Goal: Transaction & Acquisition: Purchase product/service

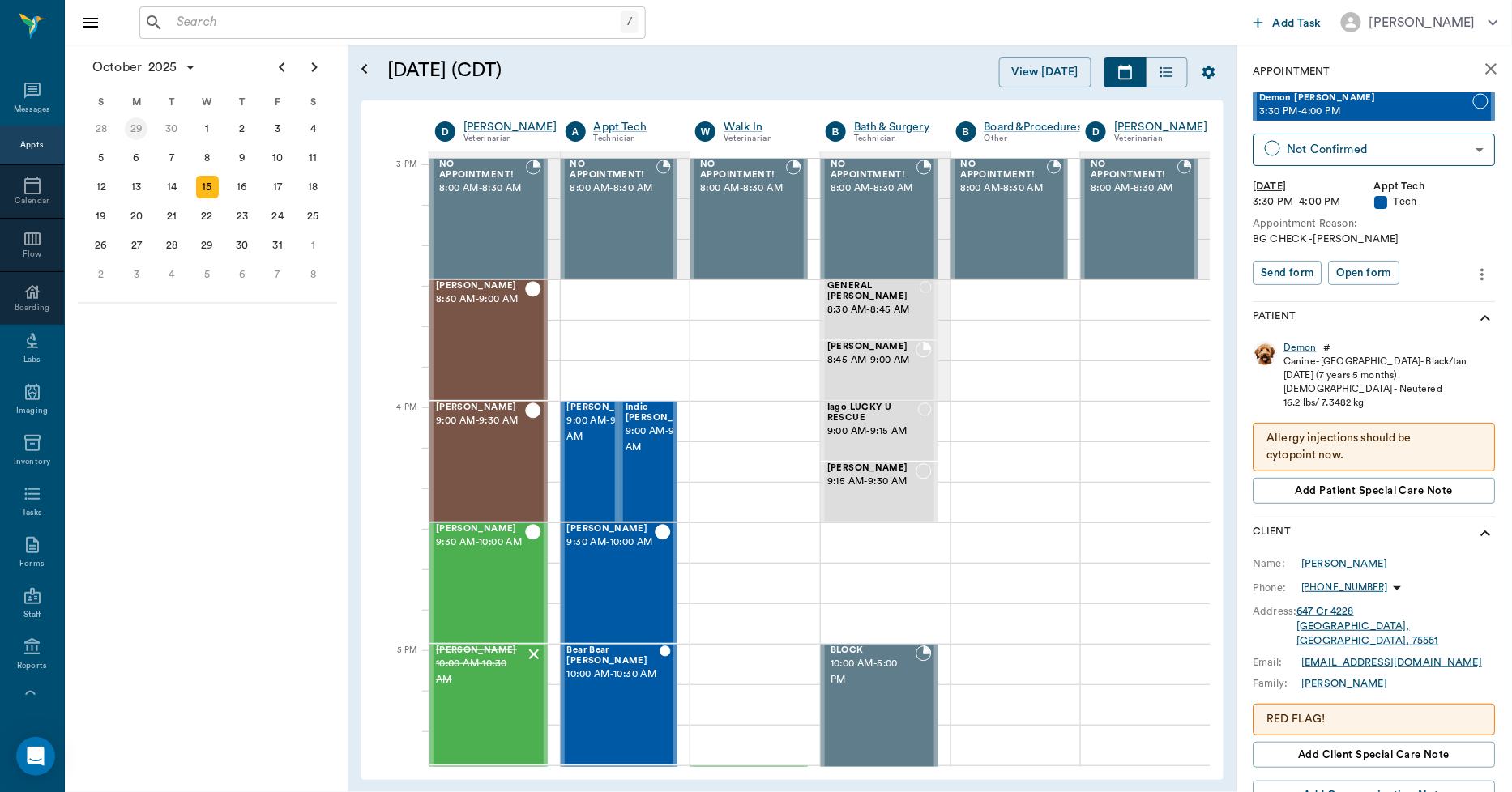
scroll to position [1695, 0]
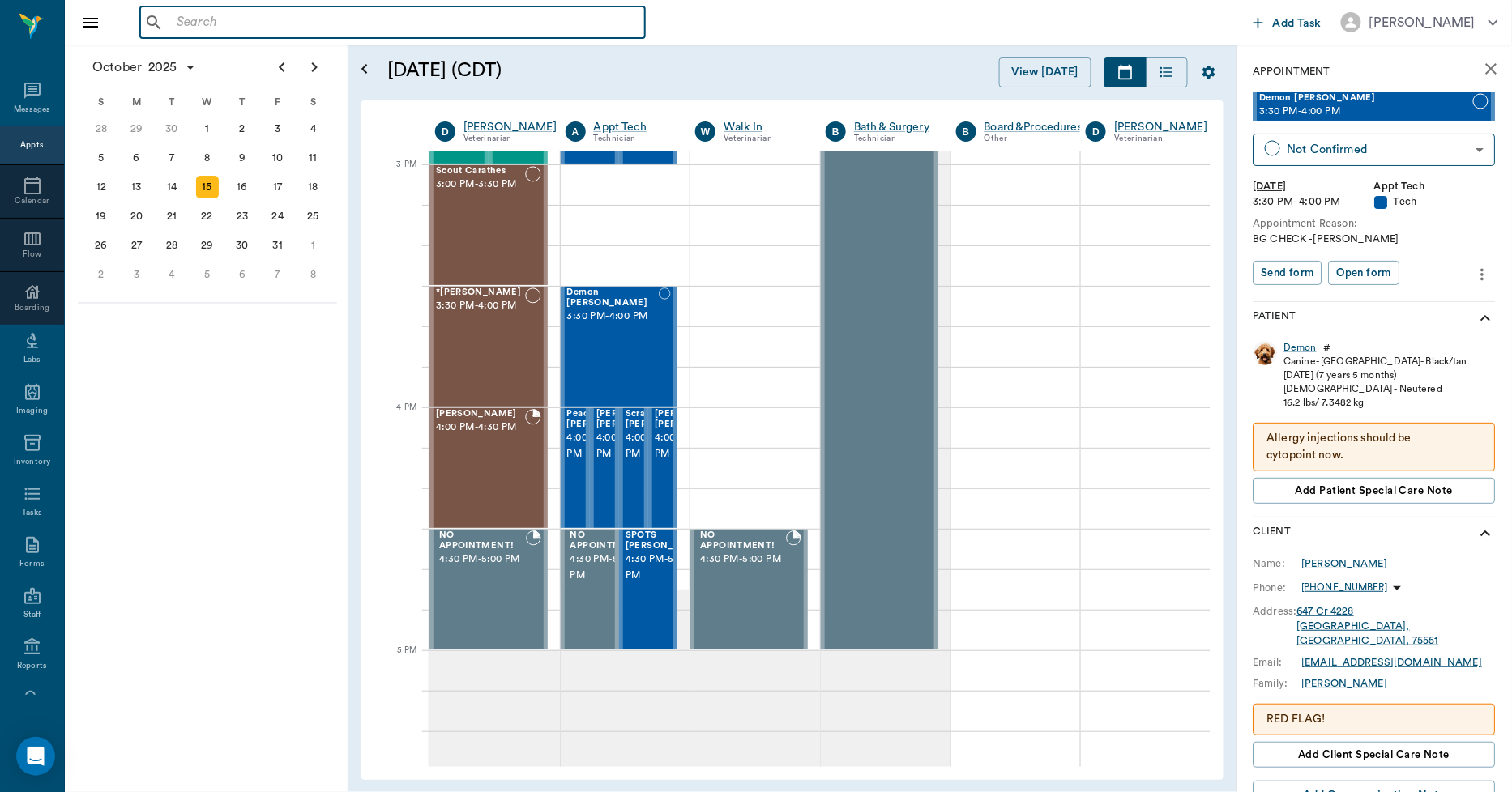
click at [188, 20] on input "text" at bounding box center [404, 23] width 468 height 23
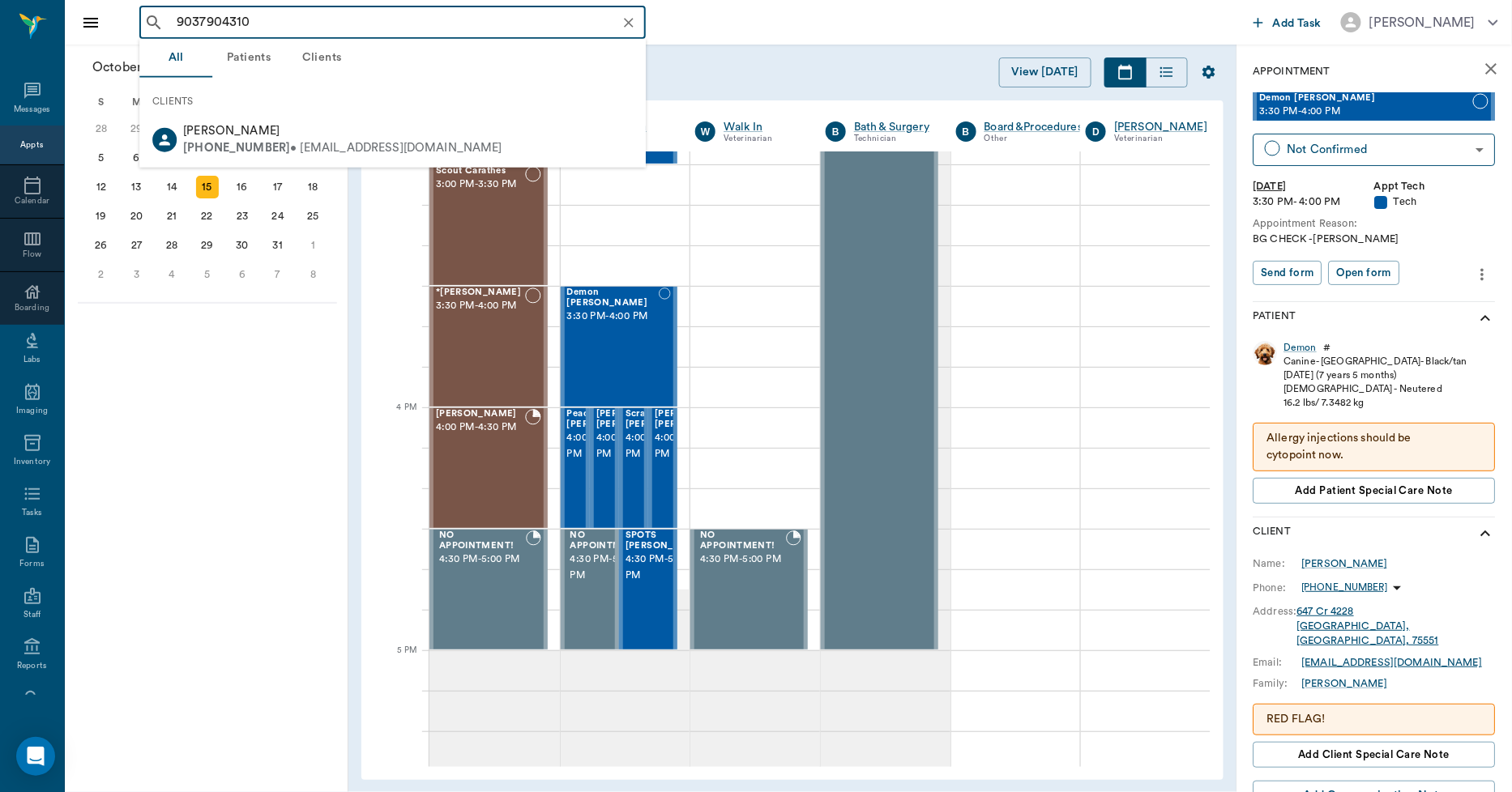
type input "9037904310"
click at [192, 389] on div "October 2025 S M T W T F S 31 Sep 1 2 3 4 5 6 7 8 9 10 11 12 13 14 15 16 17 18 …" at bounding box center [206, 419] width 283 height 748
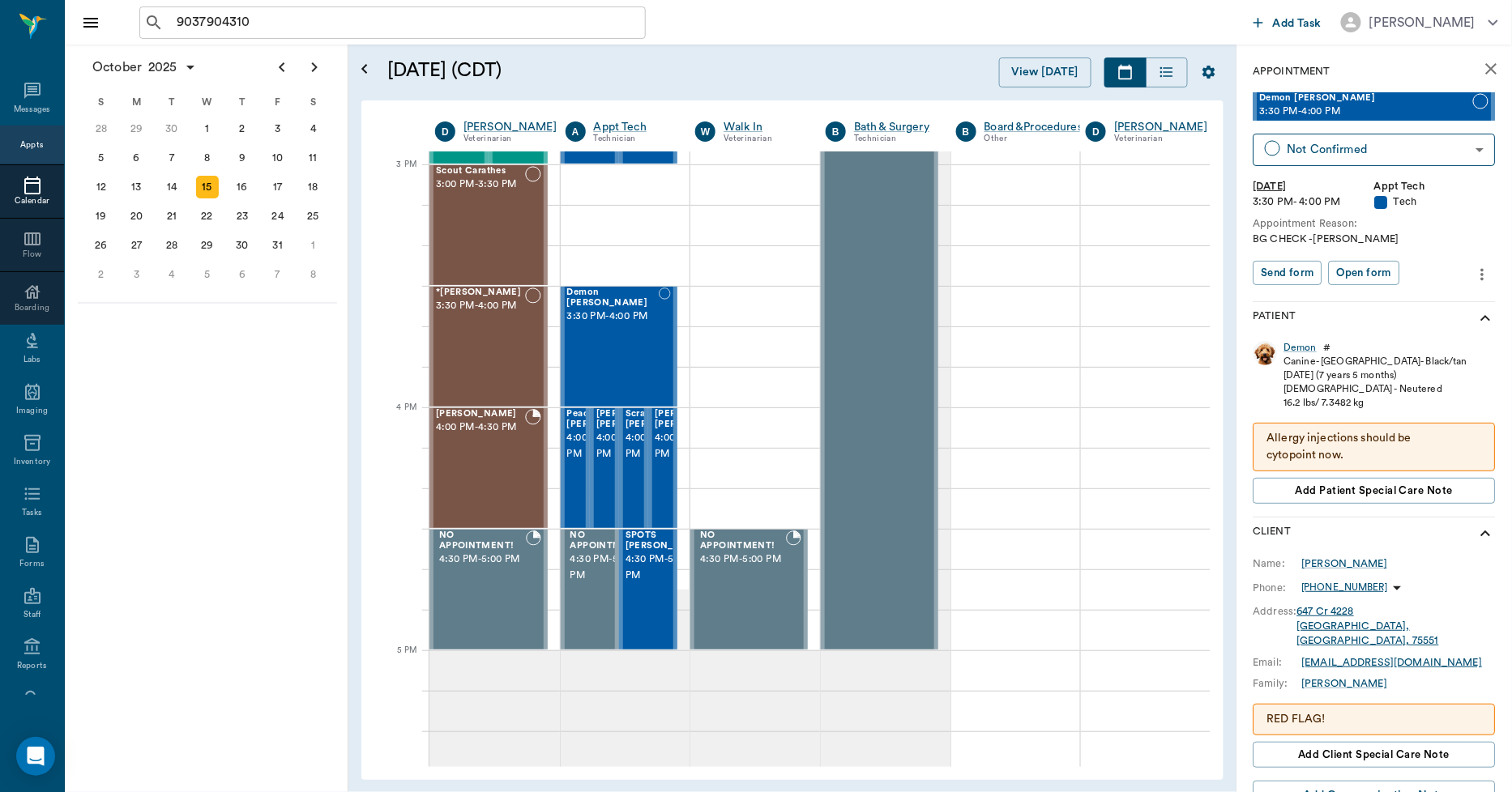
click at [23, 194] on icon at bounding box center [33, 185] width 20 height 20
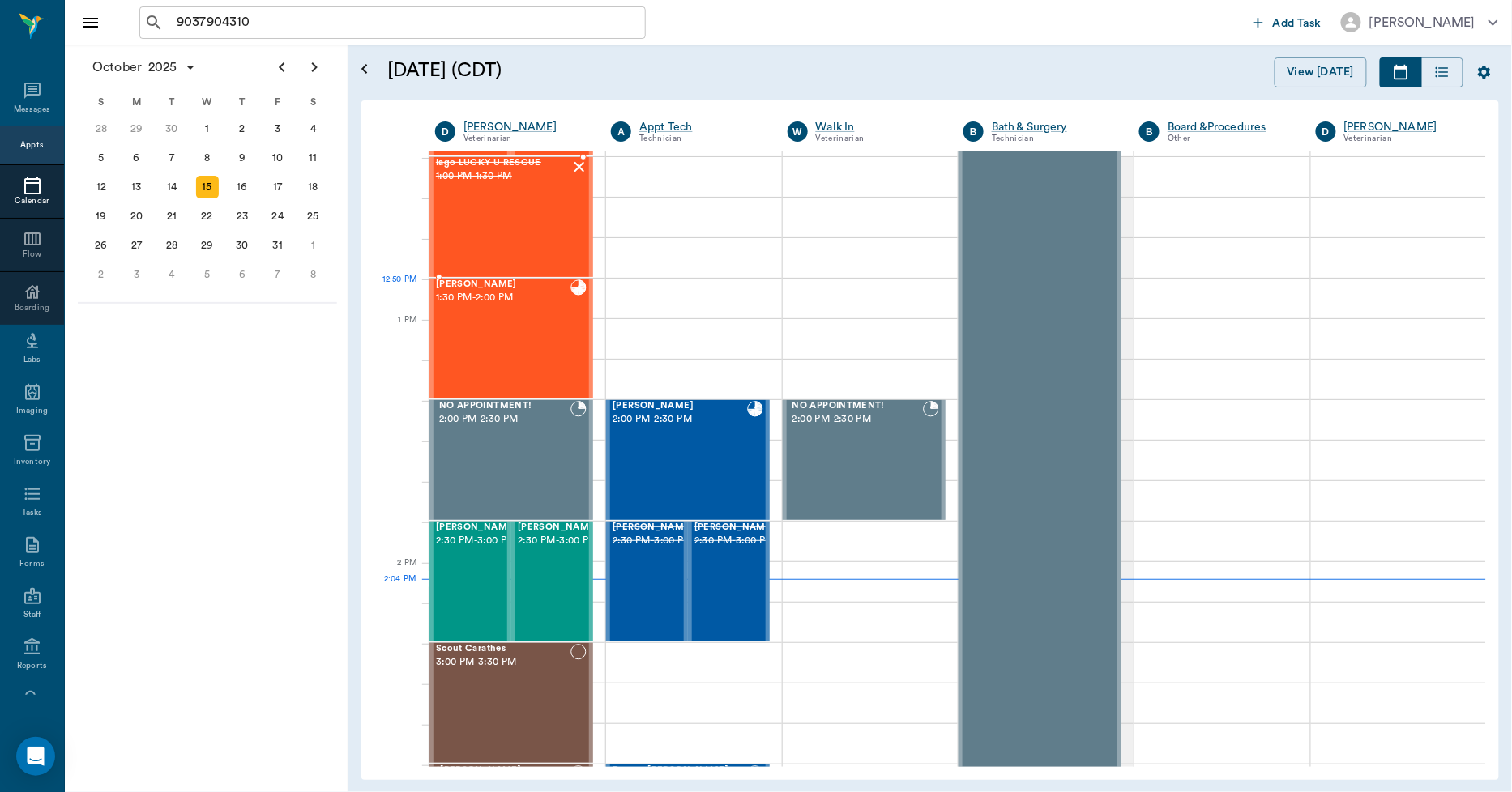
scroll to position [946, 0]
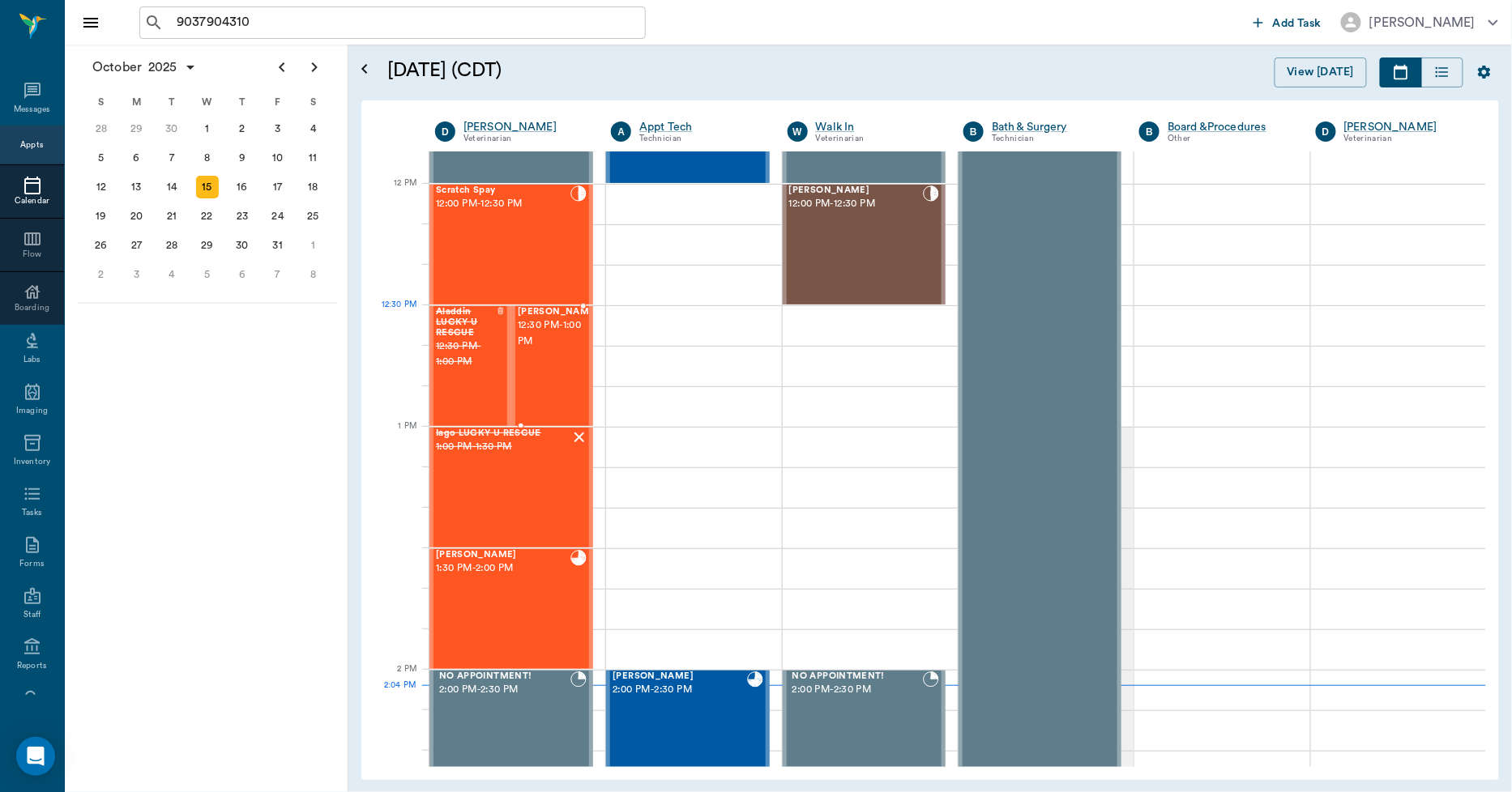
click at [537, 343] on span "12:30 PM - 1:00 PM" at bounding box center [558, 334] width 81 height 33
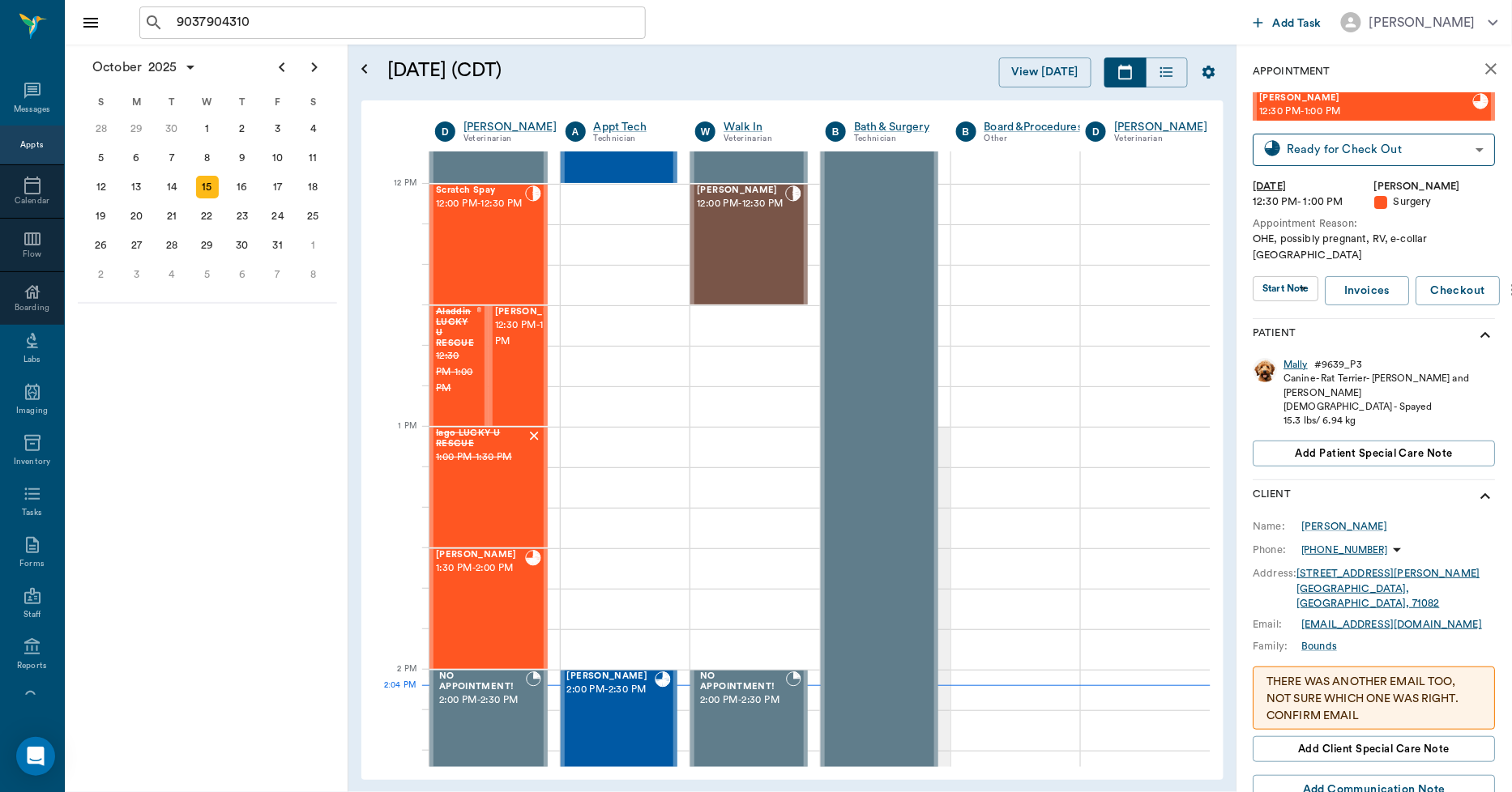
click at [1298, 358] on div "Mally" at bounding box center [1297, 365] width 25 height 14
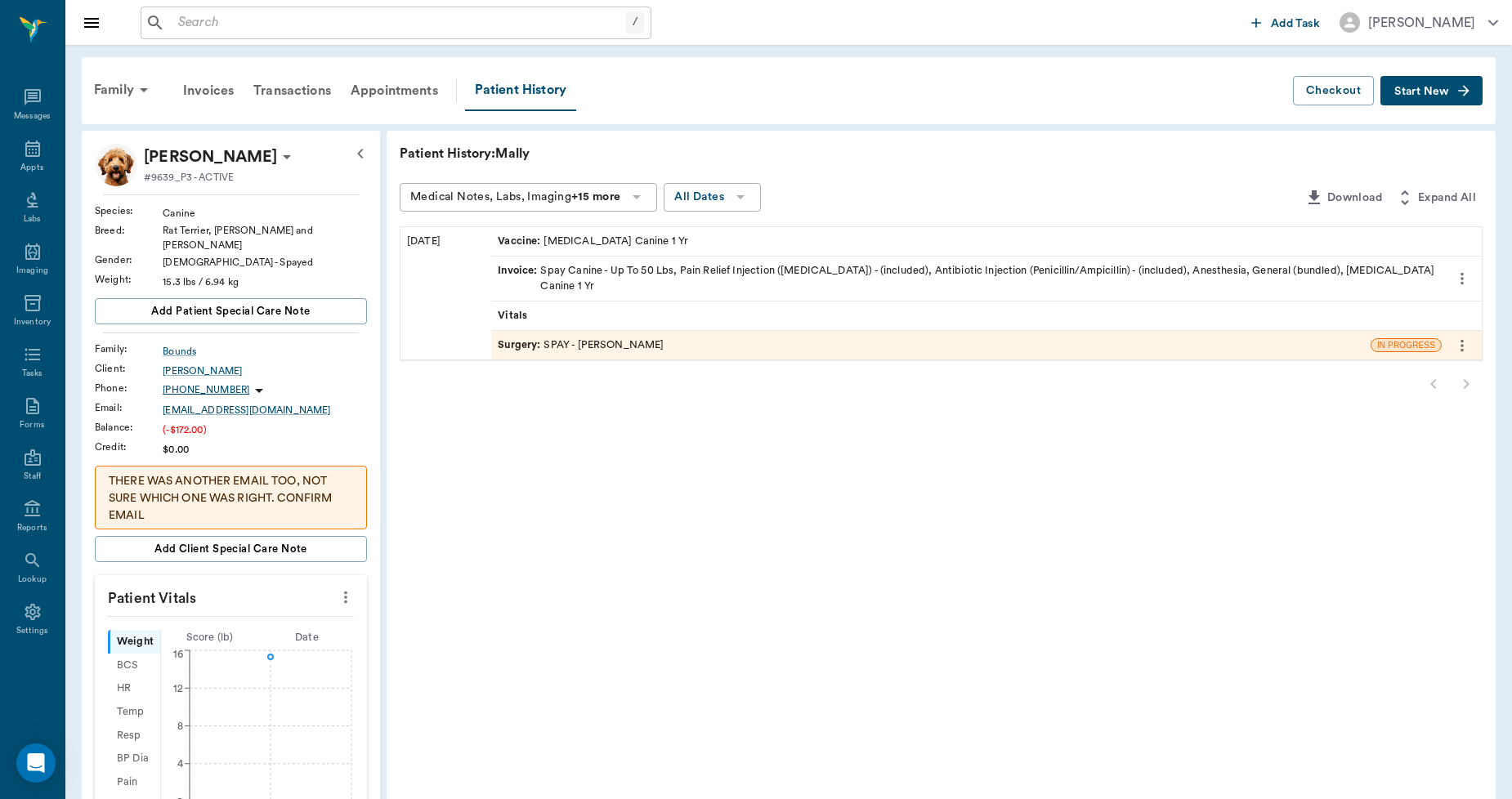
click at [591, 349] on div "Surgery : SPAY - Dr. Bert Ellsworth" at bounding box center [580, 345] width 166 height 16
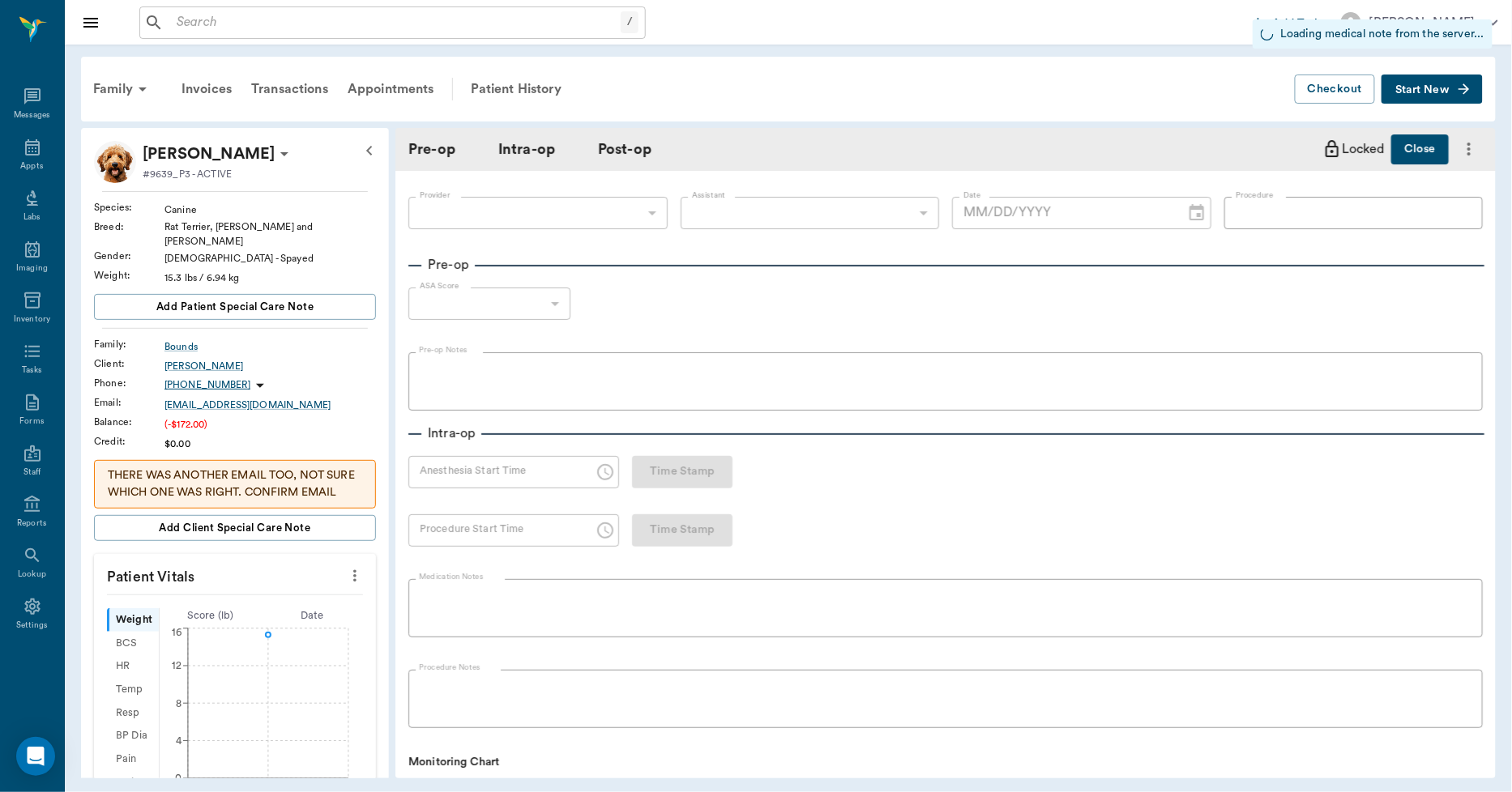
type input "63ec2f075fda476ae8351a4d"
type input "63ec2e7e52e12b0ba117b124"
type input "SPAY"
type input "1"
radio input "true"
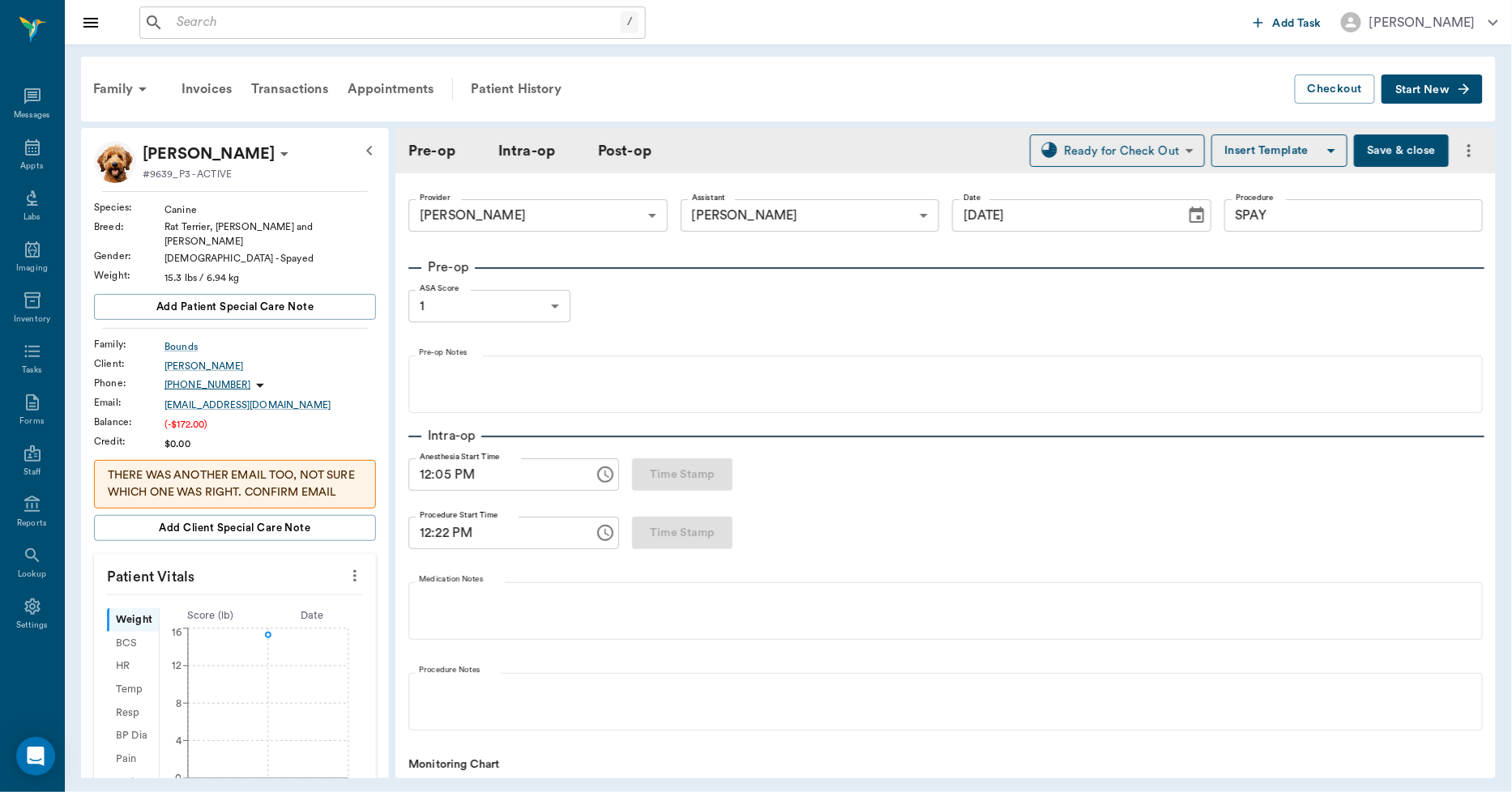
type input "10/15/2025"
type input "12:05 PM"
type input "12:22 PM"
type input "12:40 PM"
type input "12:41 PM"
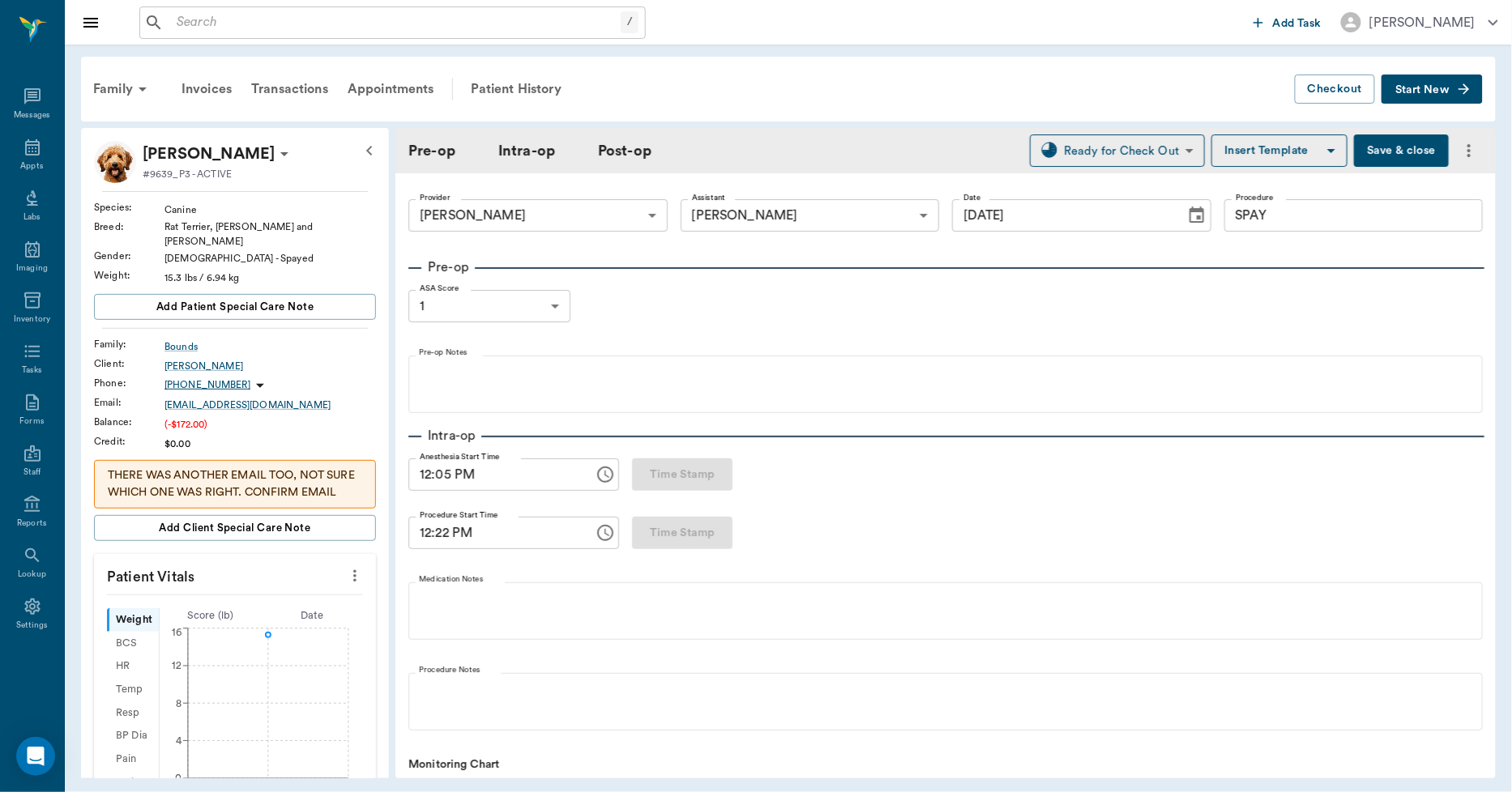
type input "99"
type input "88"
type input "6"
type input "48"
type input "100"
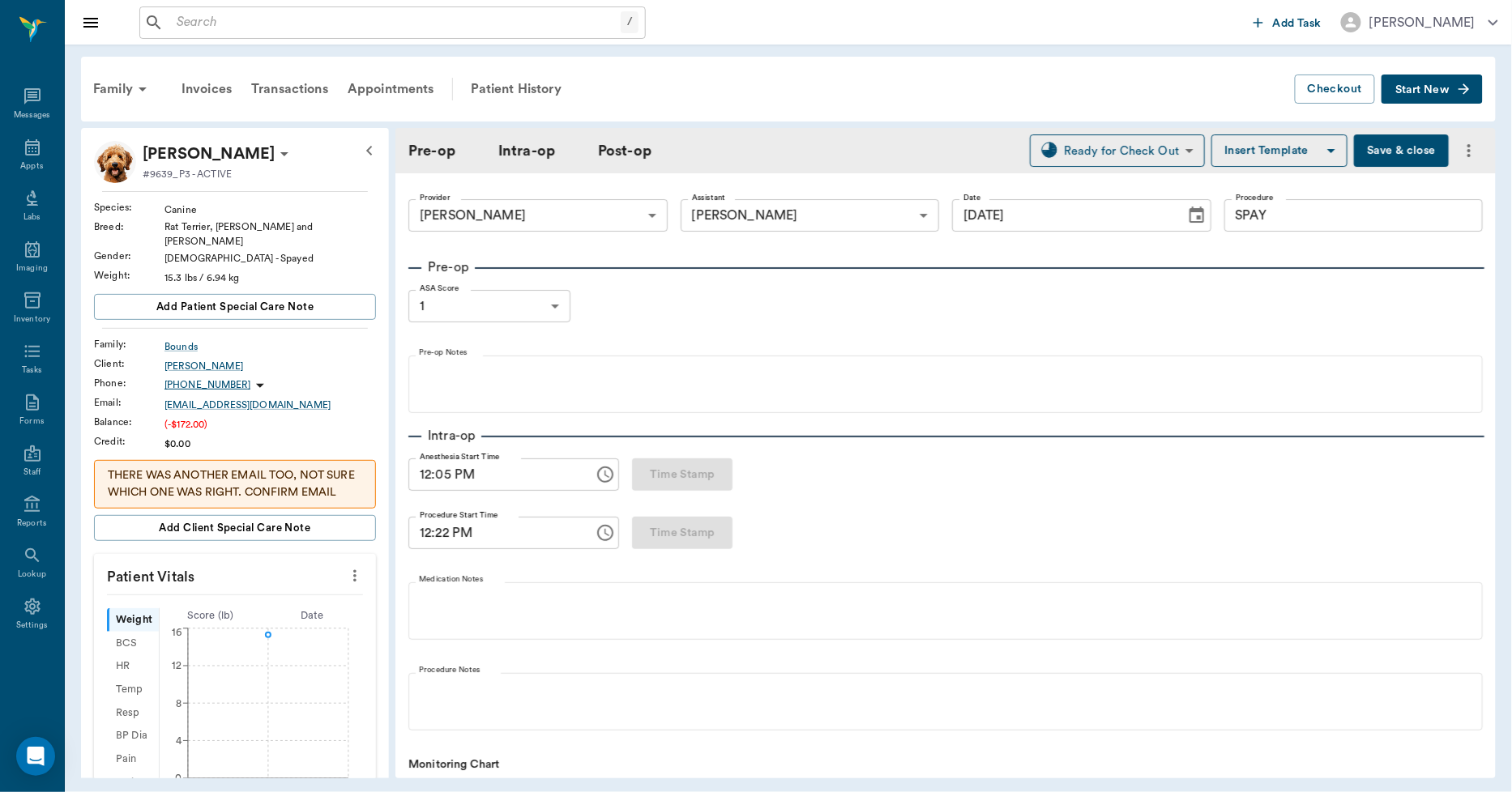
type input "89"
type input "13"
type input "74"
type input "100"
type input "88"
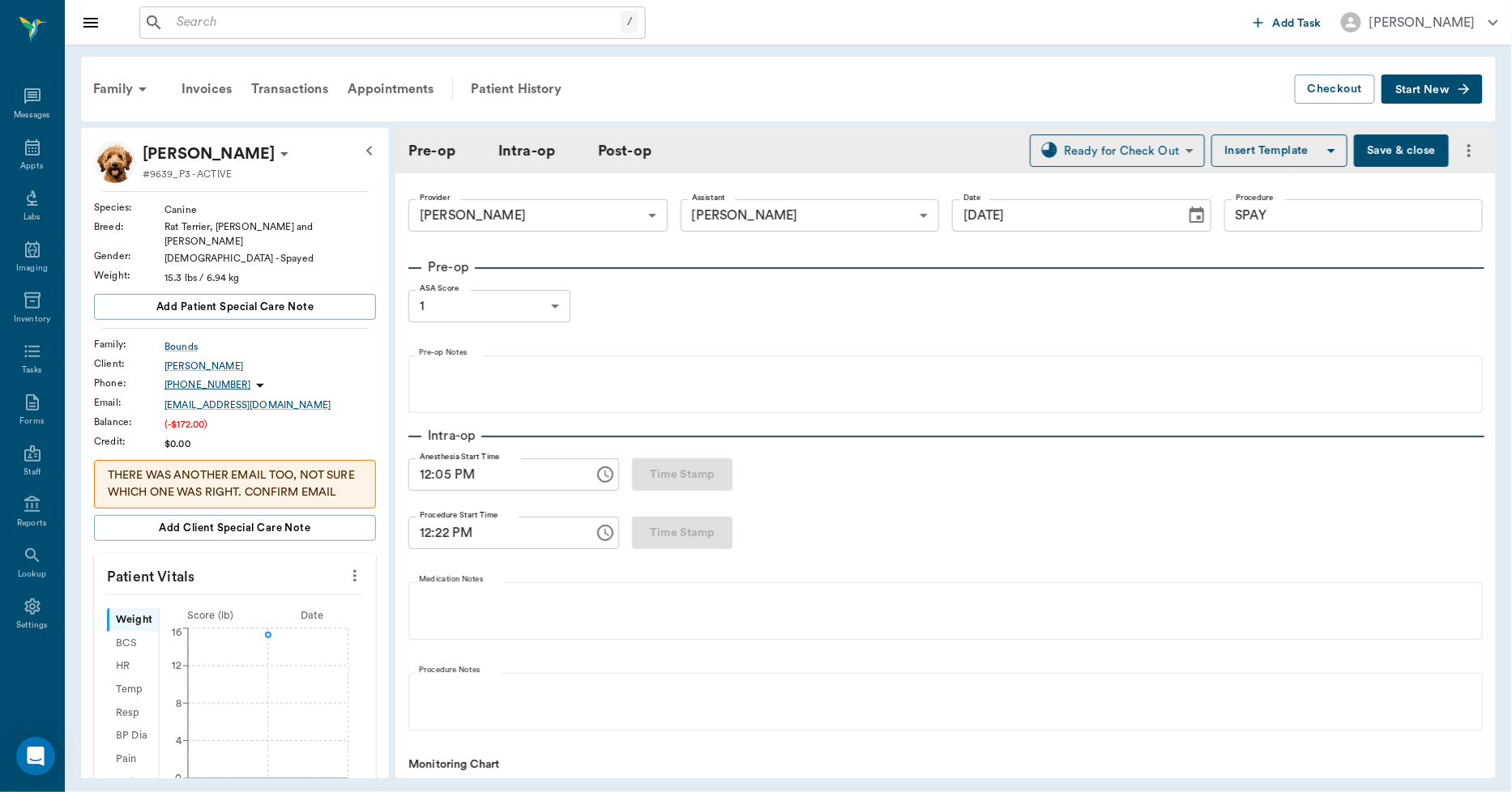
type input "6"
type input "84"
type input "100"
type input "79"
type input "12"
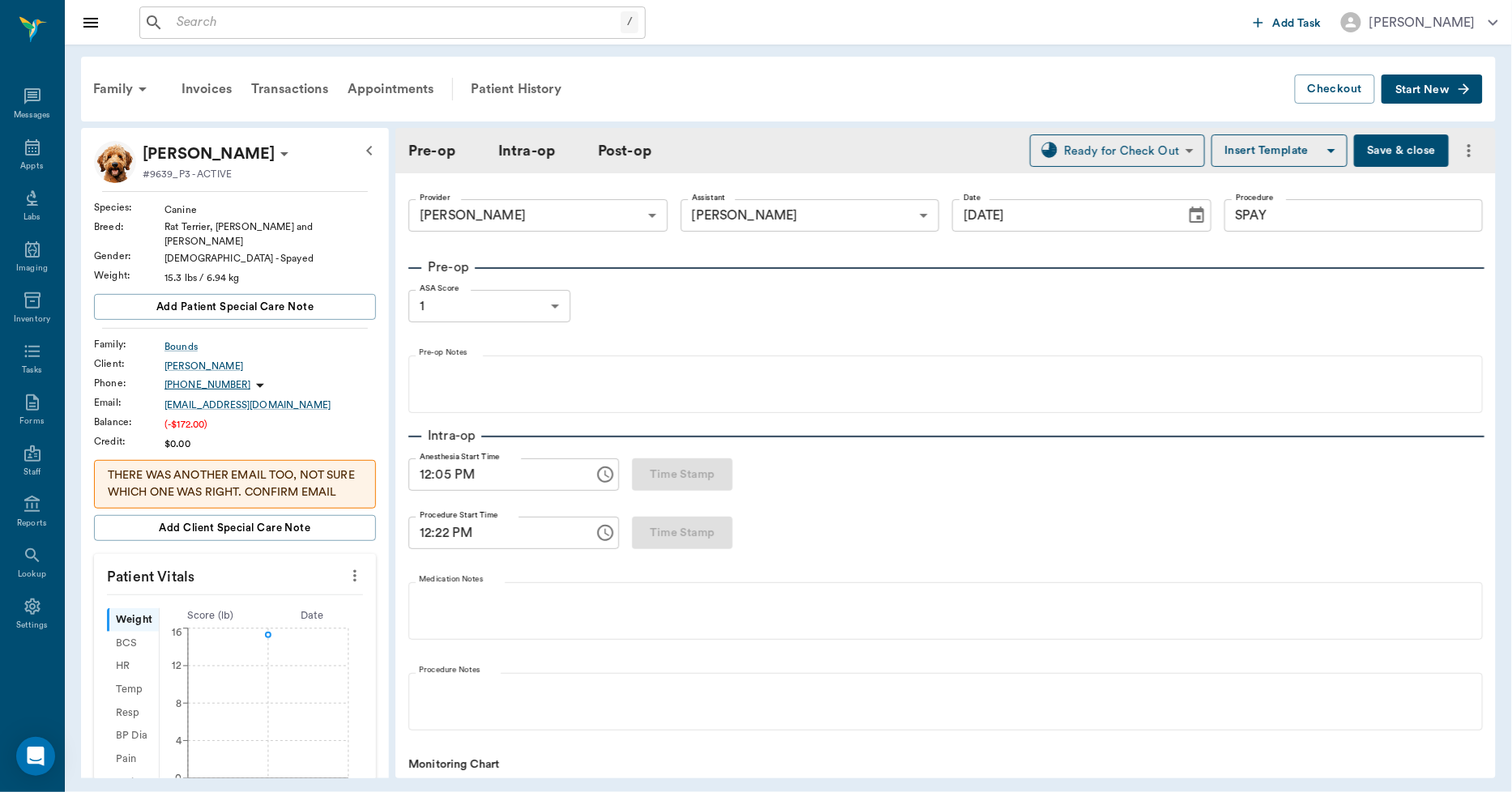
type input "90"
type input "100"
type input "82"
type input "14"
type input "99"
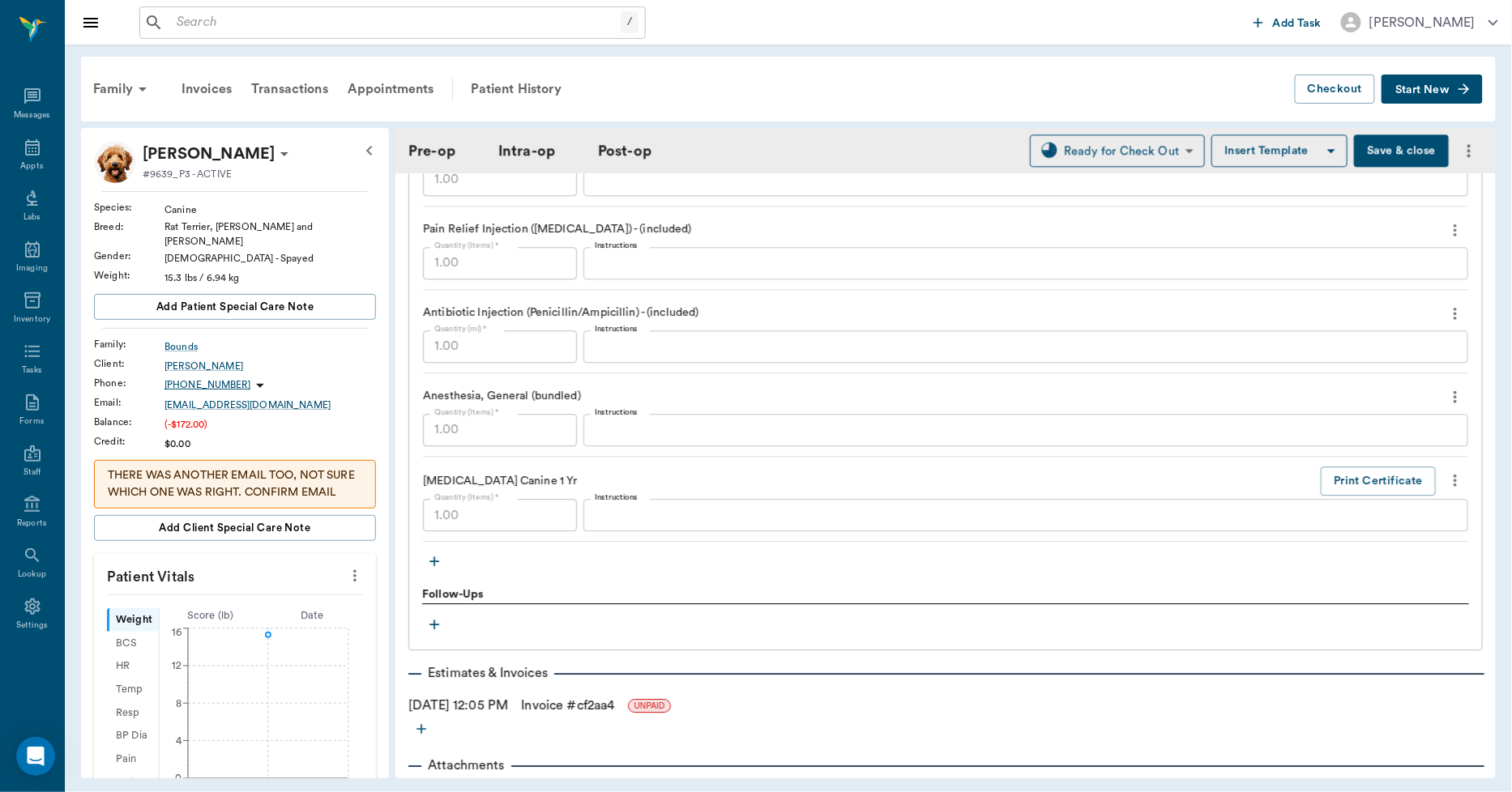
scroll to position [1683, 0]
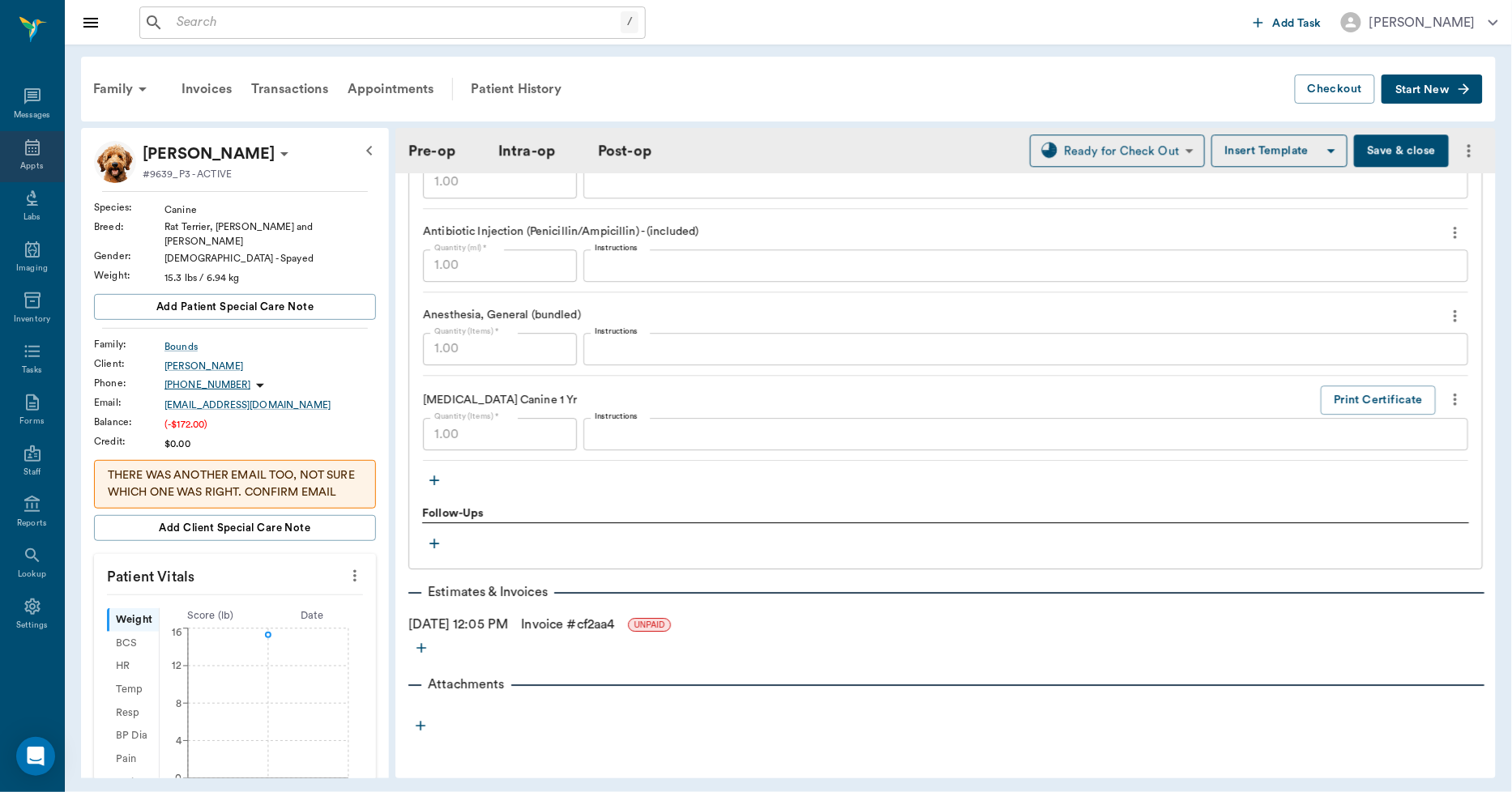
click at [47, 153] on div "Appts" at bounding box center [32, 157] width 64 height 51
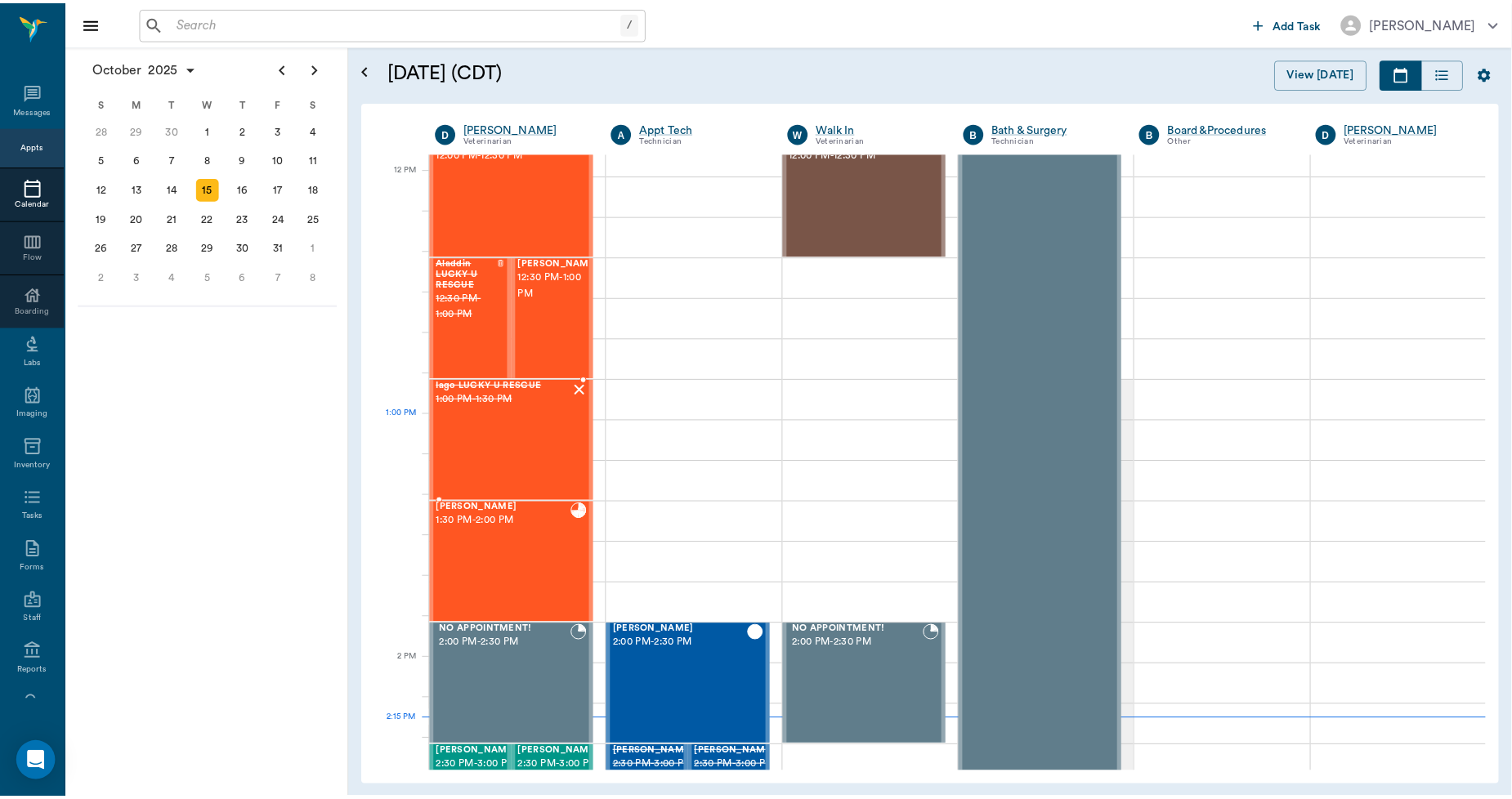
scroll to position [971, 0]
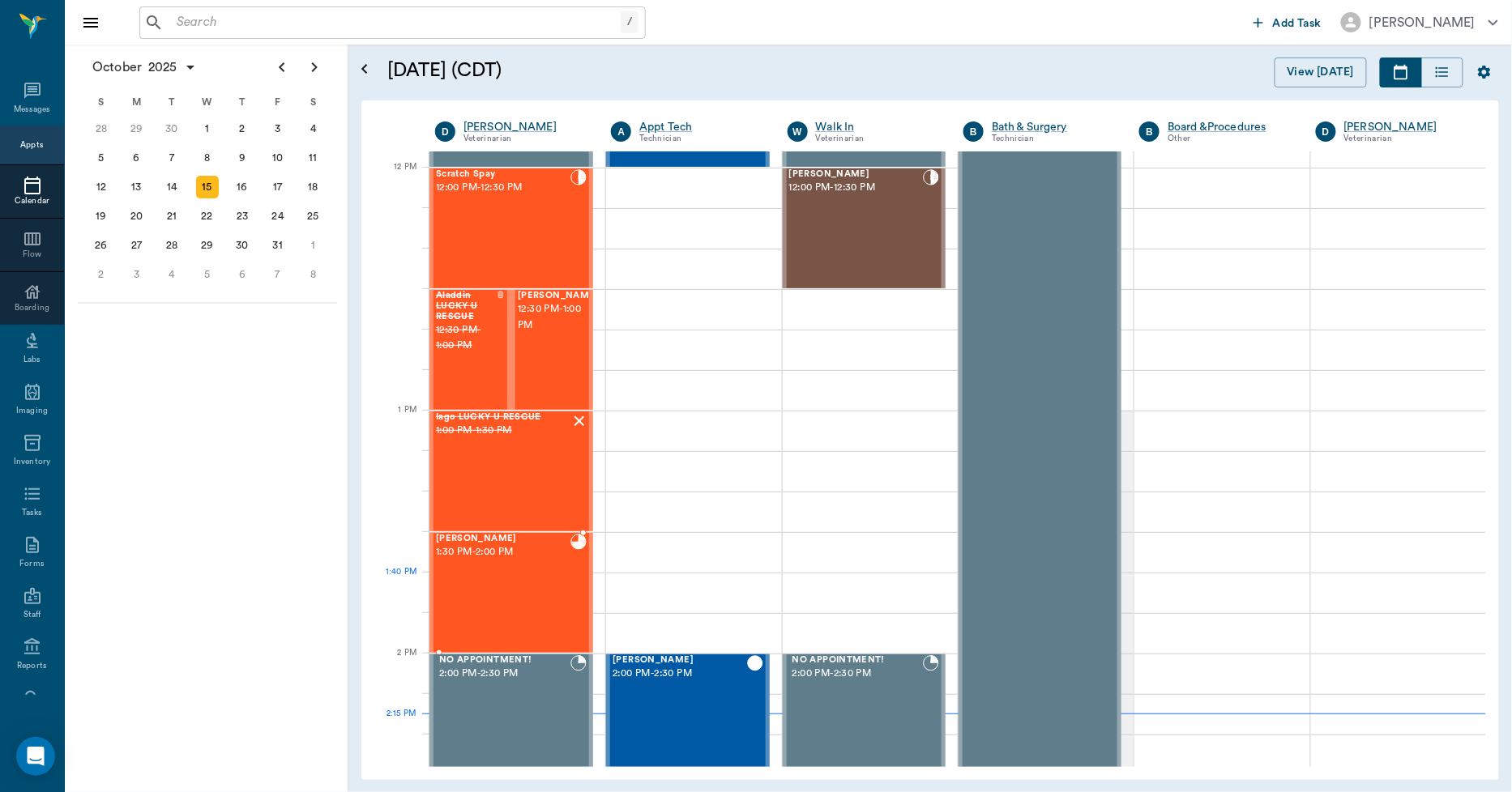
click at [492, 579] on div "Merlin Johnson 1:30 PM - 2:00 PM" at bounding box center [503, 593] width 135 height 118
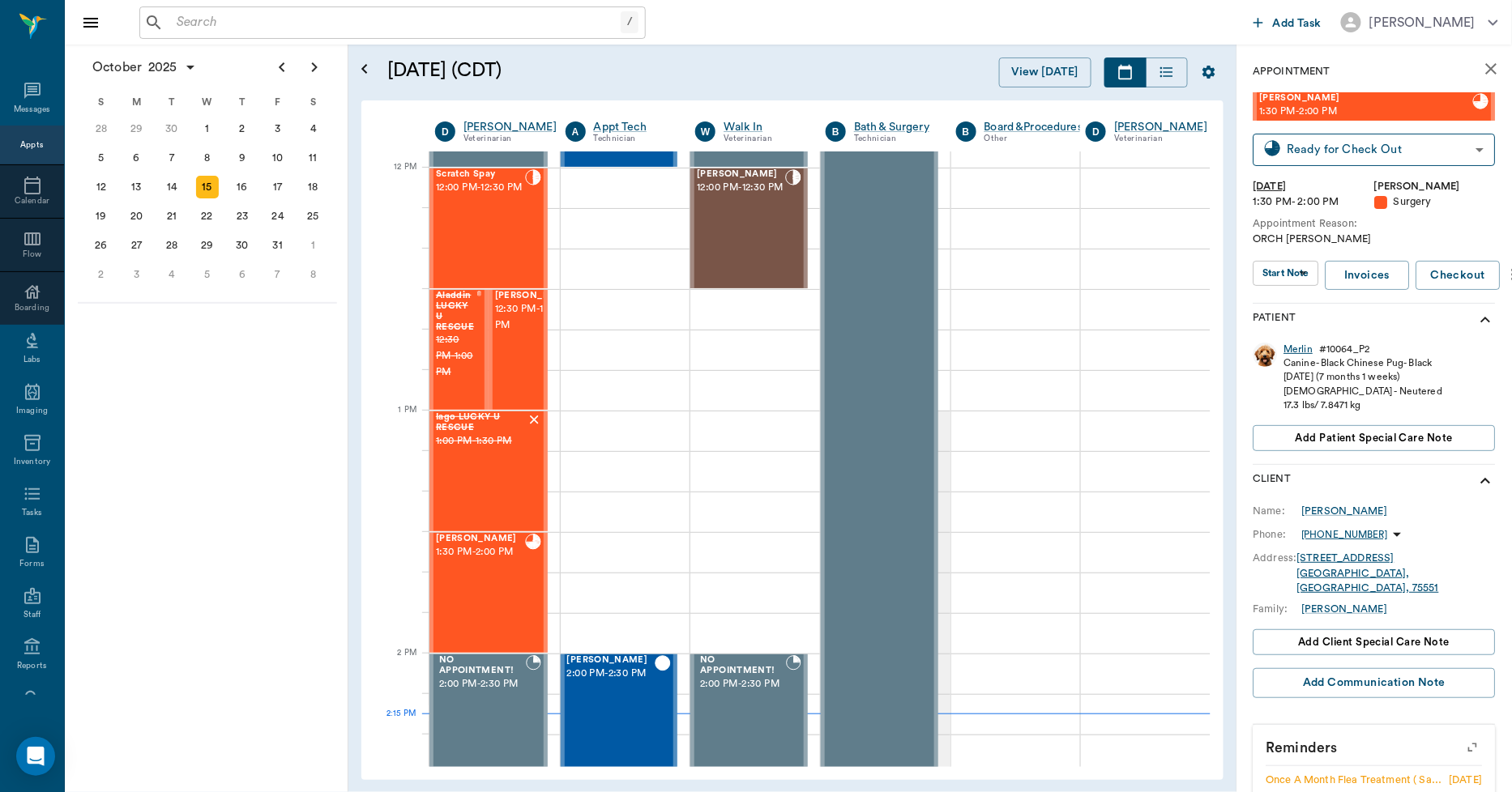
click at [1296, 352] on div "Merlin" at bounding box center [1300, 349] width 29 height 14
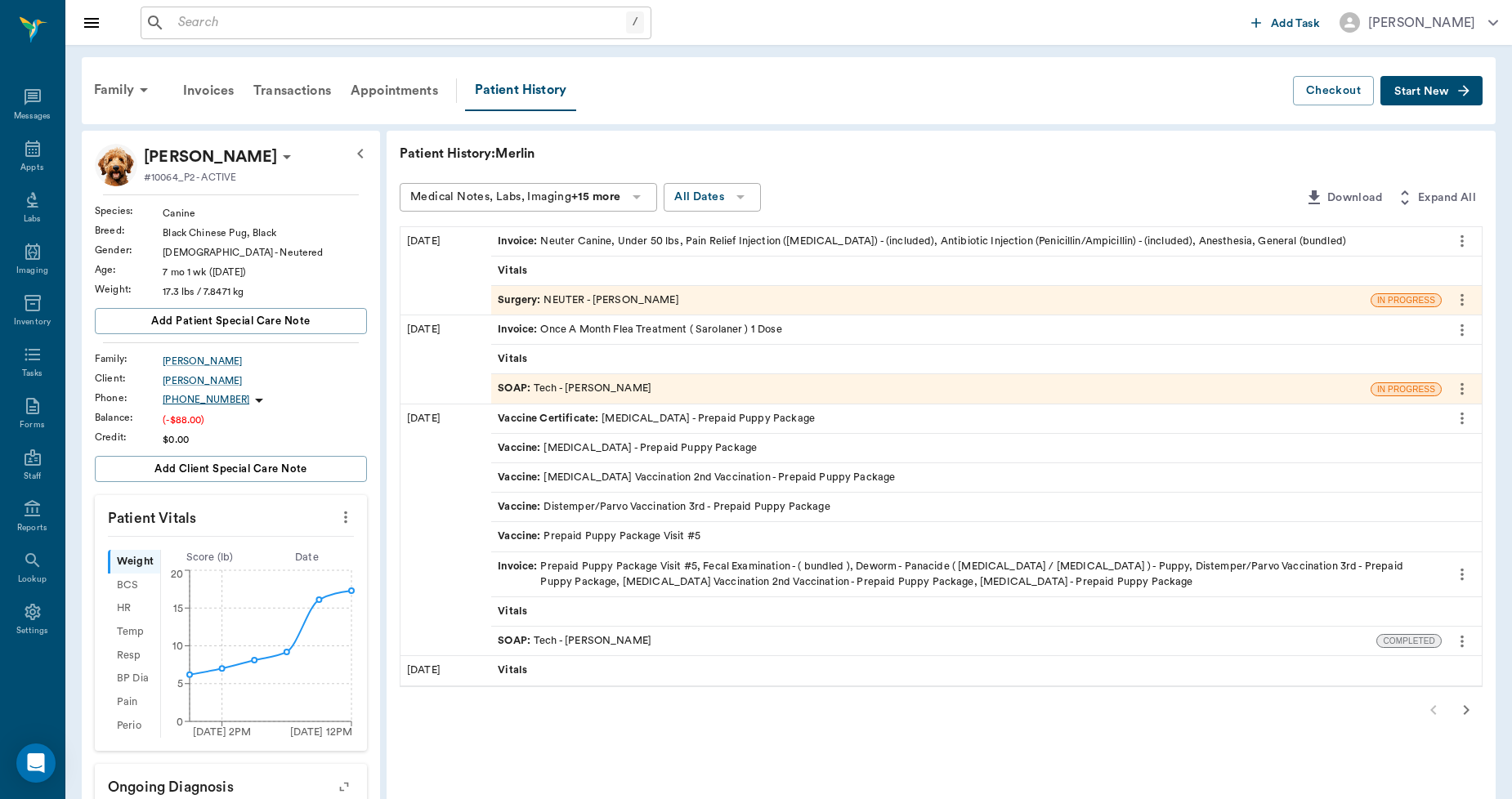
click at [515, 239] on span "Invoice :" at bounding box center [519, 241] width 43 height 16
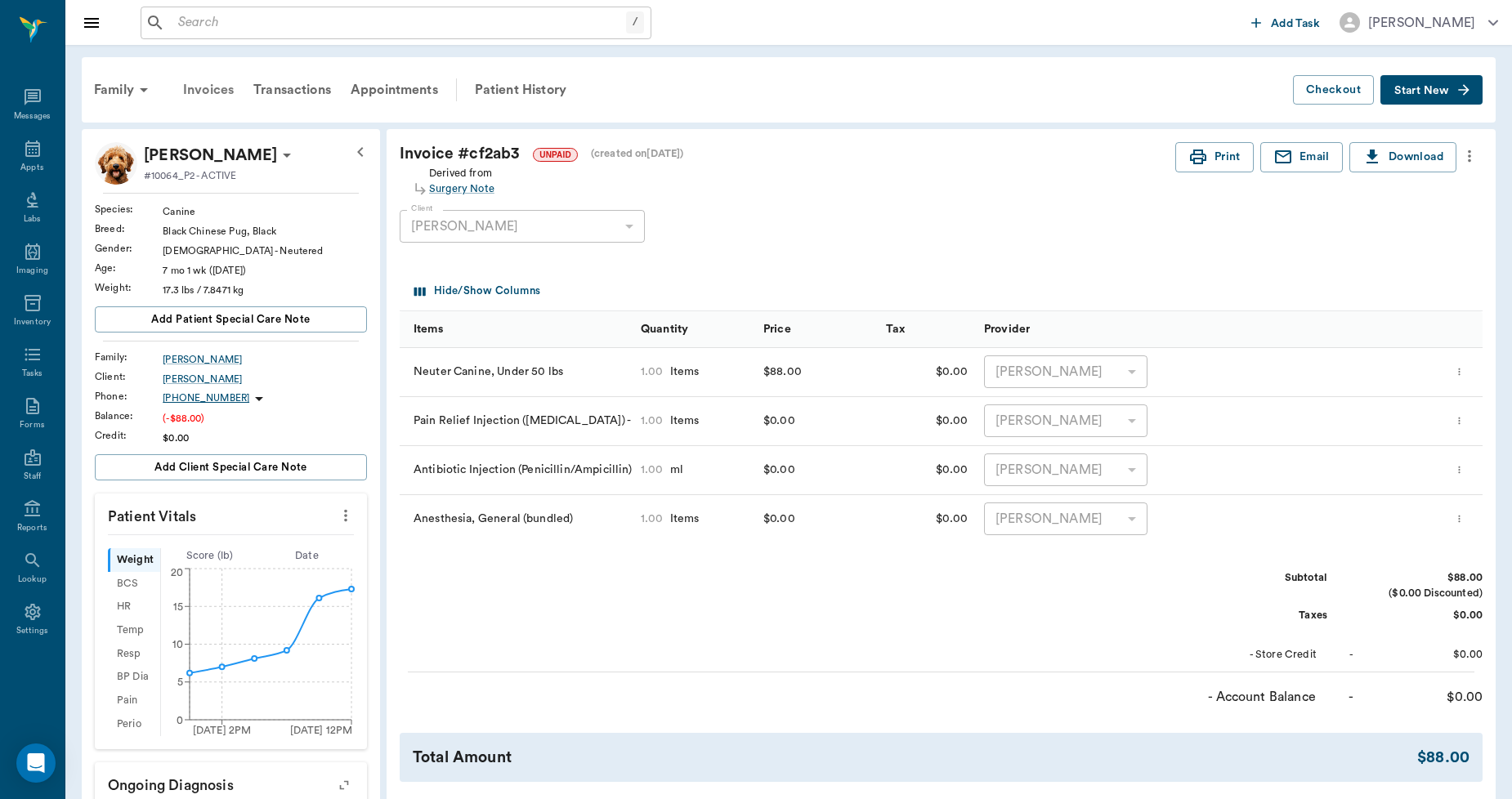
click at [206, 90] on div "Invoices" at bounding box center [208, 90] width 70 height 40
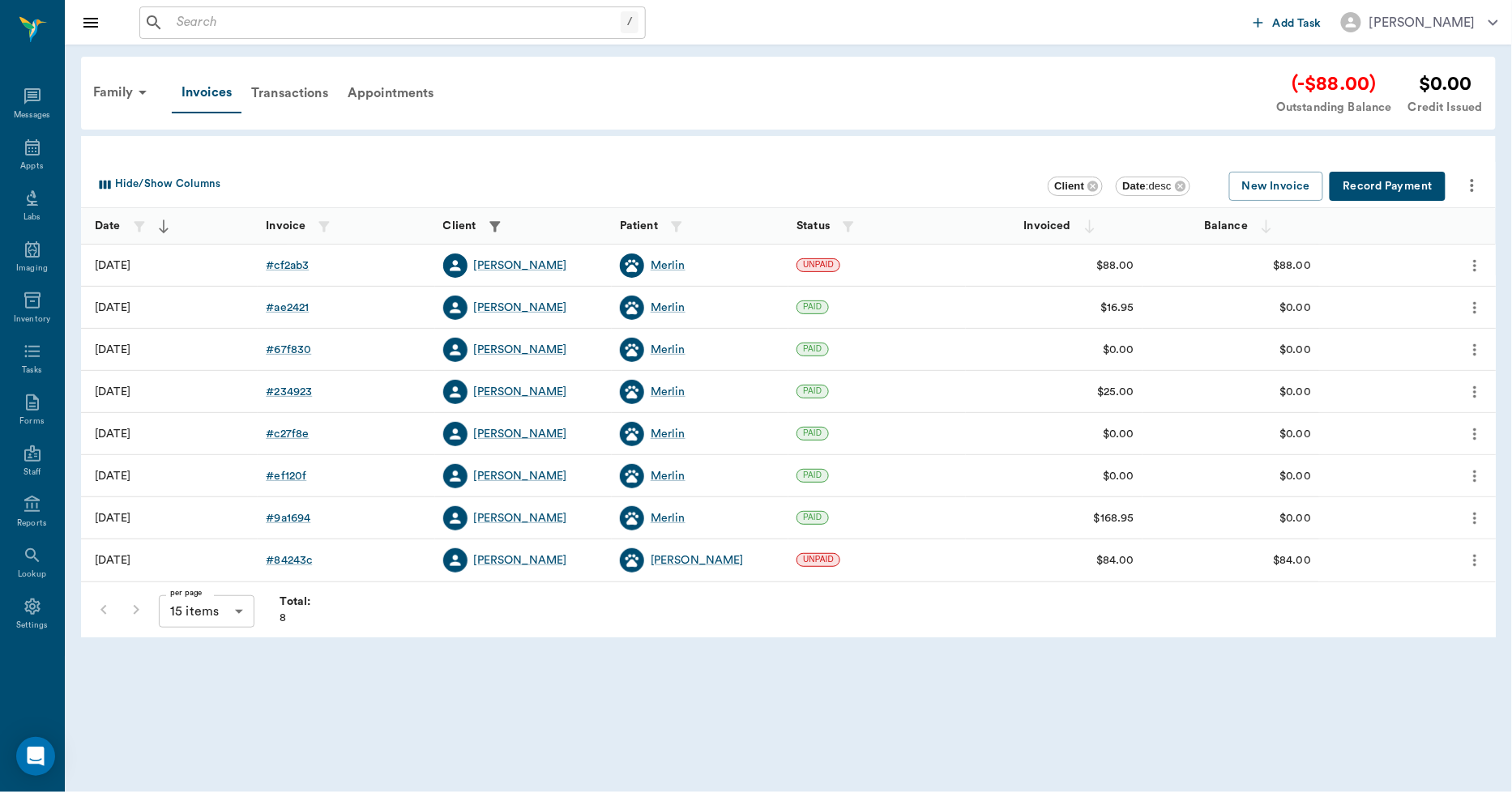
click at [1376, 184] on button "Record Payment" at bounding box center [1388, 186] width 116 height 30
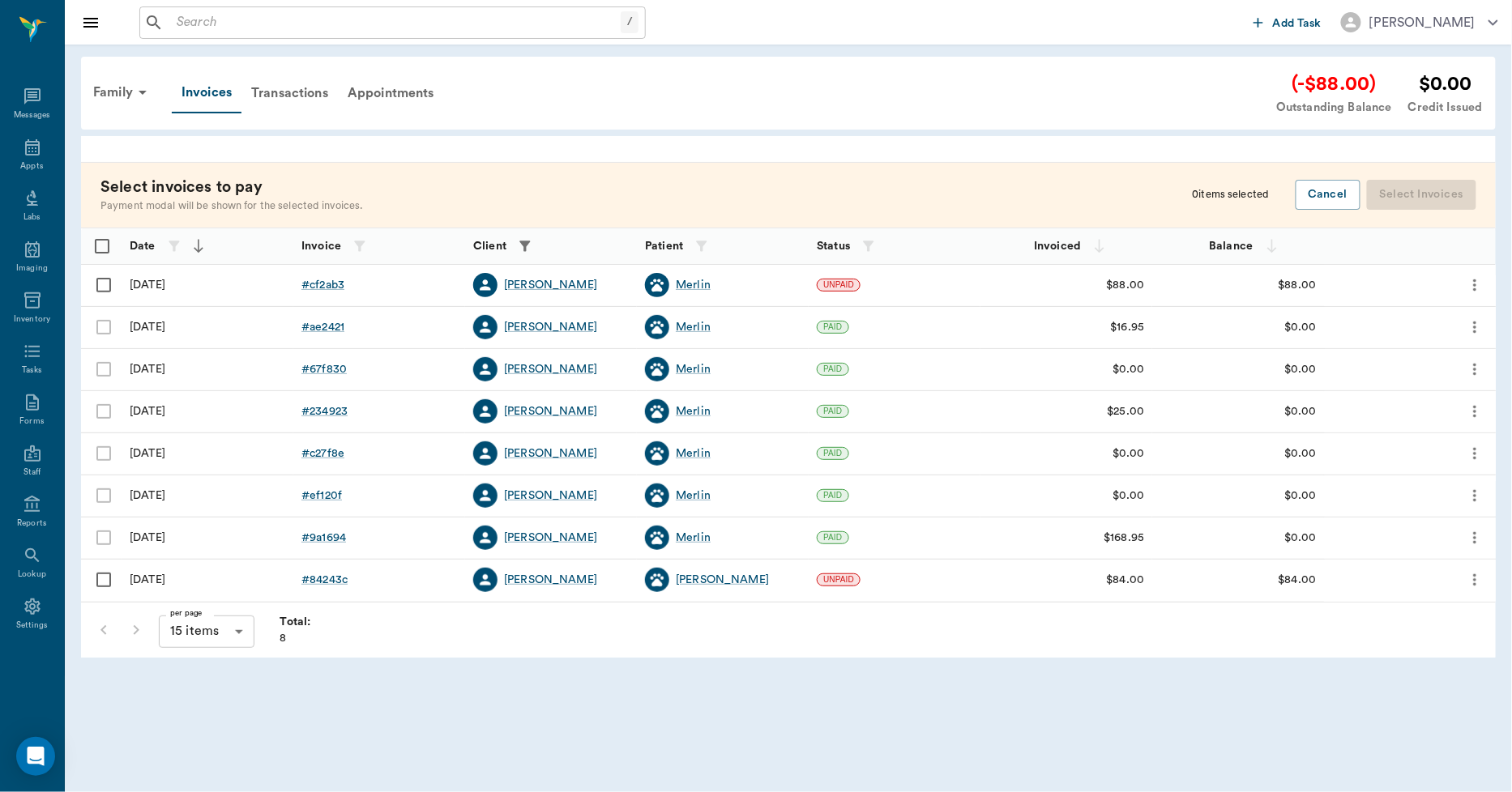
click at [104, 284] on input "Select row" at bounding box center [104, 285] width 34 height 34
checkbox input "false"
checkbox input "true"
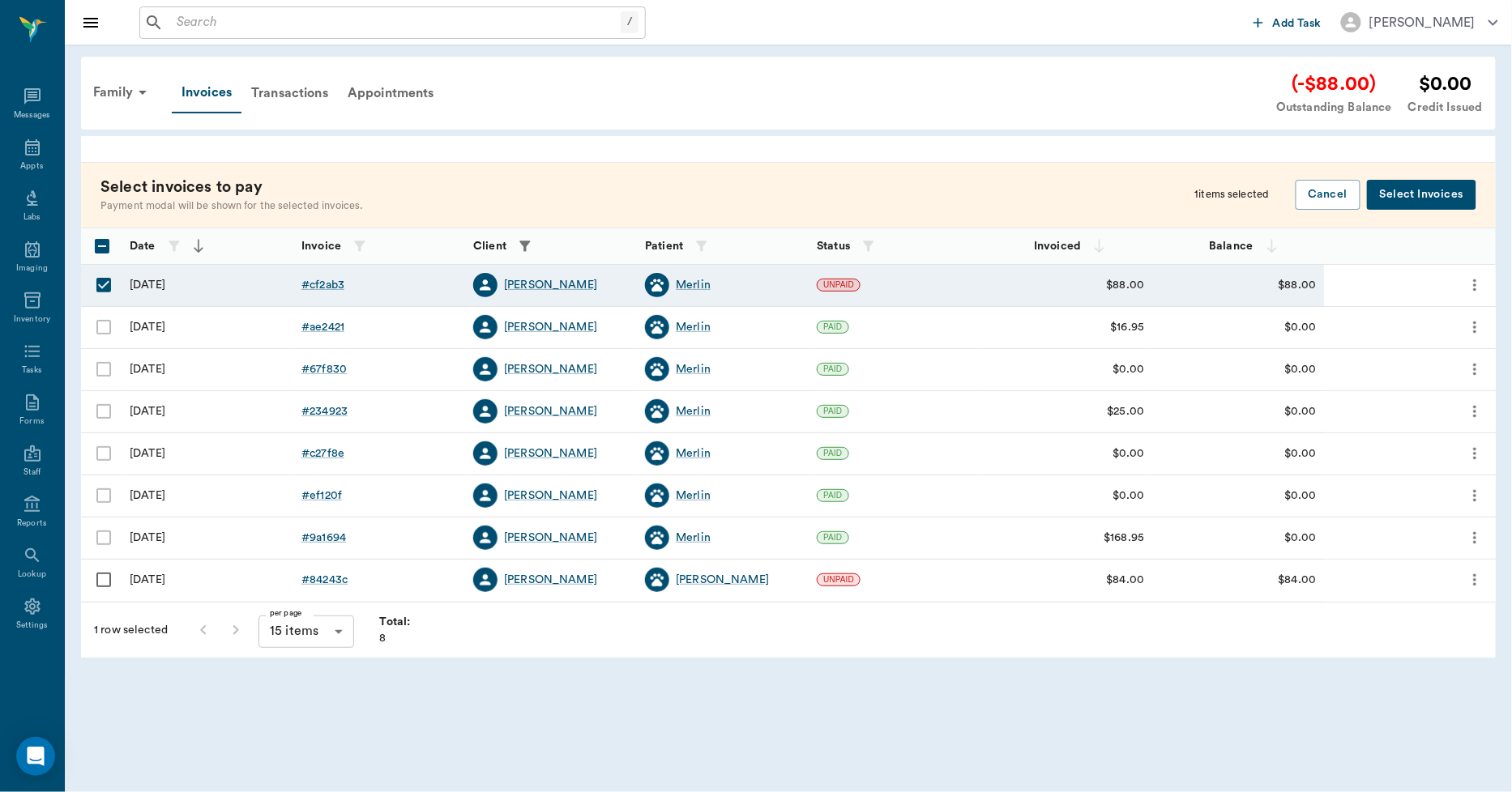
click at [1424, 197] on button "Select Invoices" at bounding box center [1422, 194] width 109 height 30
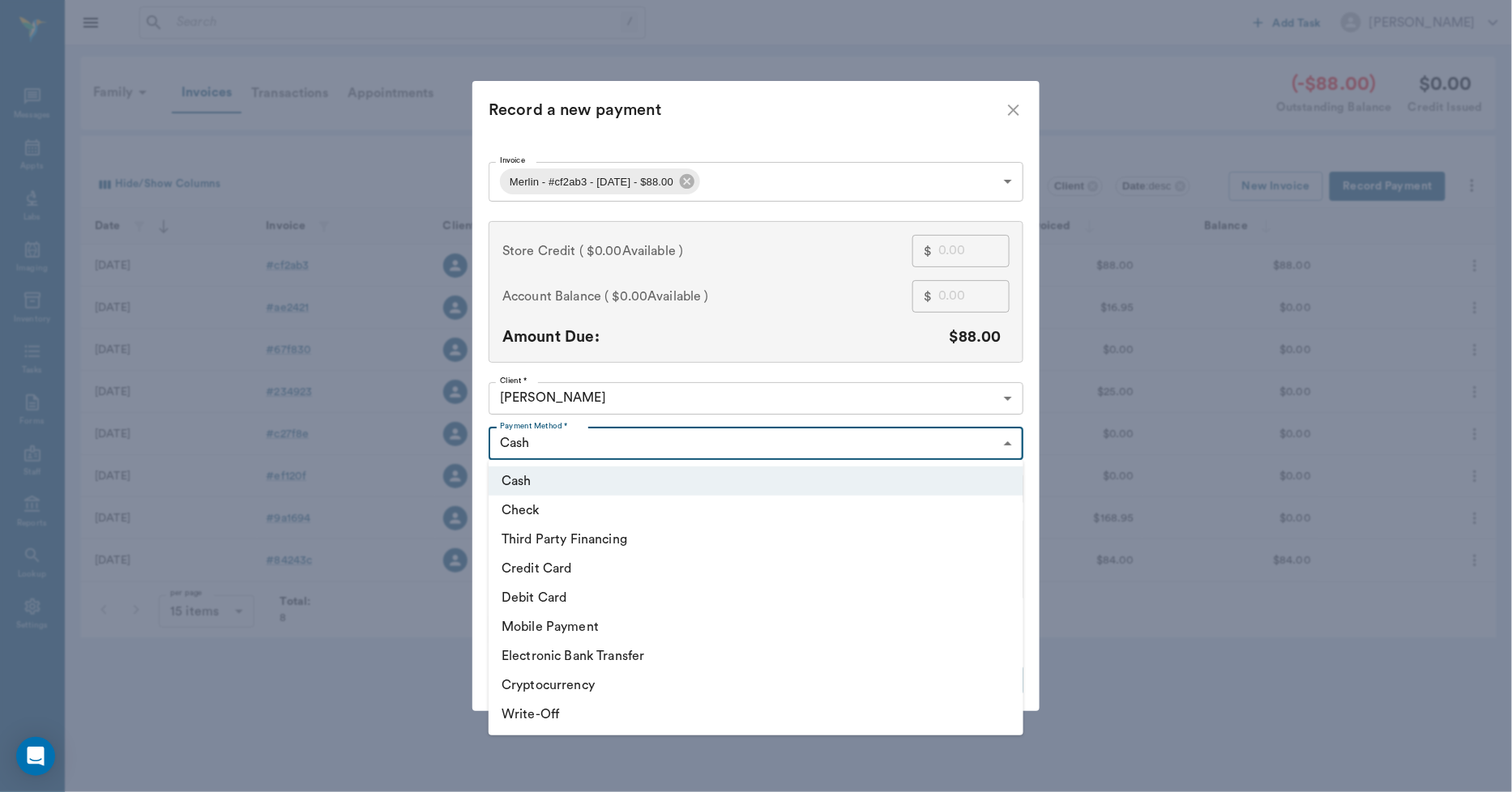
click at [578, 447] on body "/ ​ Add Task Dr. Bert Ellsworth Nectar Messages Appts Labs Imaging Inventory Ta…" at bounding box center [756, 396] width 1512 height 792
click at [552, 567] on li "Credit Card" at bounding box center [756, 569] width 535 height 29
type input "CREDIT_CARD"
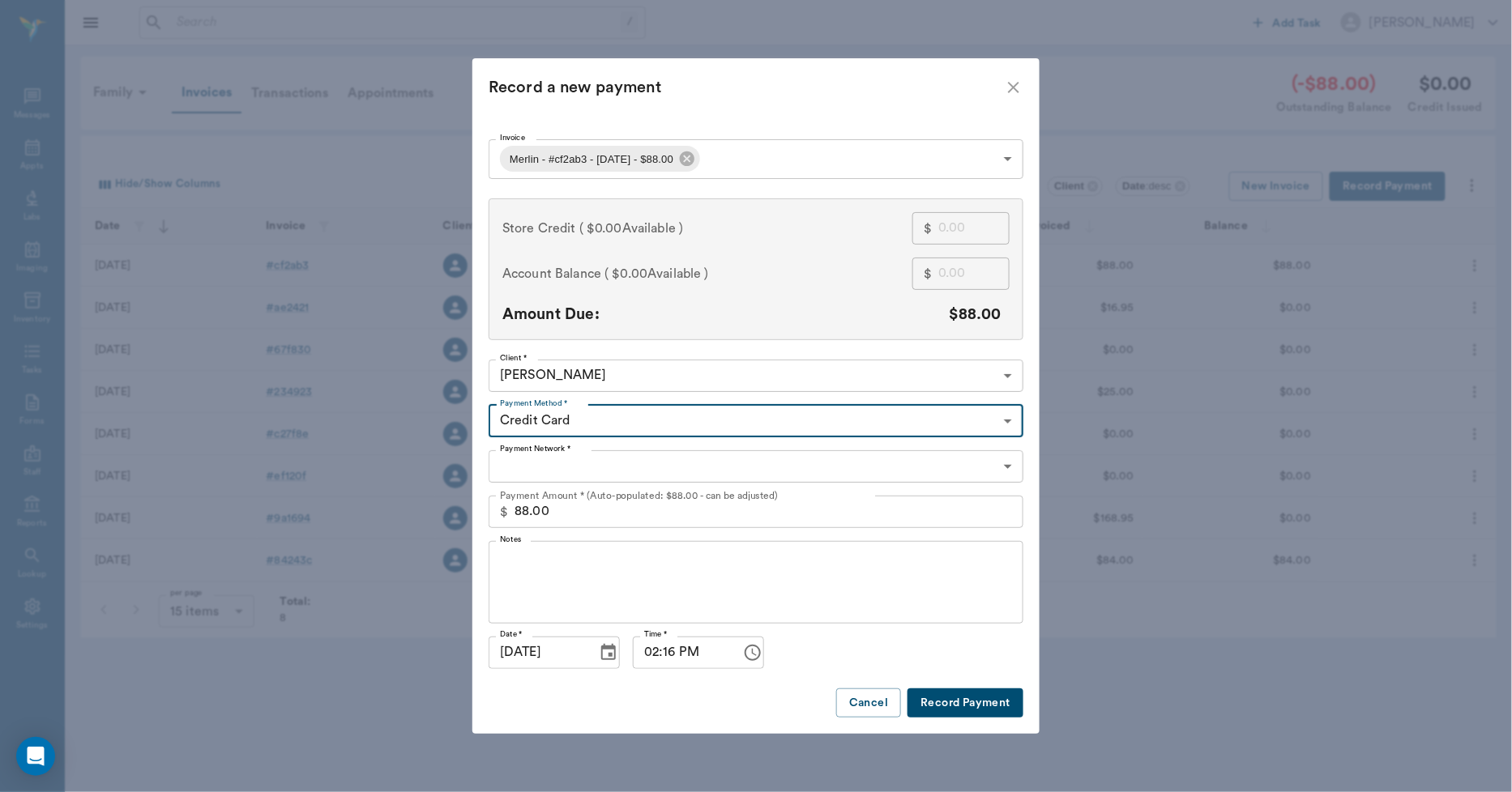
click at [527, 470] on body "/ ​ Add Task Dr. Bert Ellsworth Nectar Messages Appts Labs Imaging Inventory Ta…" at bounding box center [756, 396] width 1512 height 792
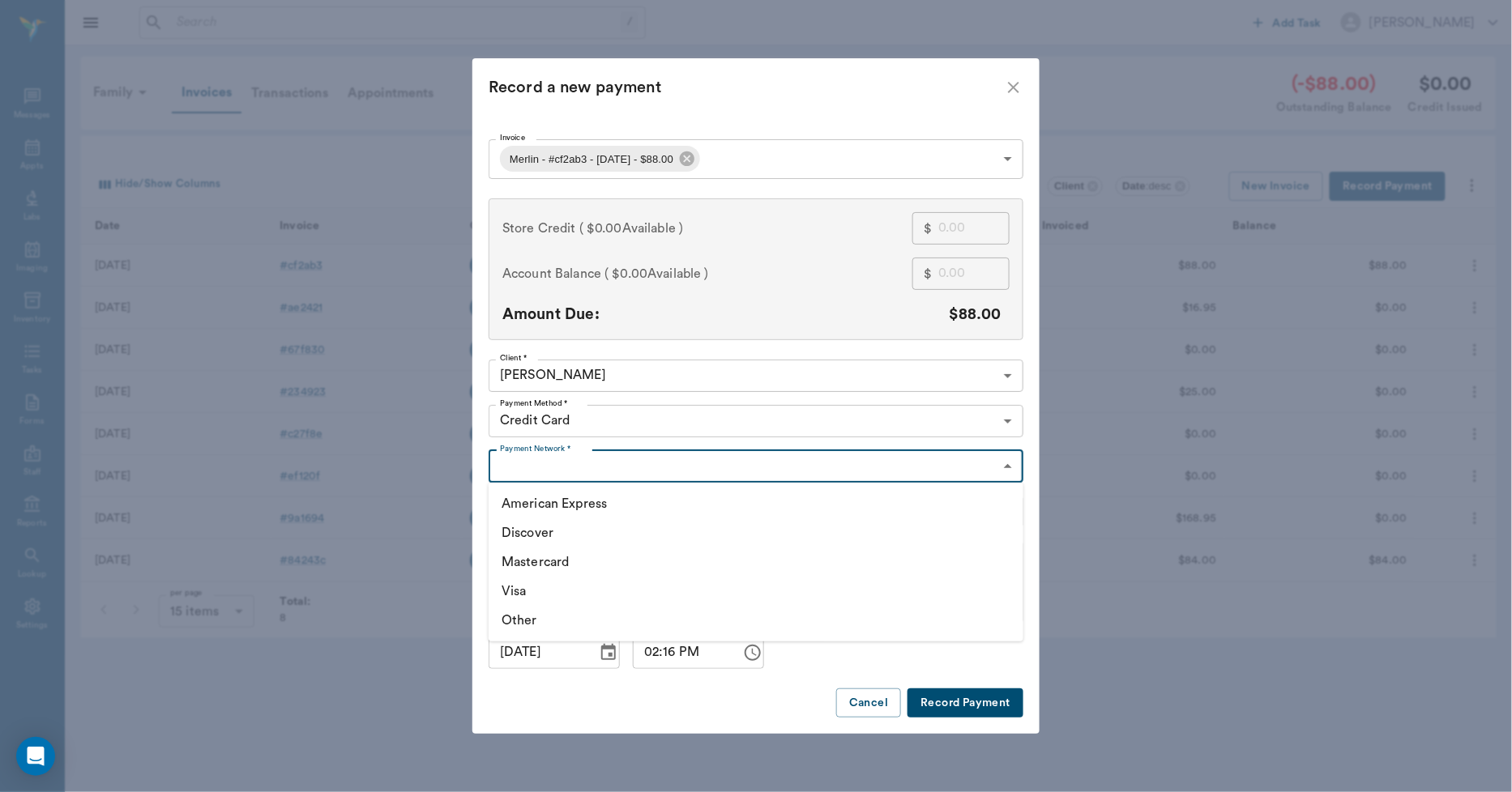
click at [528, 585] on li "Visa" at bounding box center [756, 591] width 535 height 29
type input "VISA"
click at [977, 703] on button "Record Payment" at bounding box center [966, 703] width 116 height 30
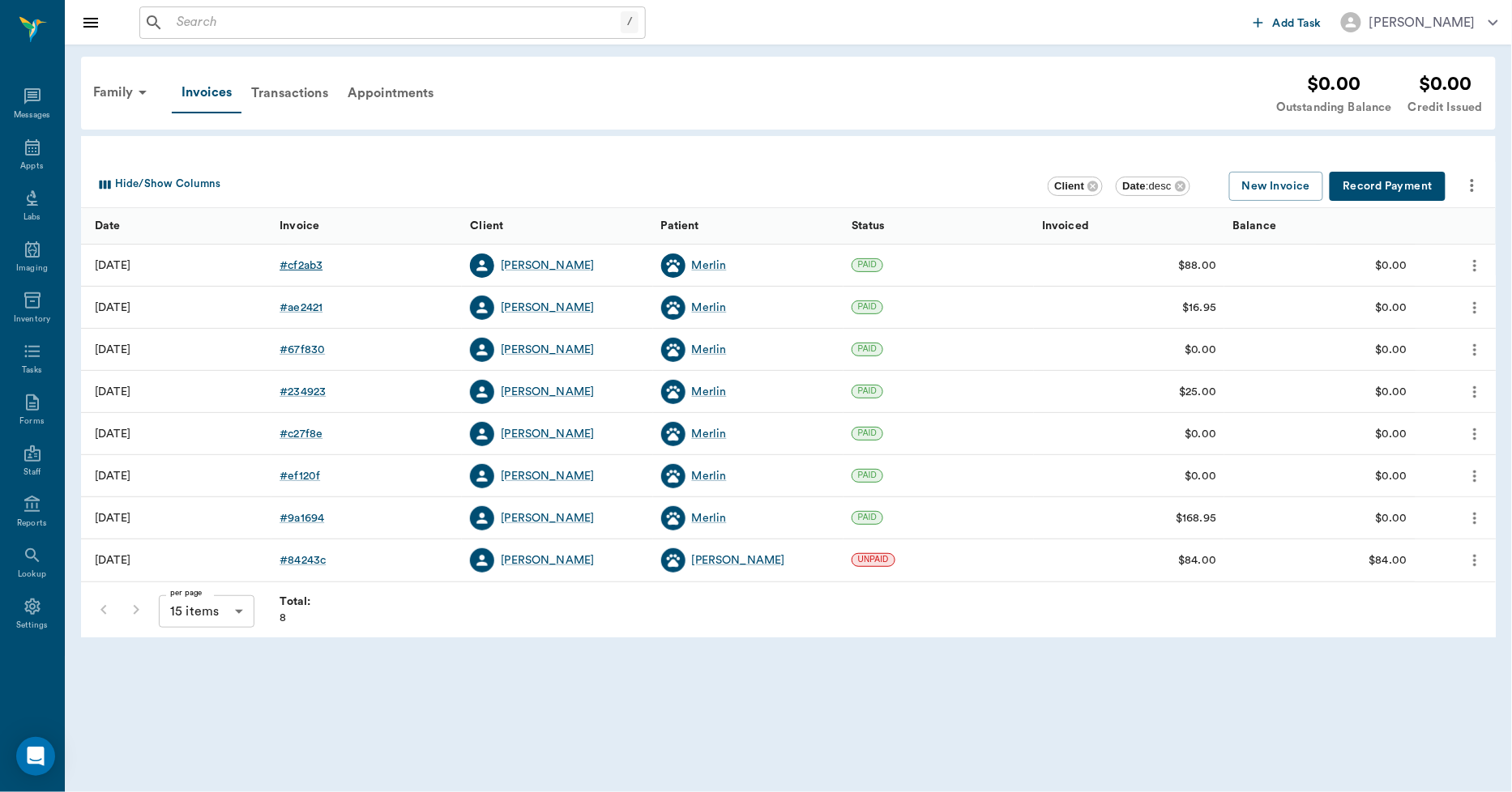
click at [303, 265] on div "# cf2ab3" at bounding box center [301, 265] width 43 height 16
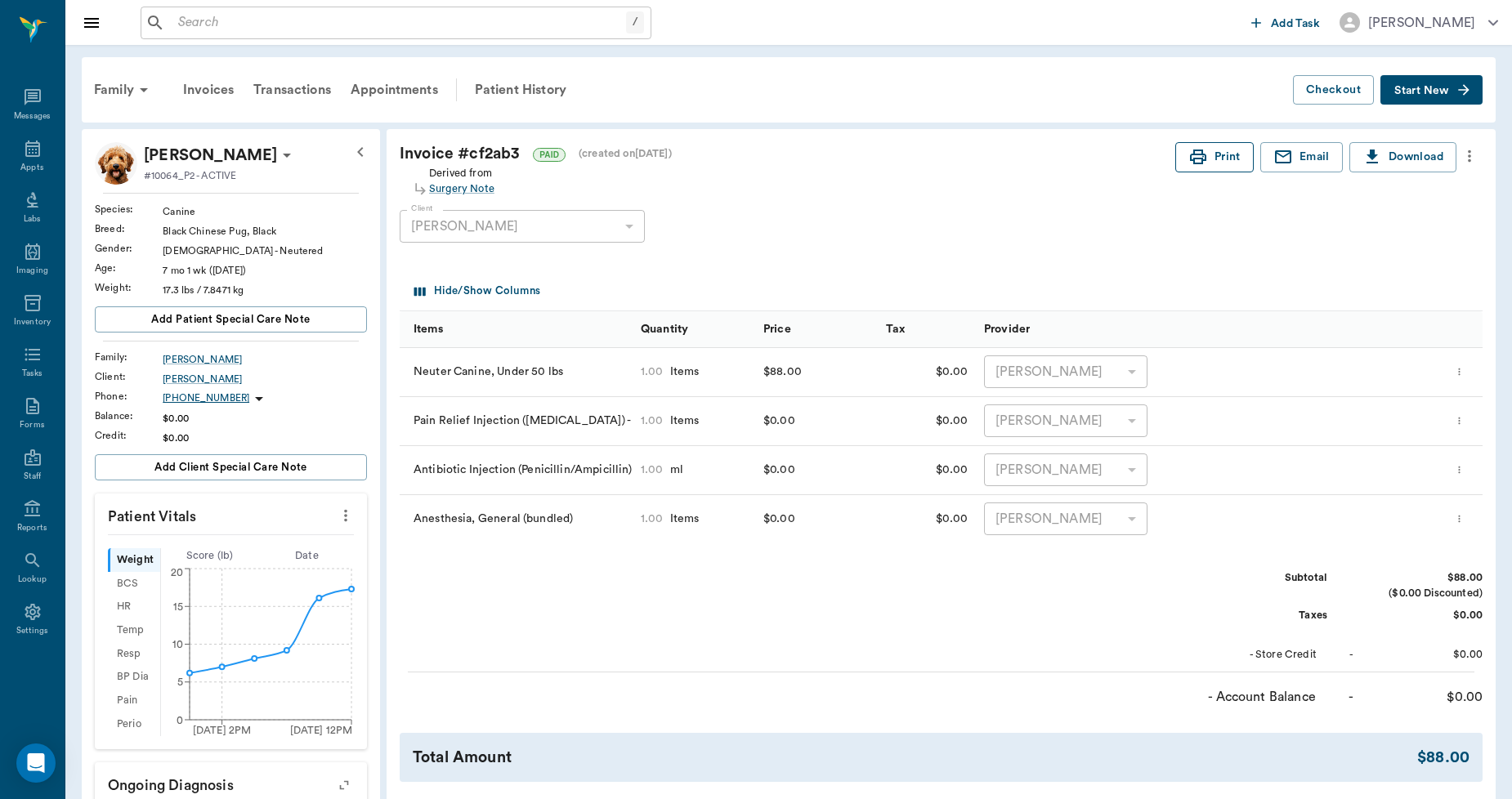
click at [1223, 154] on button "Print" at bounding box center [1215, 157] width 78 height 30
click at [30, 151] on icon at bounding box center [33, 149] width 20 height 20
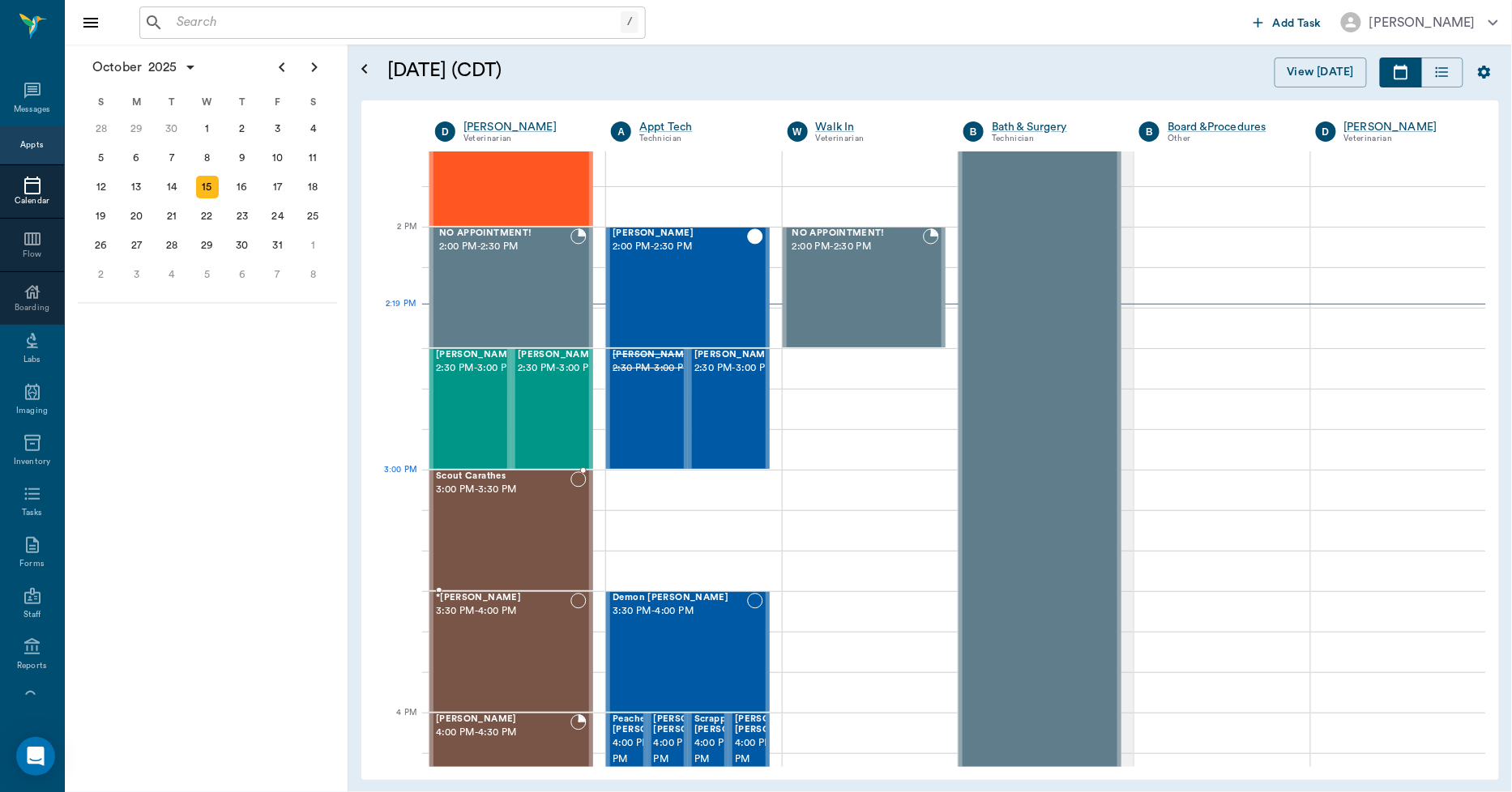
scroll to position [1189, 0]
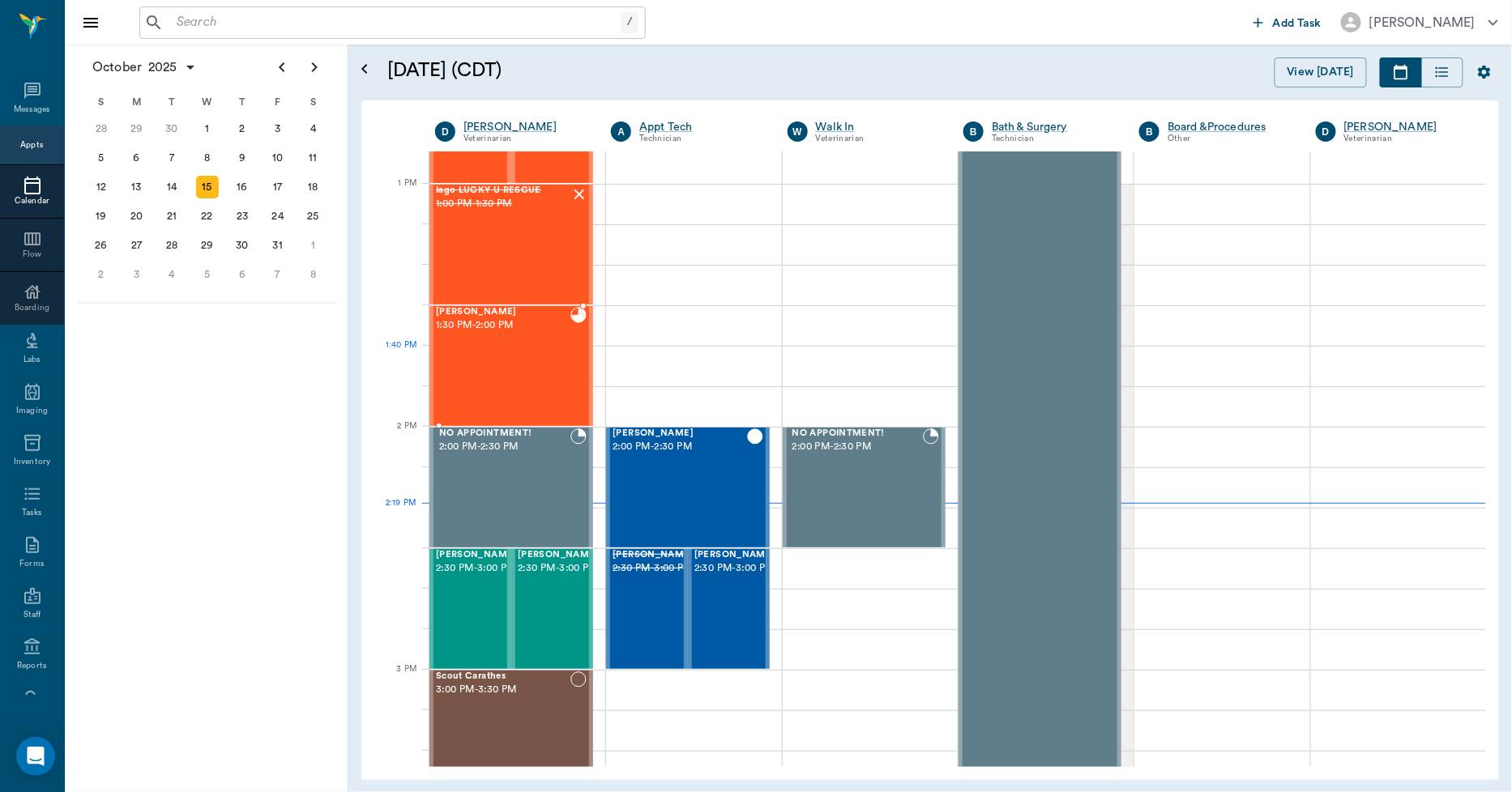
click at [483, 373] on div "Merlin Johnson 1:30 PM - 2:00 PM" at bounding box center [503, 366] width 135 height 118
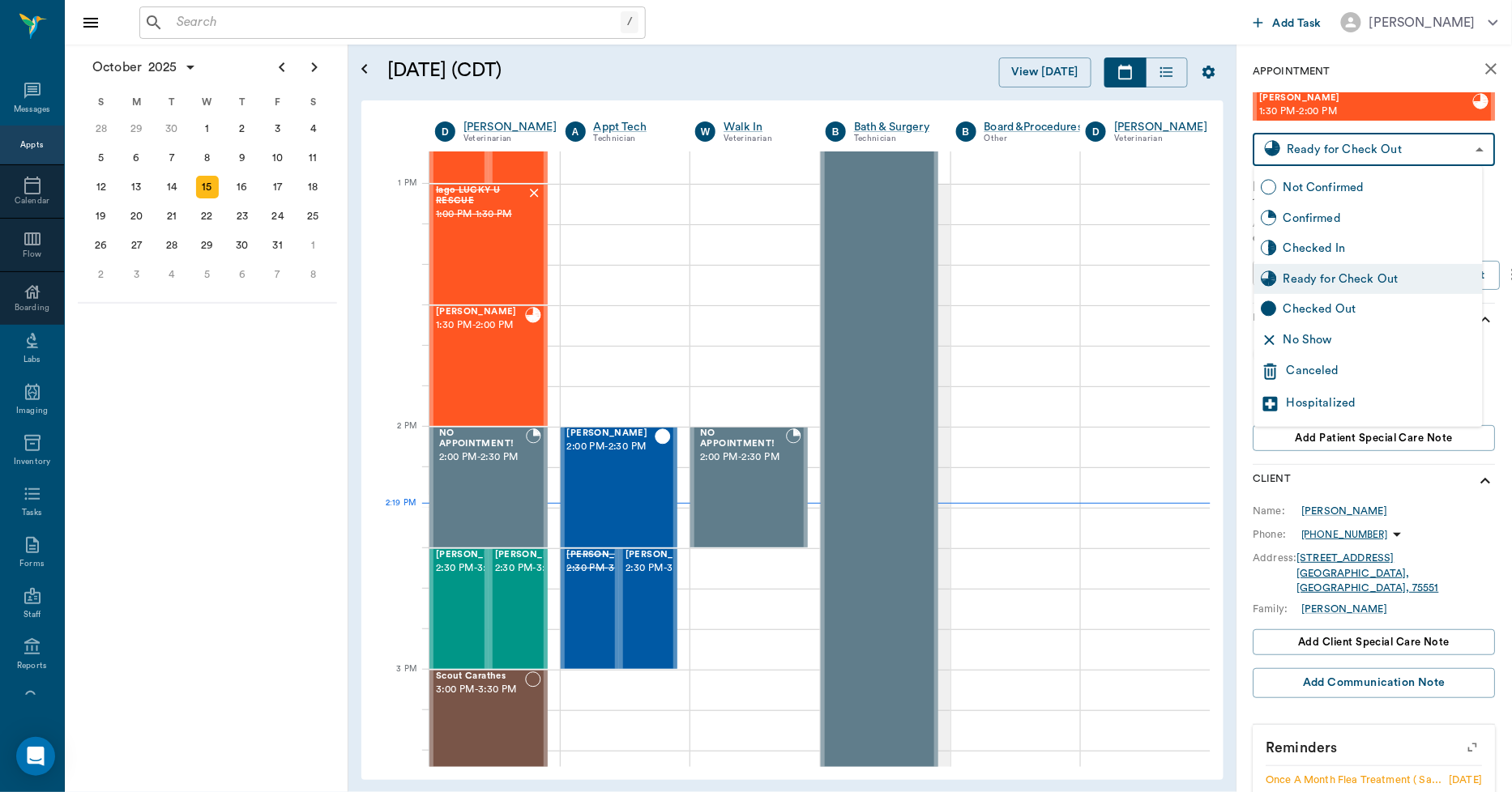
click at [1359, 152] on body "/ ​ Add Task Dr. Bert Ellsworth Nectar Messages Appts Calendar Flow Boarding La…" at bounding box center [756, 396] width 1512 height 792
click at [1332, 306] on div "Checked Out" at bounding box center [1380, 309] width 193 height 18
type input "CHECKED_OUT"
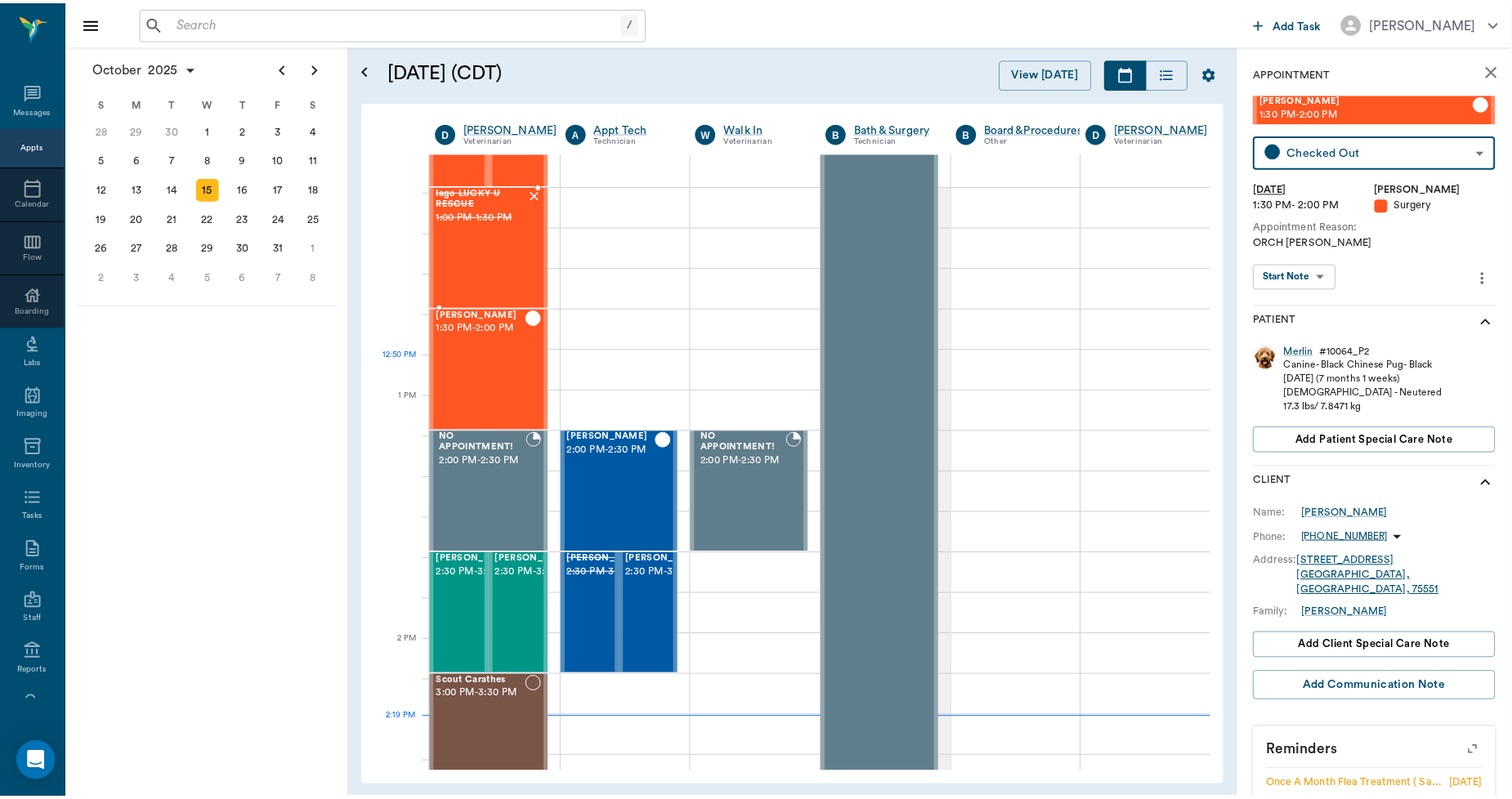
scroll to position [927, 0]
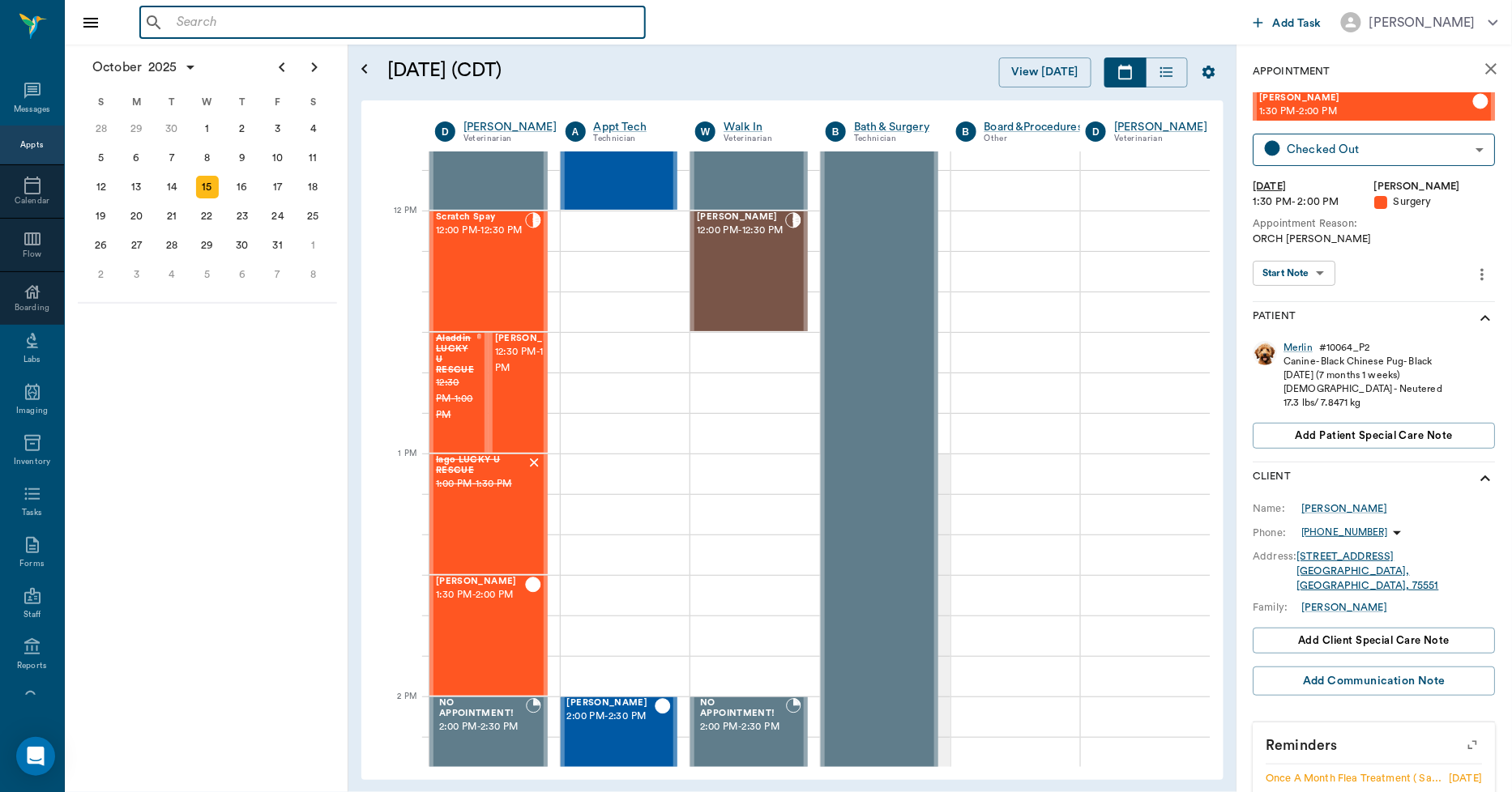
click at [247, 21] on input "text" at bounding box center [404, 23] width 468 height 23
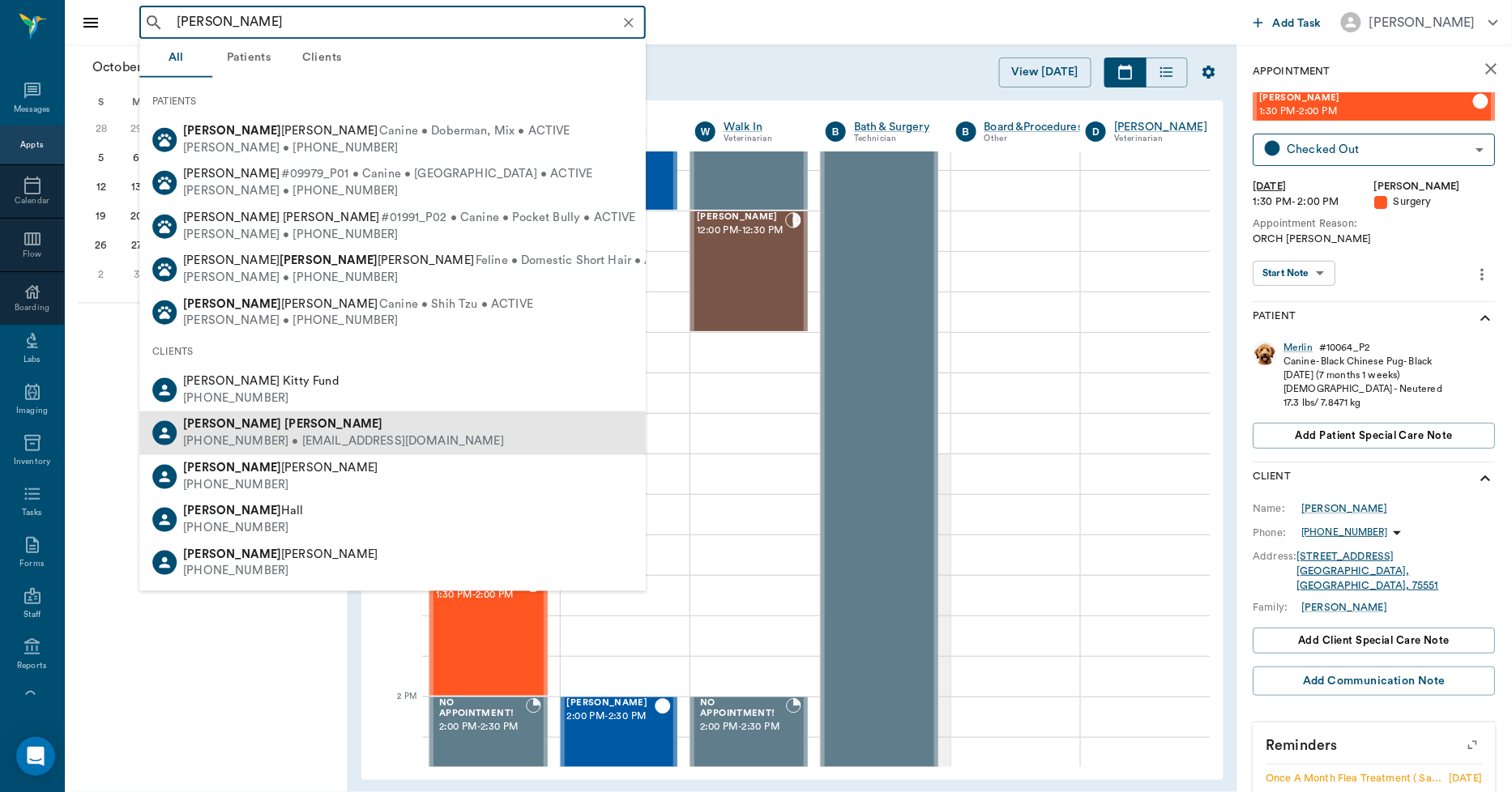
click at [265, 434] on div "(903) 650-6555 • skunkyforever71@gmail.com" at bounding box center [343, 442] width 321 height 17
type input "LISA TAYL"
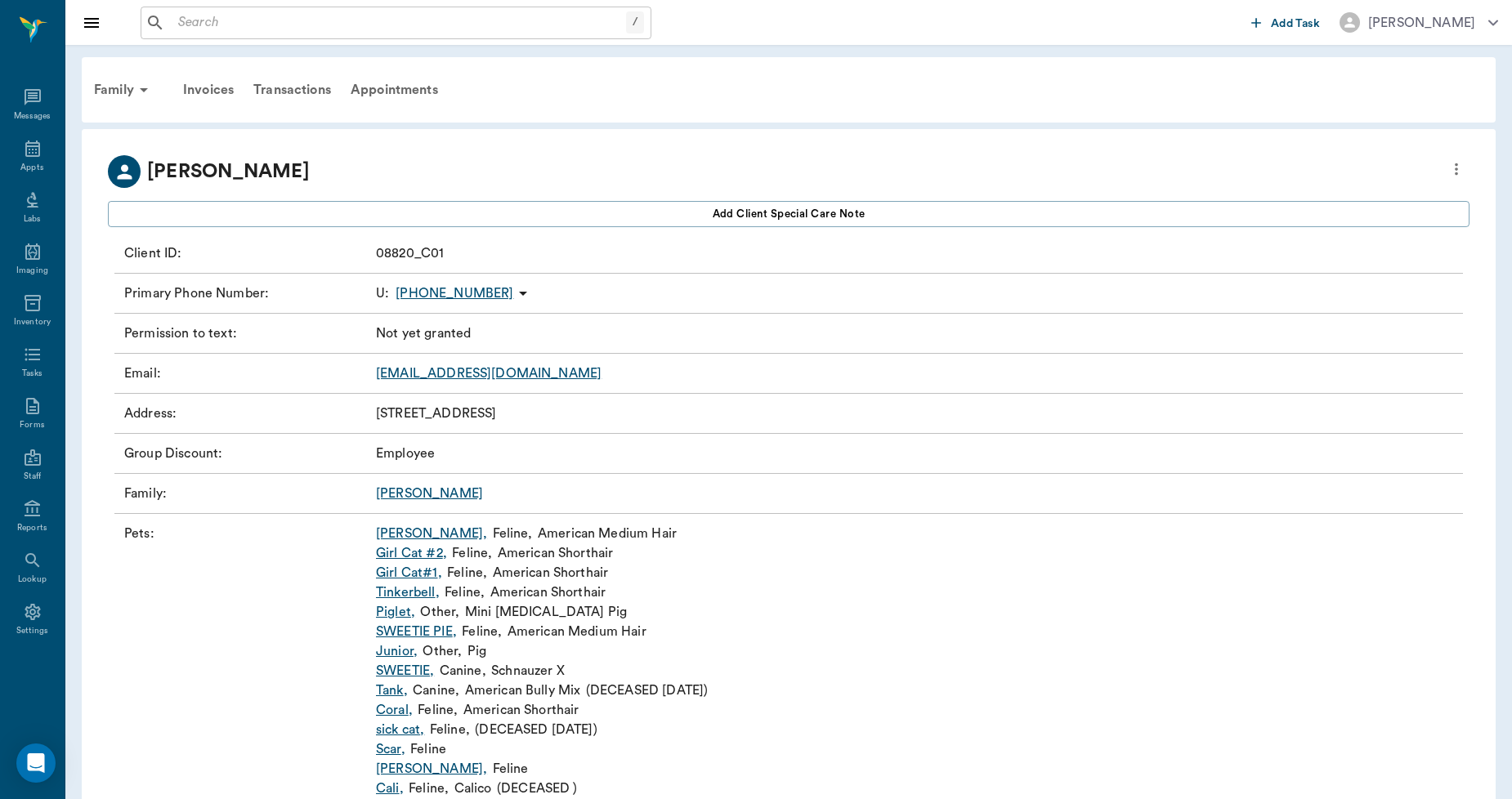
click at [385, 540] on link "OLLIE ," at bounding box center [431, 534] width 111 height 20
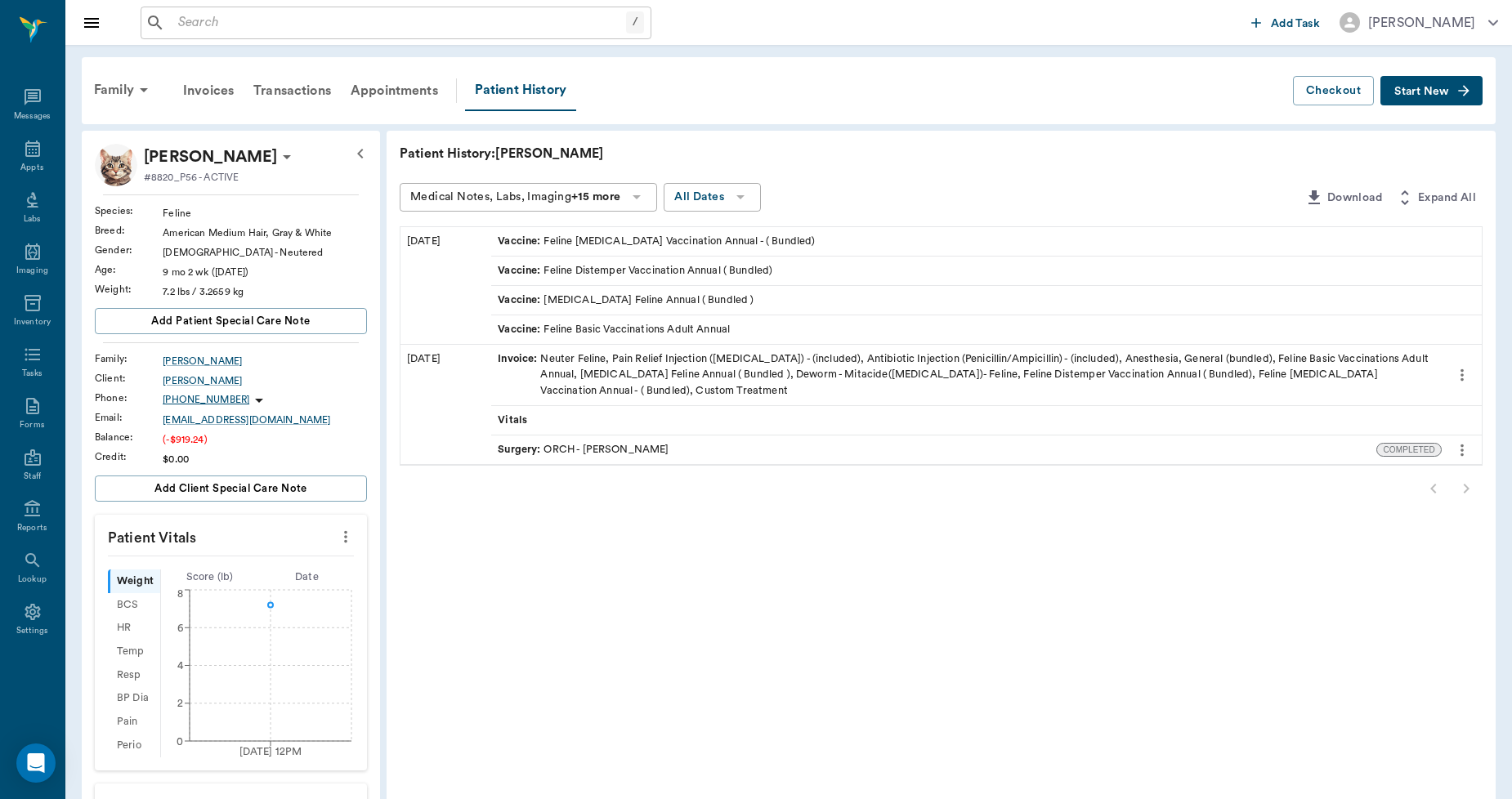
click at [570, 358] on div "Invoice : Neuter Feline, Pain Relief Injection (meloxicam) - (included), Antibi…" at bounding box center [967, 376] width 938 height 48
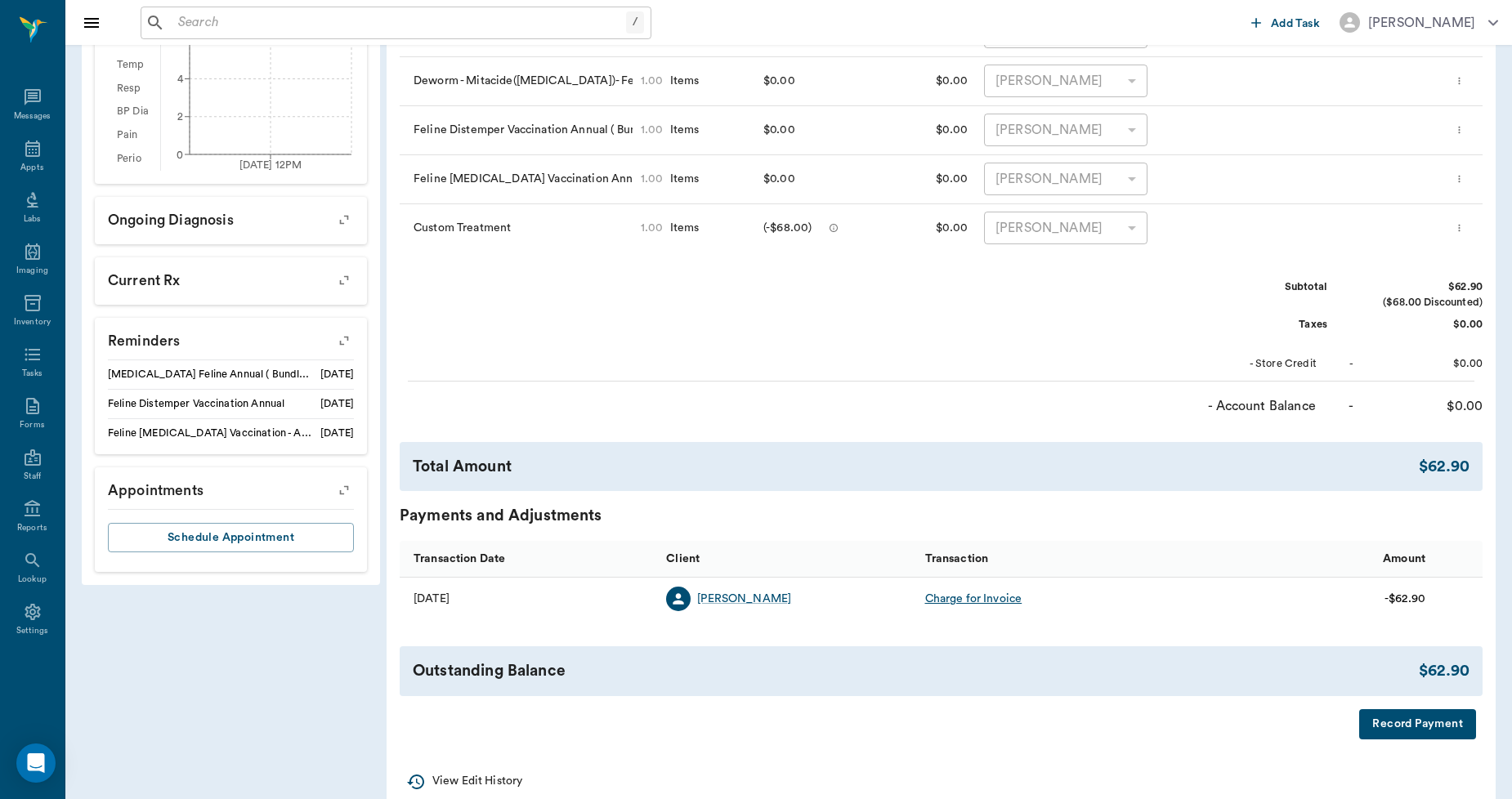
scroll to position [614, 0]
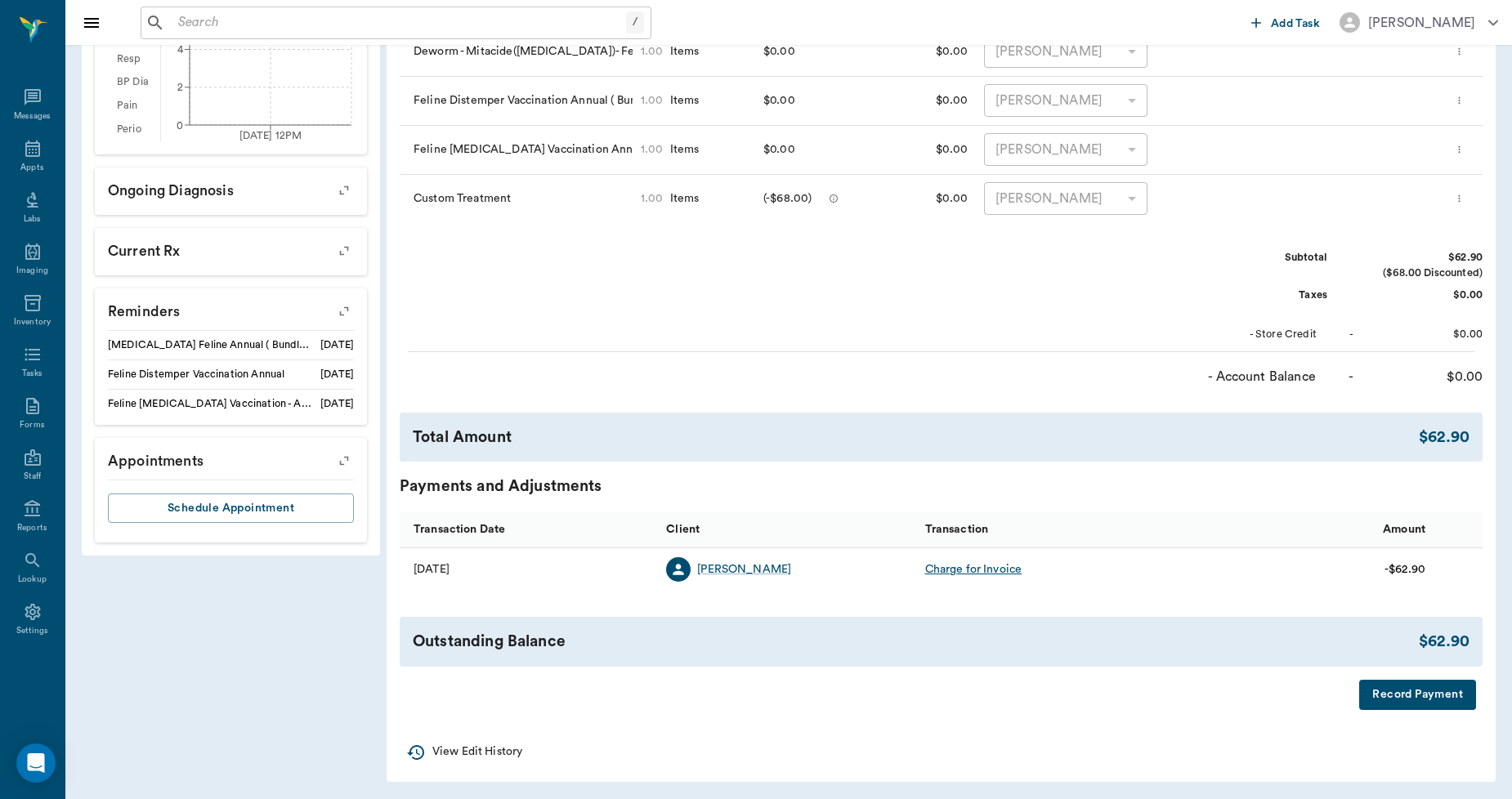
click at [1398, 699] on button "Record Payment" at bounding box center [1418, 694] width 117 height 30
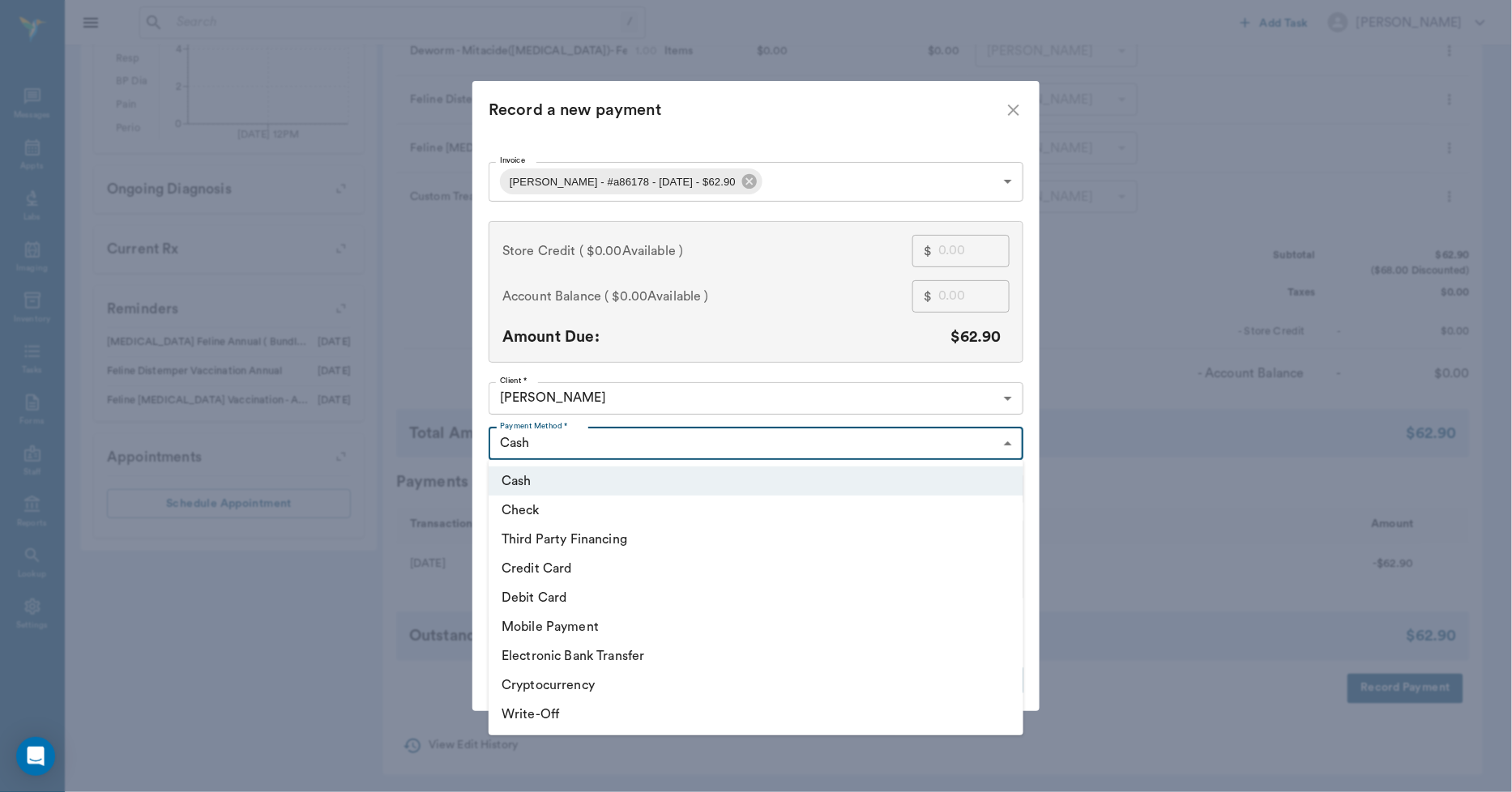
click at [828, 440] on body "/ ​ Add Task Dr. Bert Ellsworth Nectar Messages Appts Labs Imaging Inventory Ta…" at bounding box center [756, 92] width 1512 height 1403
click at [524, 715] on li "Write-Off" at bounding box center [756, 714] width 535 height 29
type input "WRITE_OFF"
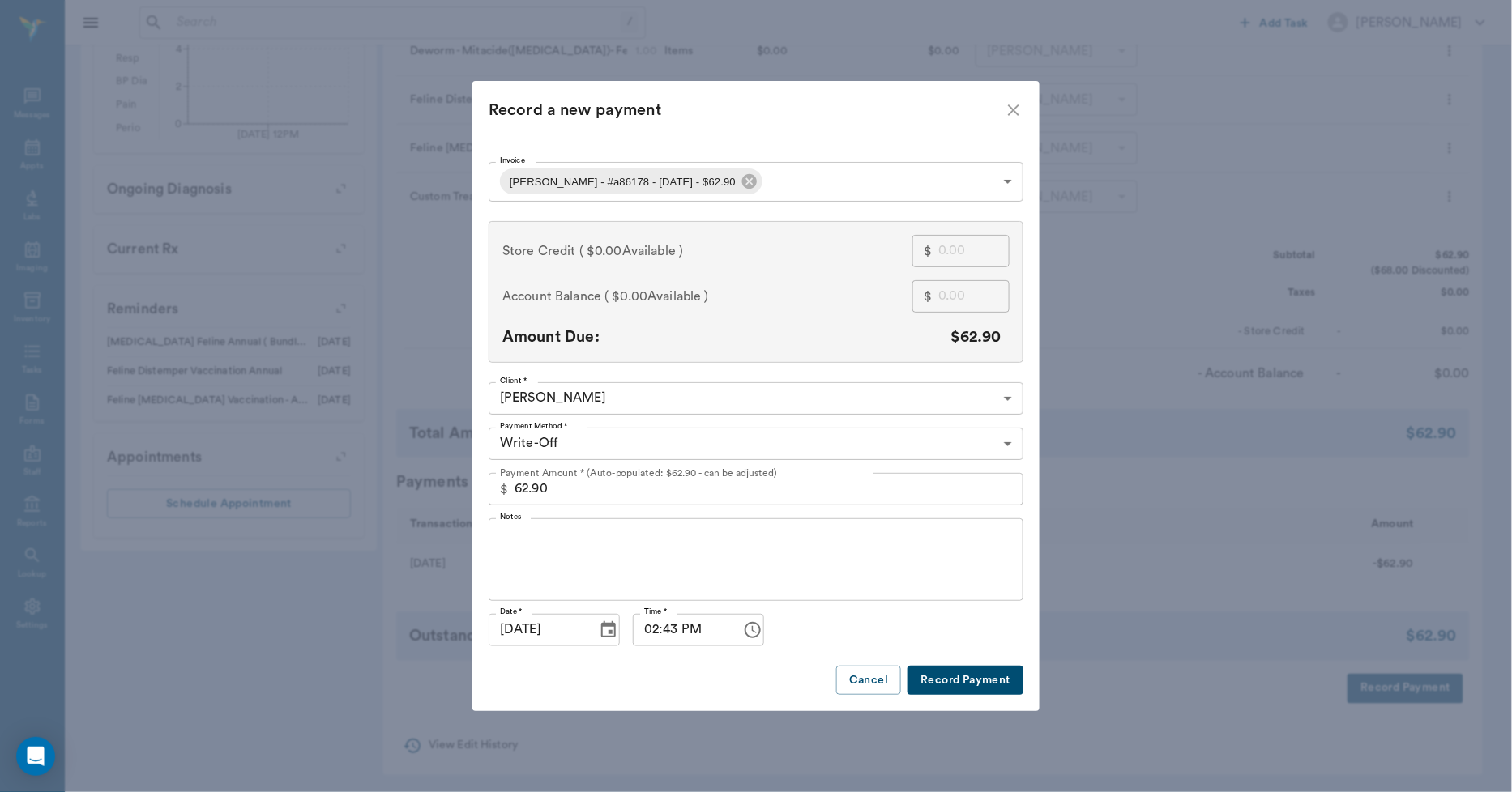
click at [622, 530] on div "x Notes" at bounding box center [756, 559] width 535 height 82
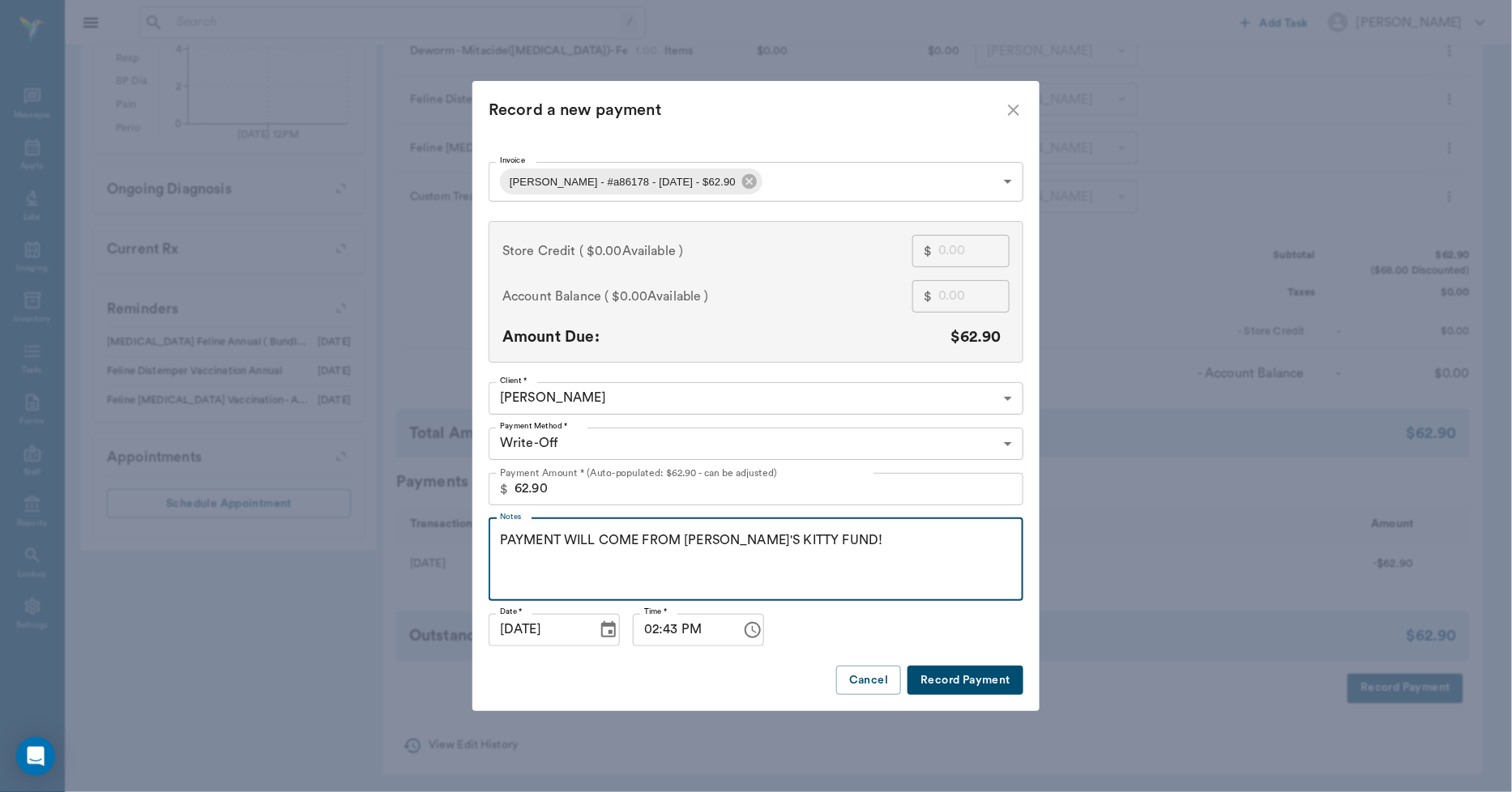
type textarea "PAYMENT WILL COME FROM LISA'S KITTY FUND!"
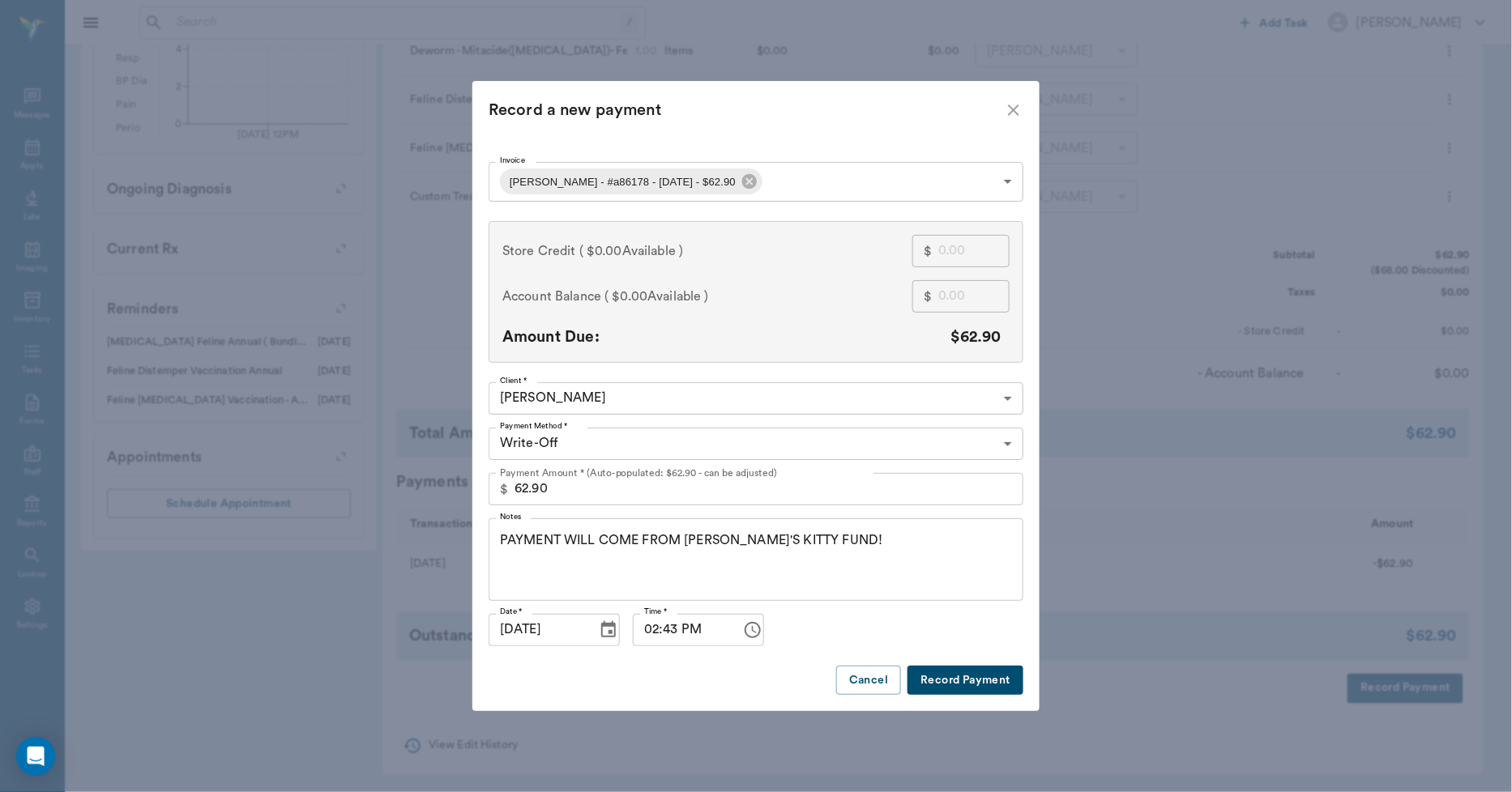
click at [1019, 677] on button "Record Payment" at bounding box center [966, 681] width 116 height 30
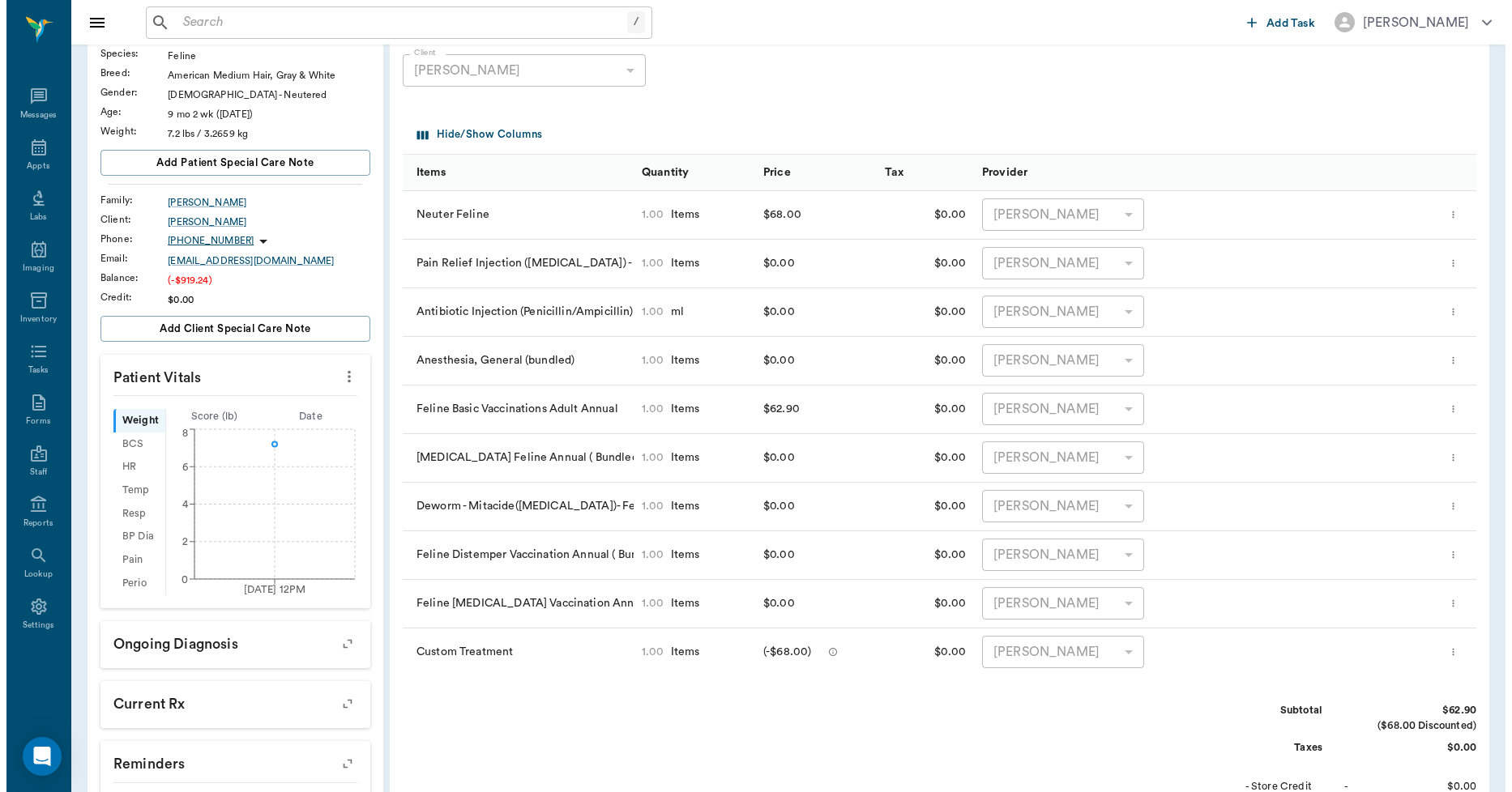
scroll to position [0, 0]
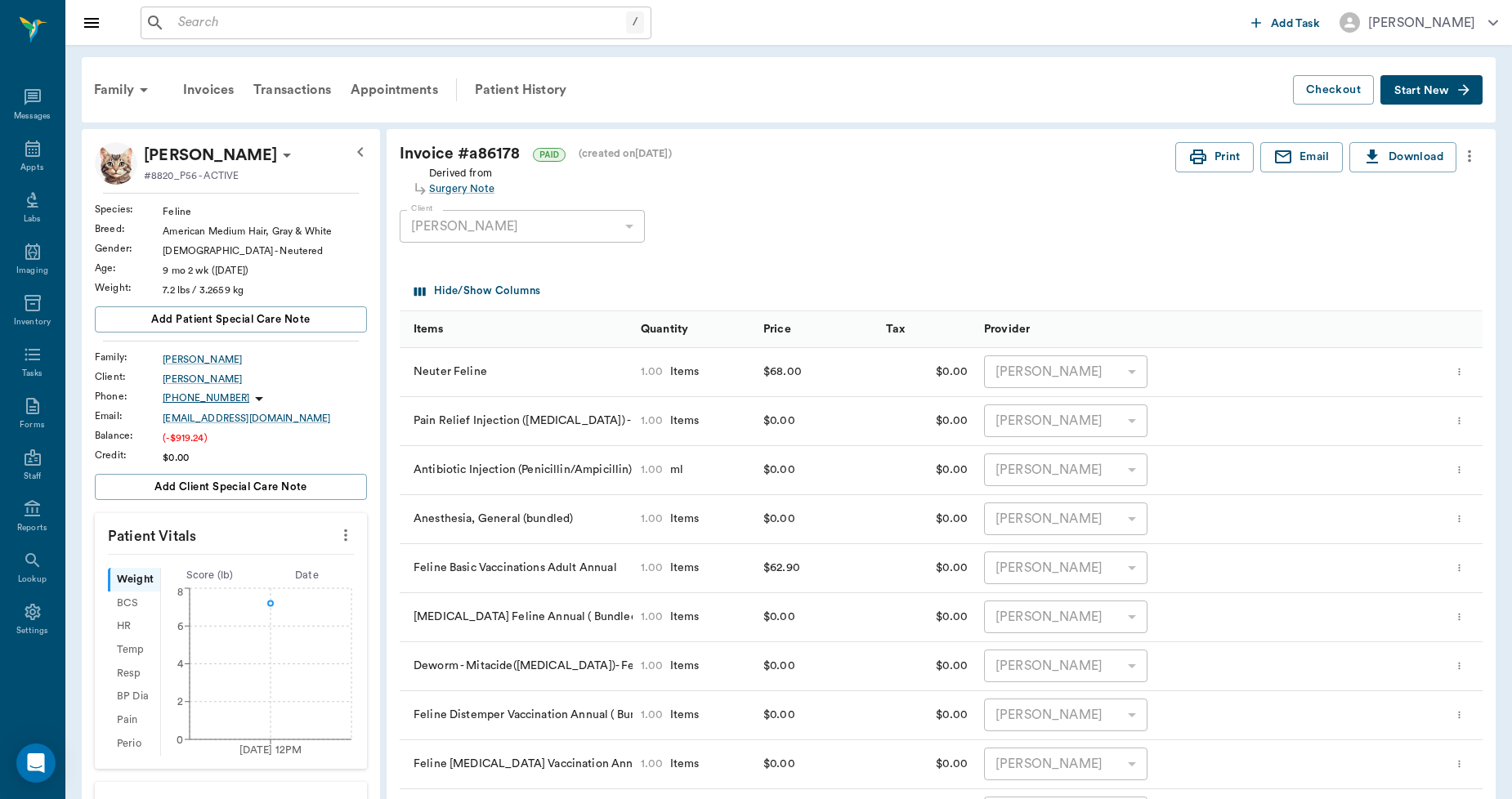
click at [117, 88] on div "Family" at bounding box center [124, 90] width 79 height 40
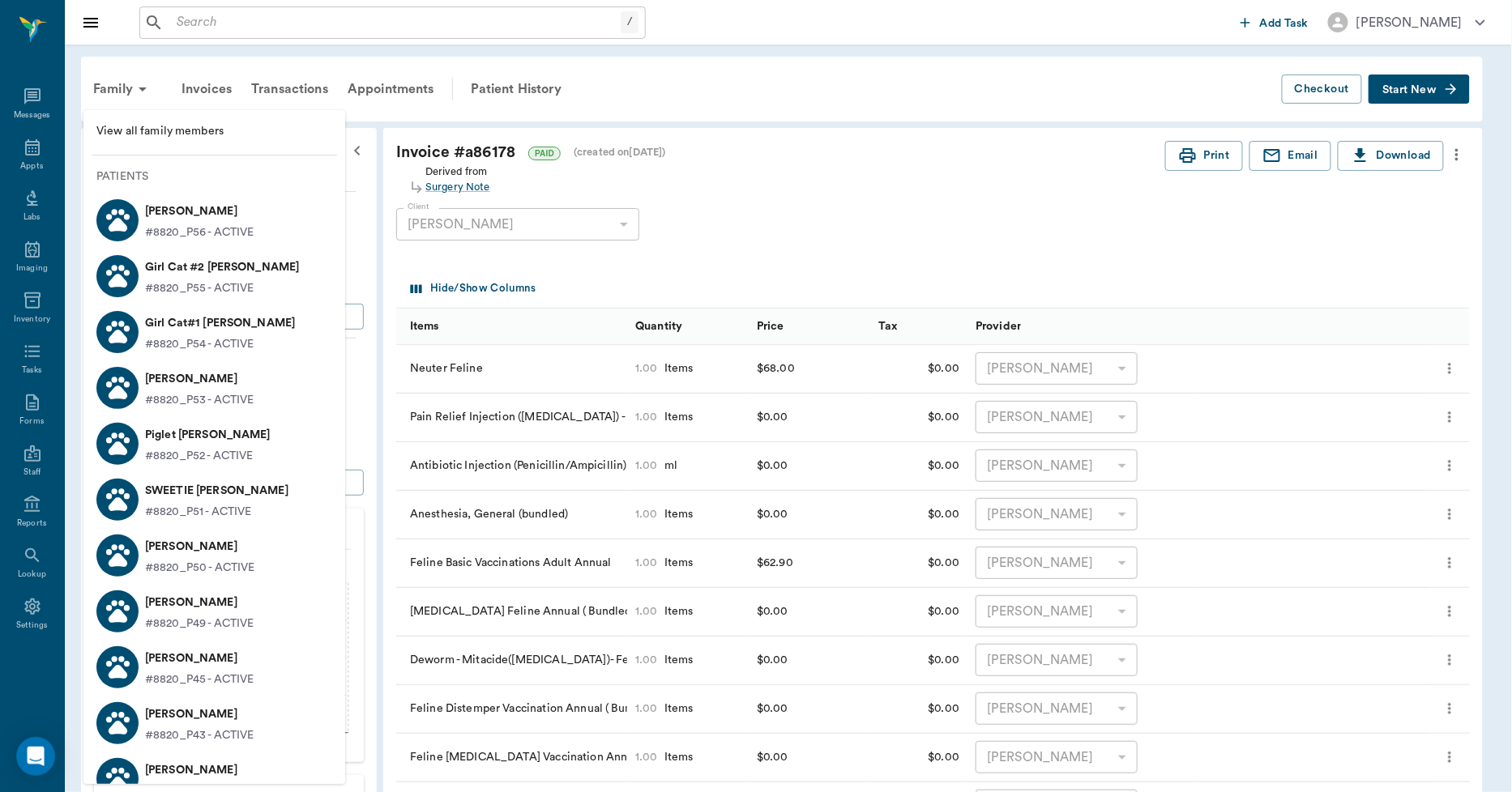
click at [148, 136] on span "View all family members" at bounding box center [214, 131] width 236 height 17
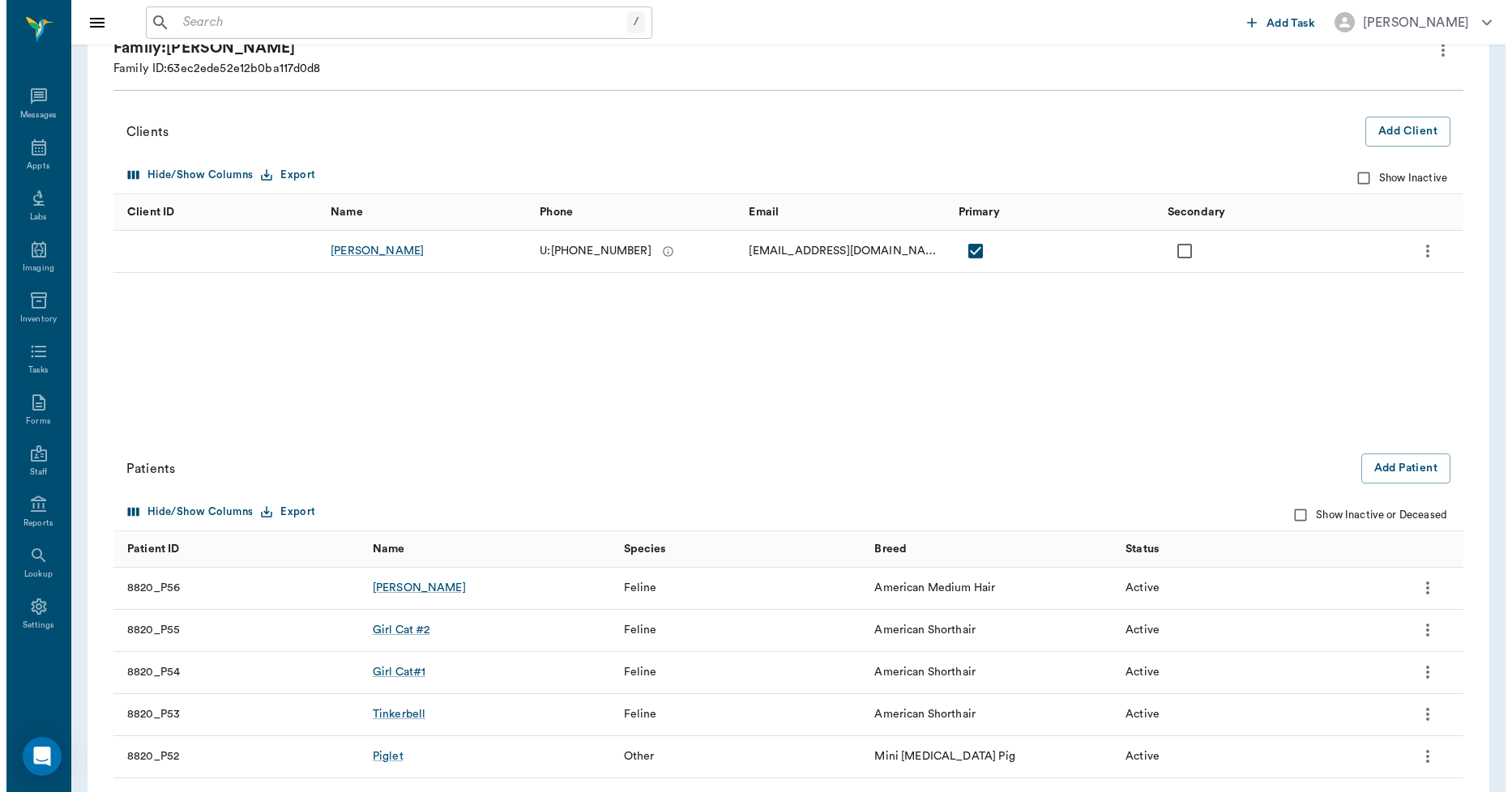
scroll to position [180, 0]
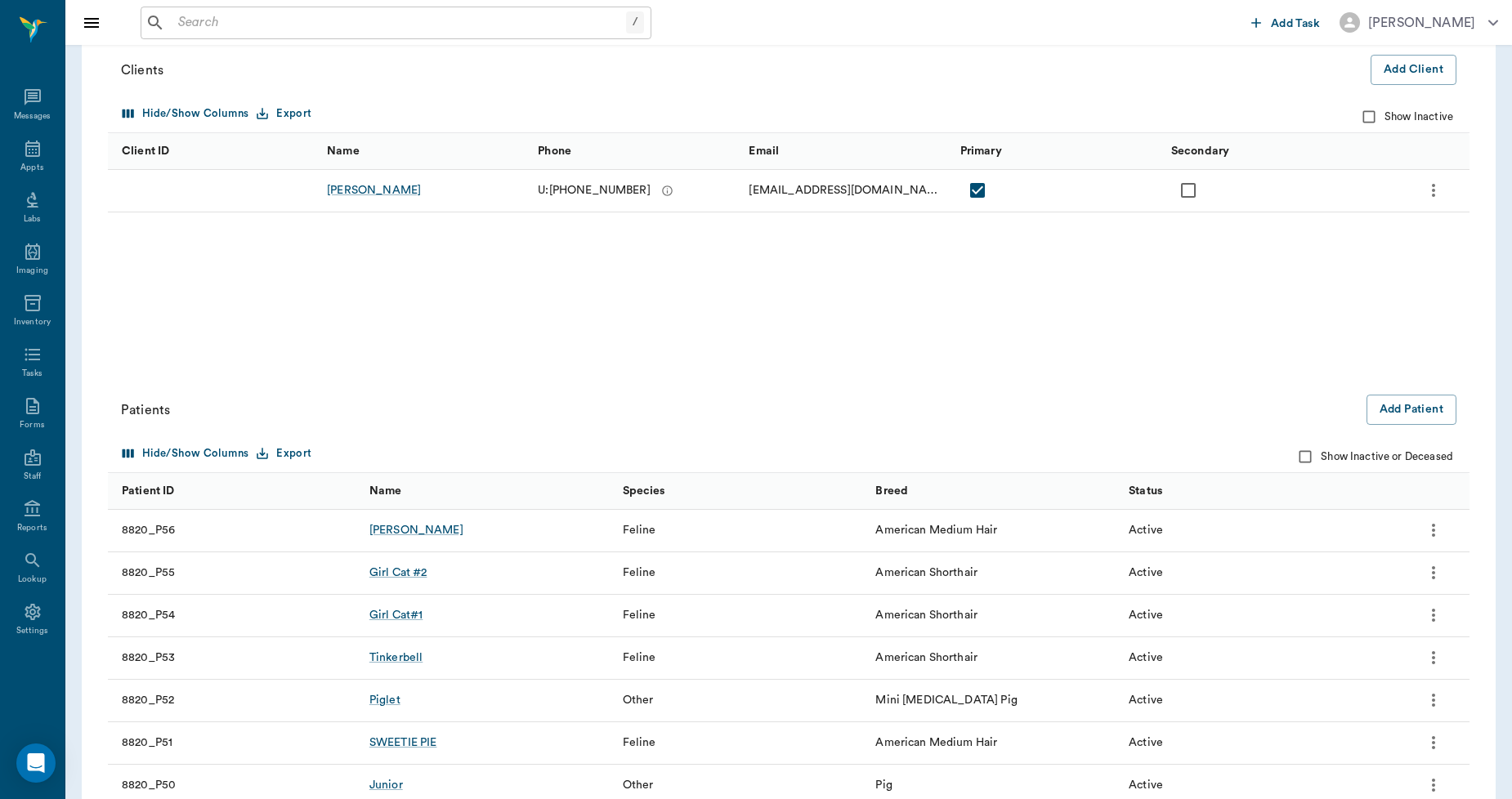
click at [1432, 532] on icon "more" at bounding box center [1434, 530] width 20 height 20
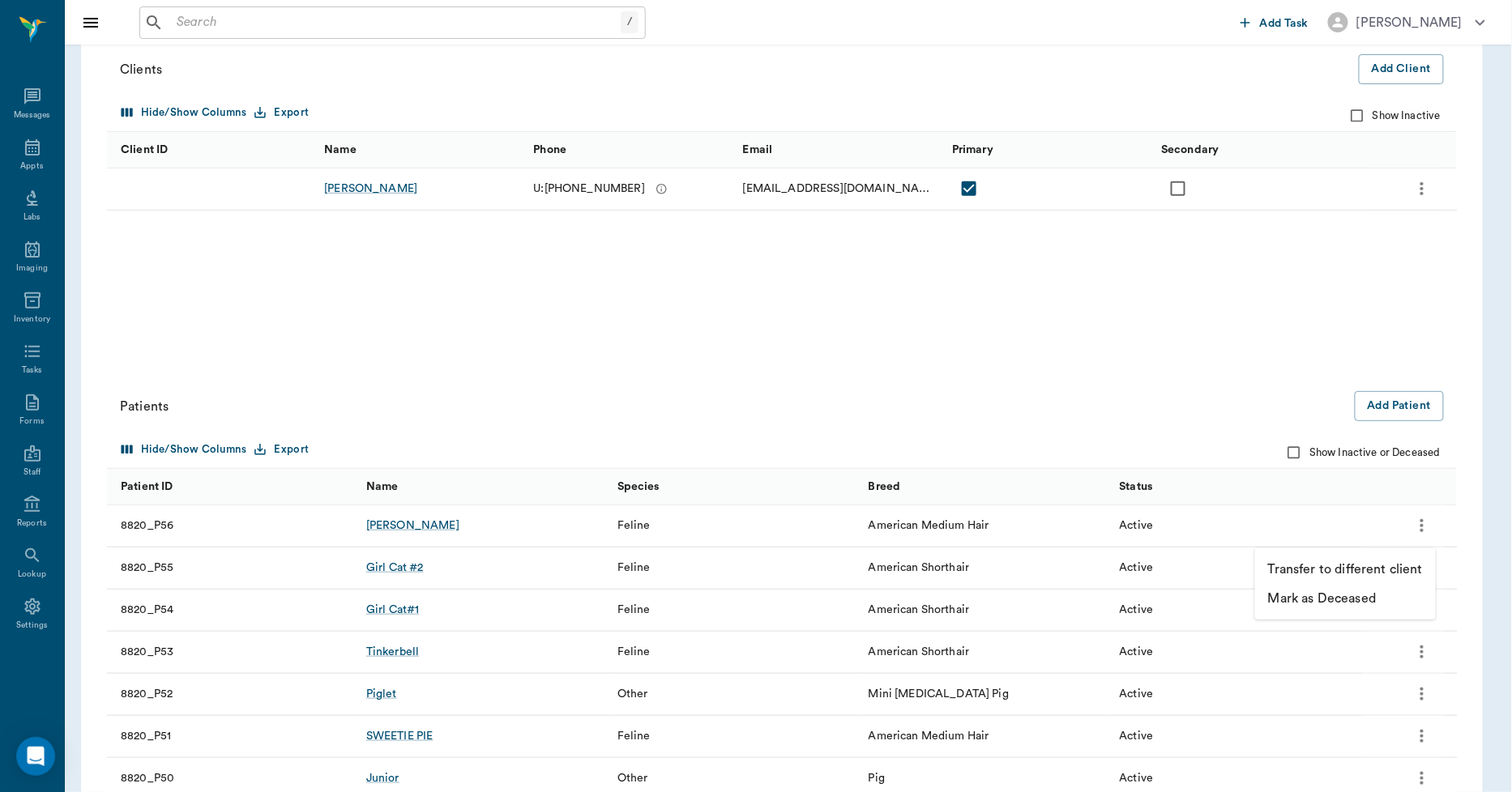
click at [1341, 565] on p "Transfer to different client" at bounding box center [1345, 570] width 154 height 20
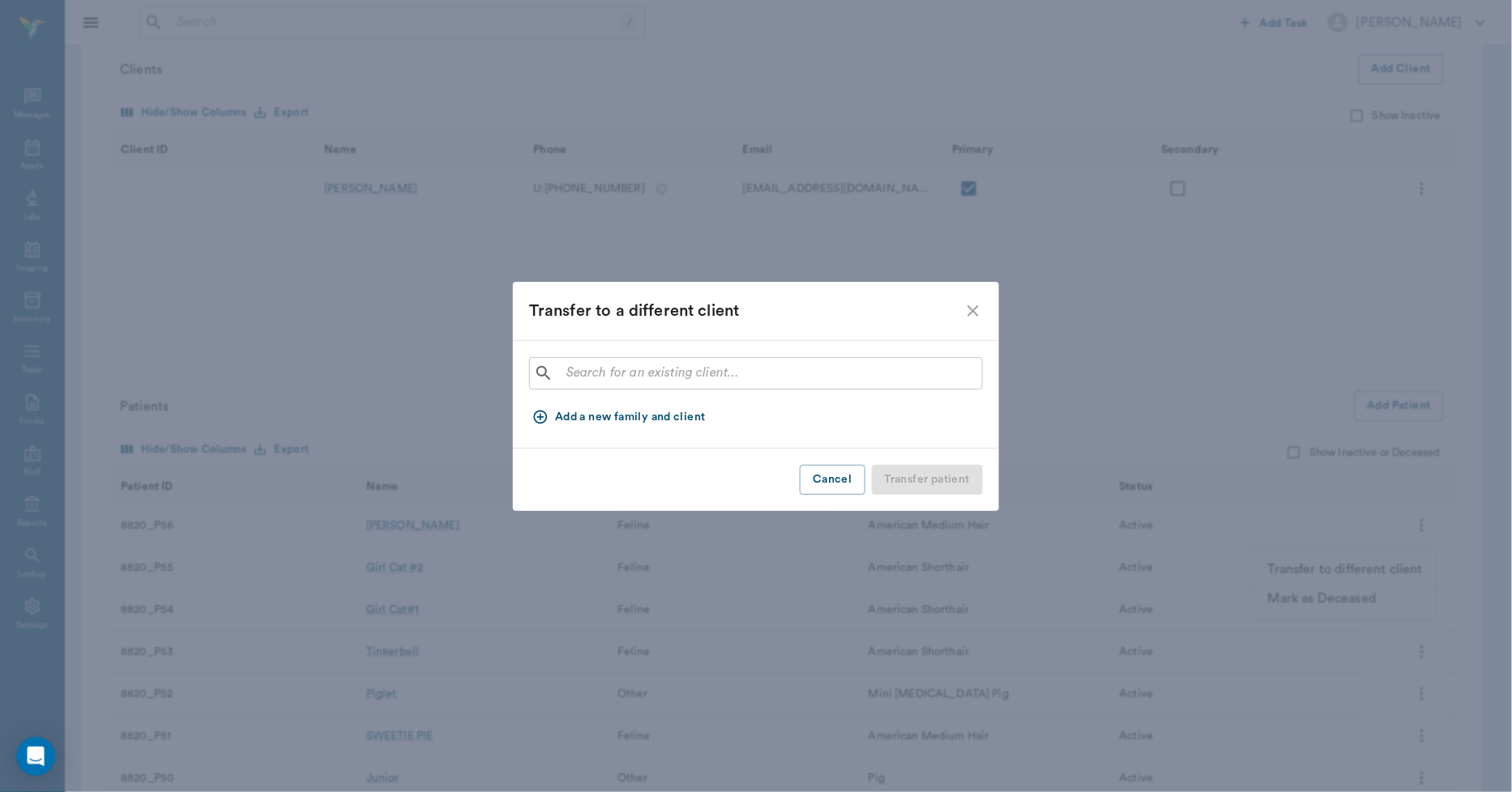
click at [796, 364] on input "text" at bounding box center [768, 373] width 416 height 23
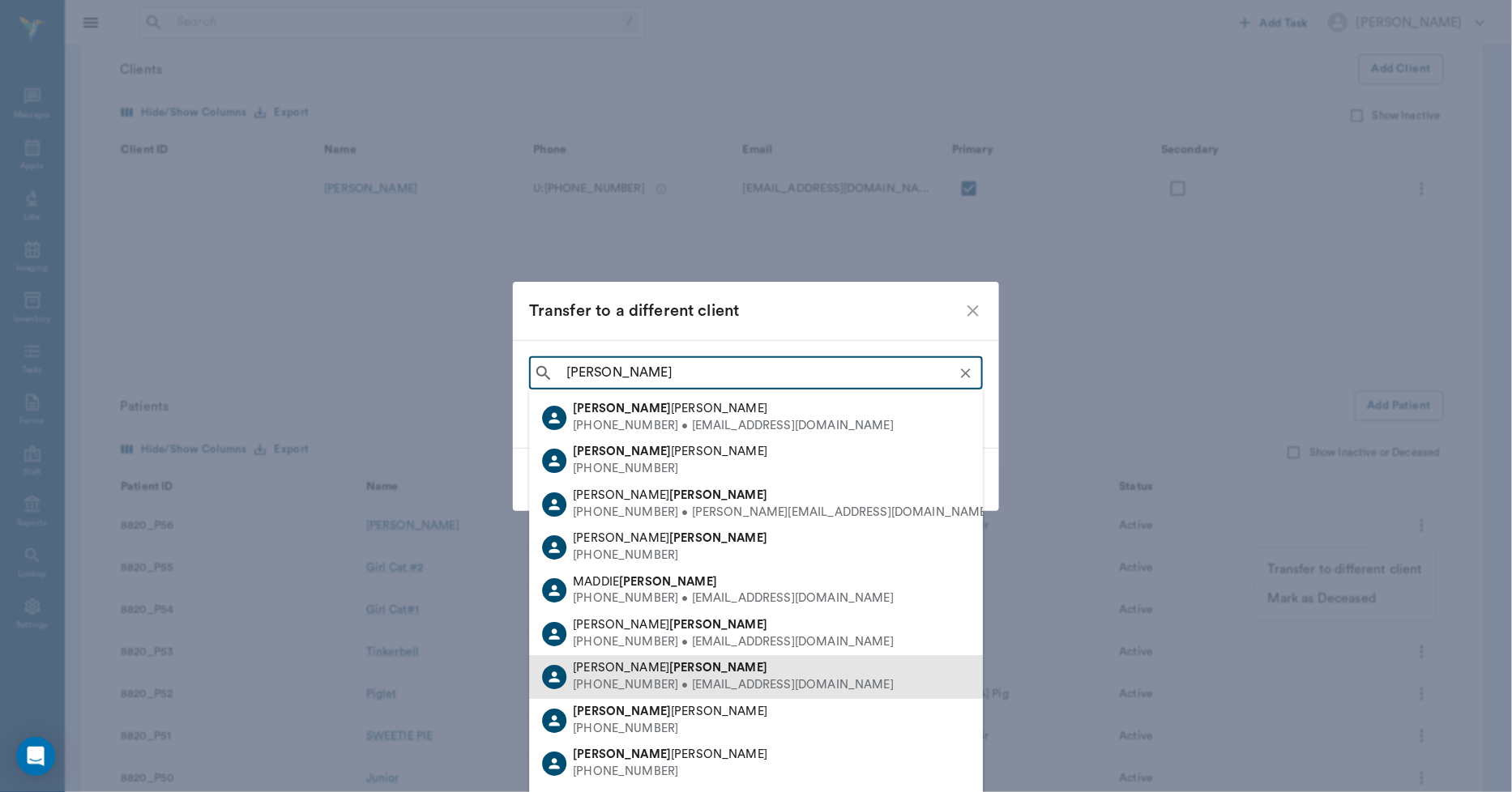
click at [669, 672] on b "Ellsworth" at bounding box center [718, 669] width 98 height 12
type input "Rachel Ellsworth"
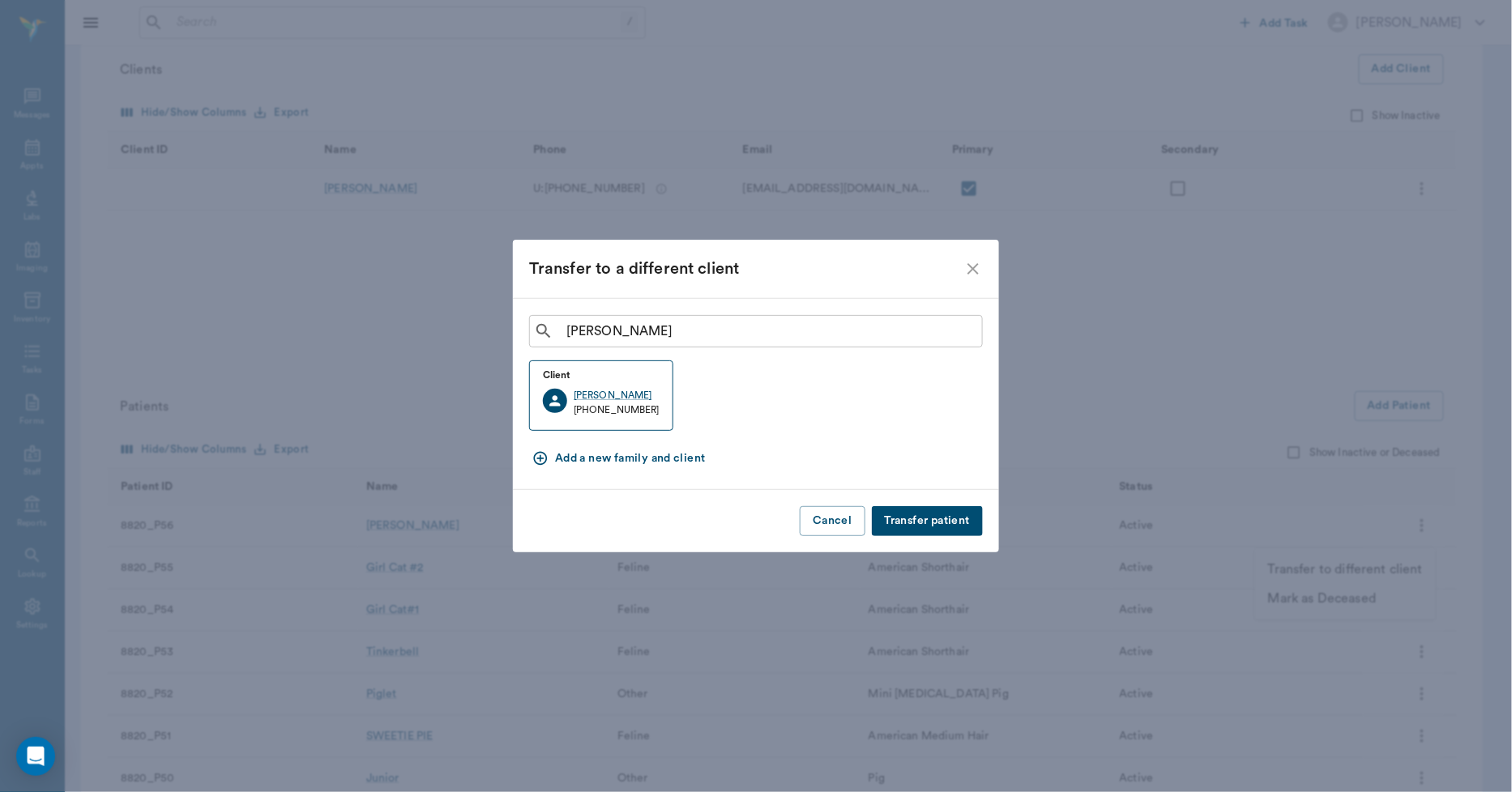
click at [921, 522] on button "Transfer patient" at bounding box center [928, 521] width 111 height 30
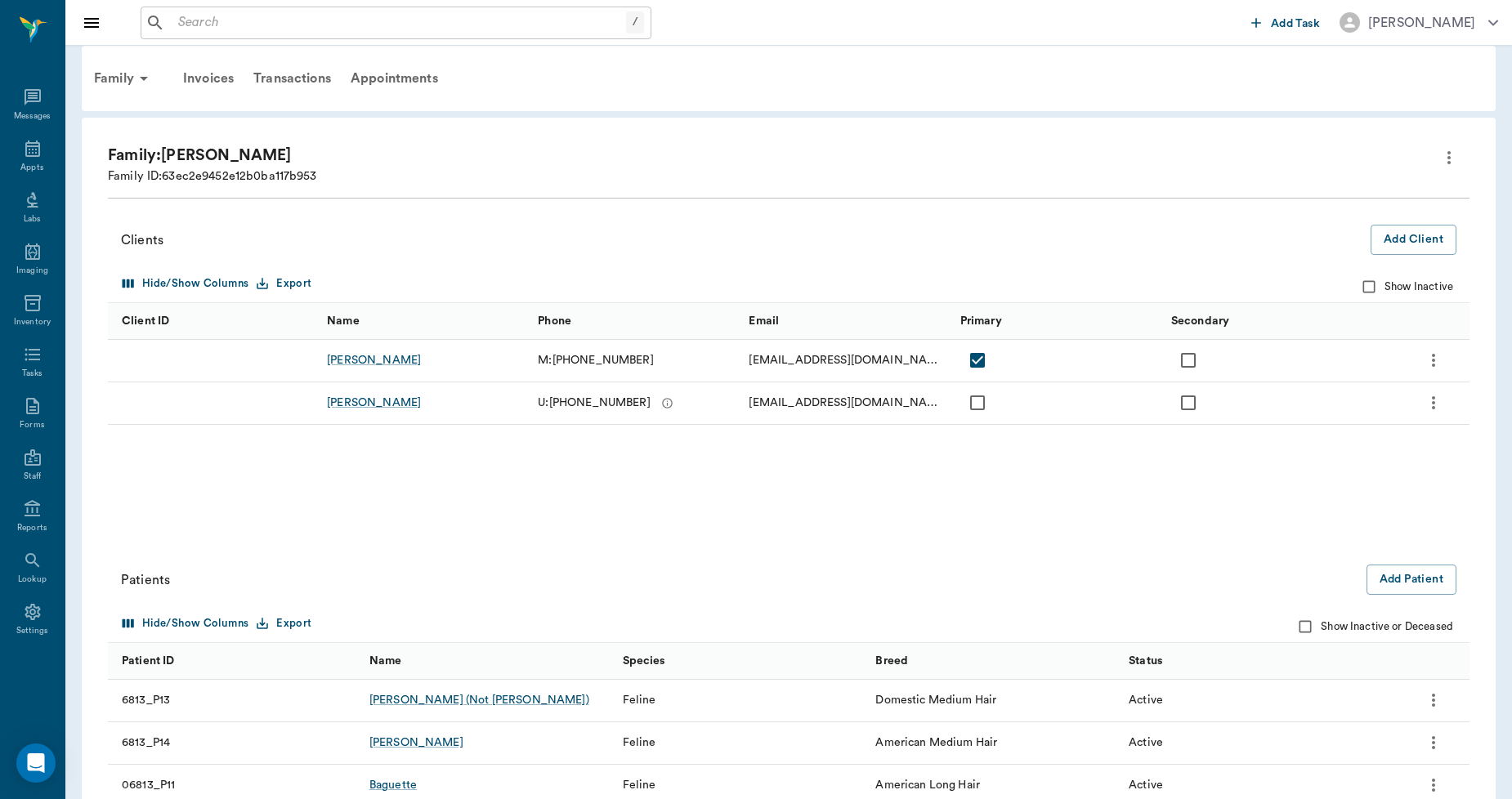
scroll to position [181, 0]
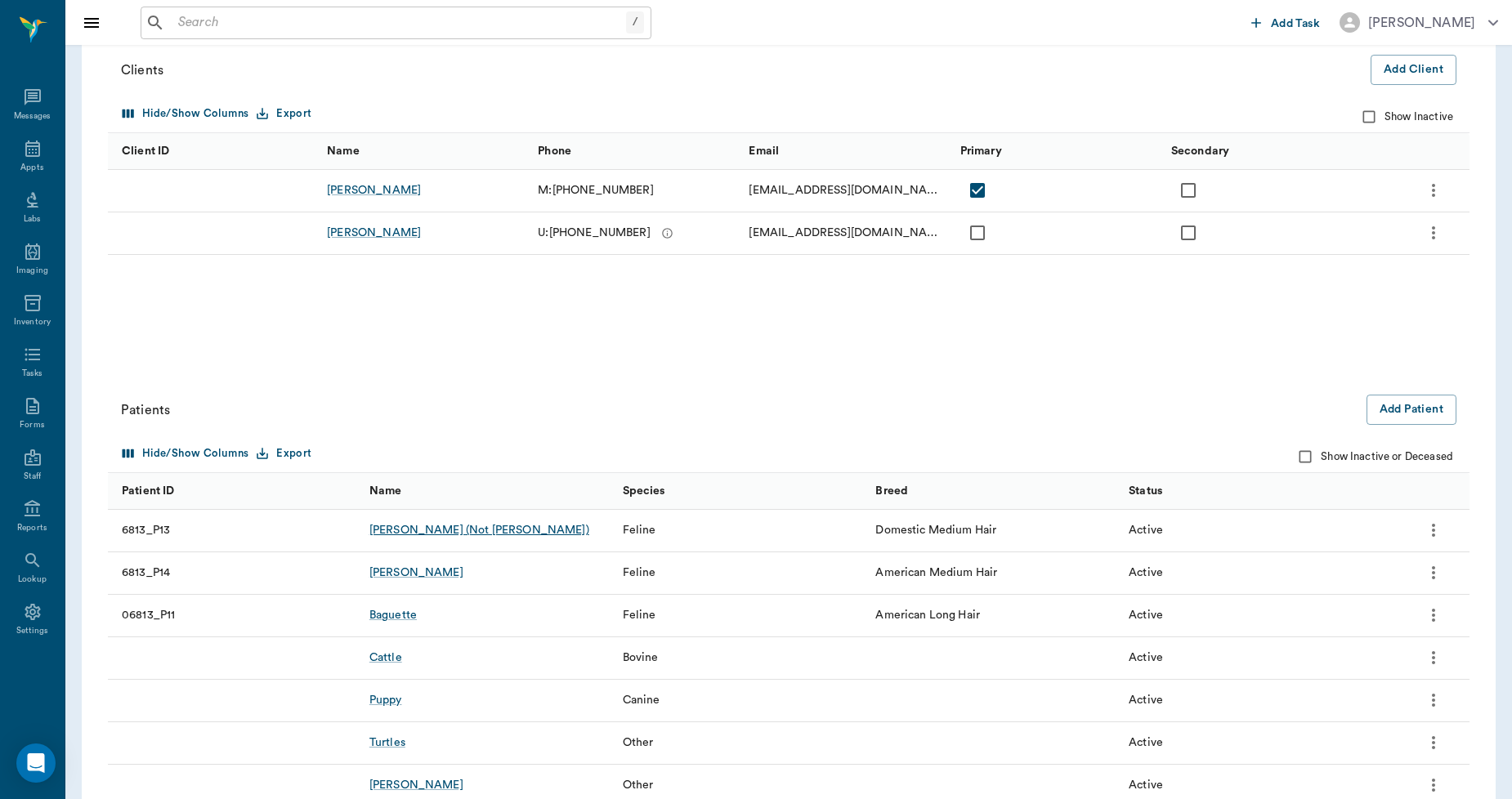
click at [429, 530] on div "Ollie (Not ollie)" at bounding box center [479, 530] width 220 height 16
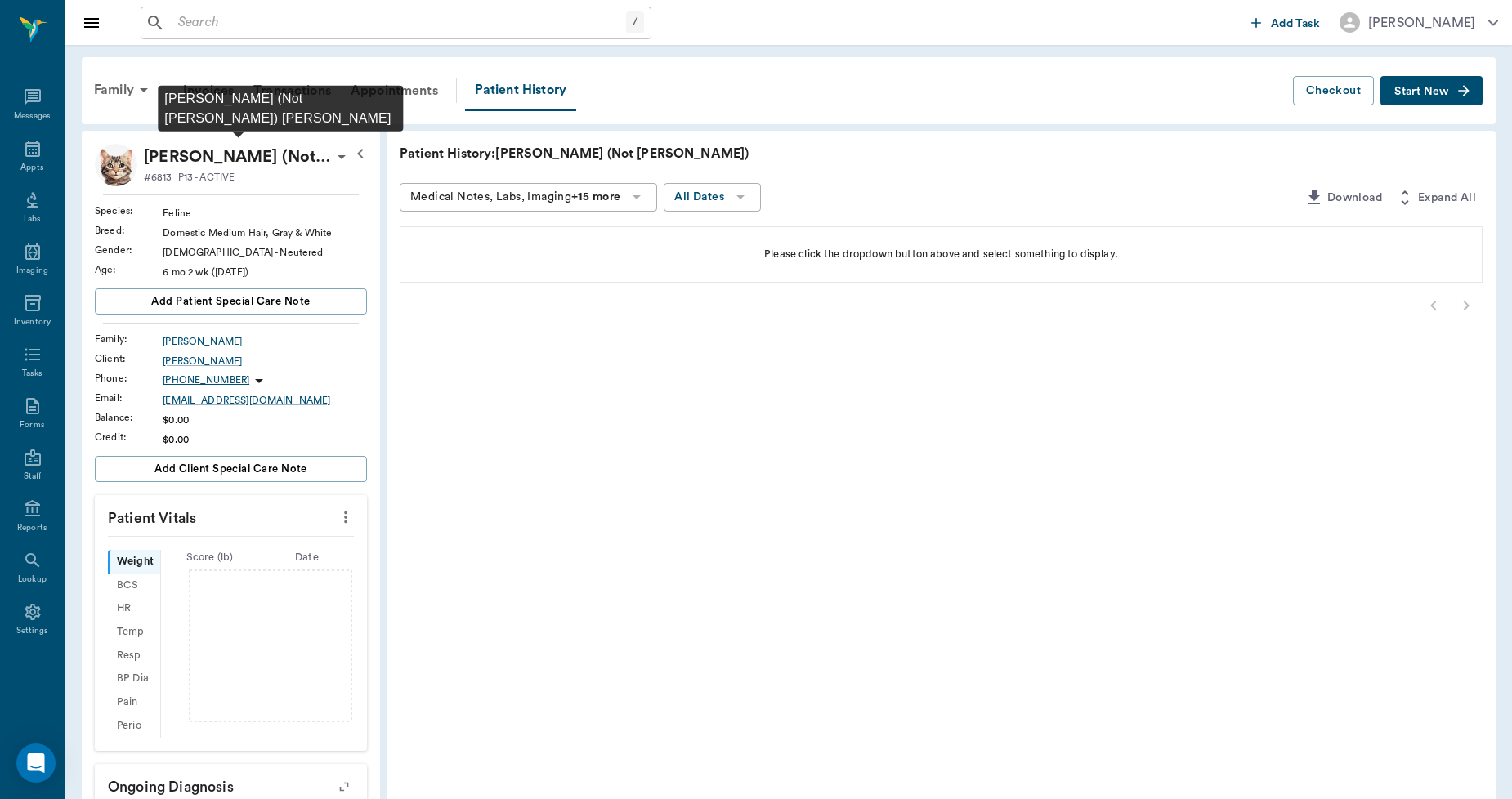
click at [328, 152] on p "Ollie (Not ollie) Ellsworth" at bounding box center [238, 157] width 188 height 26
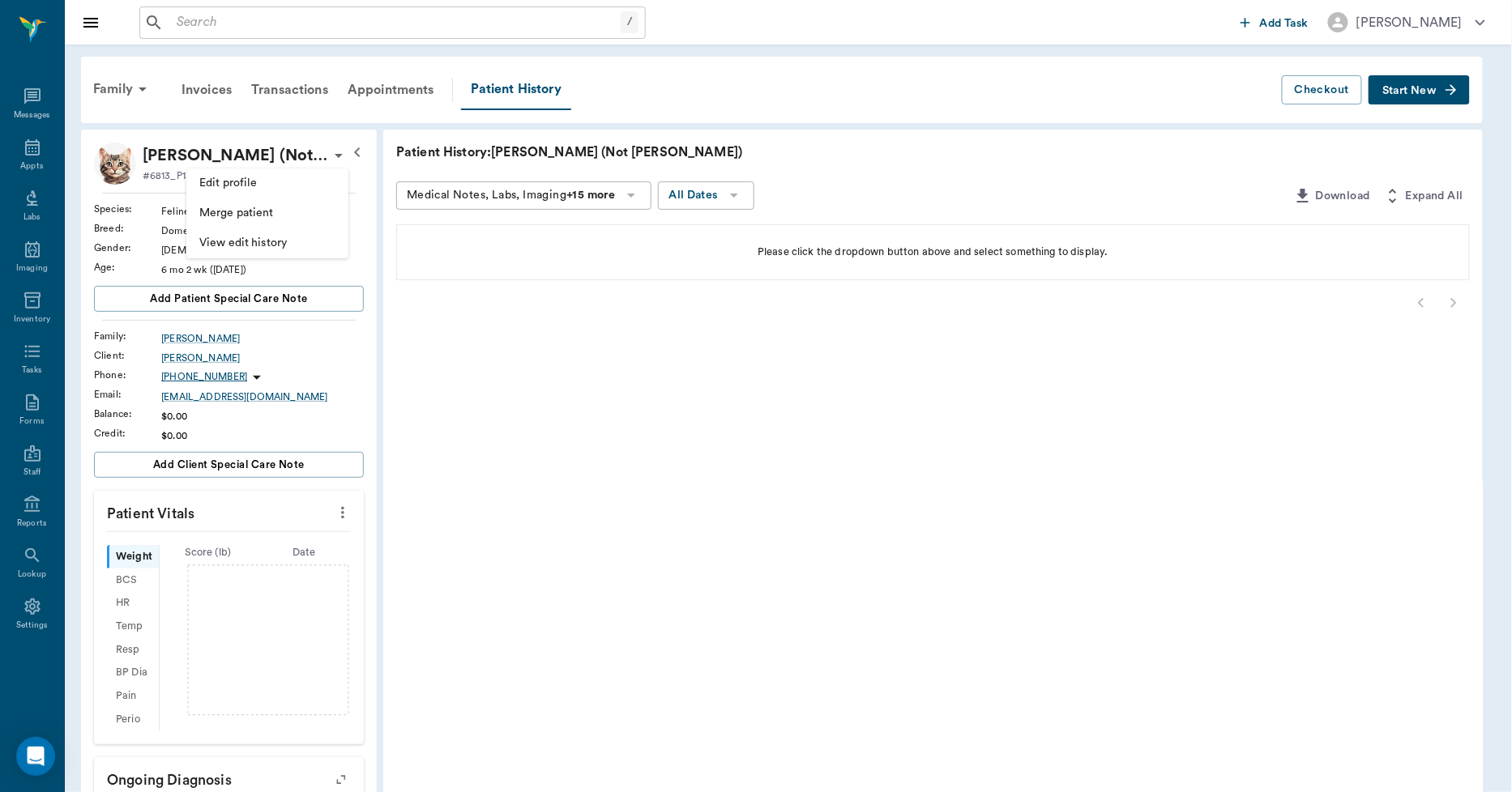
click at [257, 186] on span "Edit profile" at bounding box center [267, 183] width 136 height 17
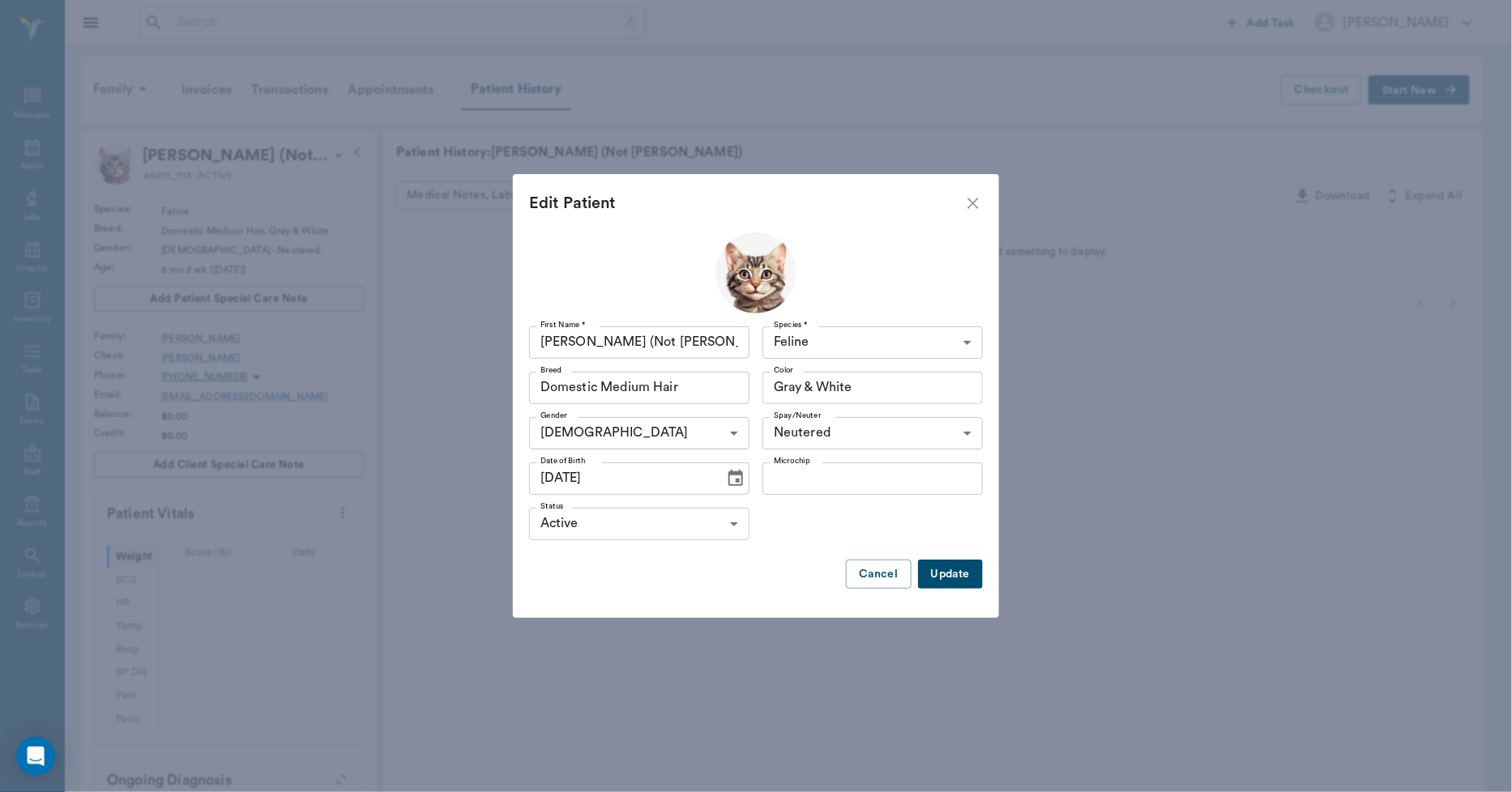
click at [573, 514] on body "/ ​ Add Task Dr. Bert Ellsworth Nectar Messages Appts Labs Imaging Inventory Ta…" at bounding box center [756, 536] width 1512 height 1074
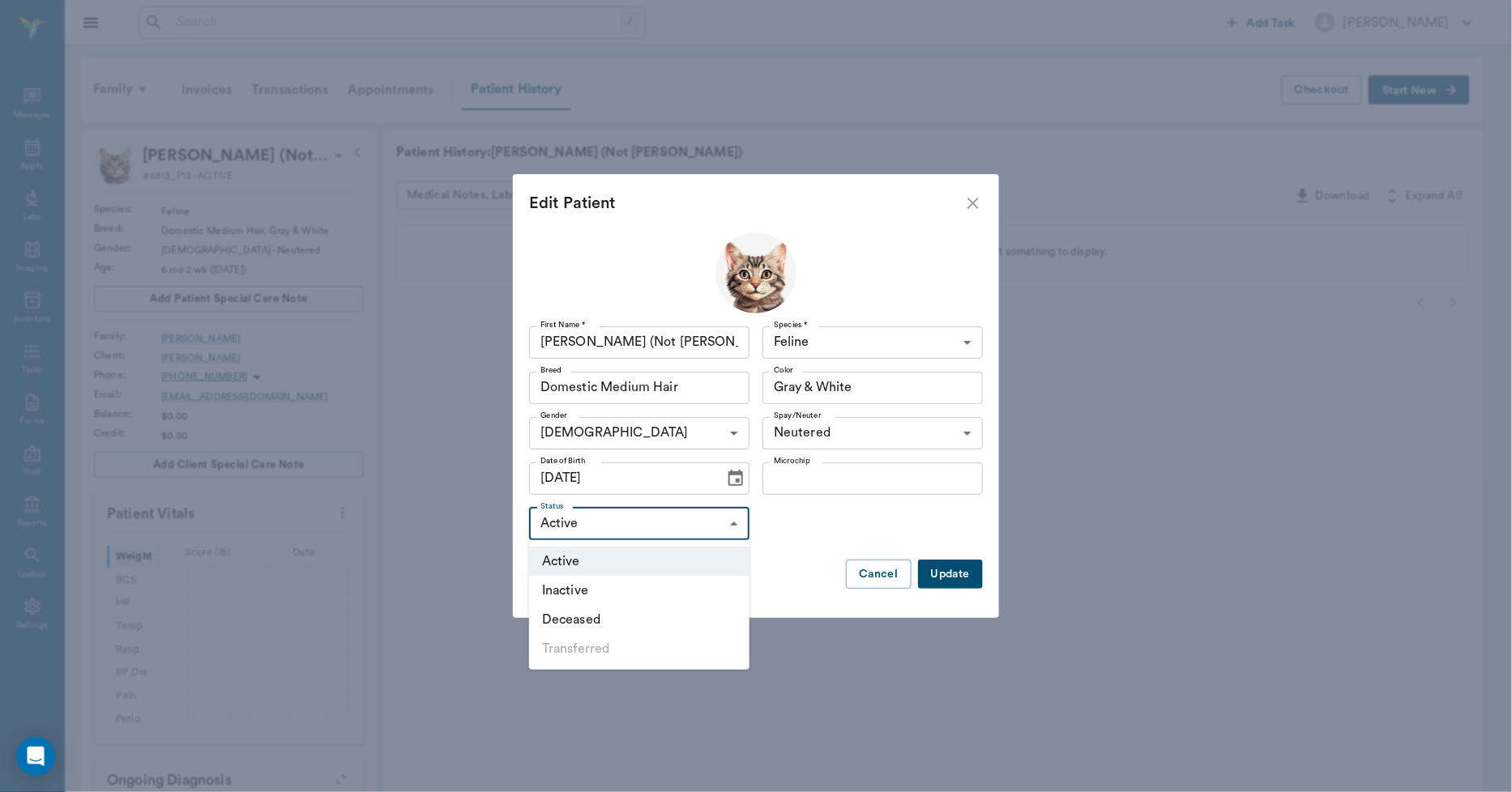
click at [576, 593] on li "Inactive" at bounding box center [640, 590] width 221 height 29
type input "INACTIVE"
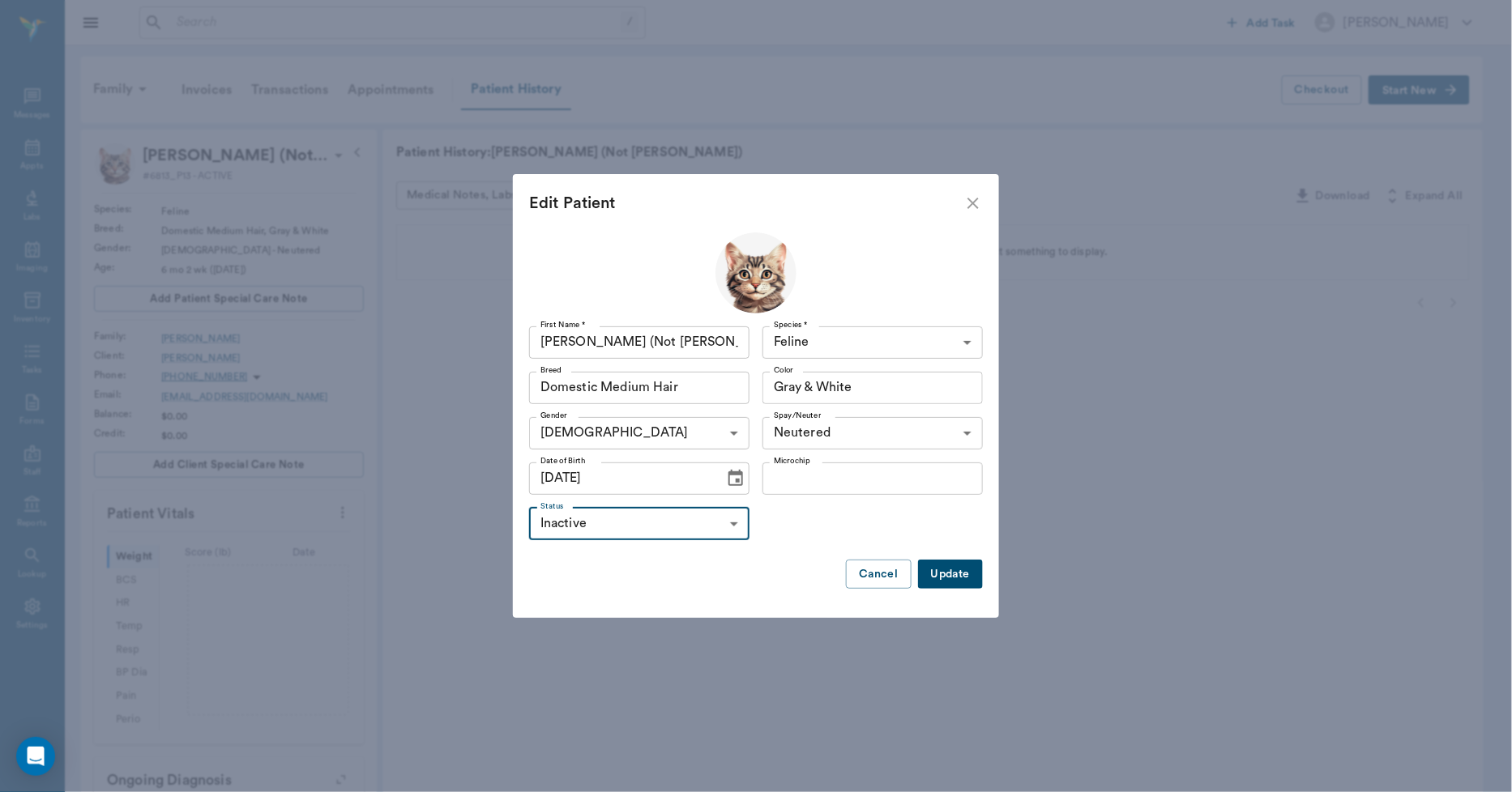
click at [946, 573] on button "Update" at bounding box center [950, 575] width 65 height 30
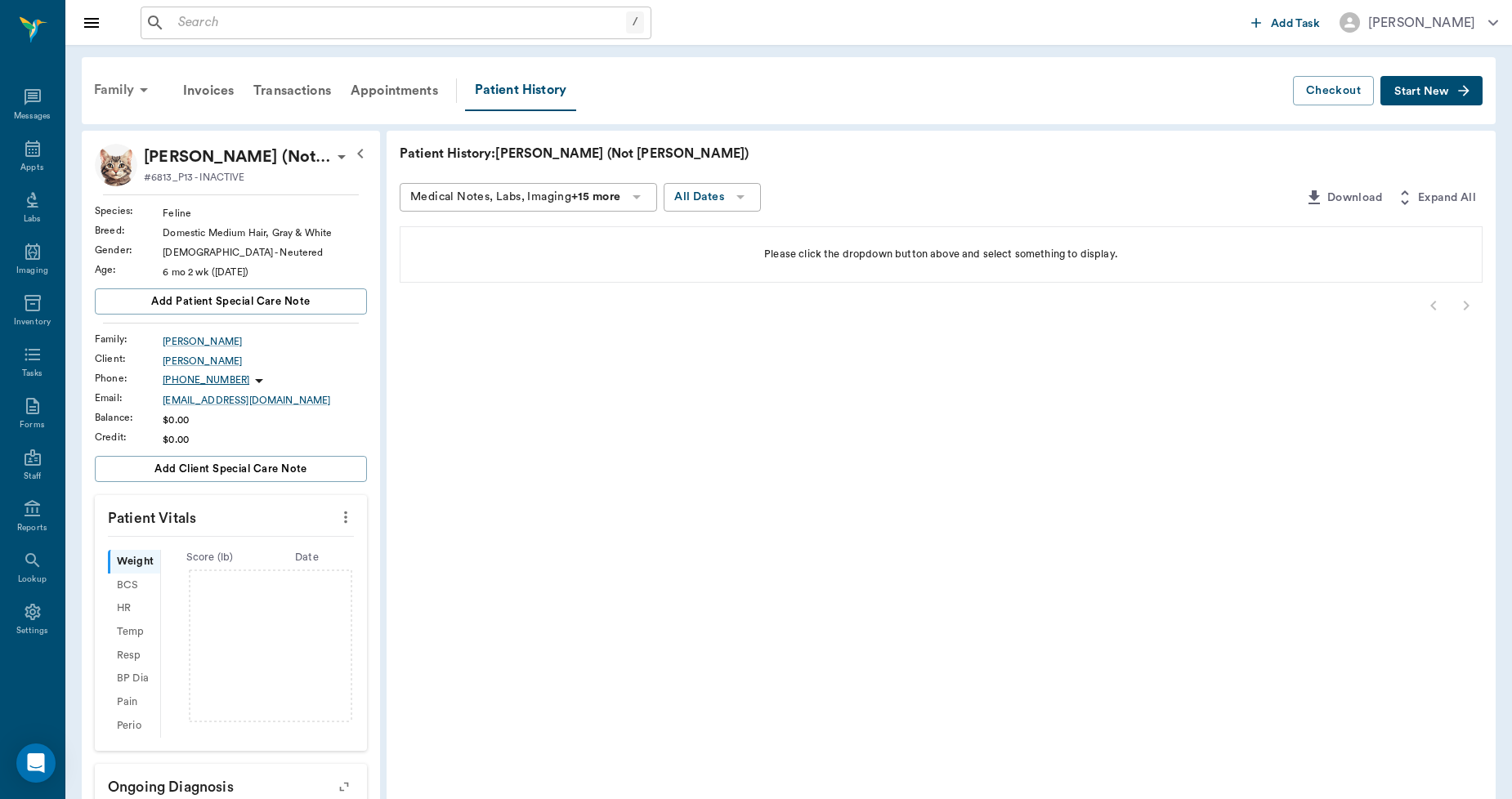
click at [113, 87] on div "Family" at bounding box center [124, 90] width 79 height 40
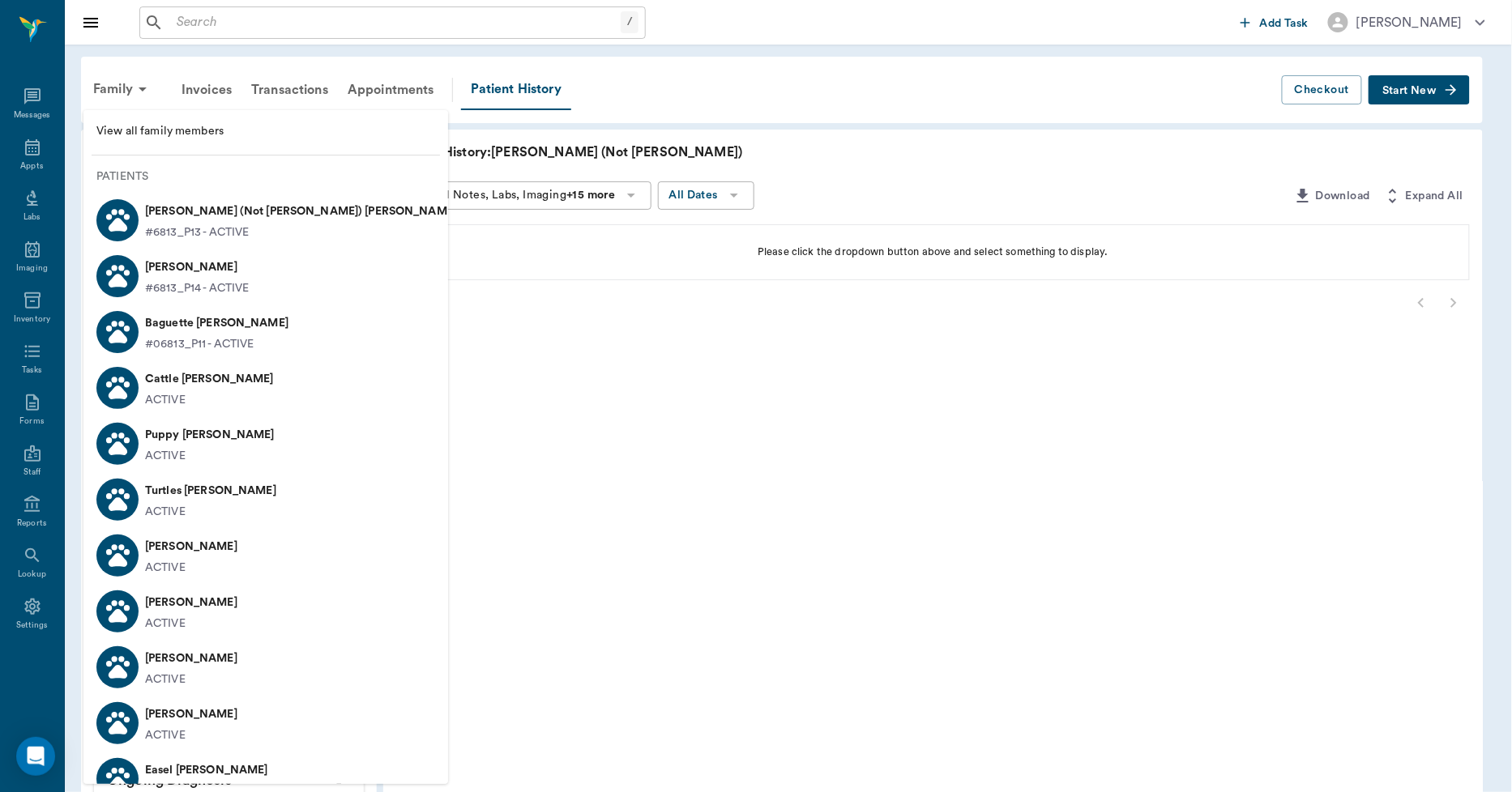
click at [163, 127] on span "View all family members" at bounding box center [265, 131] width 339 height 17
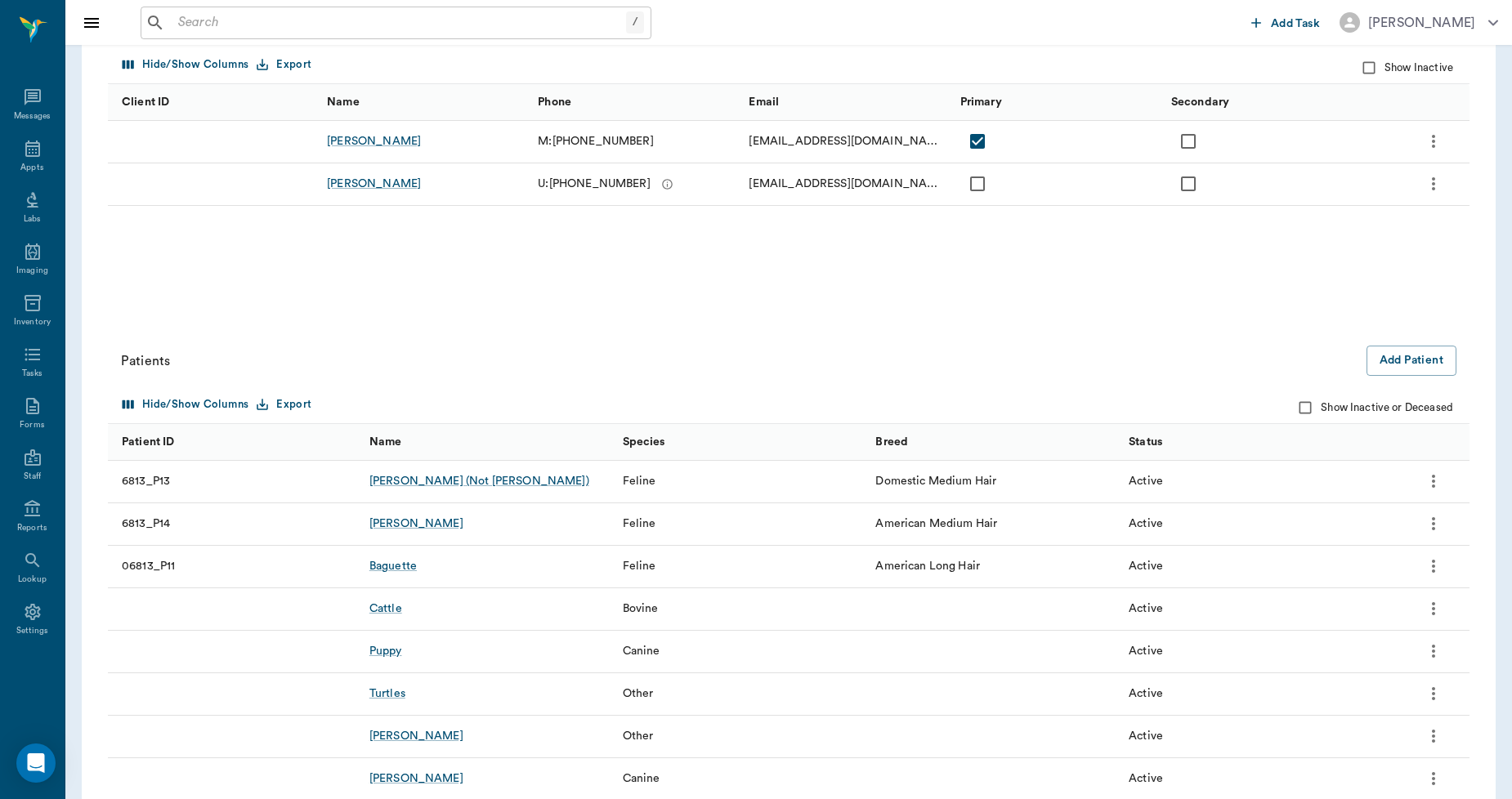
scroll to position [272, 0]
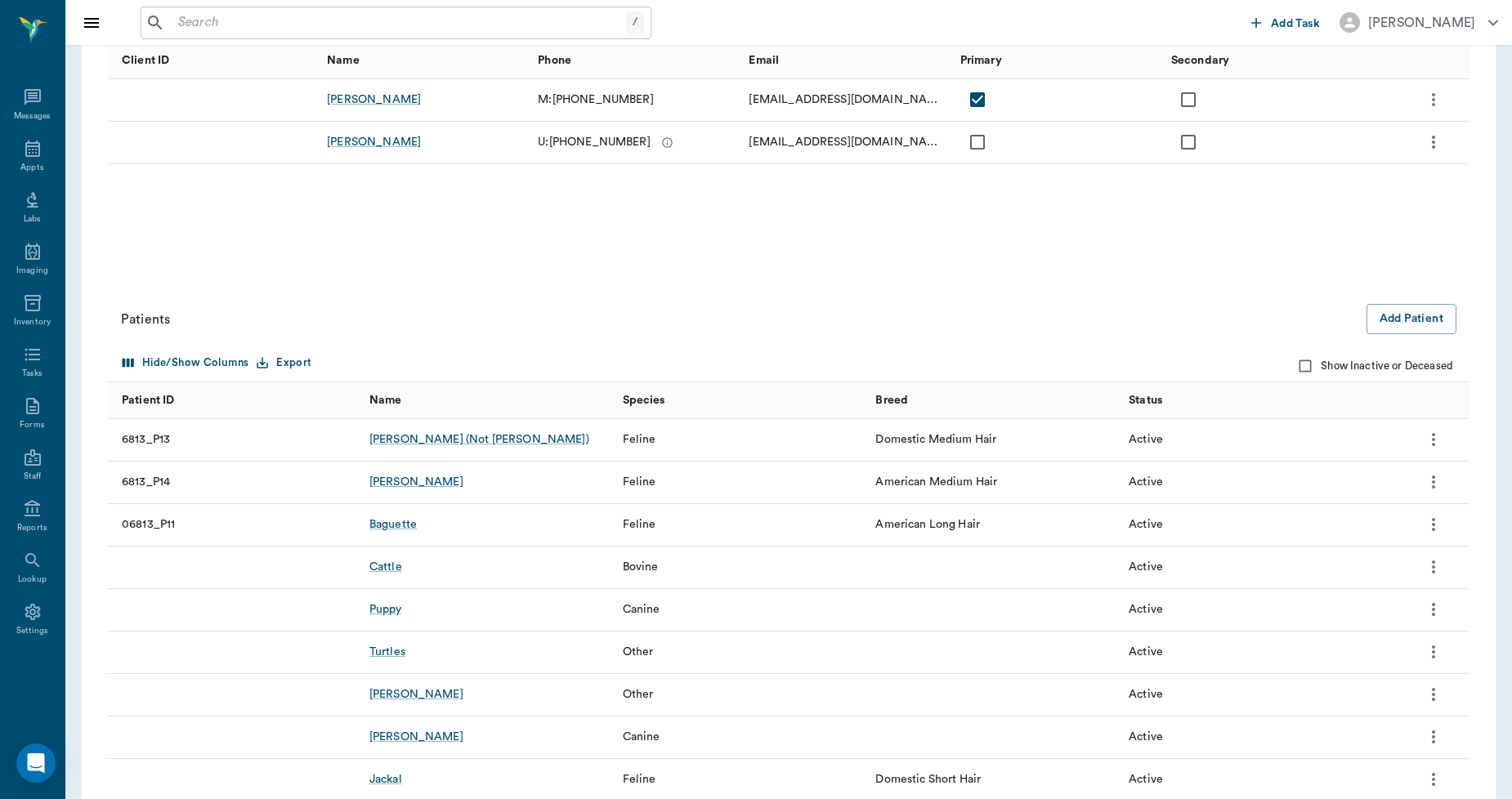
click at [1435, 437] on icon "more" at bounding box center [1434, 440] width 20 height 20
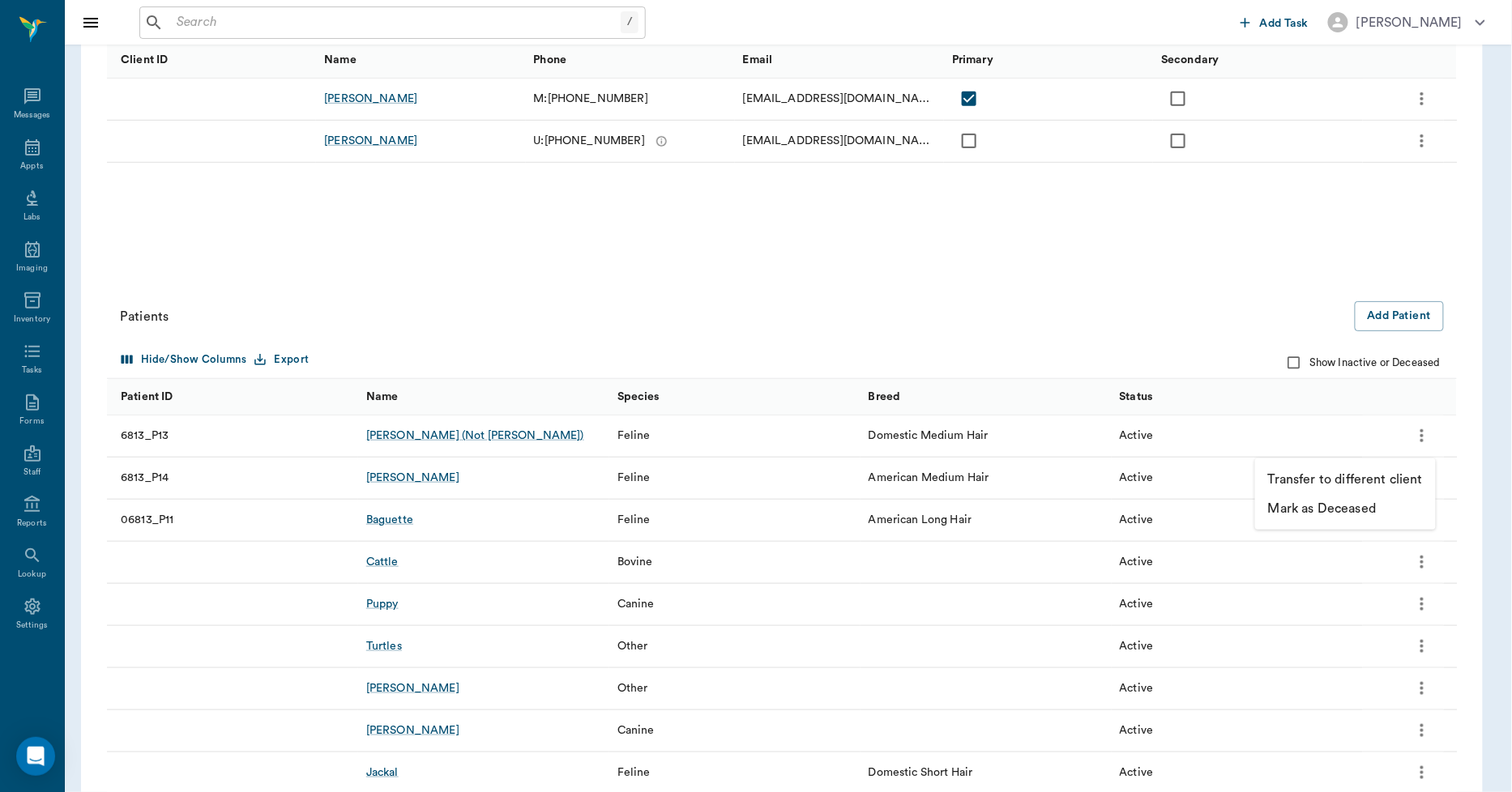
click at [1339, 505] on p "Mark as Deceased" at bounding box center [1322, 509] width 108 height 20
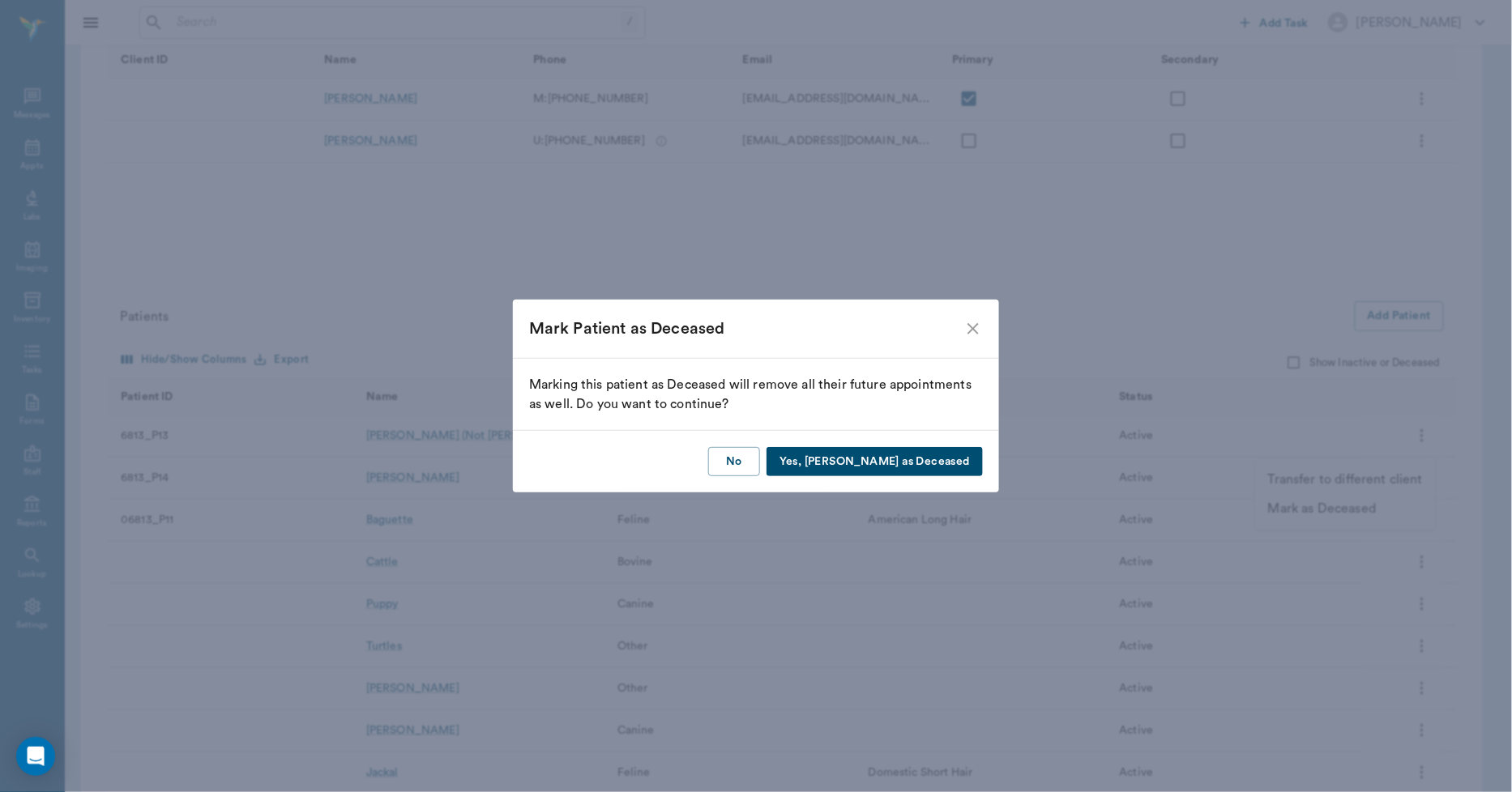
click at [952, 467] on button "Yes, Mark as Deceased" at bounding box center [875, 462] width 216 height 30
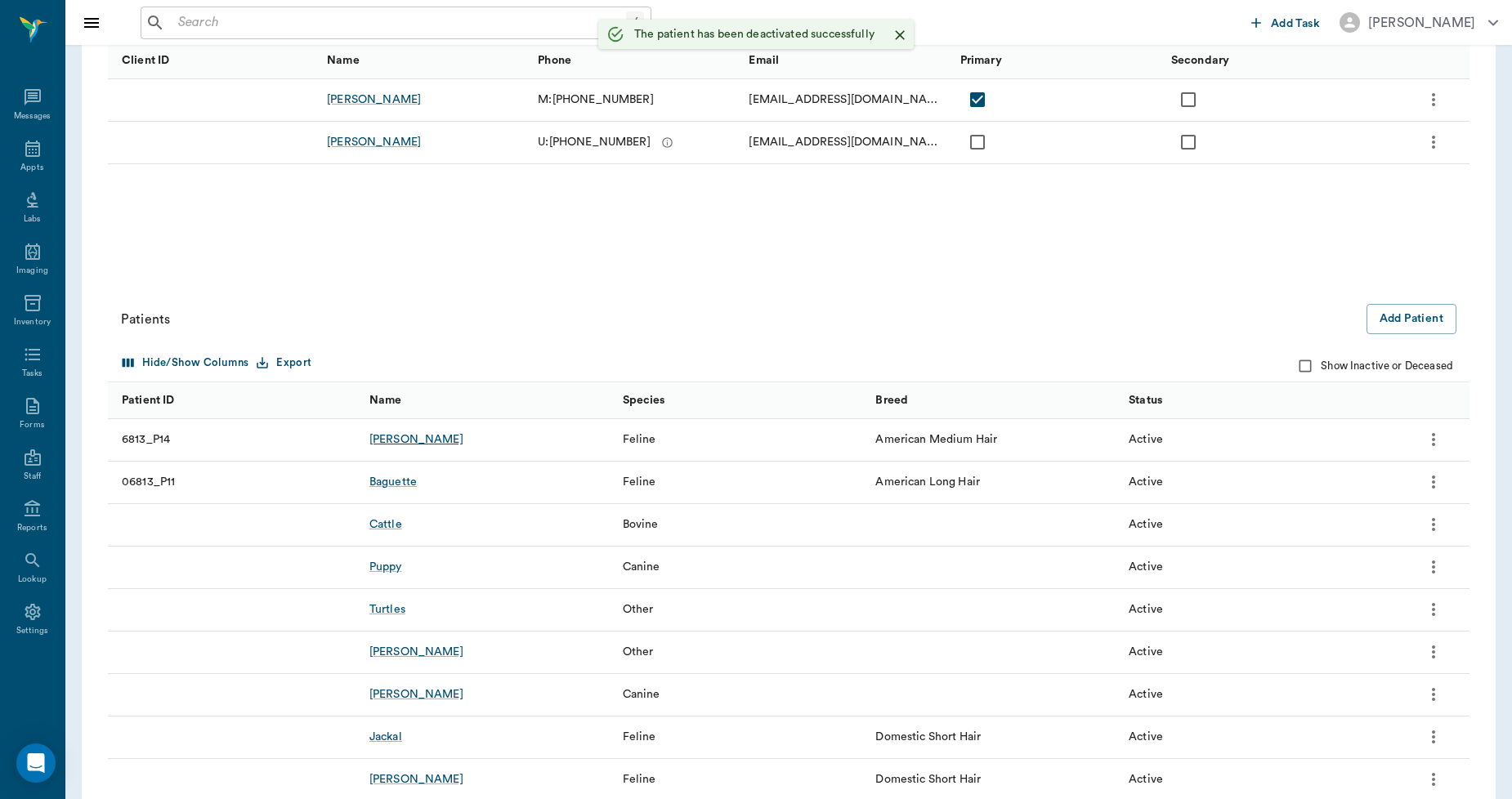
click at [378, 438] on div "OLLIE" at bounding box center [416, 440] width 94 height 16
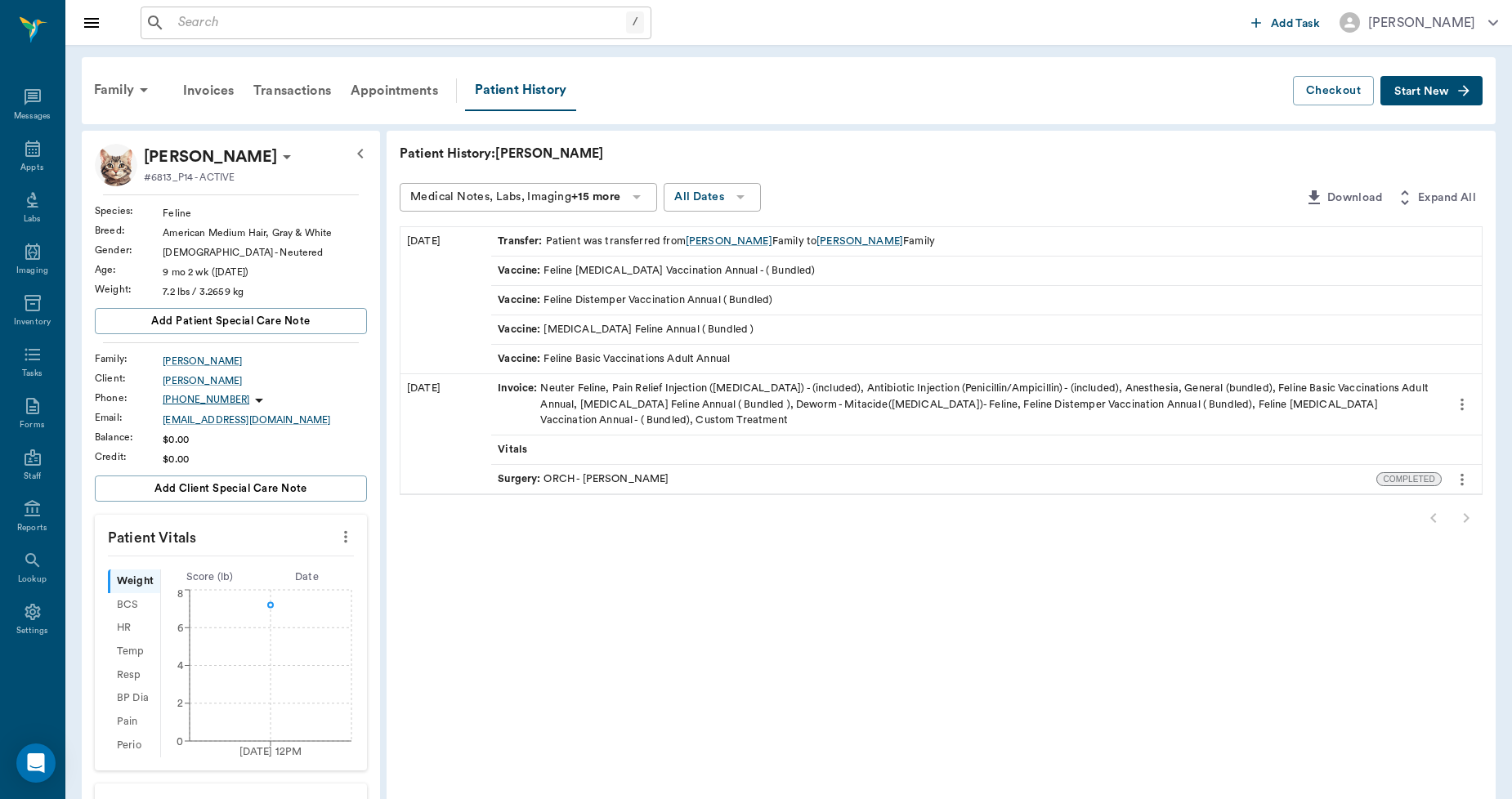
click at [225, 153] on p "OLLIE Ellsworth" at bounding box center [211, 157] width 133 height 26
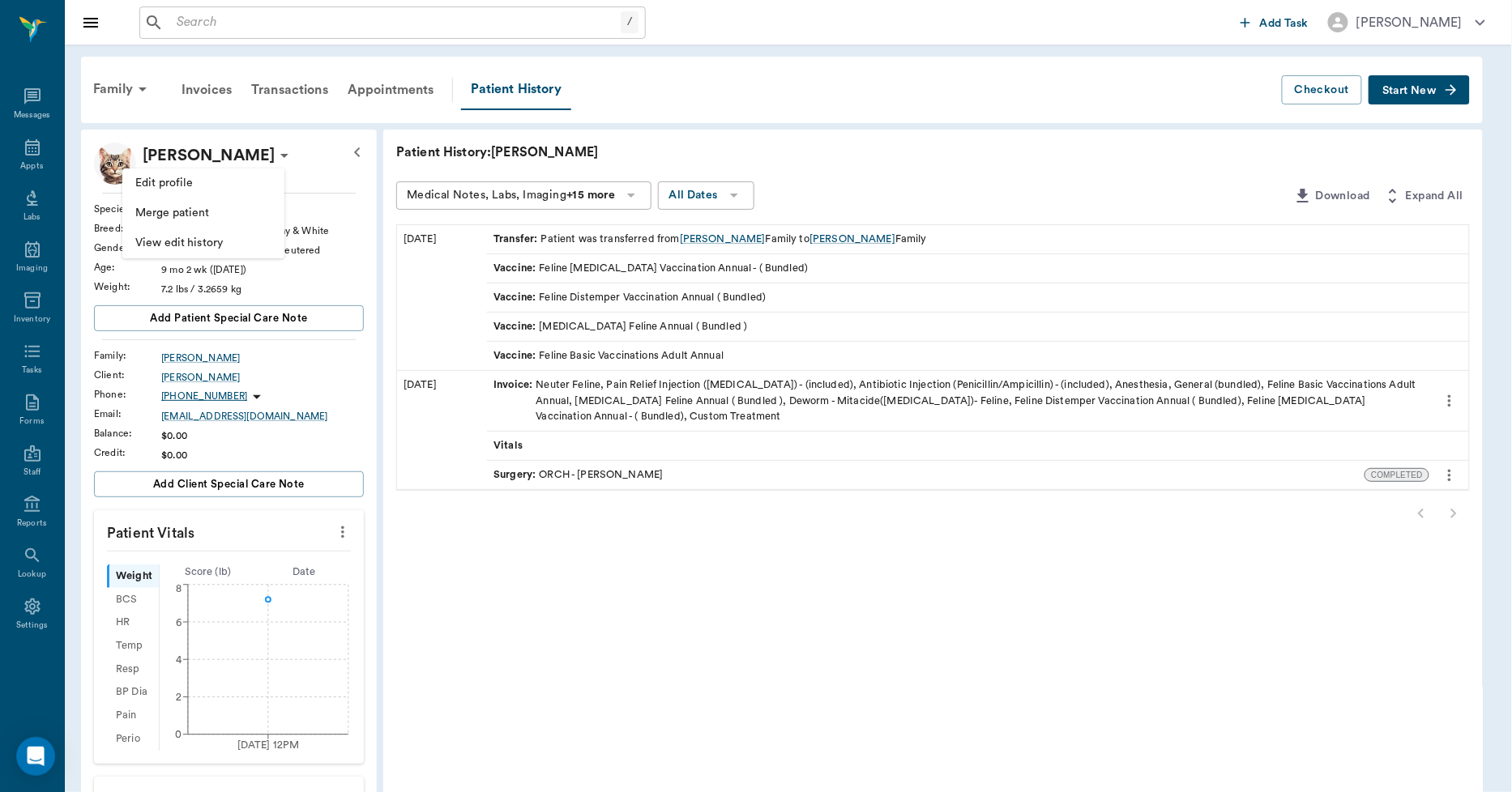
click at [195, 182] on span "Edit profile" at bounding box center [203, 183] width 136 height 17
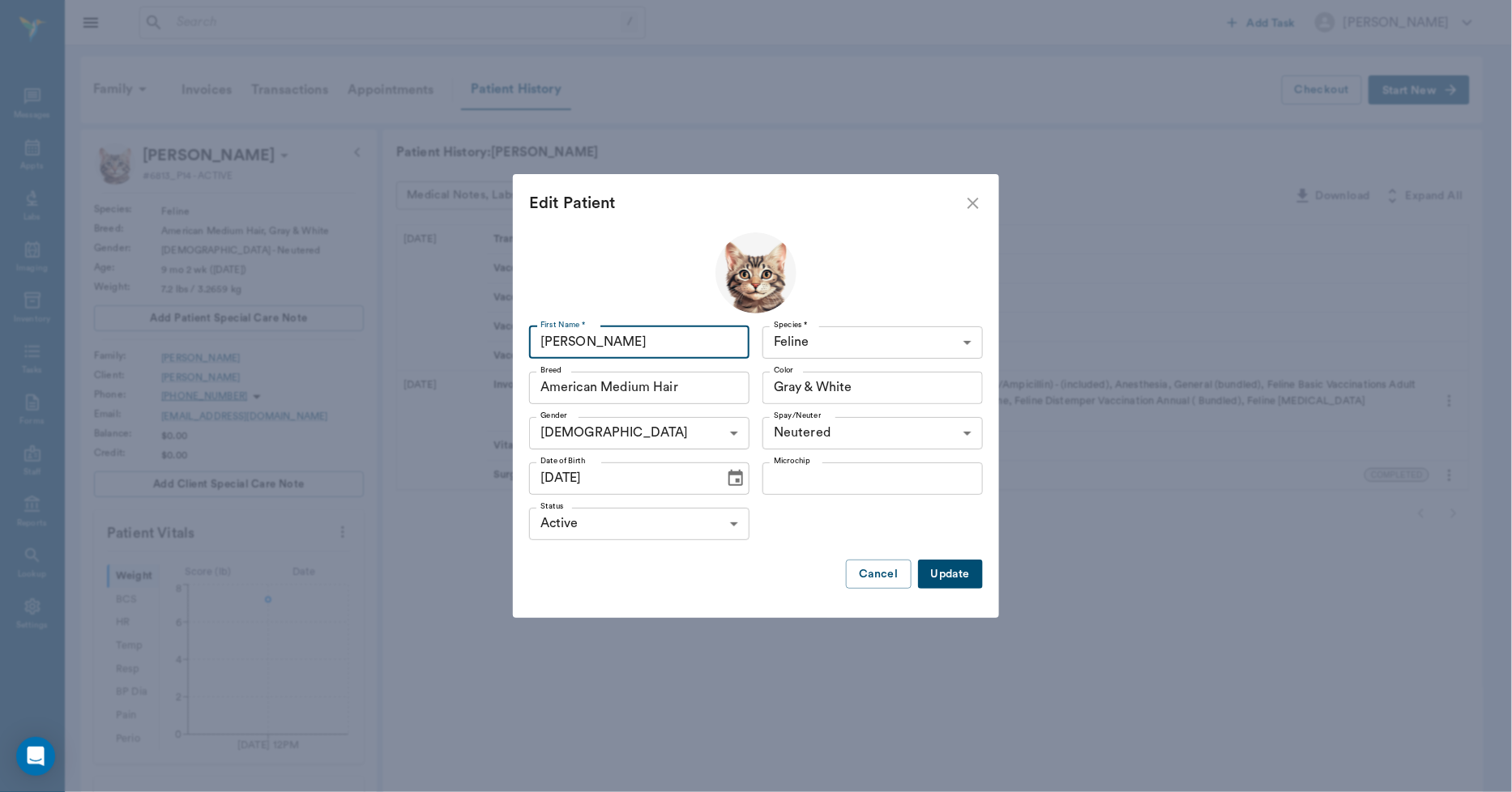
drag, startPoint x: 681, startPoint y: 347, endPoint x: 533, endPoint y: 371, distance: 149.9
click at [533, 371] on div "First Name * OLLIE First Name * Species * Feline Feline Species * Breed America…" at bounding box center [756, 417] width 454 height 370
type input "Chowder"
click at [937, 565] on button "Update" at bounding box center [950, 575] width 65 height 30
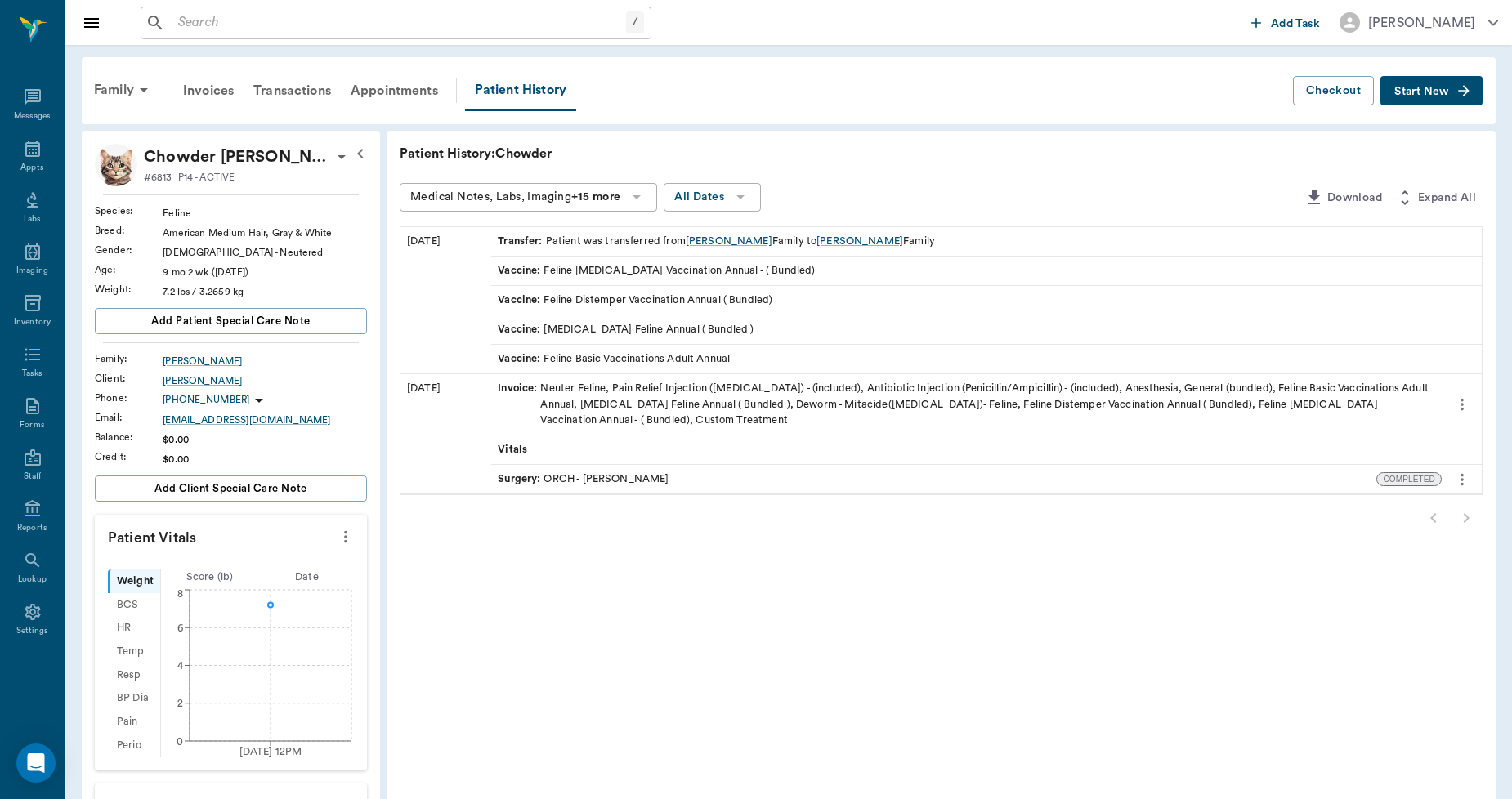
click at [381, 20] on input "text" at bounding box center [399, 23] width 455 height 23
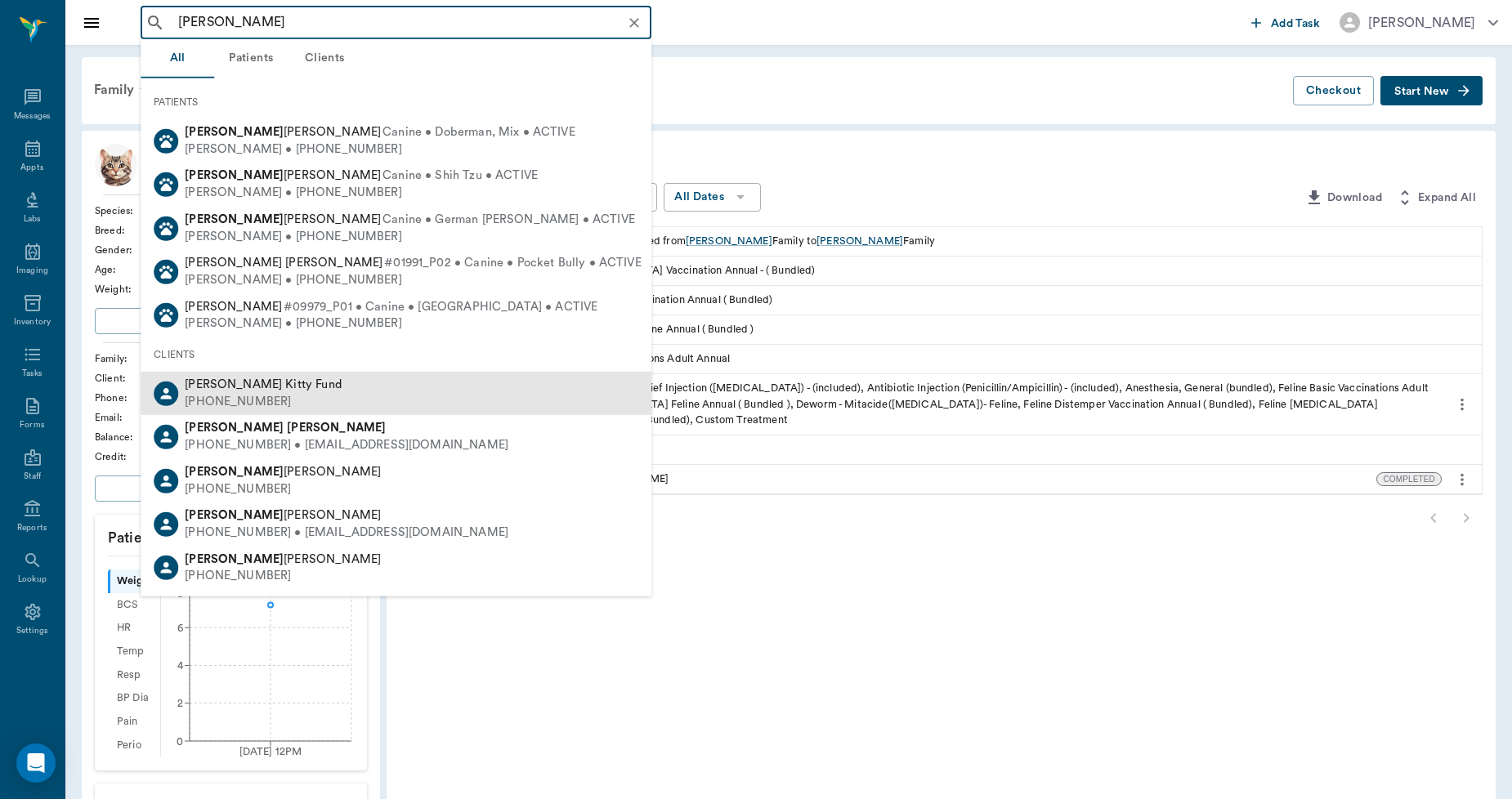
click at [232, 396] on div "(727) 272-7272" at bounding box center [263, 402] width 157 height 17
type input "lisa taylor"
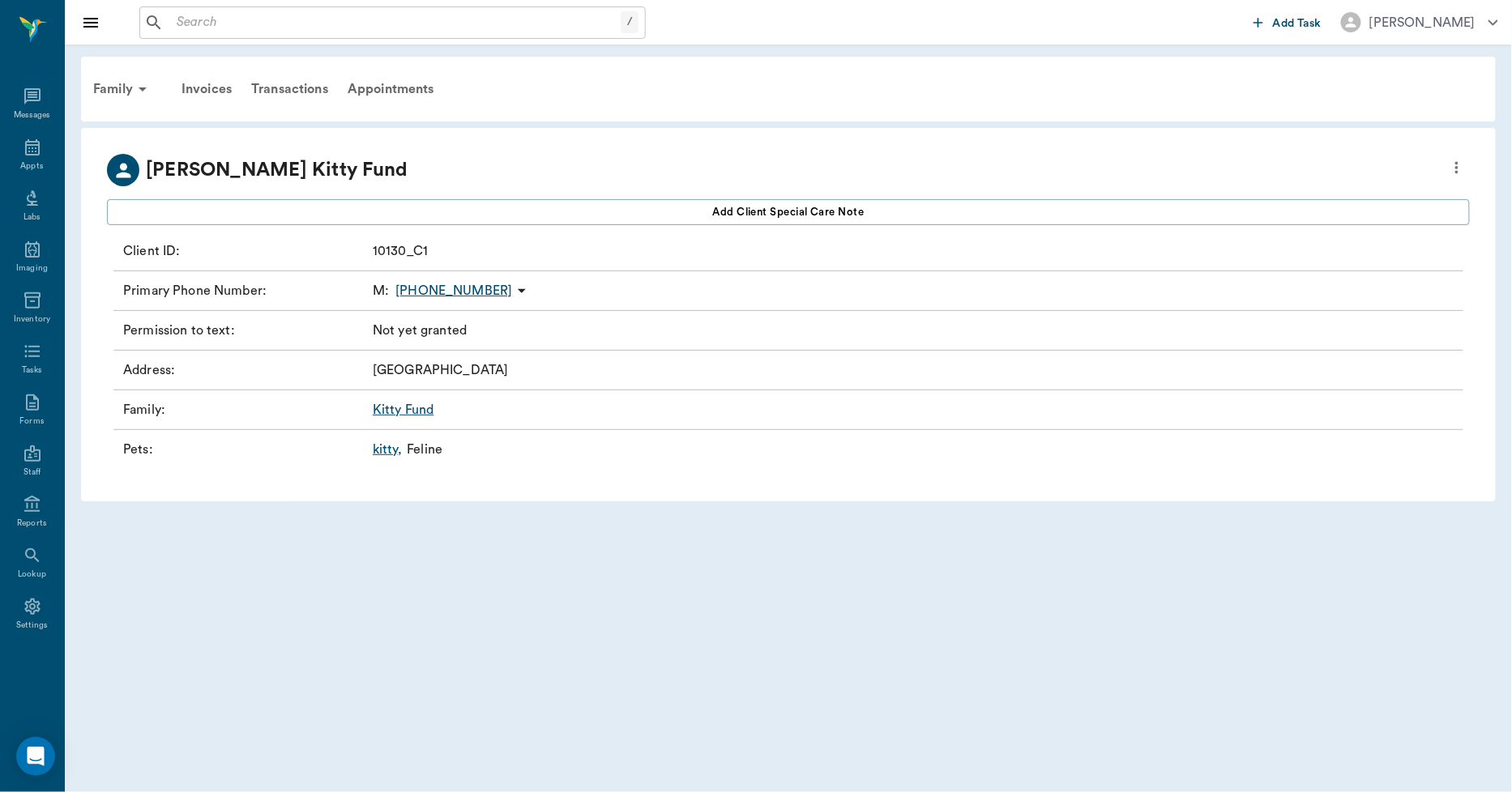
click at [390, 452] on link "kitty ," at bounding box center [387, 450] width 29 height 20
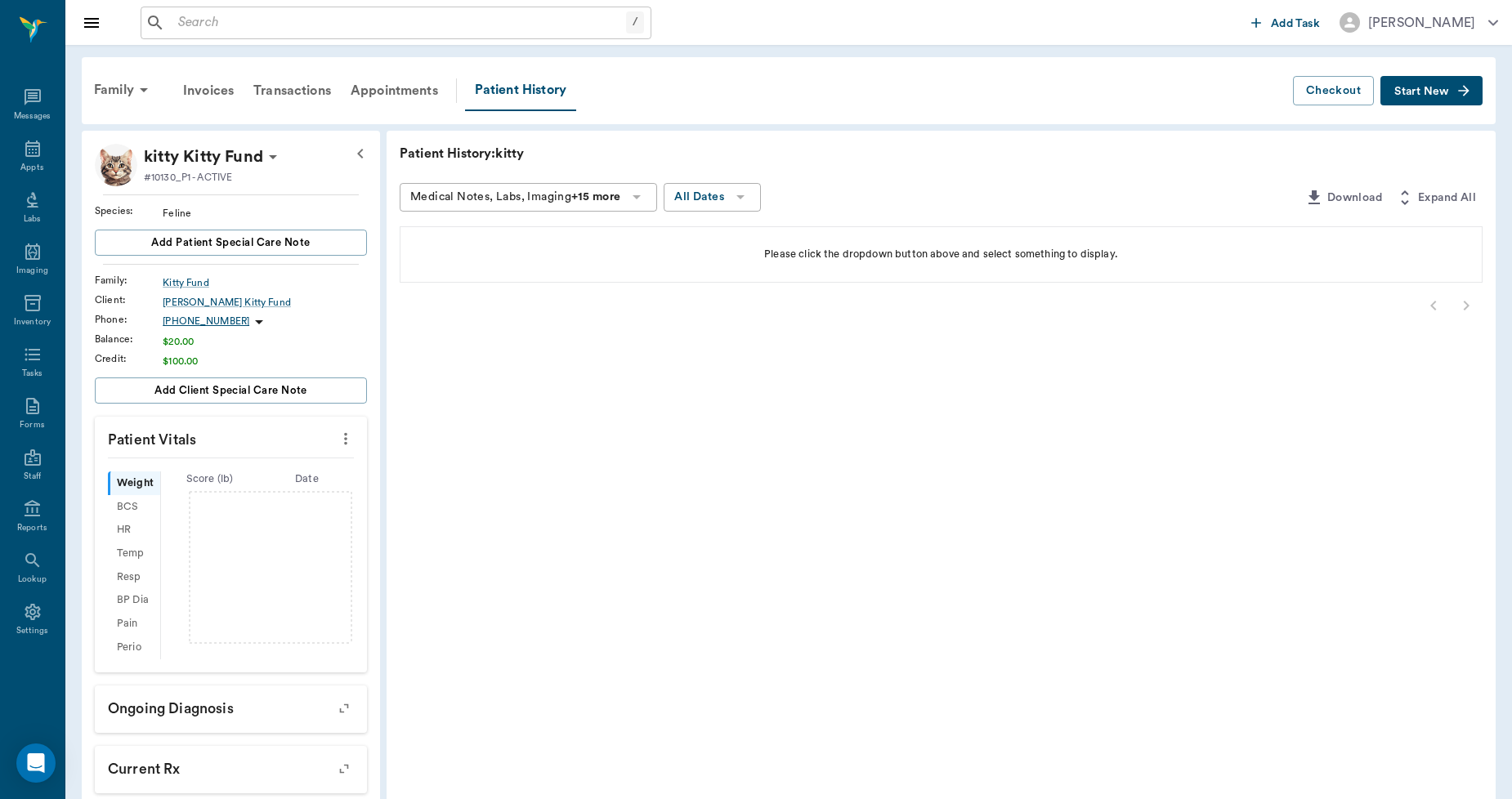
click at [1437, 91] on span "Start New" at bounding box center [1422, 91] width 54 height 0
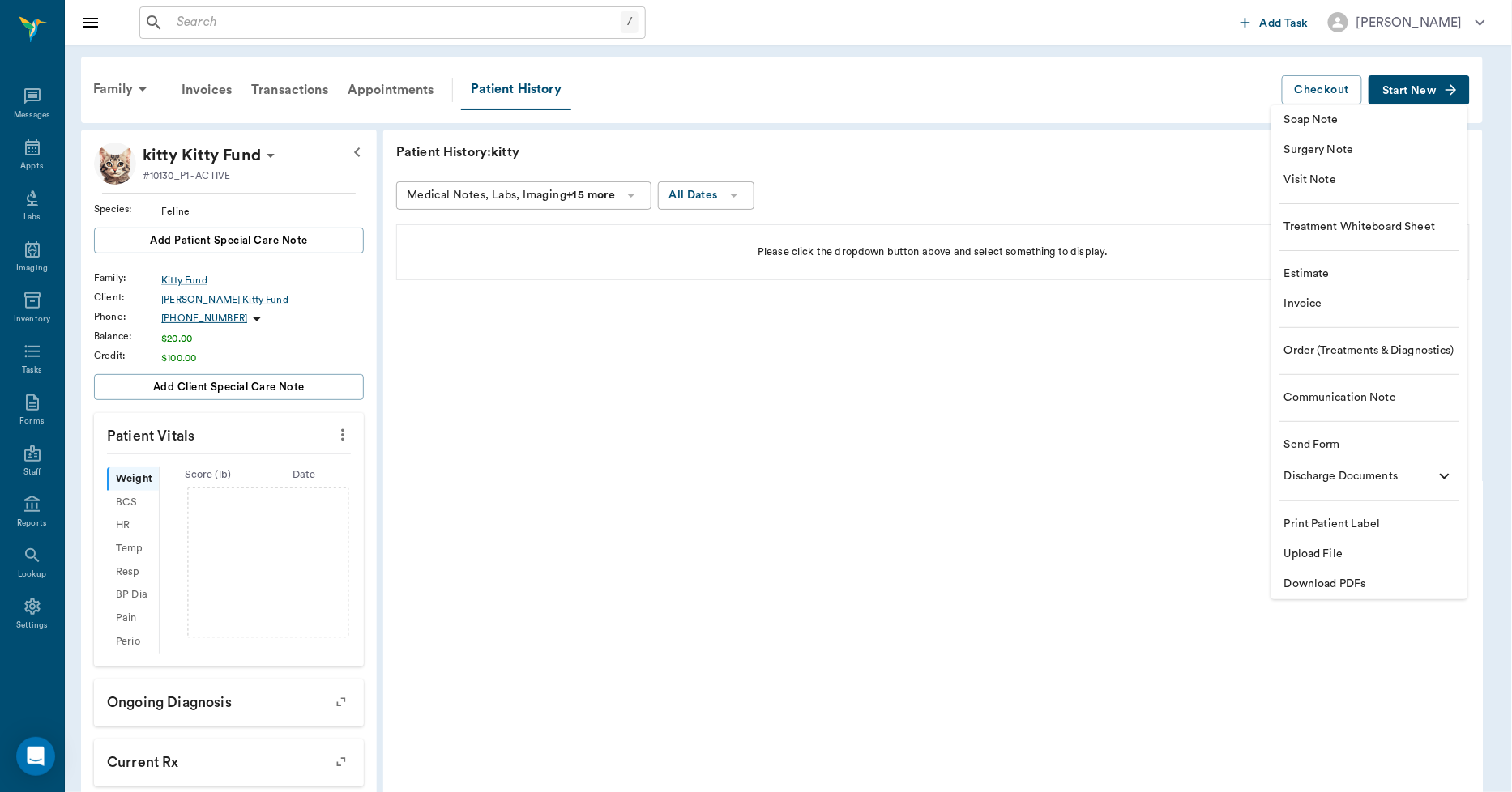
click at [1288, 300] on span "Invoice" at bounding box center [1370, 304] width 170 height 17
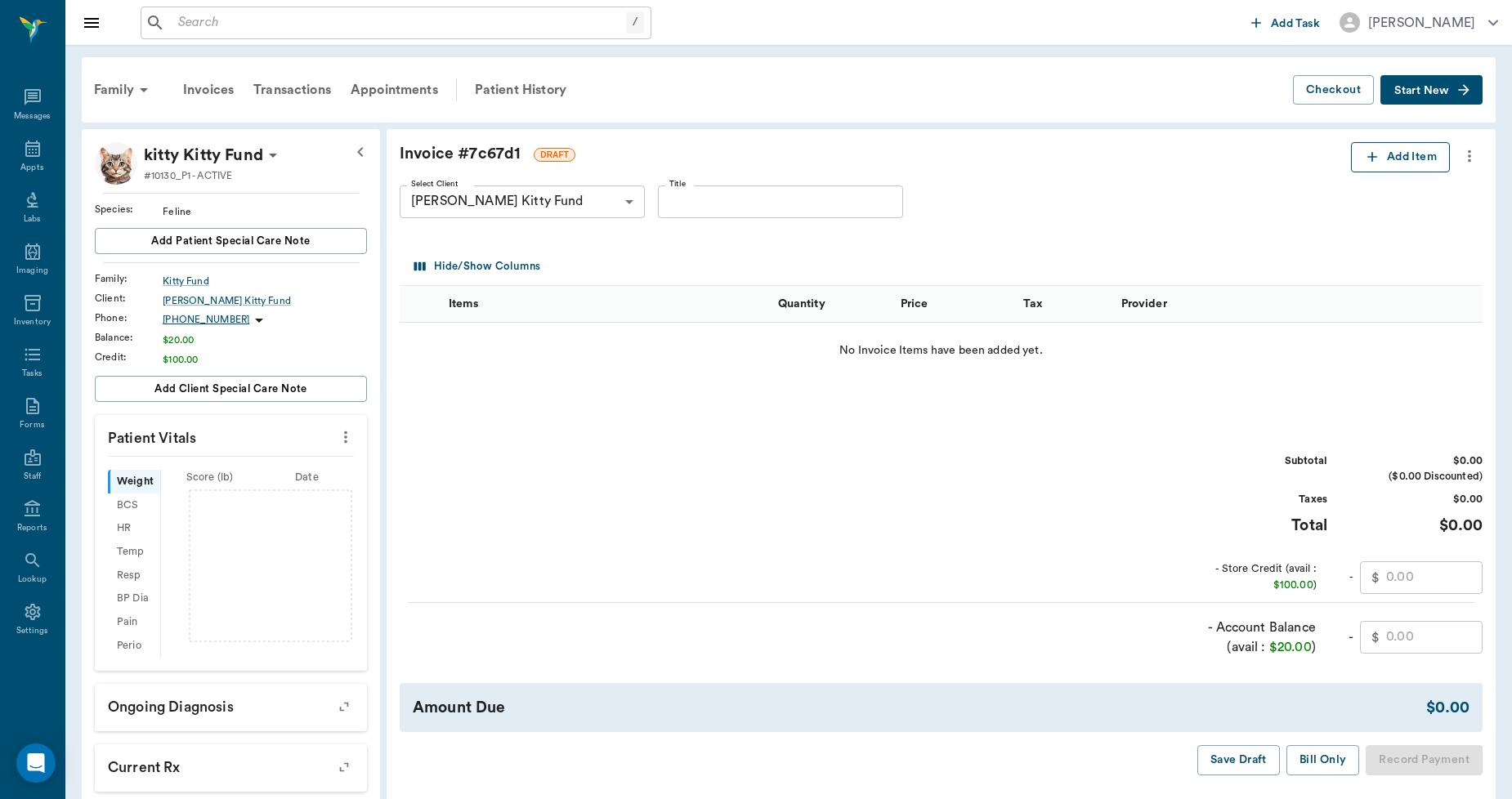
click at [1397, 149] on button "Add Item" at bounding box center [1401, 157] width 99 height 30
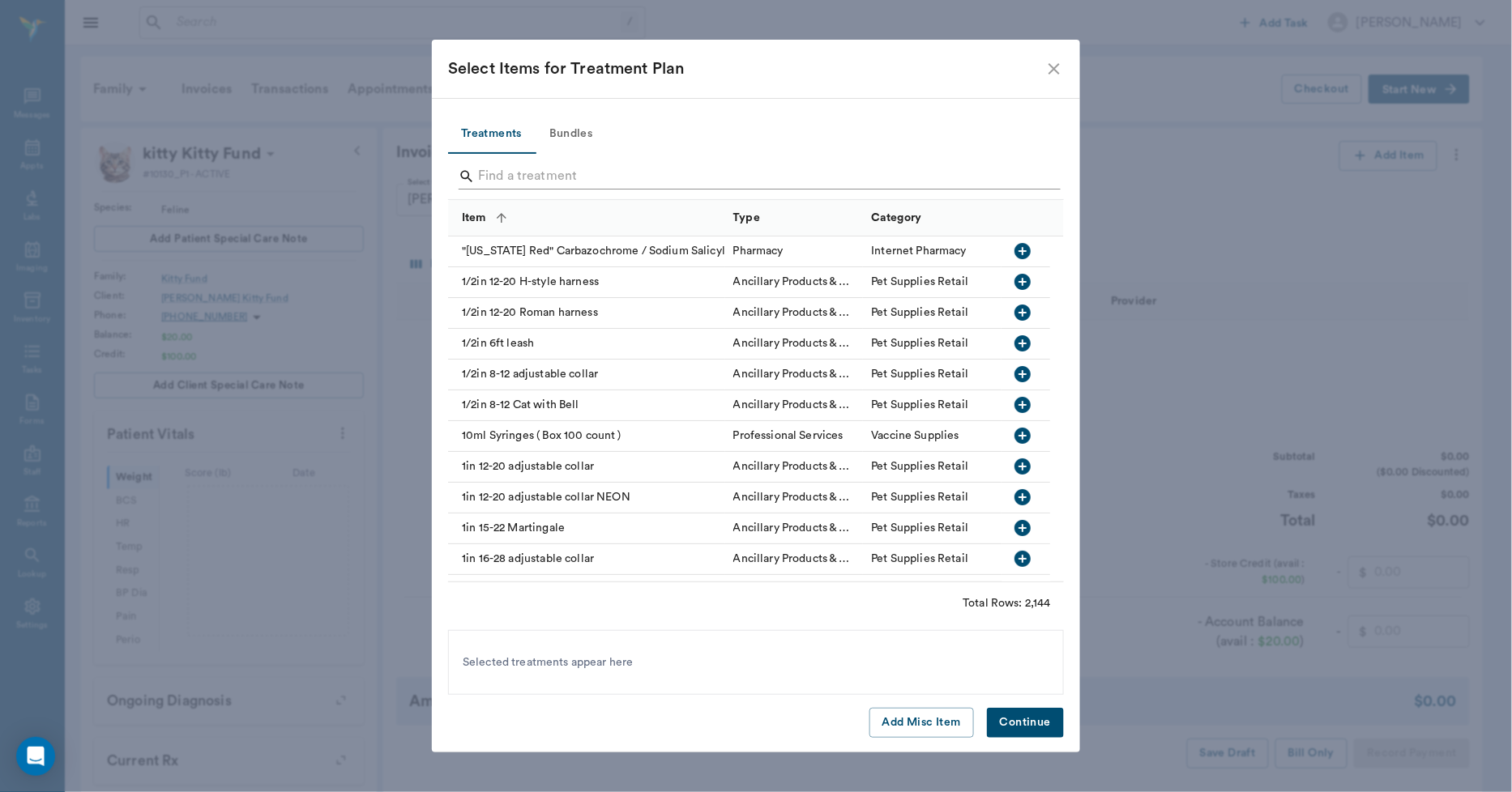
click at [685, 174] on input "Search" at bounding box center [757, 176] width 559 height 26
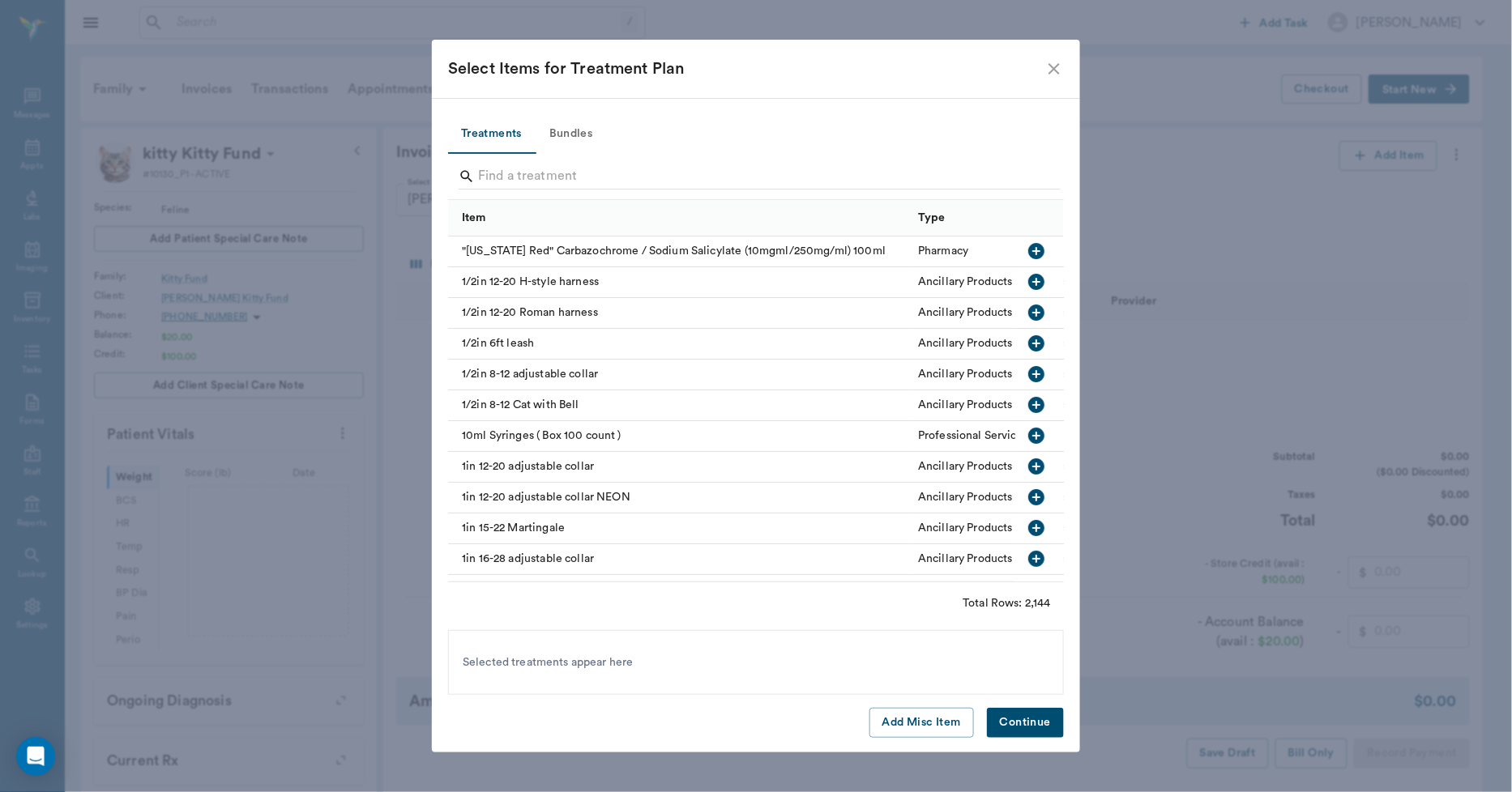
click at [565, 133] on button "Bundles" at bounding box center [571, 135] width 73 height 39
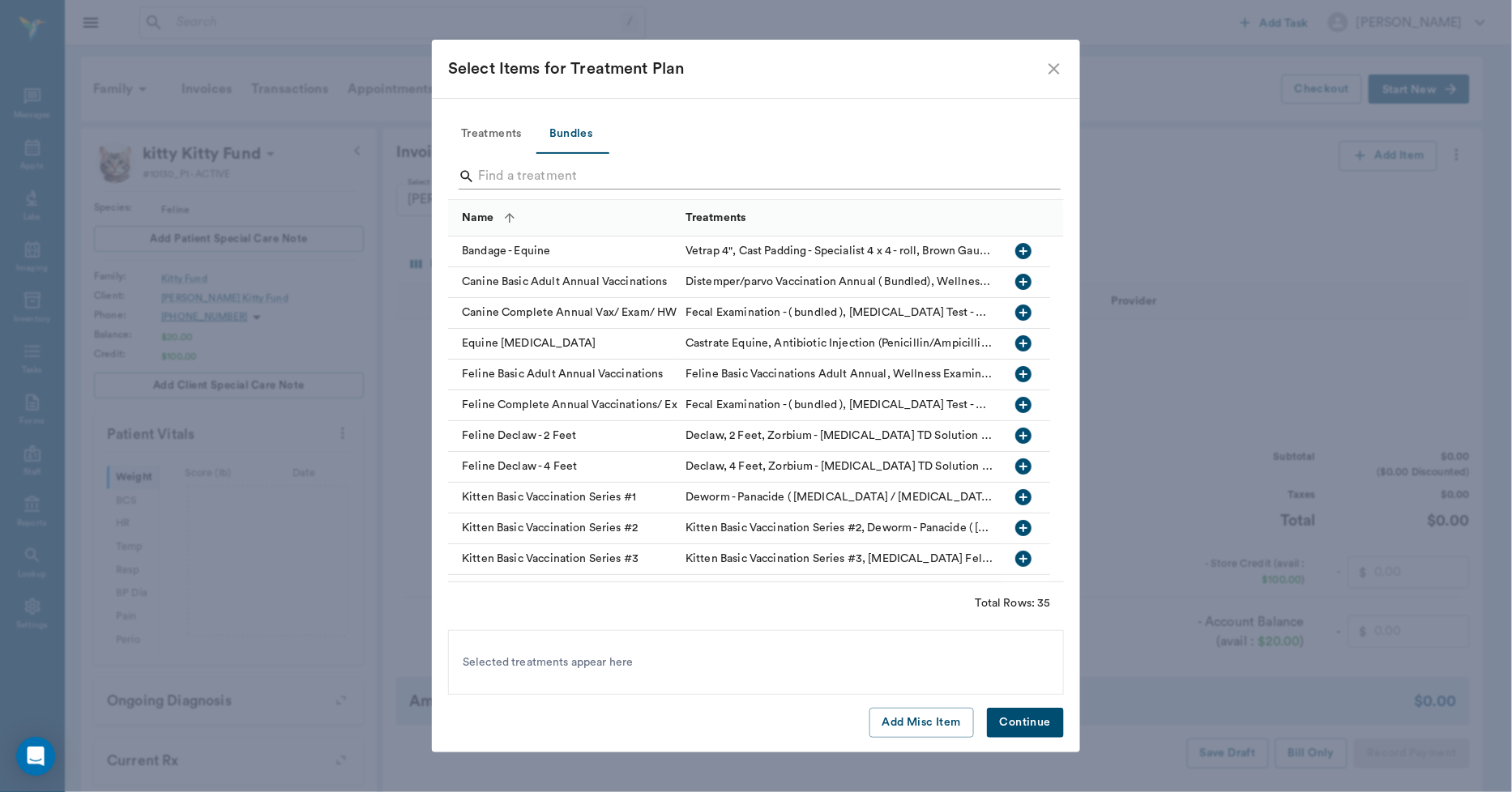
click at [553, 173] on input "Search" at bounding box center [757, 176] width 559 height 26
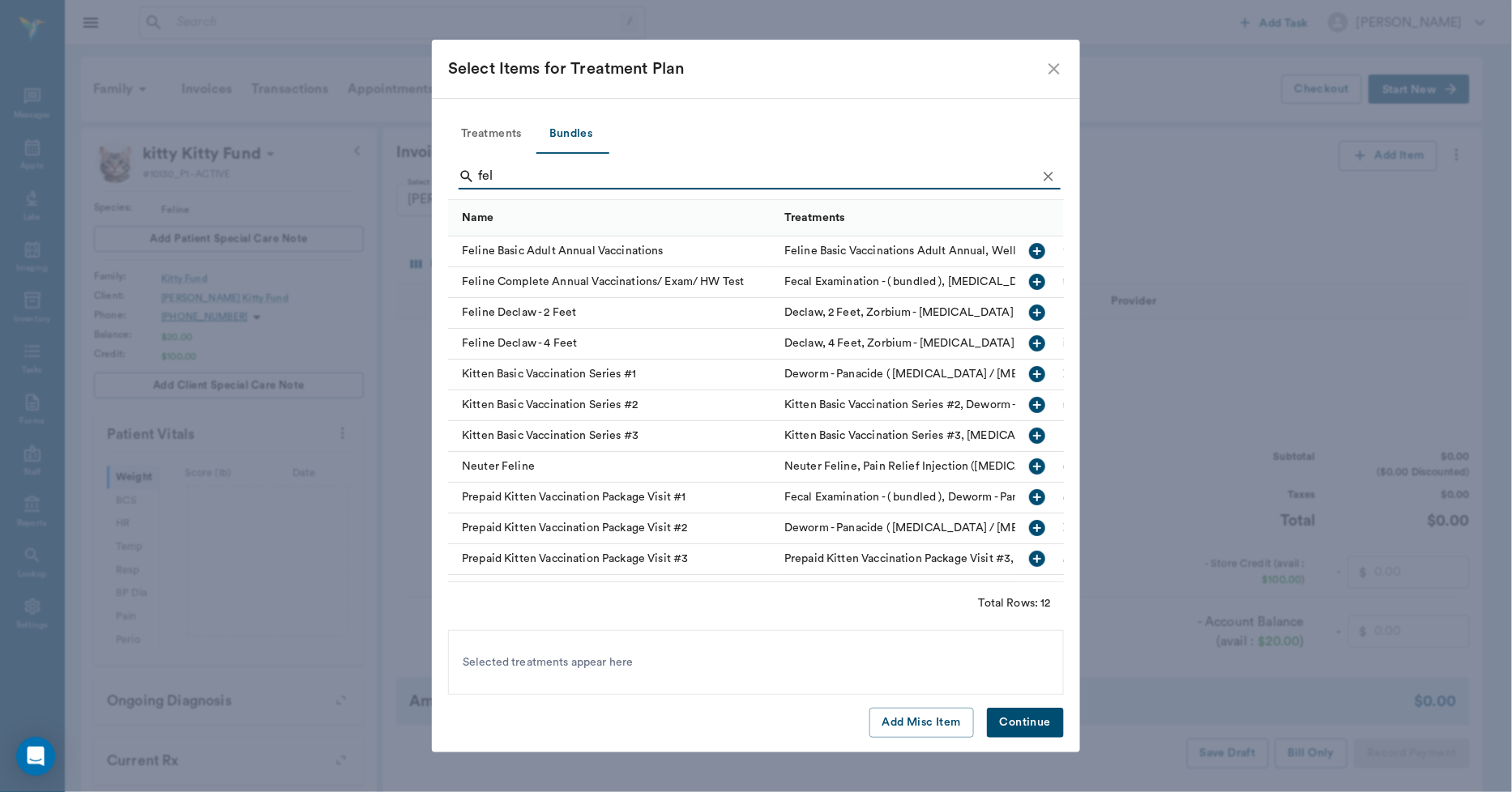
type input "fel"
click at [531, 464] on div "Neuter Feline" at bounding box center [613, 468] width 328 height 31
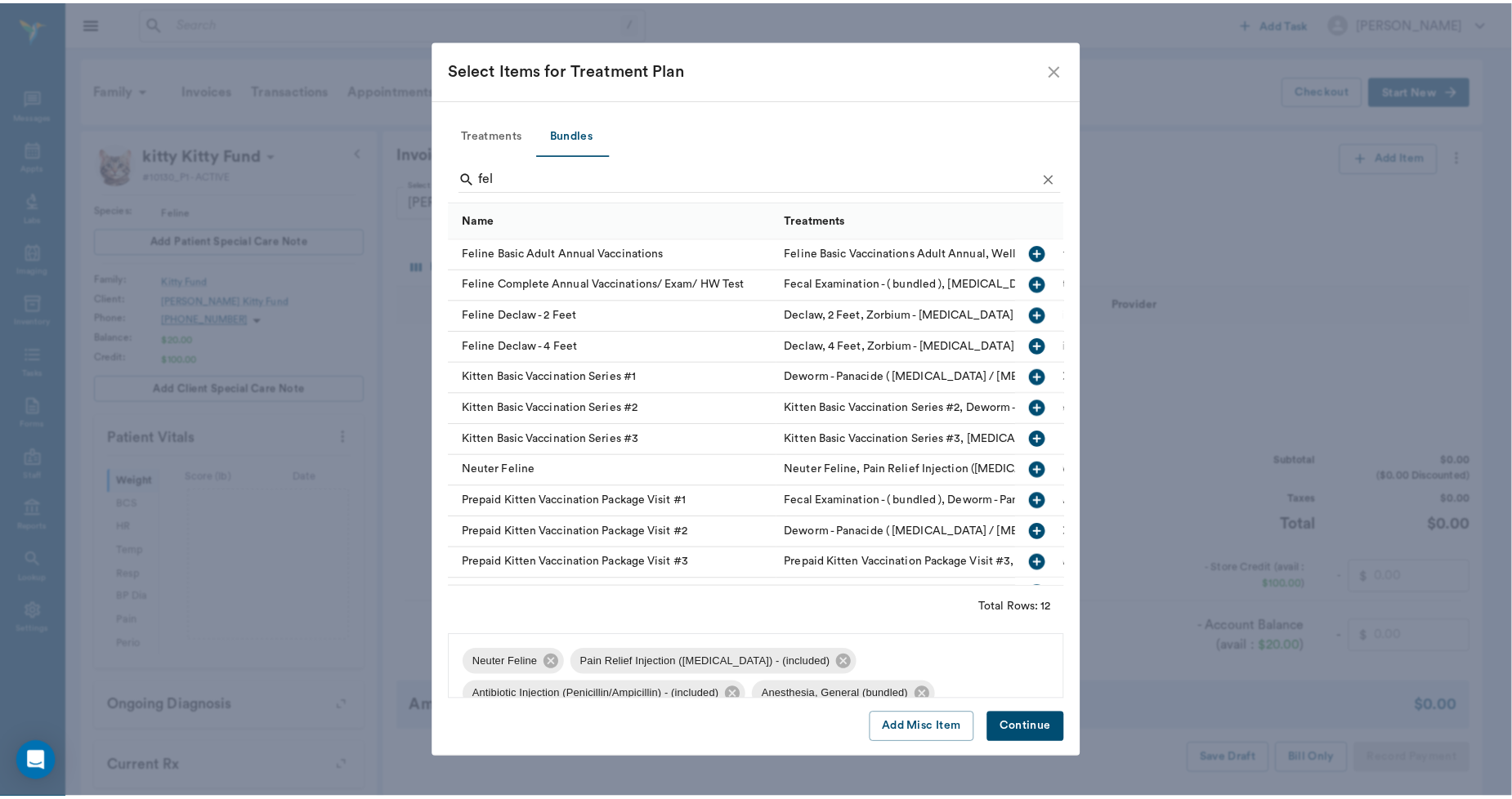
scroll to position [22, 0]
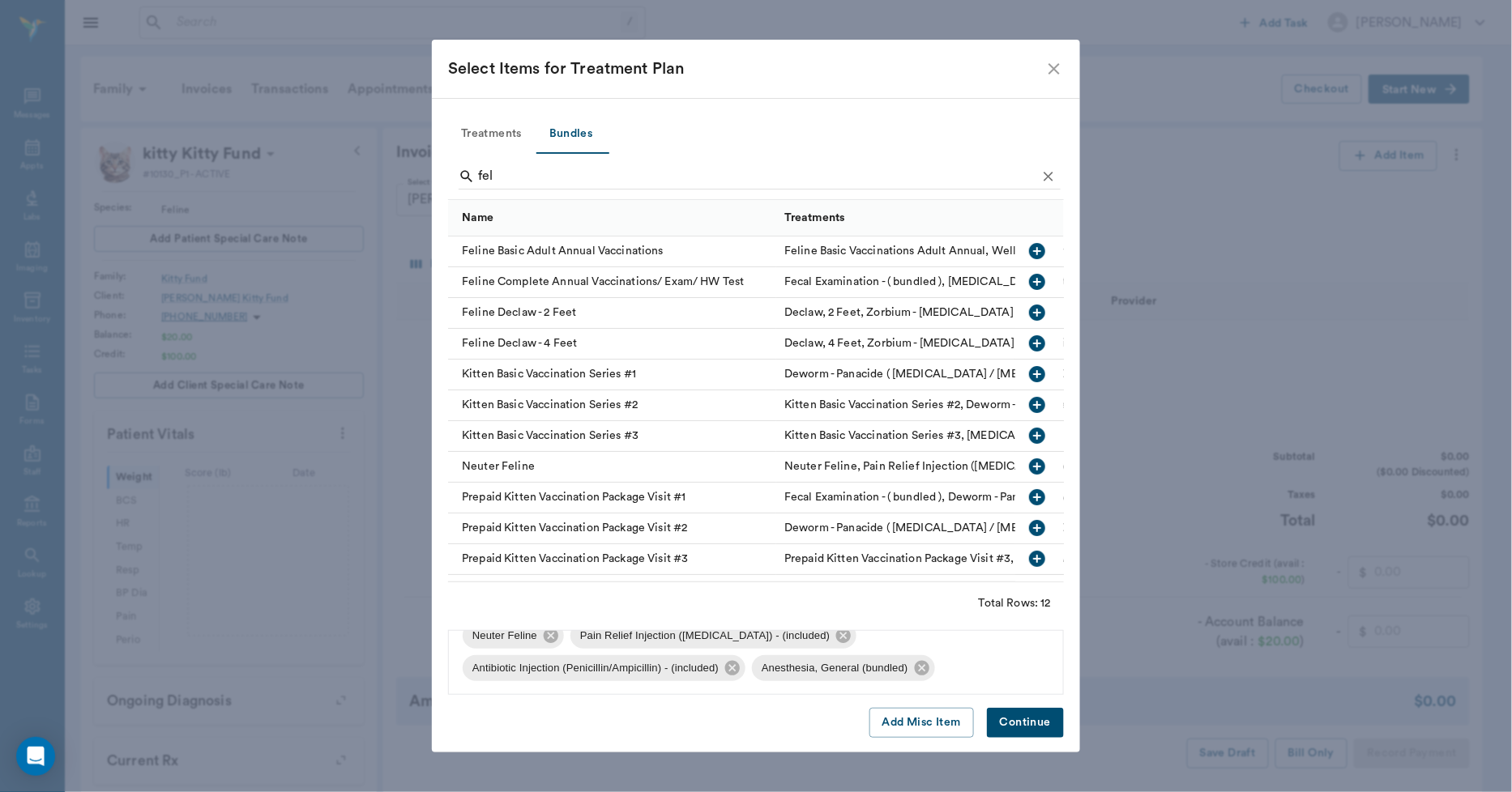
click at [1015, 719] on button "Continue" at bounding box center [1025, 723] width 77 height 30
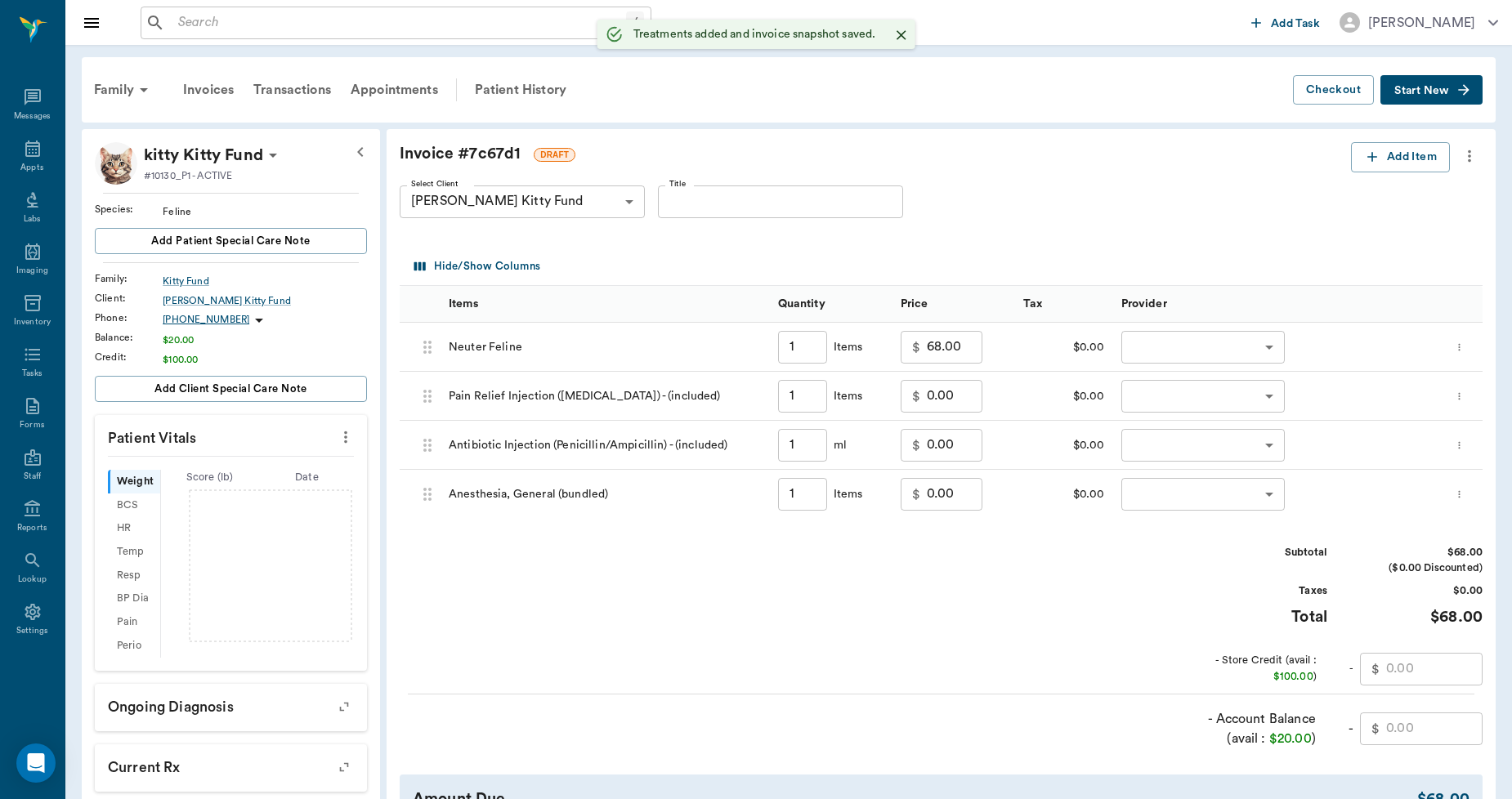
type input "1.00"
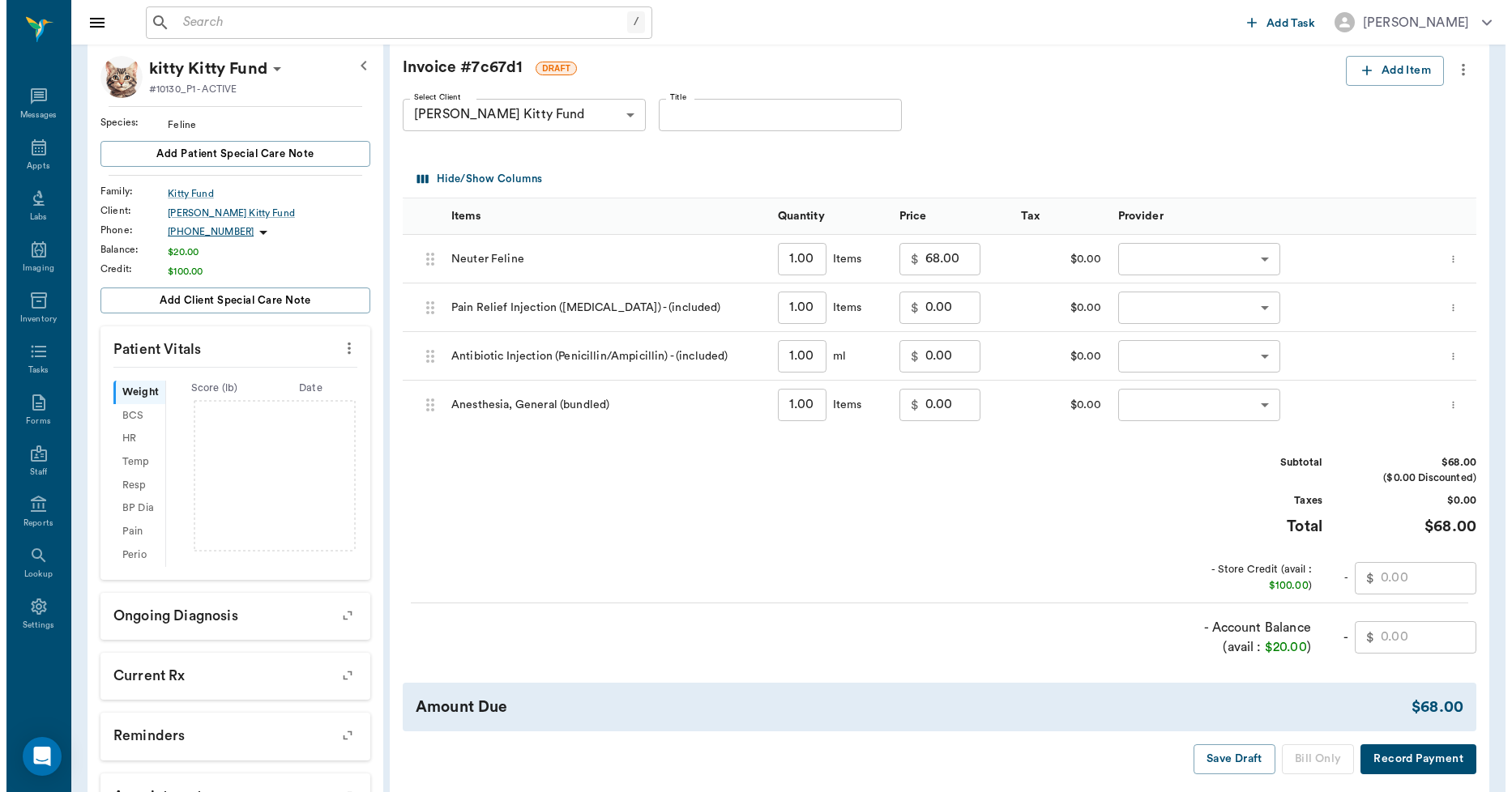
scroll to position [0, 0]
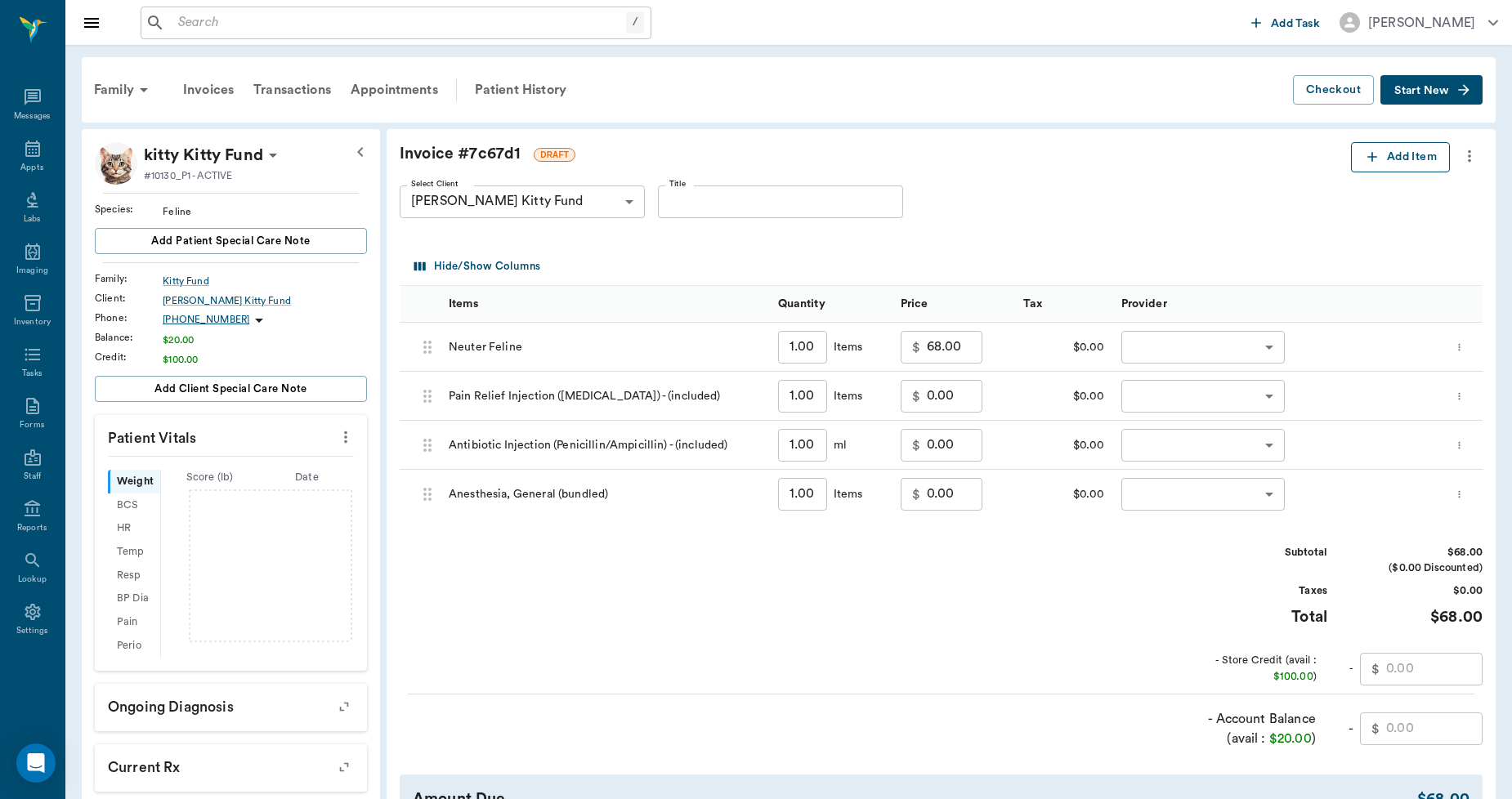
click at [1380, 159] on button "Add Item" at bounding box center [1401, 157] width 99 height 30
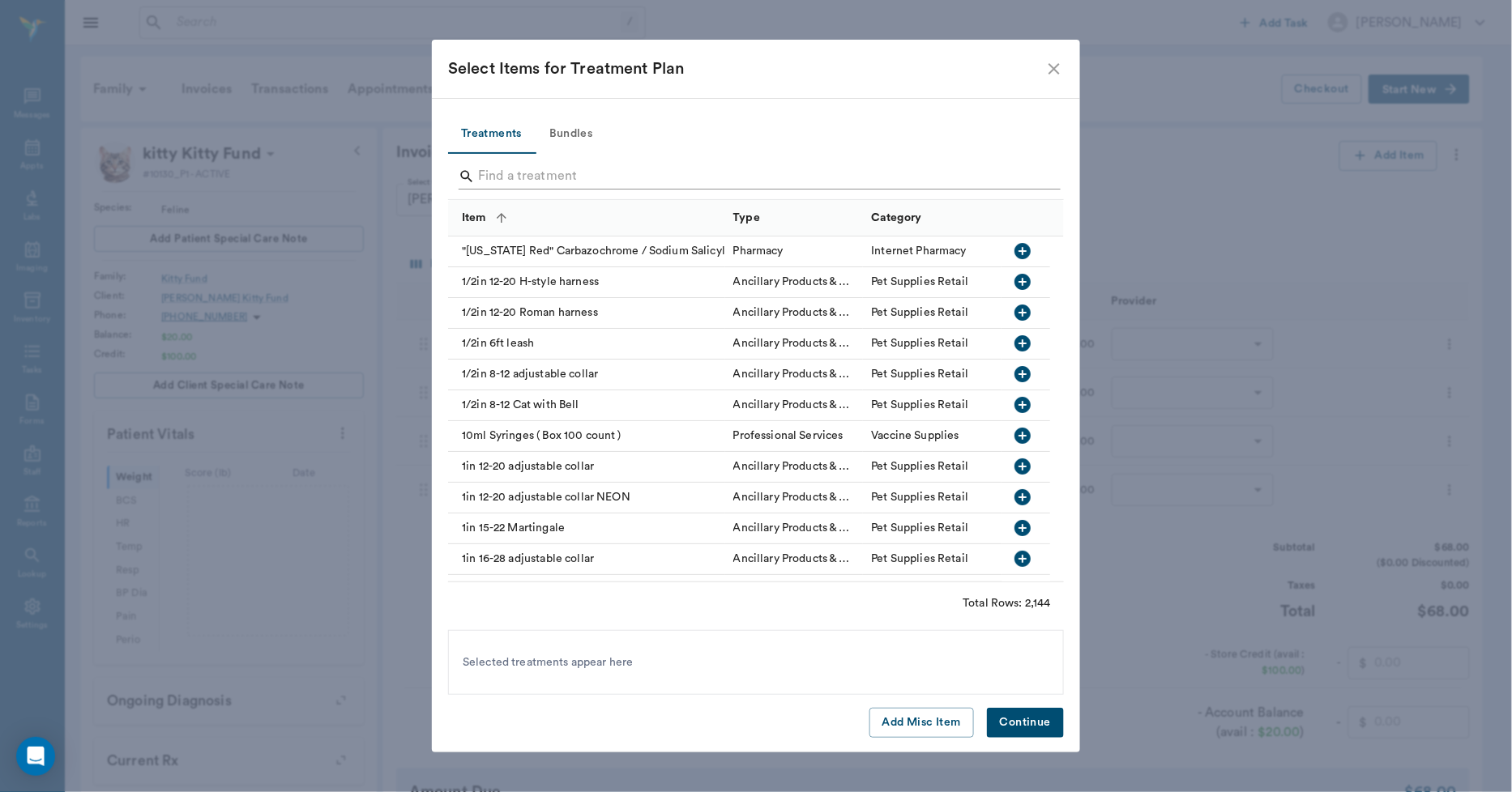
click at [652, 178] on input "Search" at bounding box center [757, 176] width 559 height 26
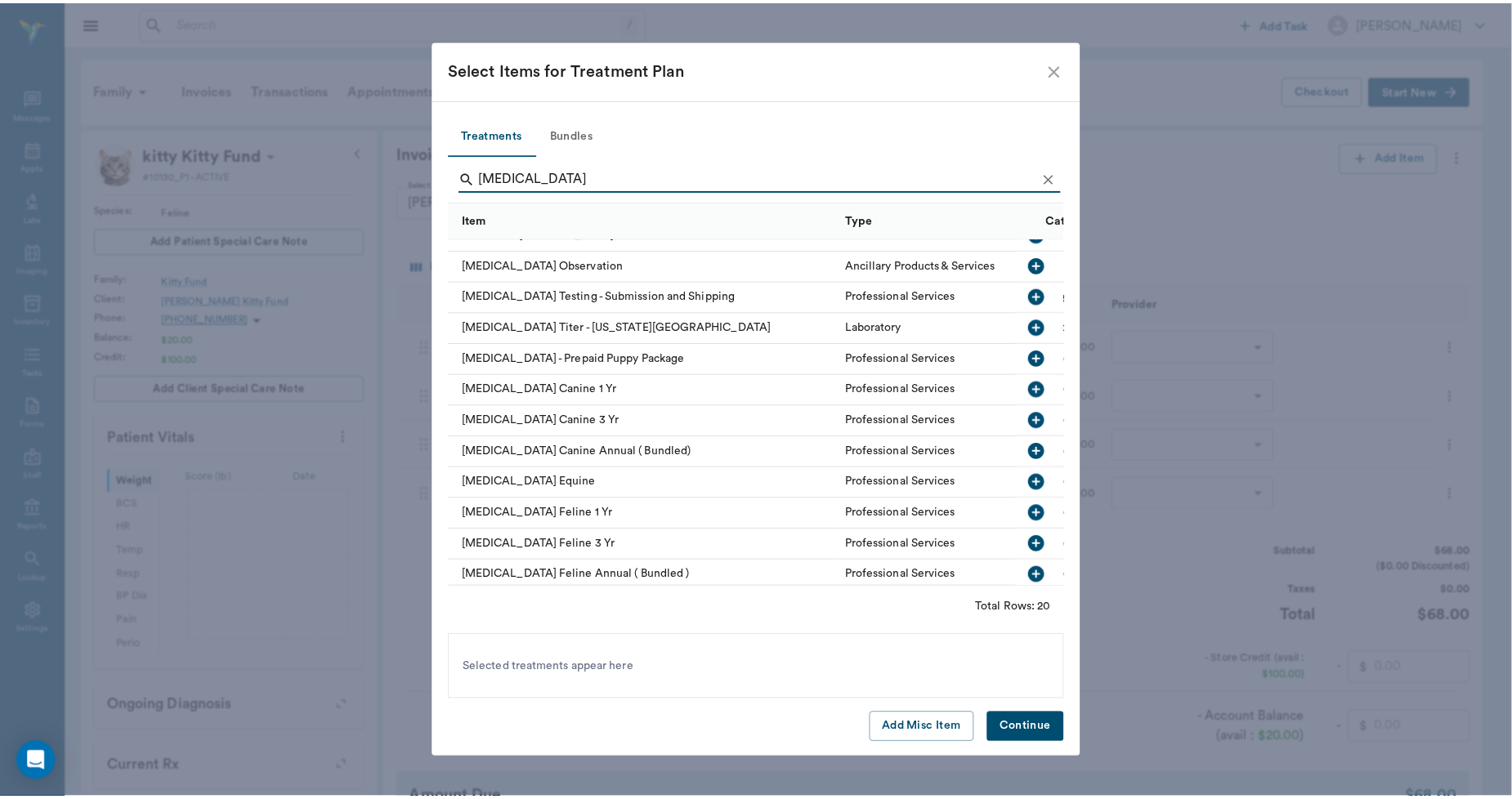
scroll to position [286, 0]
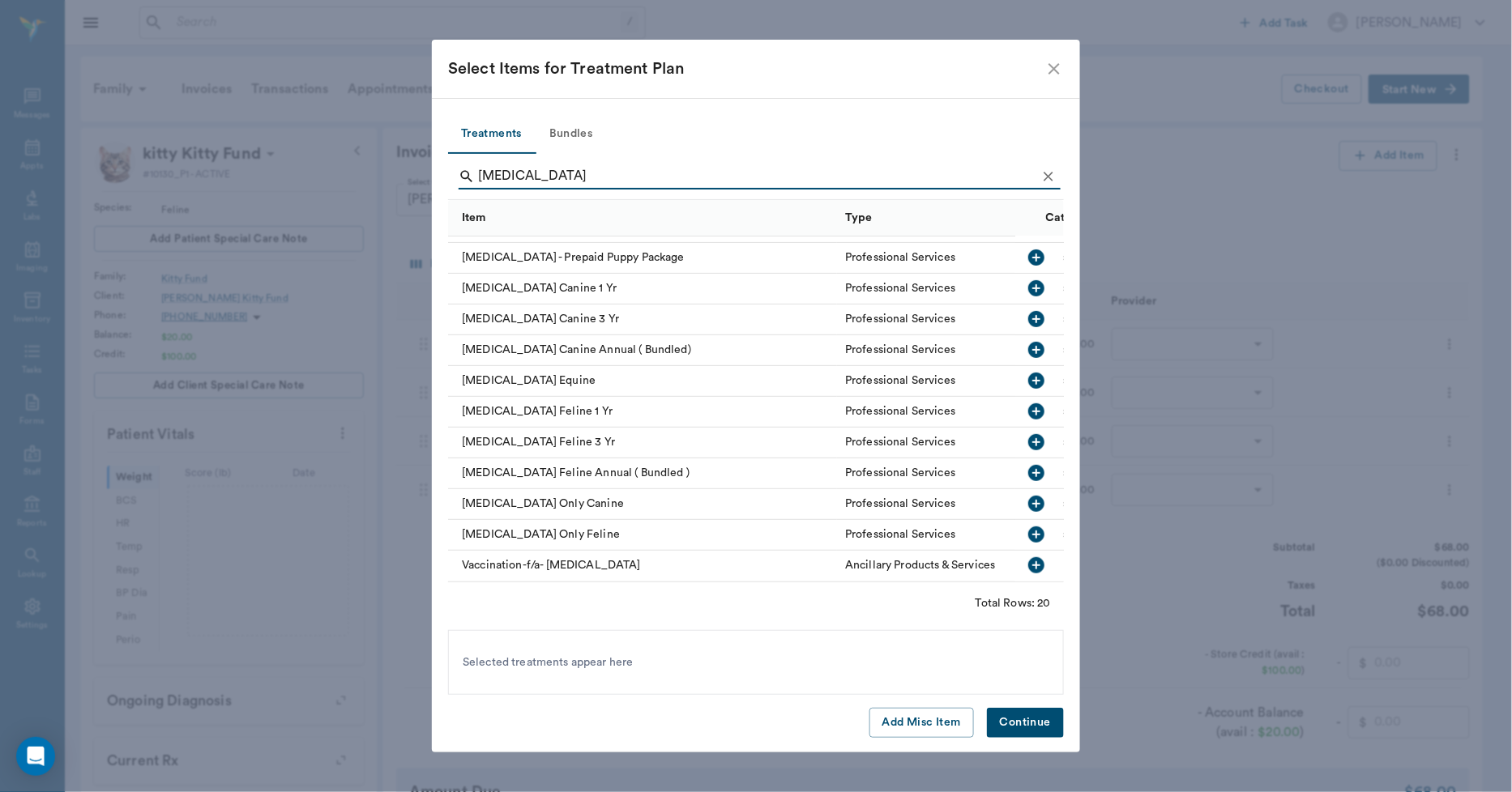
type input "rabies"
click at [604, 524] on div "Rabies Vaccine Only Feline" at bounding box center [643, 536] width 389 height 31
click at [1019, 723] on button "Continue" at bounding box center [1025, 723] width 77 height 30
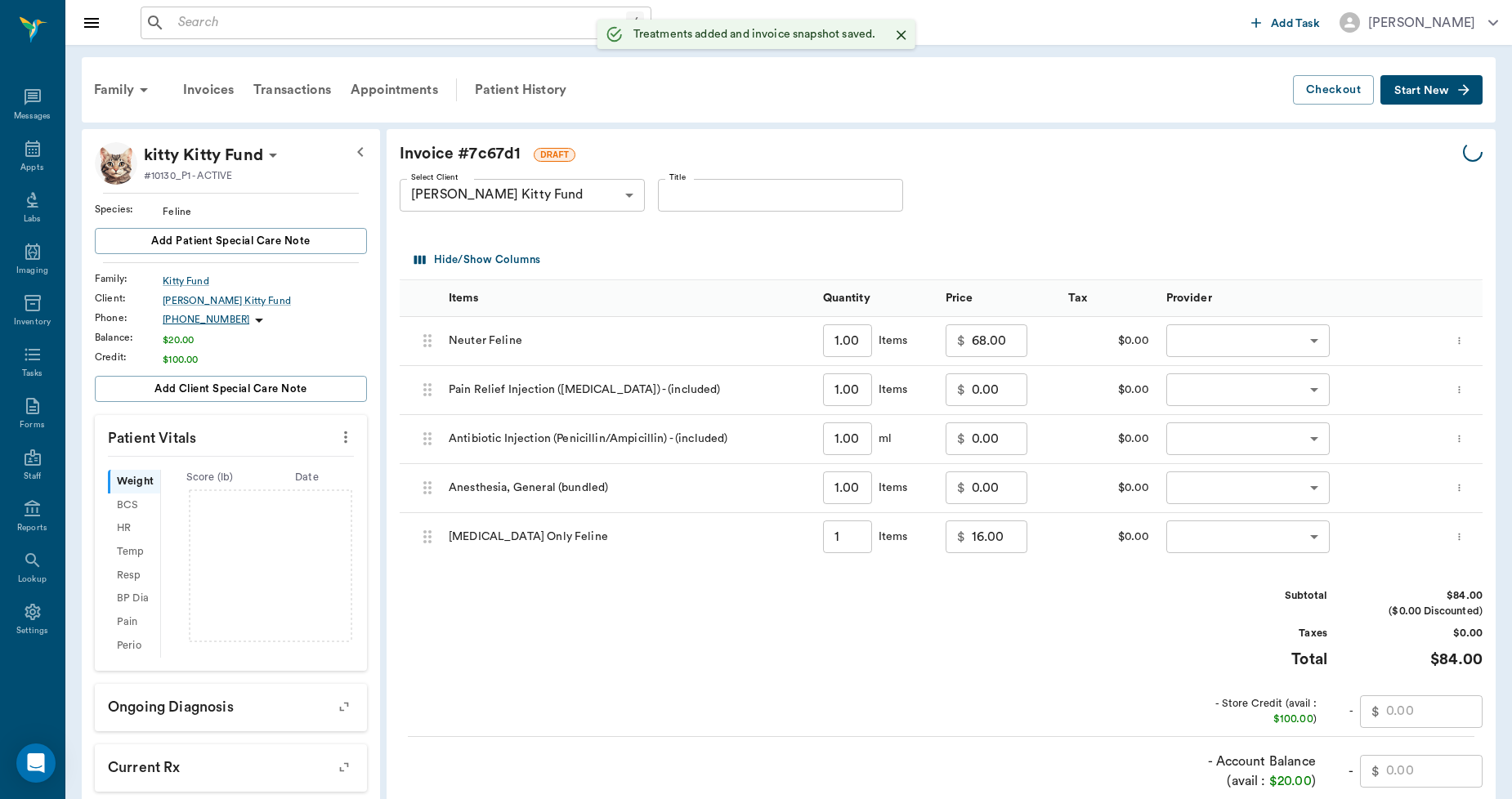
type input "1.00"
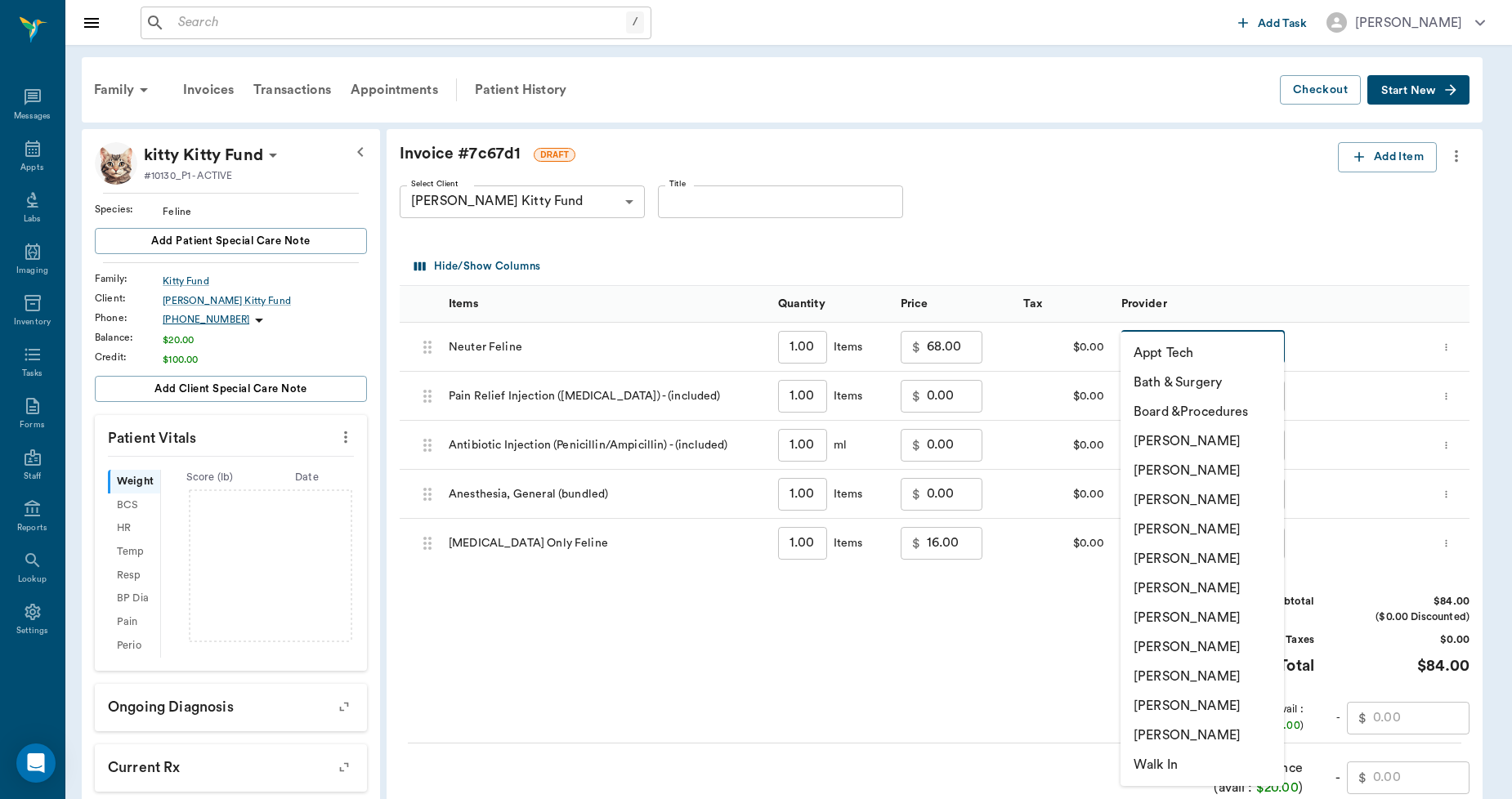
click at [1172, 344] on body "/ ​ Add Task Dr. Bert Ellsworth Nectar Messages Appts Labs Imaging Inventory Ta…" at bounding box center [756, 503] width 1512 height 1007
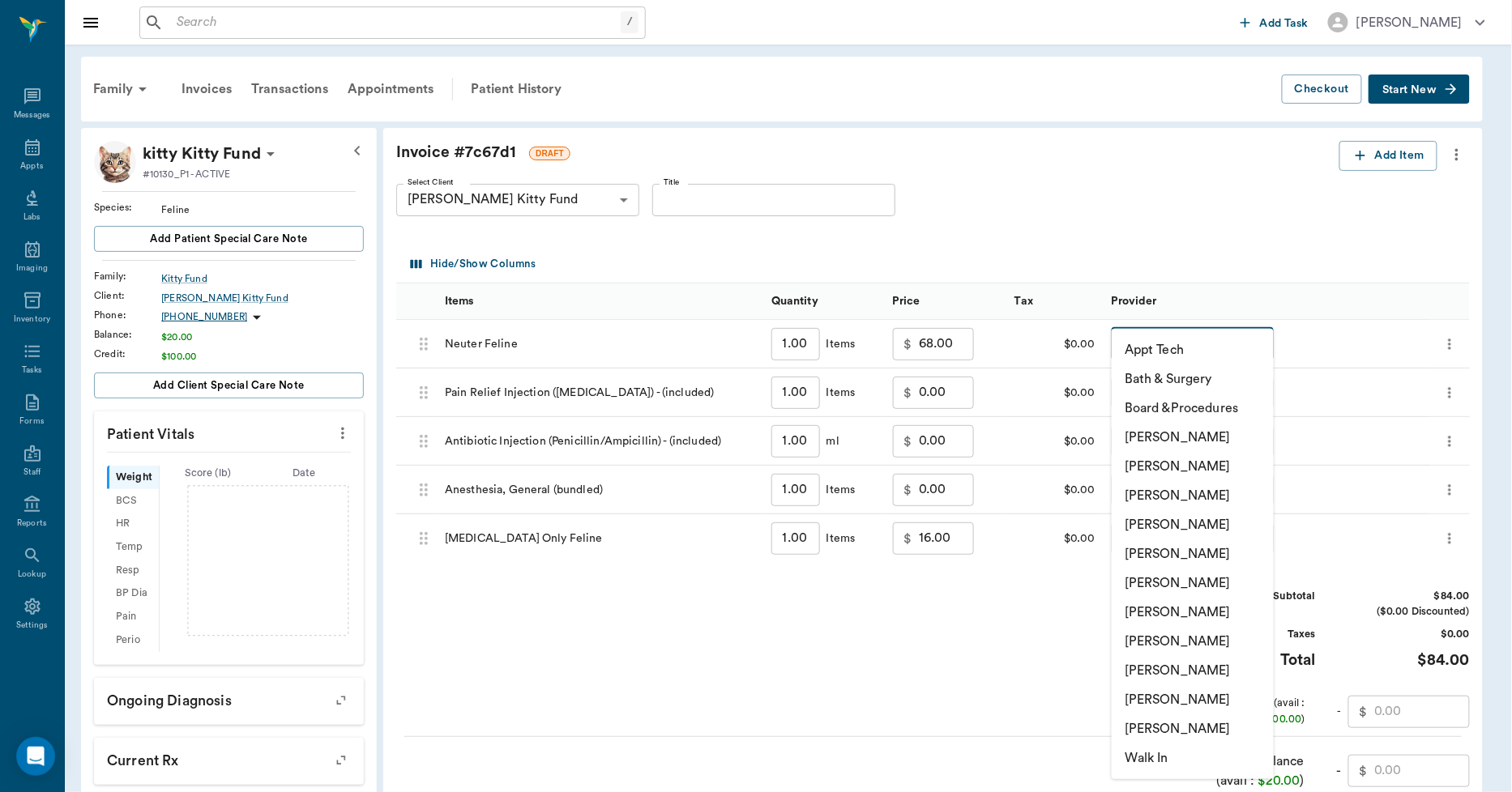
click at [1179, 695] on li "Lorean Lingle" at bounding box center [1193, 700] width 162 height 29
type input "none-63ec2ece52e12b0ba117cc90"
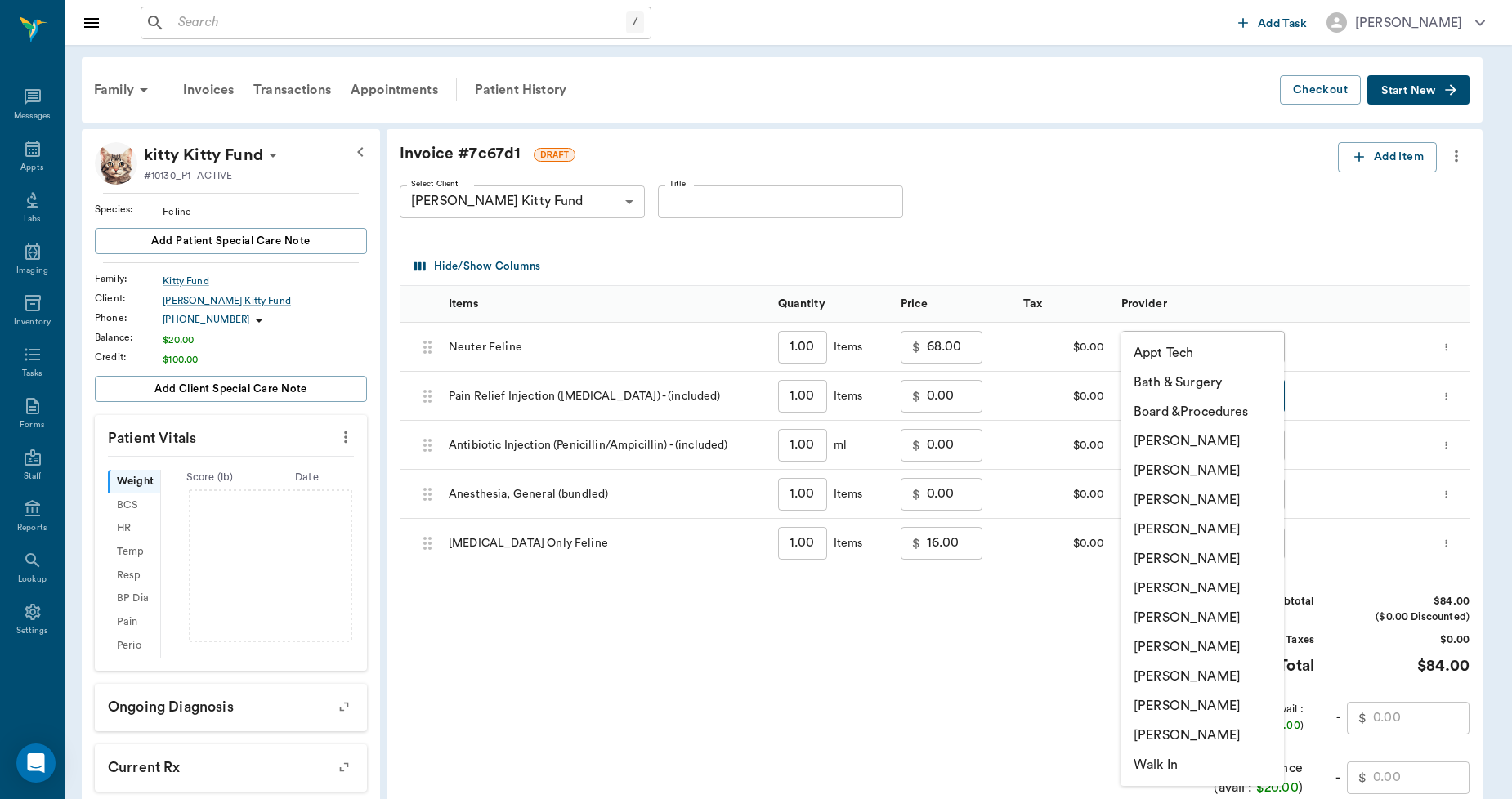
click at [1161, 393] on body "/ ​ Add Task Dr. Bert Ellsworth Nectar Messages Appts Labs Imaging Inventory Ta…" at bounding box center [756, 503] width 1512 height 1007
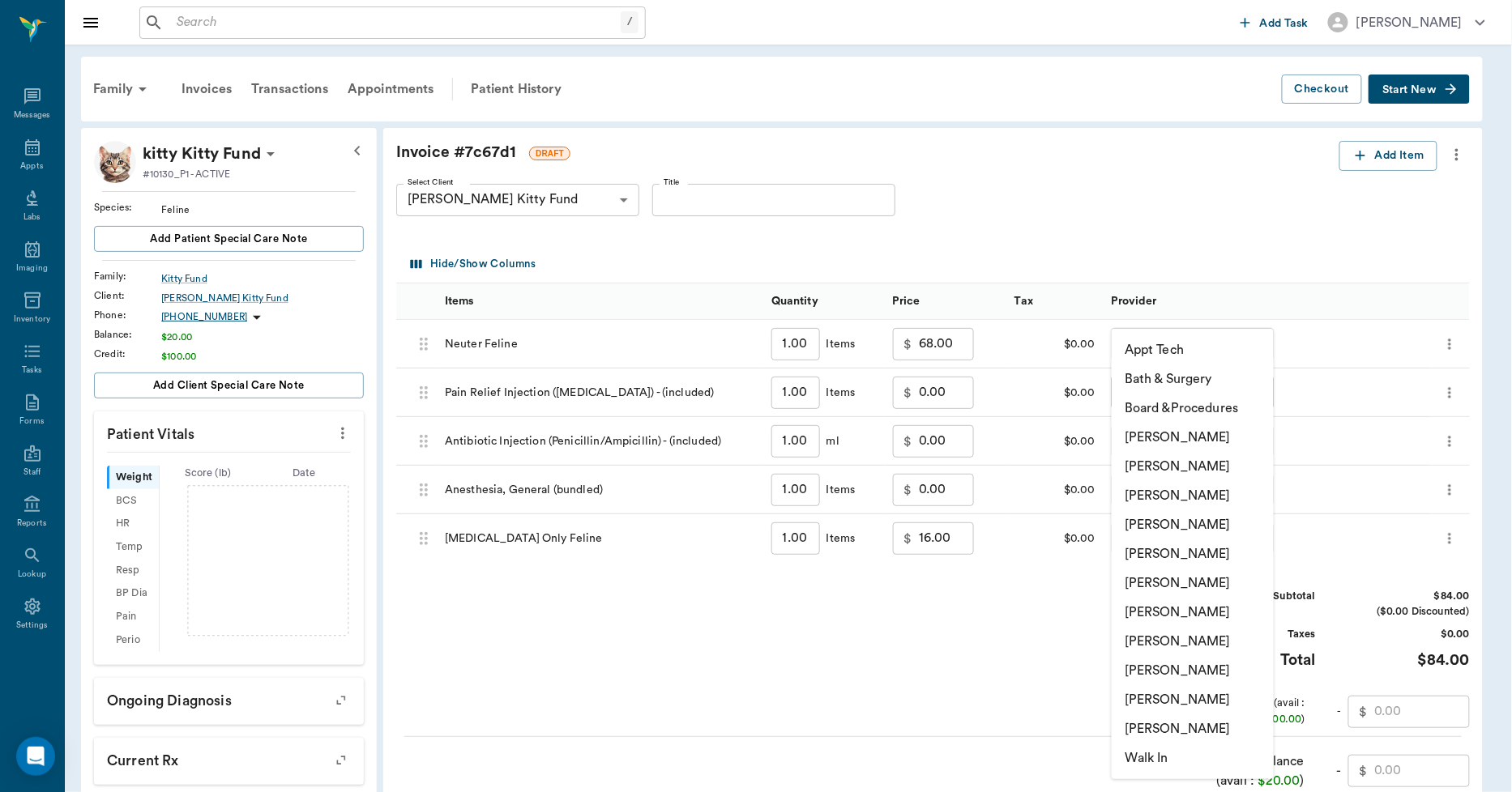
click at [1162, 695] on li "Lorean Lingle" at bounding box center [1193, 700] width 162 height 29
type input "none-63ec2ece52e12b0ba117cc90"
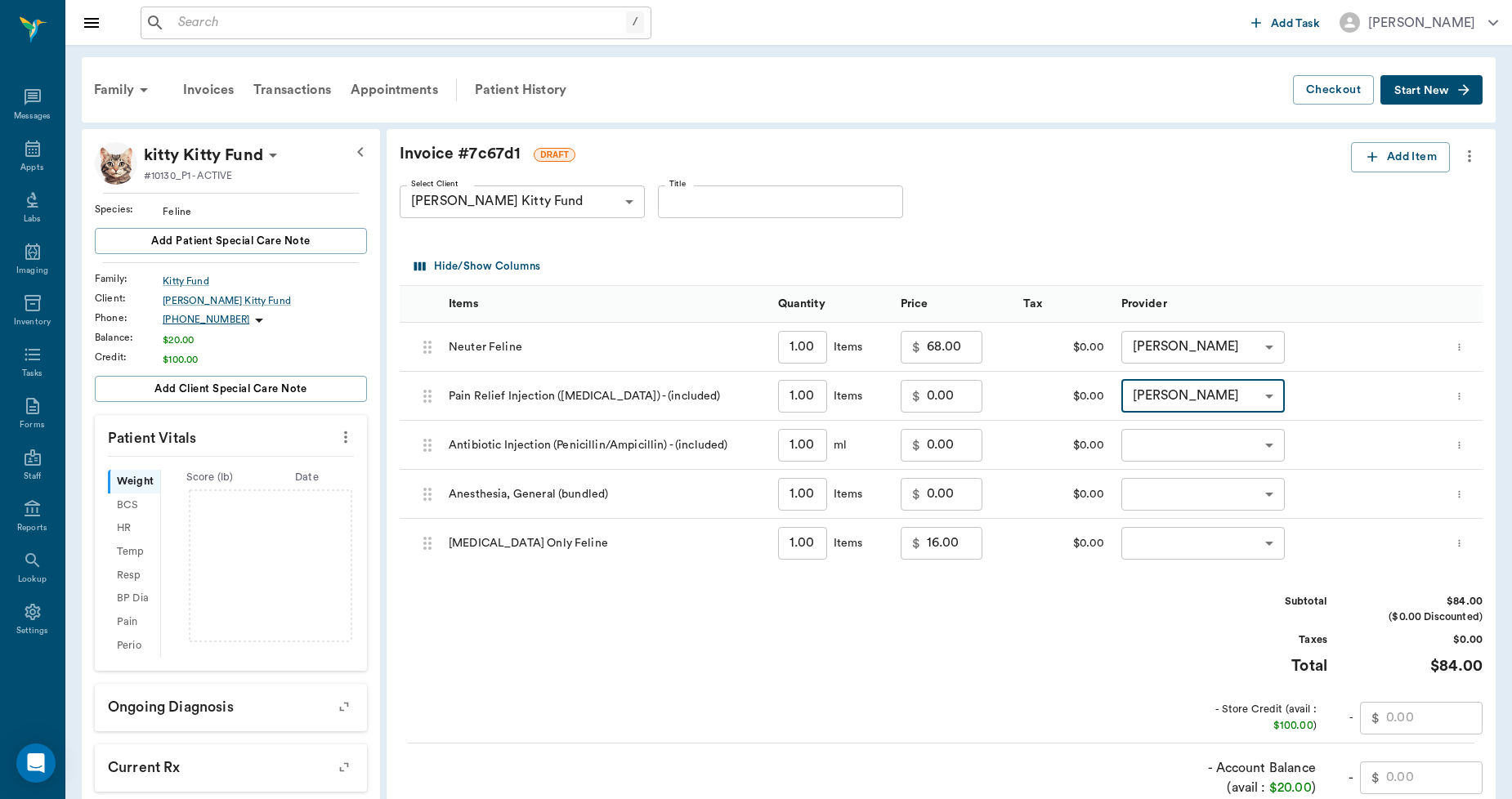
click at [1172, 433] on body "/ ​ Add Task Dr. Bert Ellsworth Nectar Messages Appts Labs Imaging Inventory Ta…" at bounding box center [756, 503] width 1512 height 1007
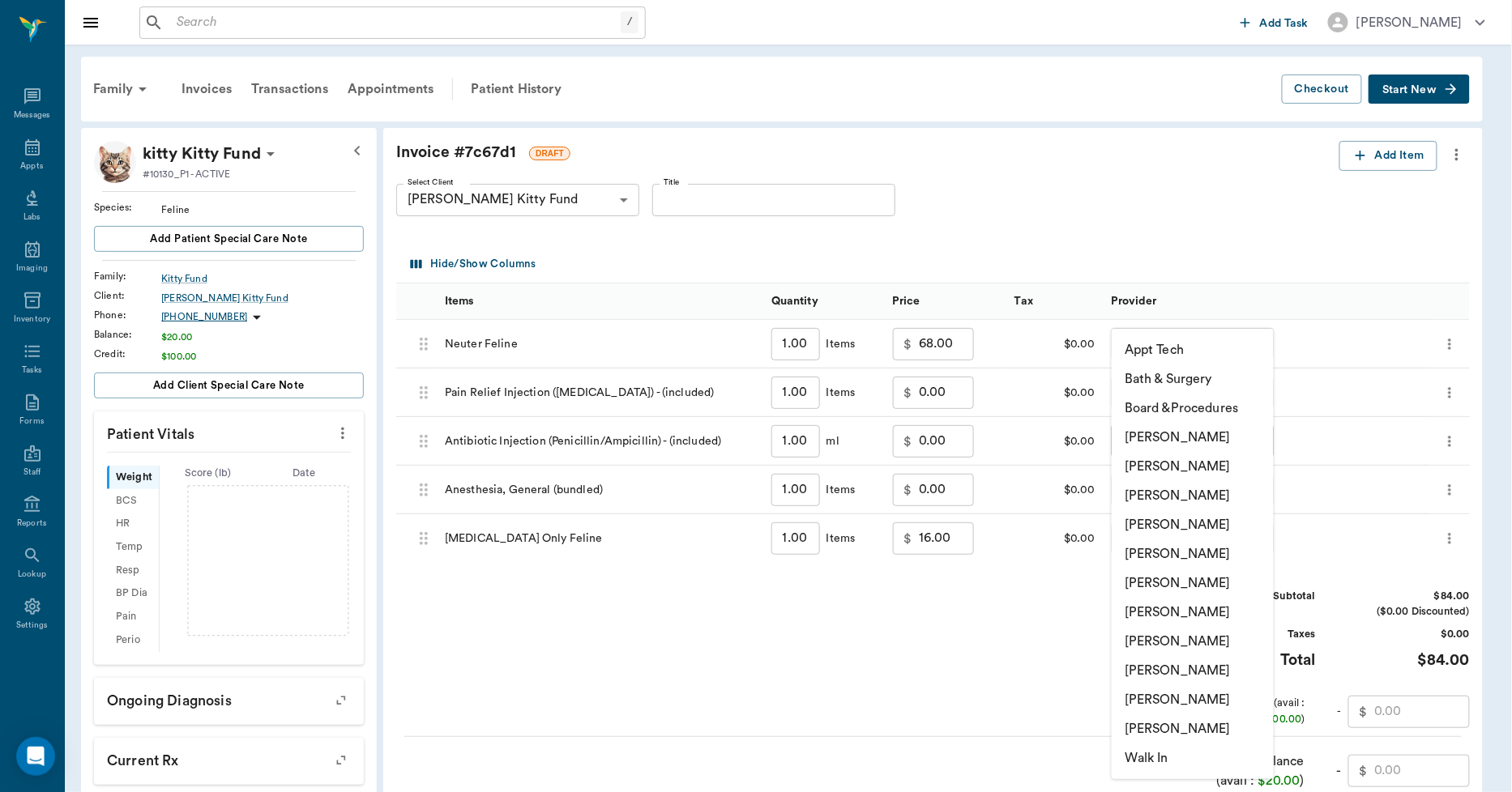
click at [1155, 701] on li "Lorean Lingle" at bounding box center [1193, 700] width 162 height 29
type input "none-63ec2ece52e12b0ba117cc90"
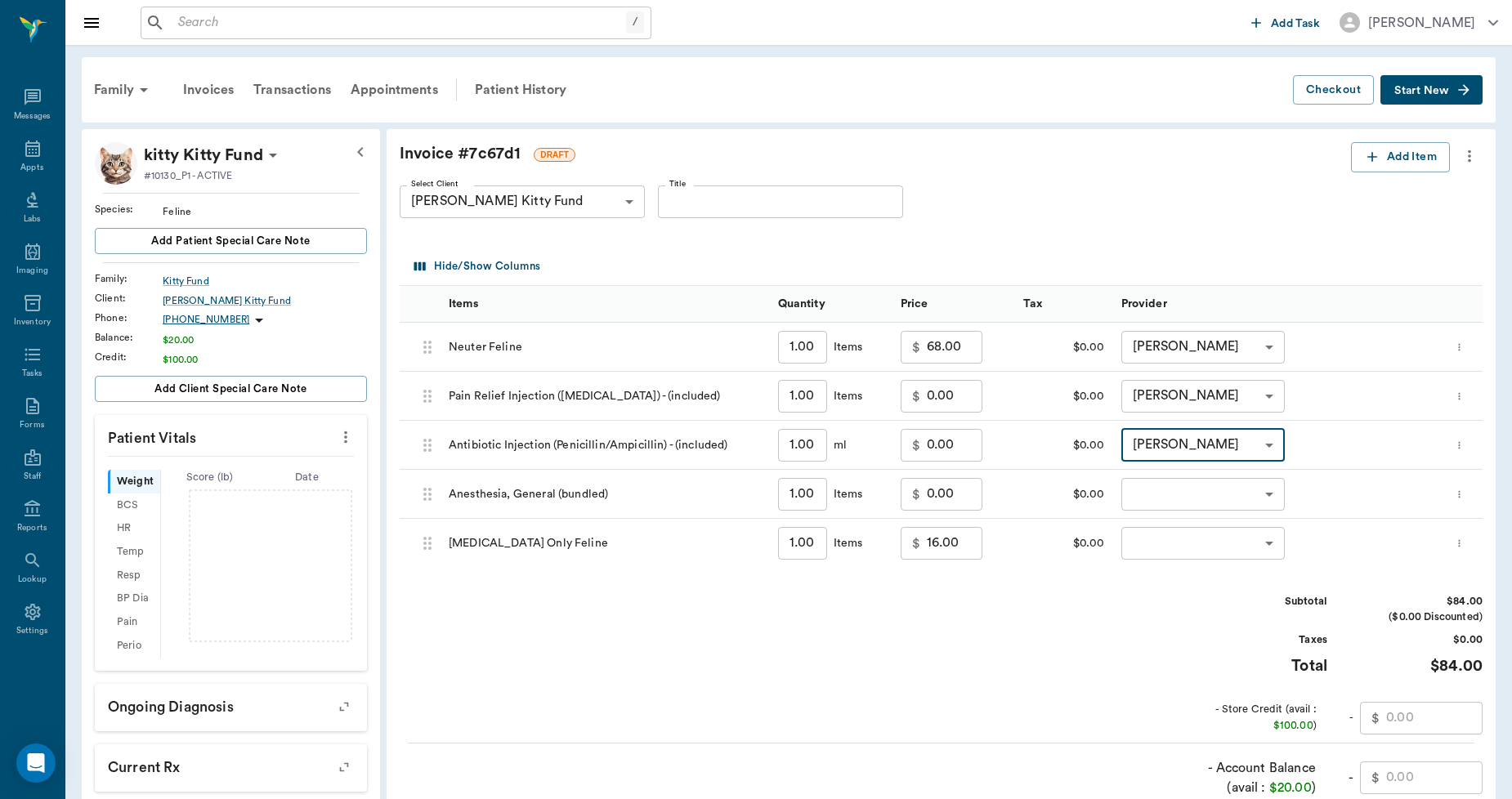
click at [1187, 501] on body "/ ​ Add Task Dr. Bert Ellsworth Nectar Messages Appts Labs Imaging Inventory Ta…" at bounding box center [756, 503] width 1512 height 1007
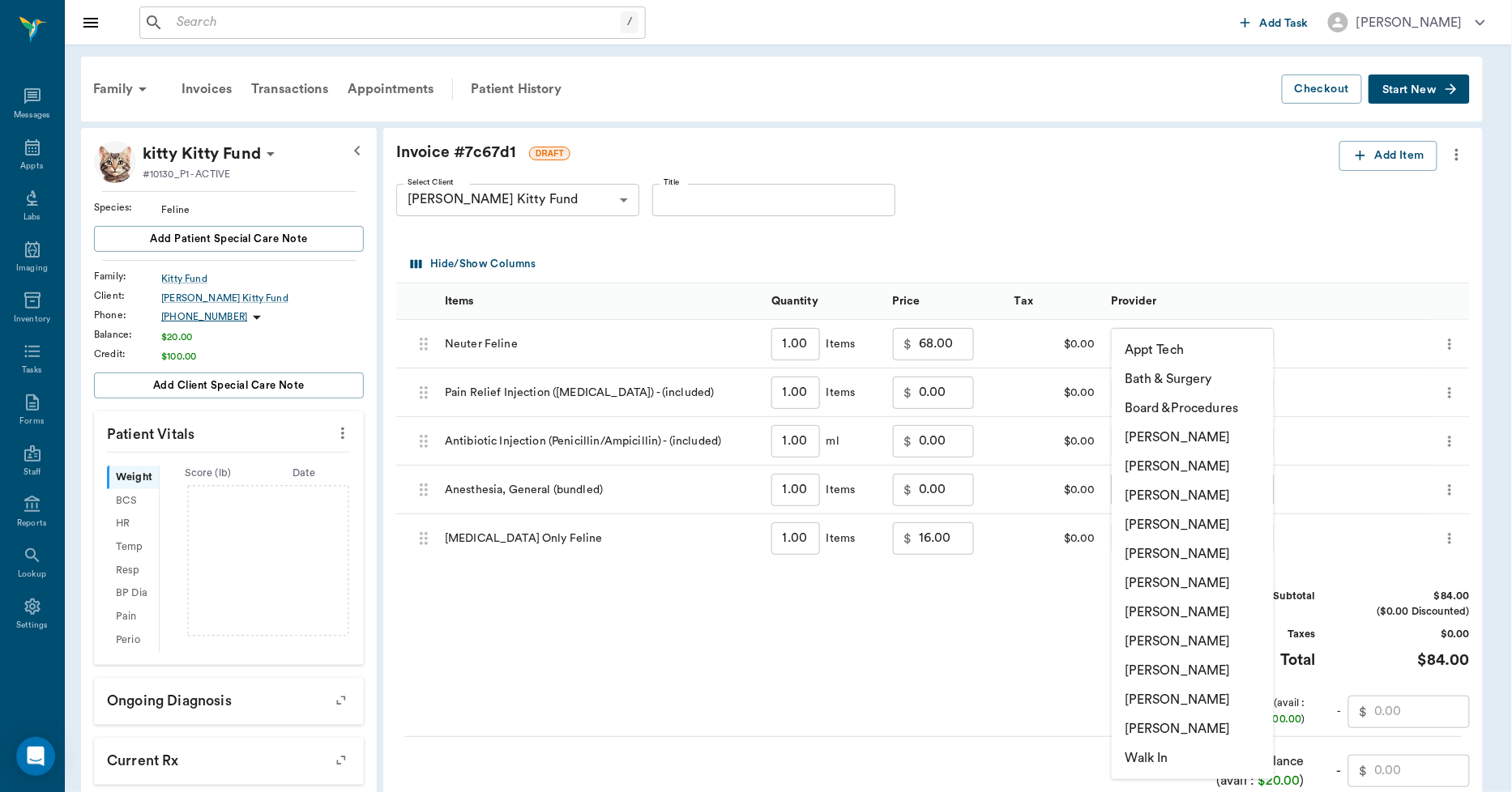
click at [1177, 691] on li "Lorean Lingle" at bounding box center [1193, 700] width 162 height 29
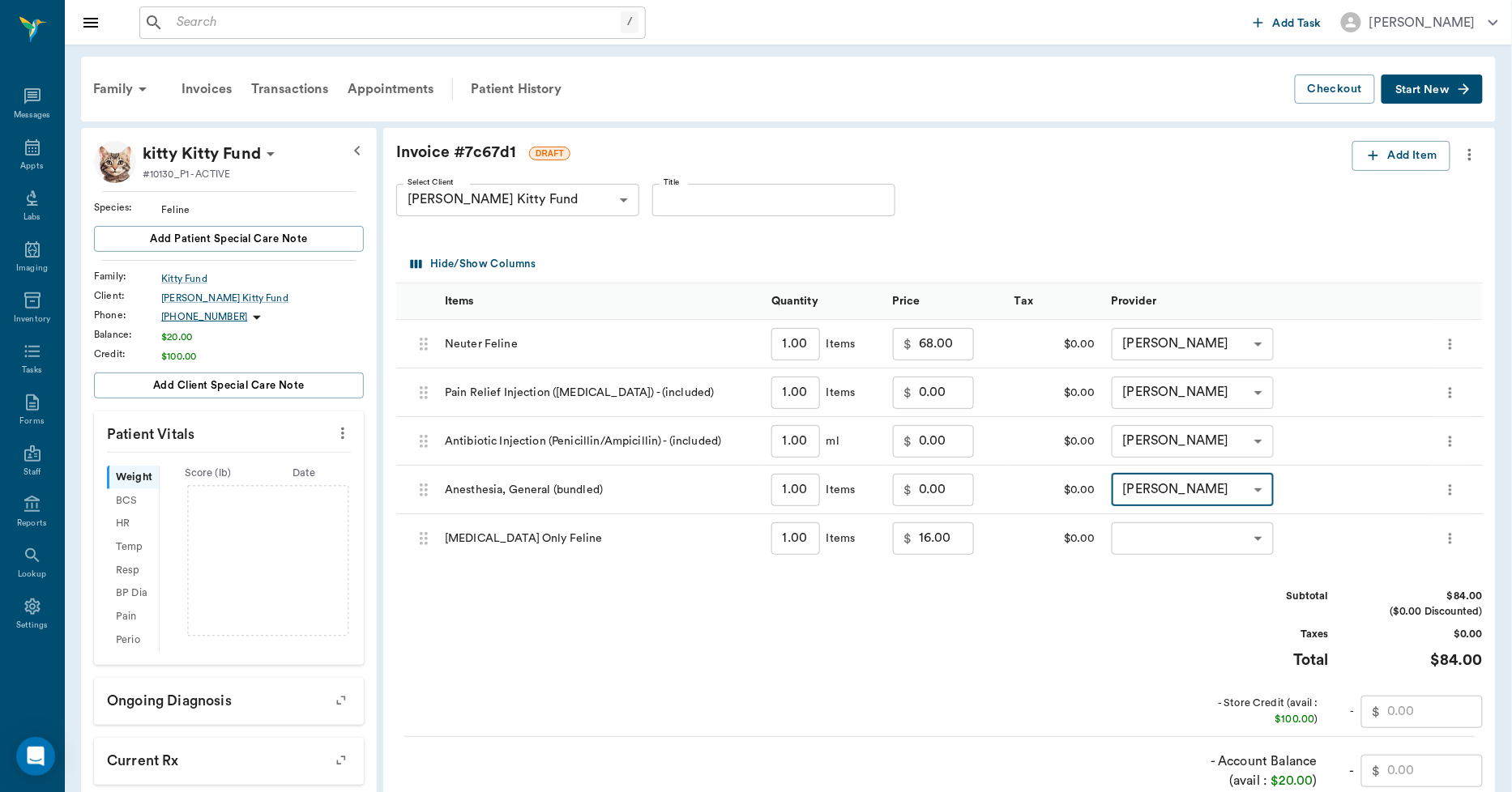
type input "none-63ec2ece52e12b0ba117cc90"
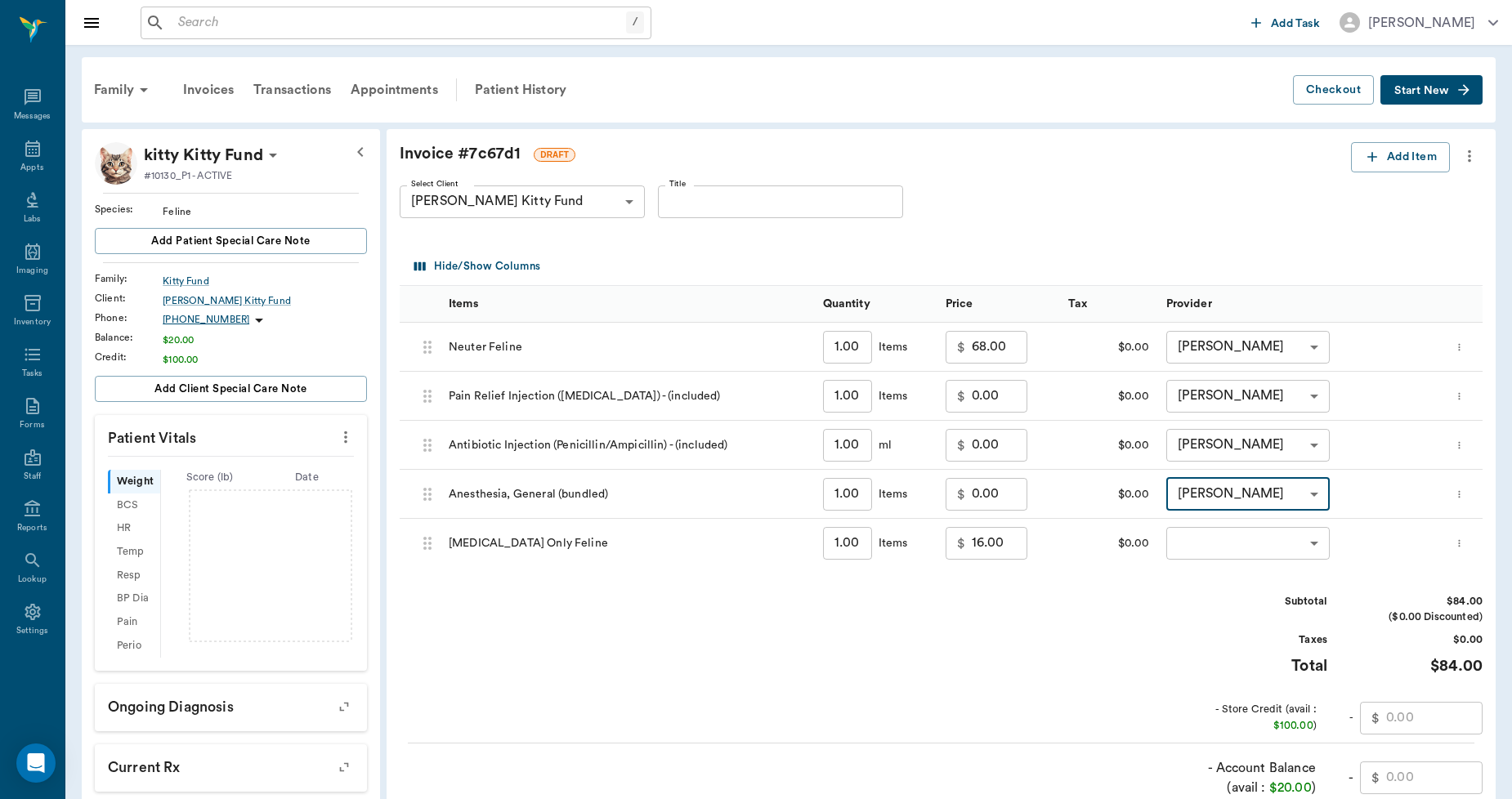
click at [1173, 532] on body "/ ​ Add Task Dr. Bert Ellsworth Nectar Messages Appts Labs Imaging Inventory Ta…" at bounding box center [756, 503] width 1512 height 1007
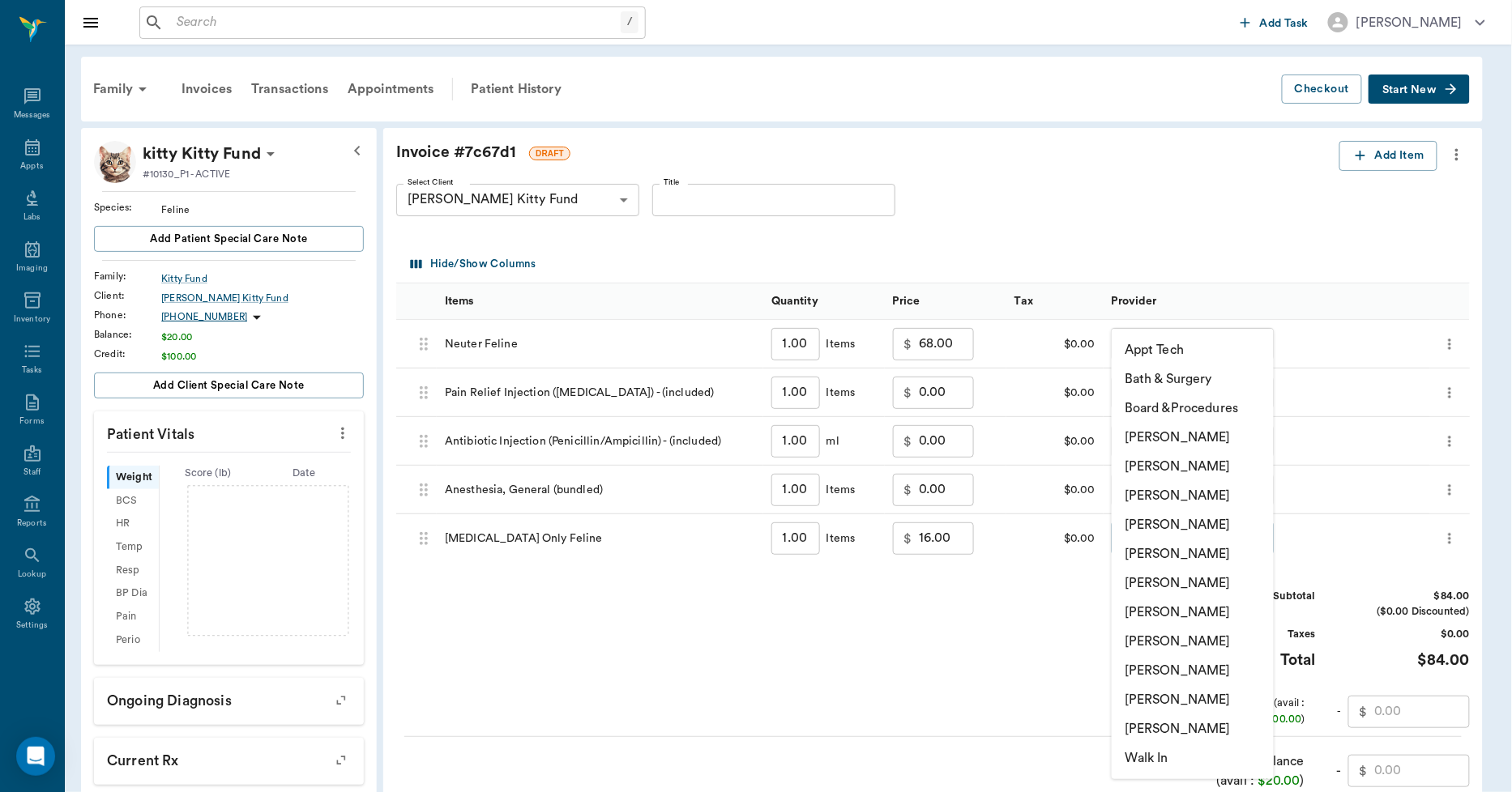
click at [1162, 699] on li "Lorean Lingle" at bounding box center [1193, 700] width 162 height 29
type input "none-63ec2ece52e12b0ba117cc90"
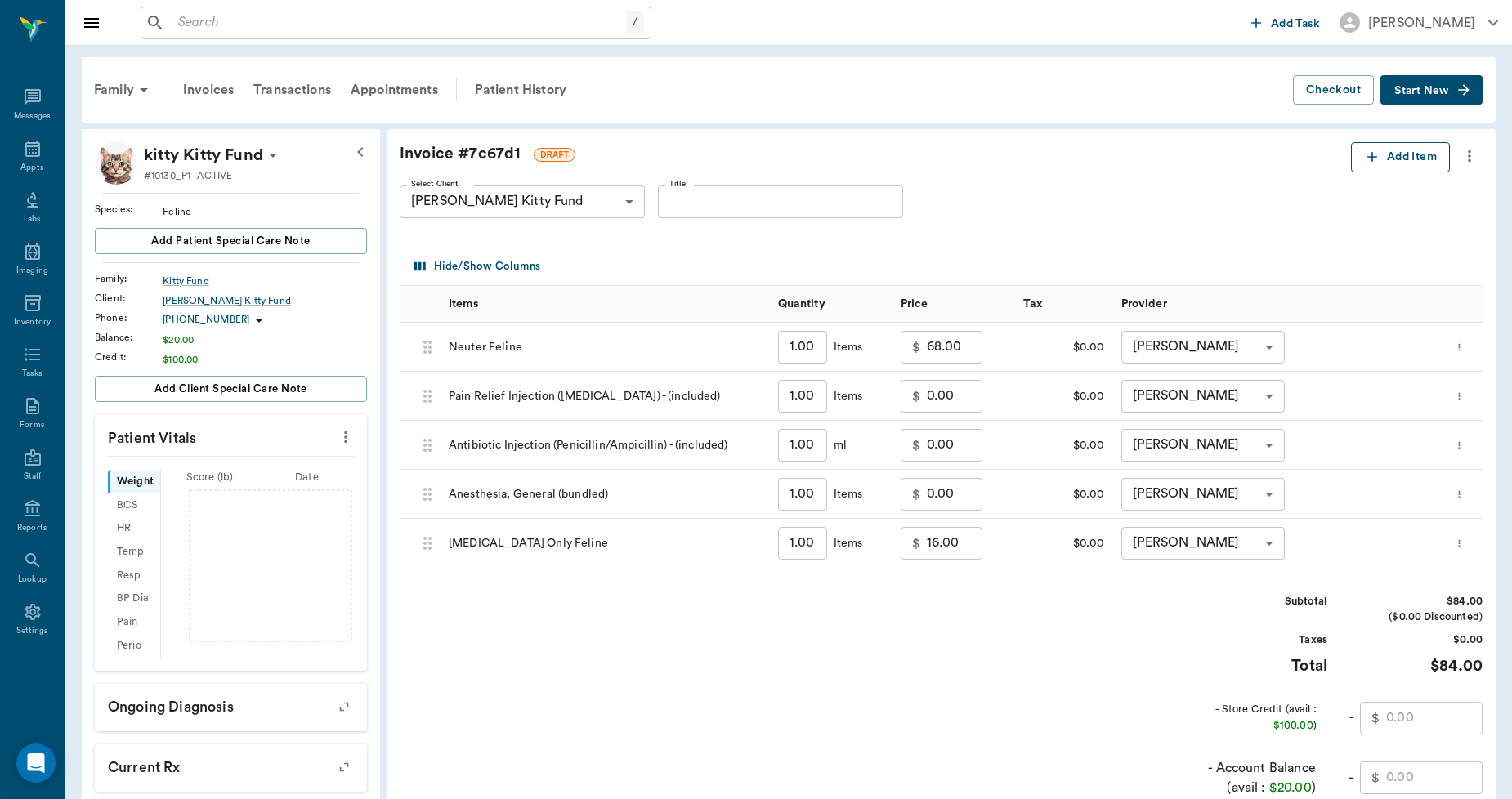
click at [1398, 164] on button "Add Item" at bounding box center [1401, 157] width 99 height 30
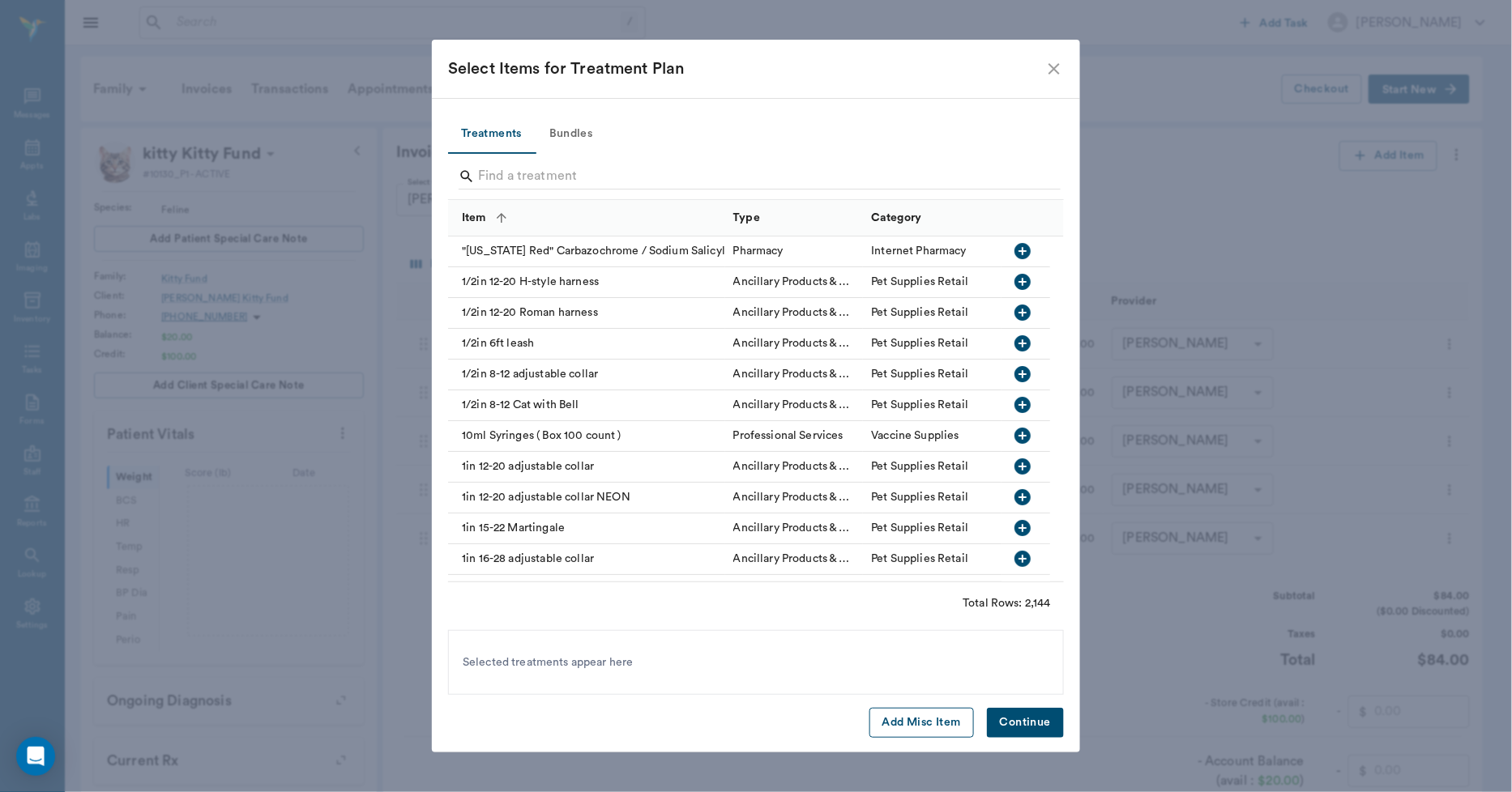
click at [947, 721] on button "Add Misc Item" at bounding box center [922, 723] width 105 height 30
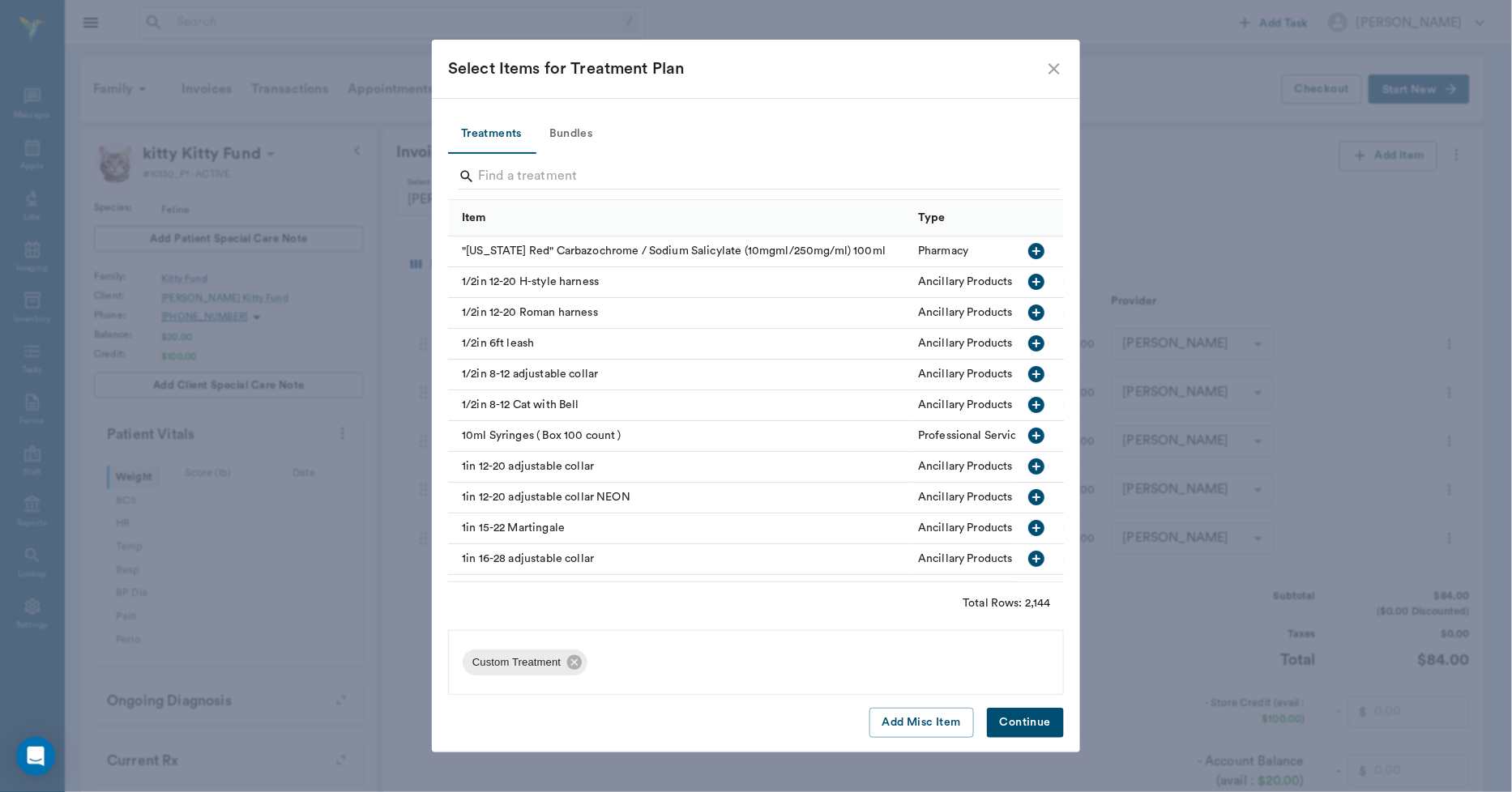
click at [1010, 721] on button "Continue" at bounding box center [1025, 723] width 77 height 30
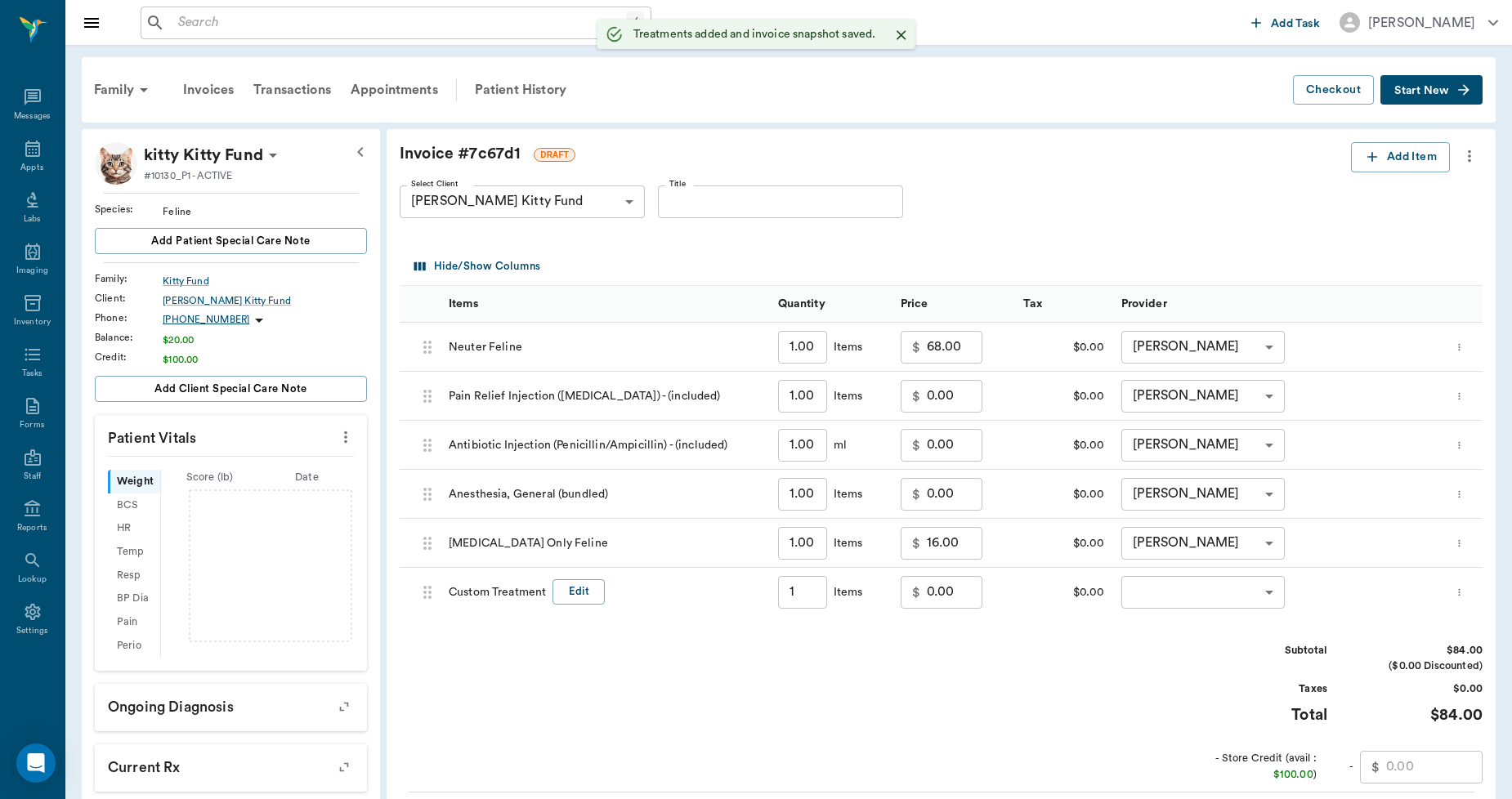
type input "1.00"
click at [965, 586] on input "0.00" at bounding box center [954, 592] width 55 height 33
type input "-21.10"
click at [588, 596] on button "Edit" at bounding box center [578, 591] width 52 height 26
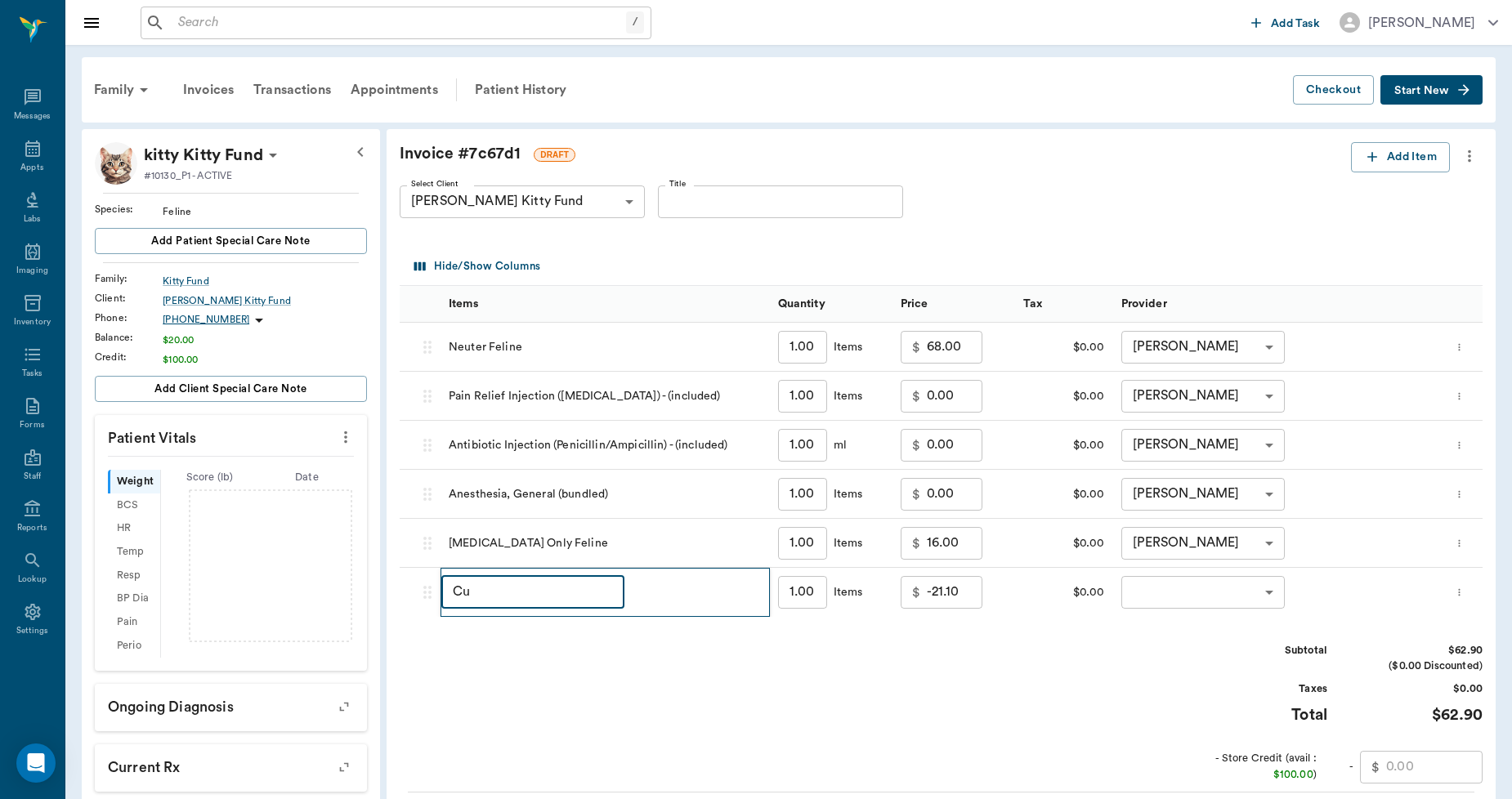
type input "C"
type input "Employee Discount"
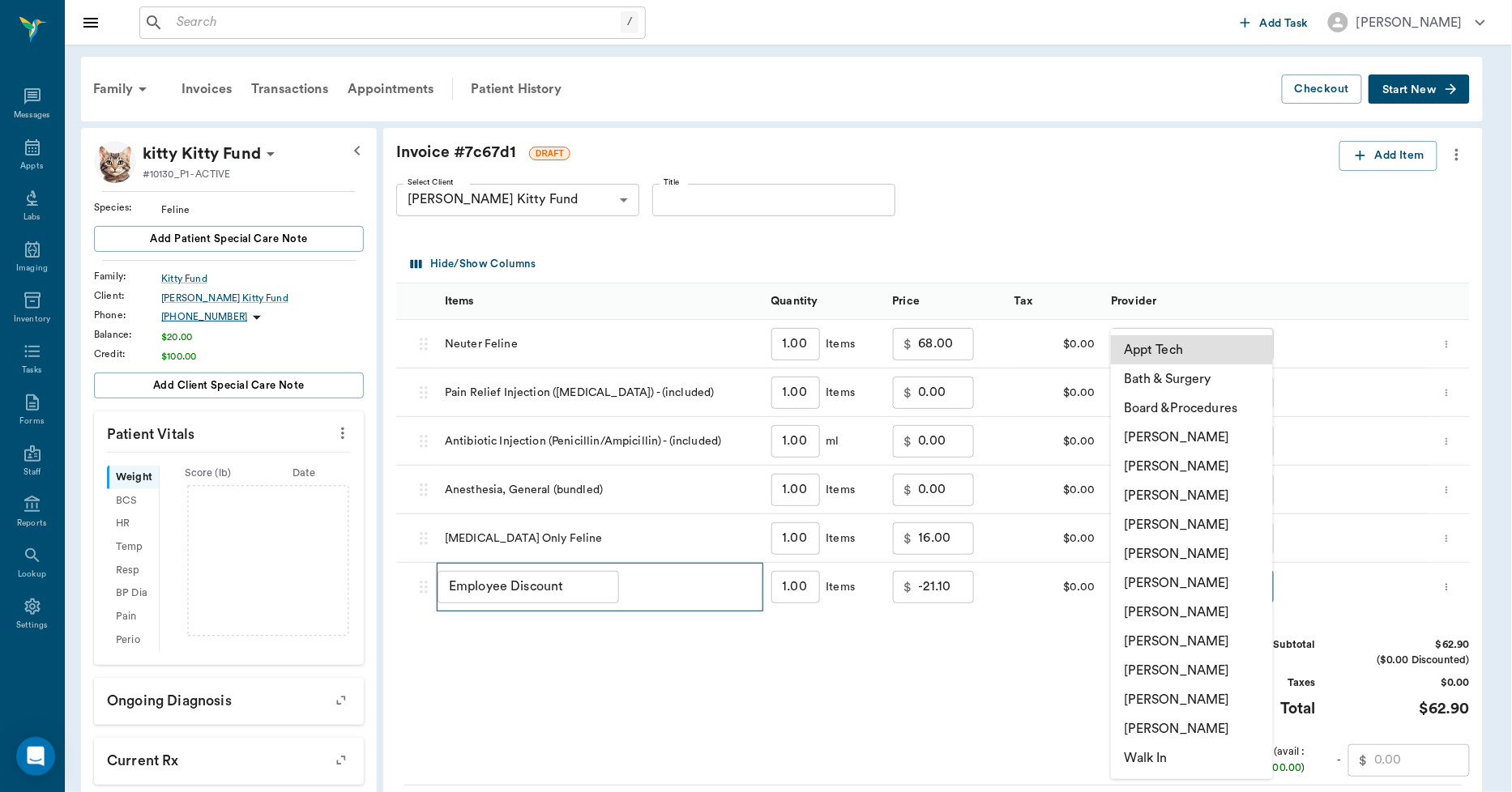
click at [1219, 585] on body "/ ​ Add Task Dr. Bert Ellsworth Nectar Messages Appts Labs Imaging Inventory Ta…" at bounding box center [756, 523] width 1512 height 1047
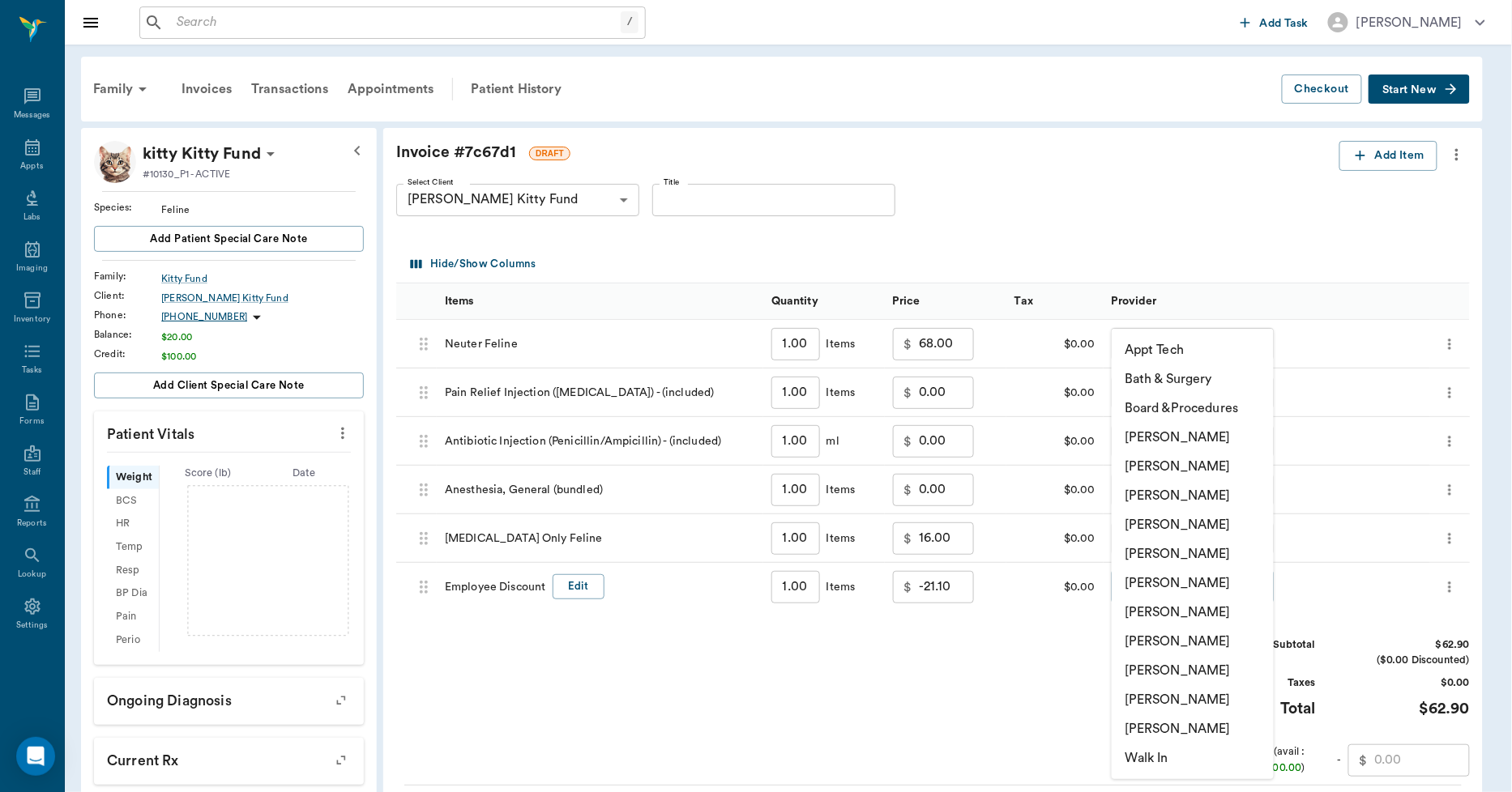
click at [1192, 691] on li "Lorean Lingle" at bounding box center [1193, 700] width 162 height 29
type input "none-63ec2ece52e12b0ba117cc90"
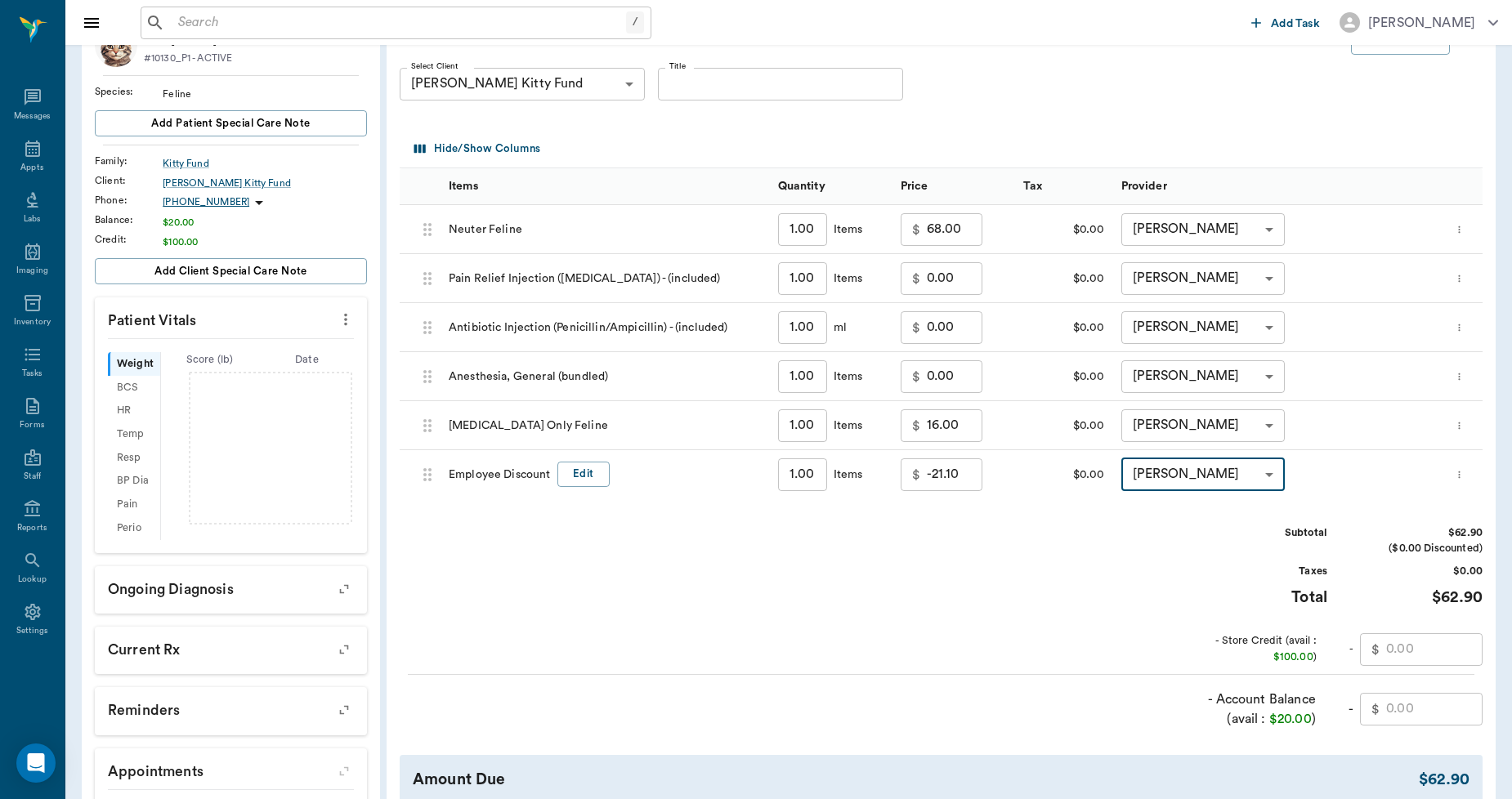
scroll to position [181, 0]
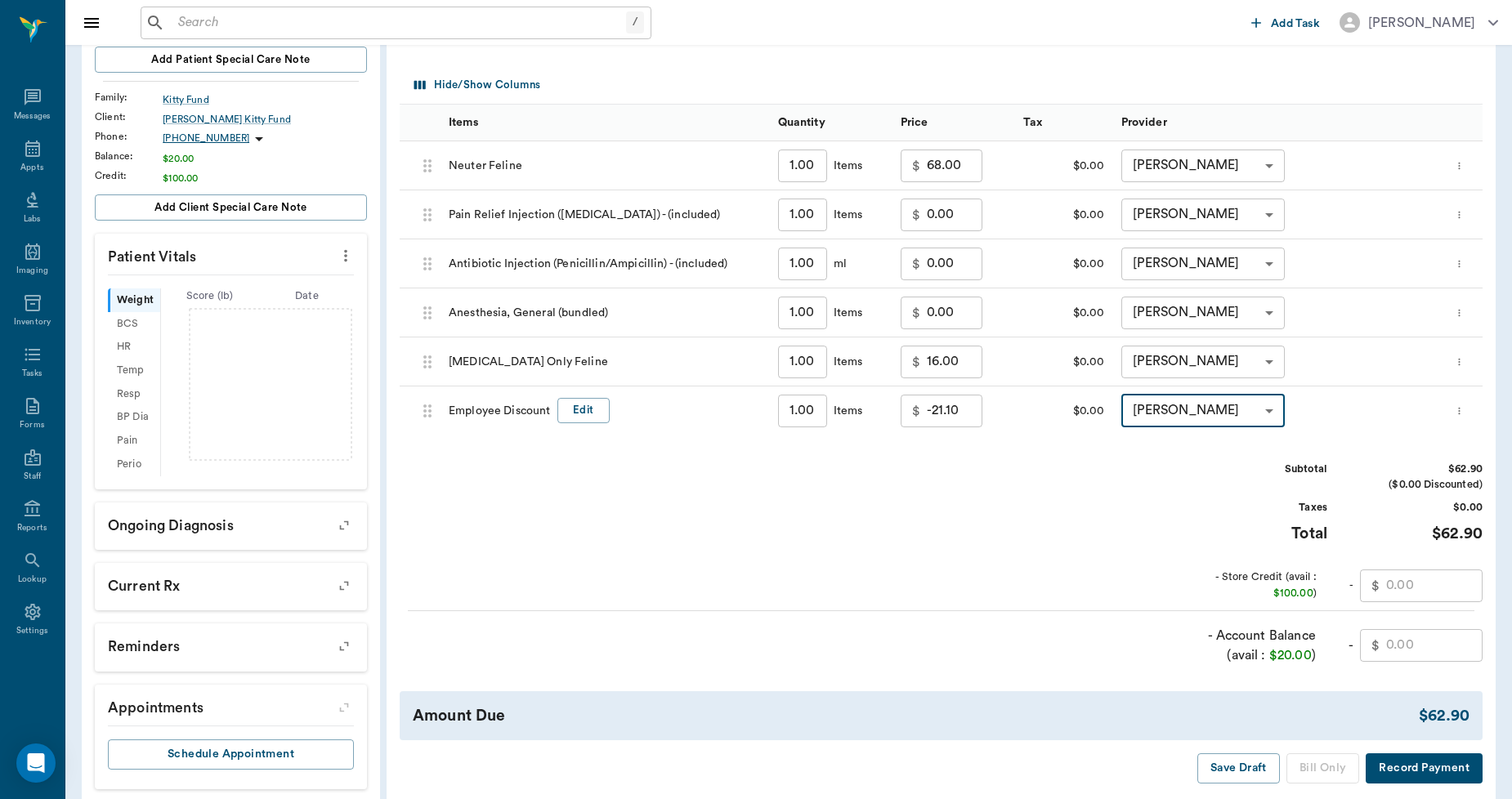
click at [1416, 572] on input "text" at bounding box center [1435, 586] width 96 height 33
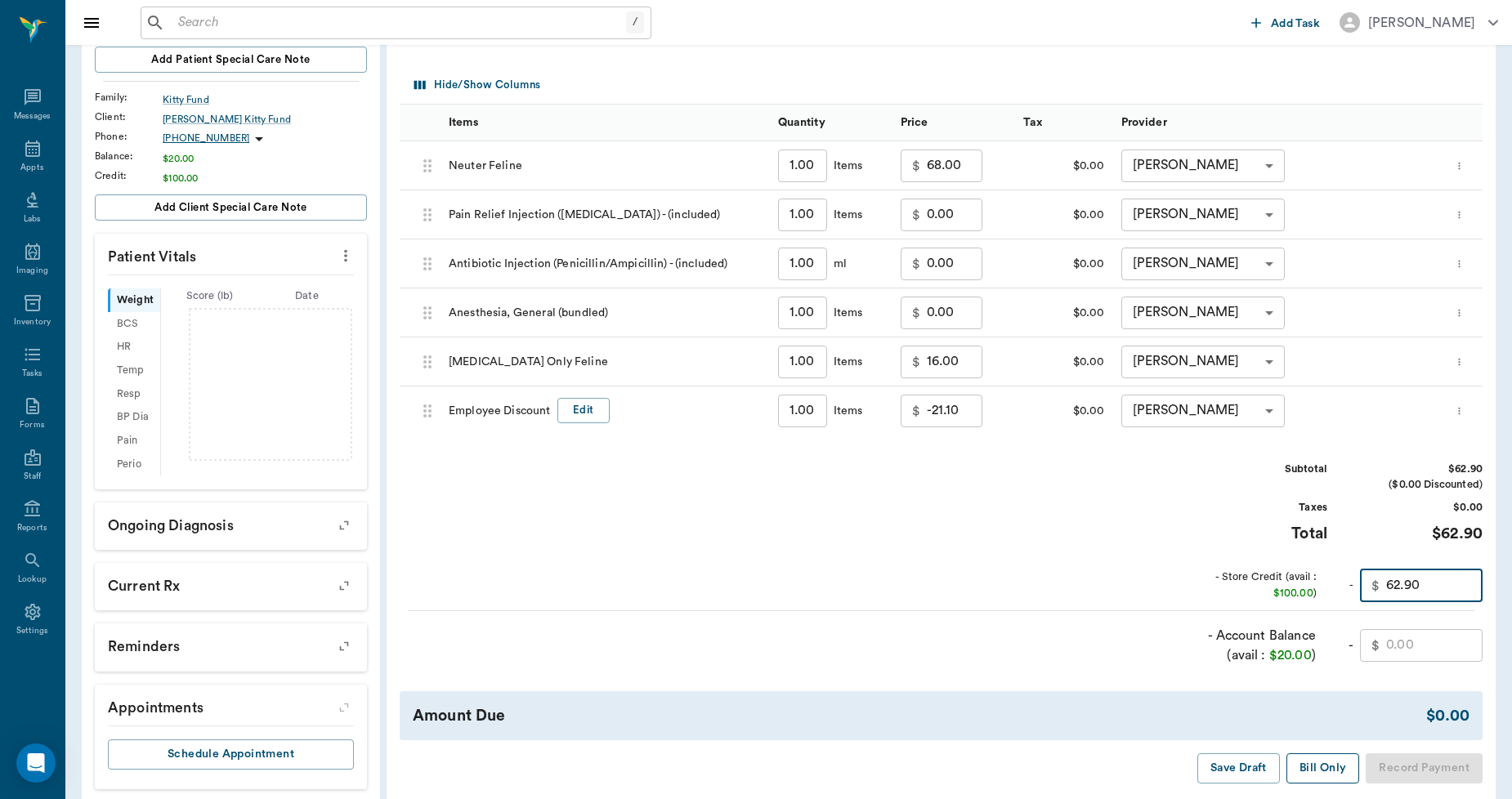
type input "62.90"
click at [1338, 763] on button "Bill Only" at bounding box center [1323, 769] width 73 height 30
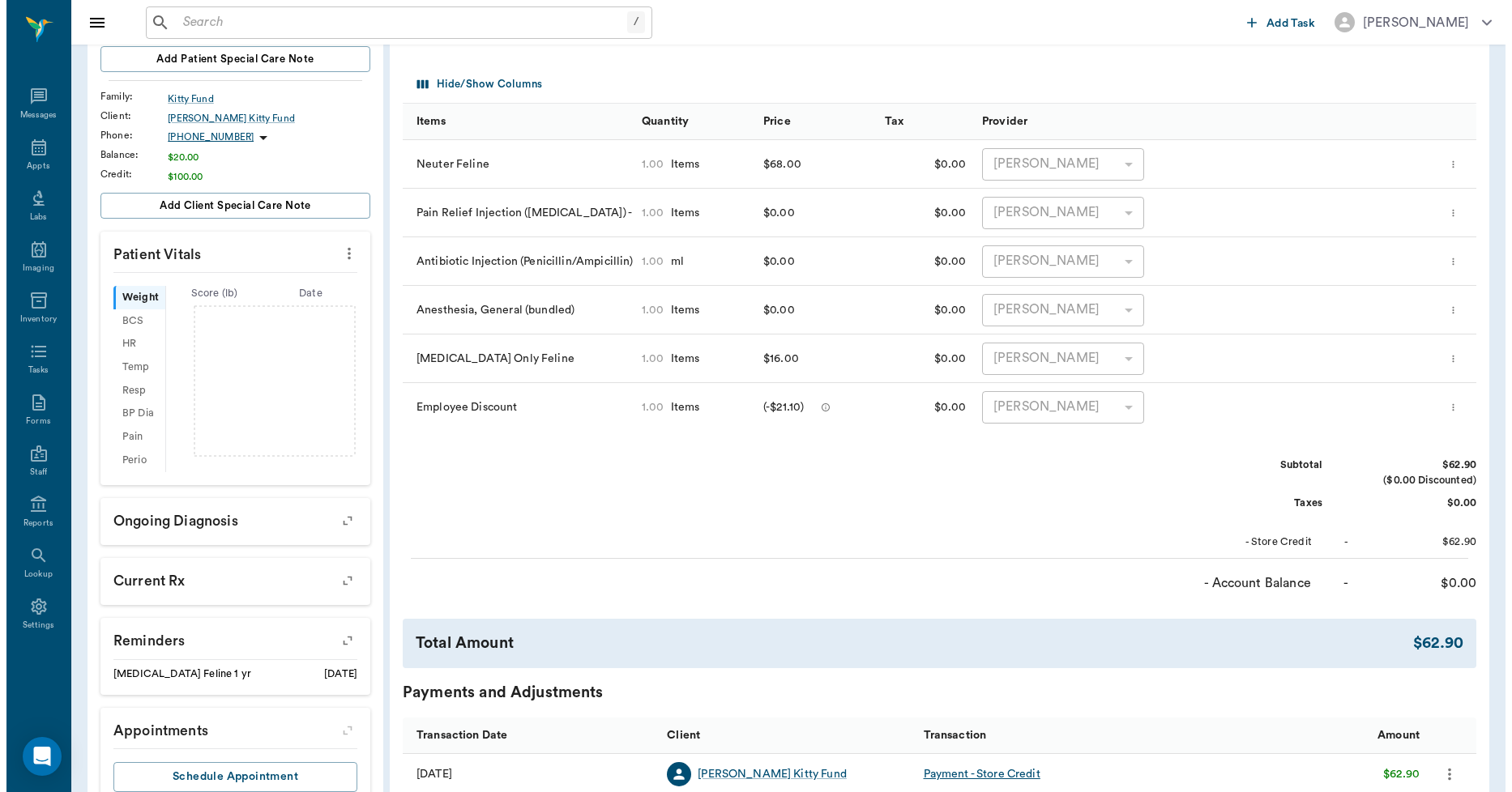
scroll to position [0, 0]
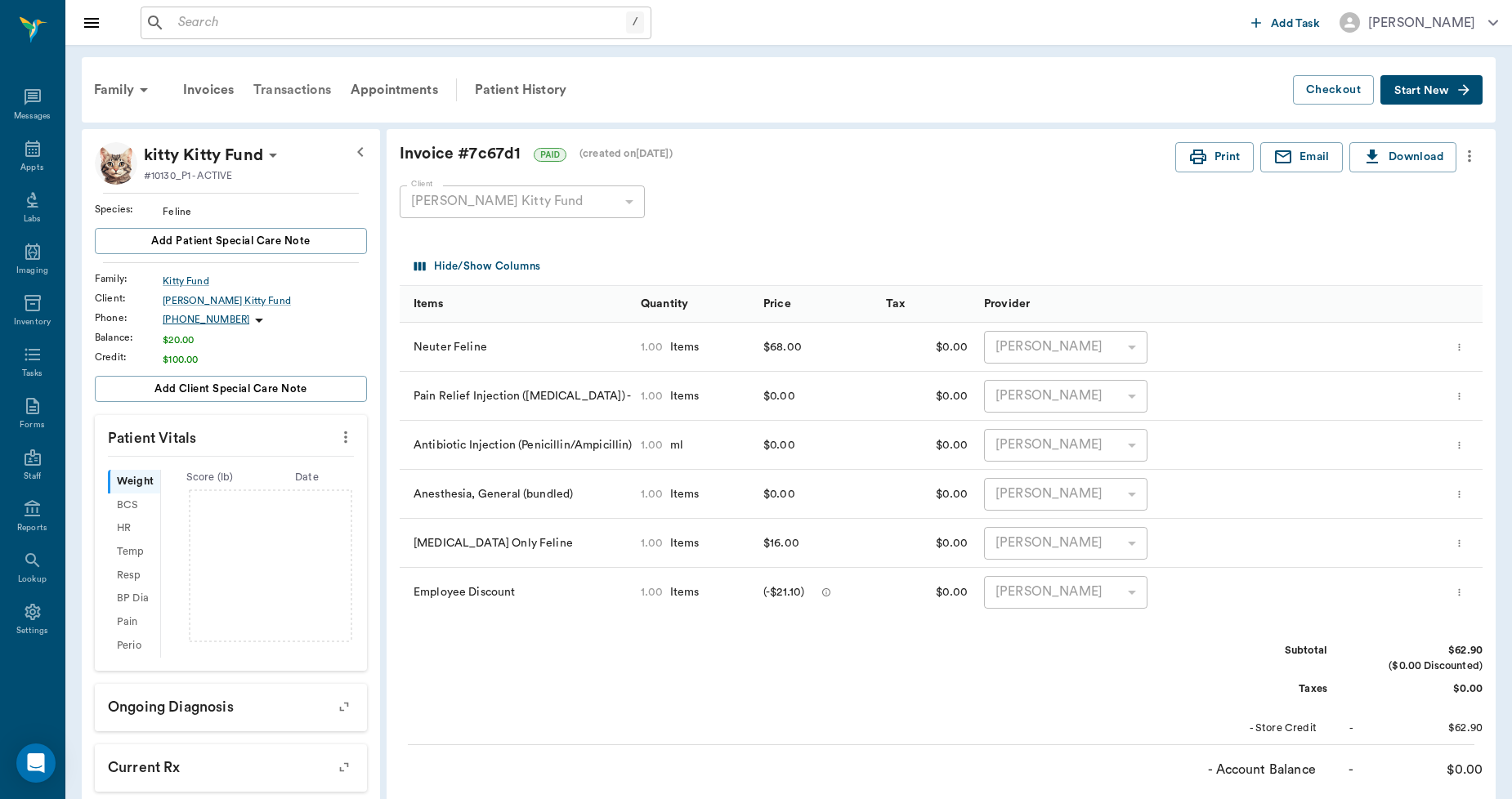
click at [319, 90] on div "Transactions" at bounding box center [293, 90] width 97 height 40
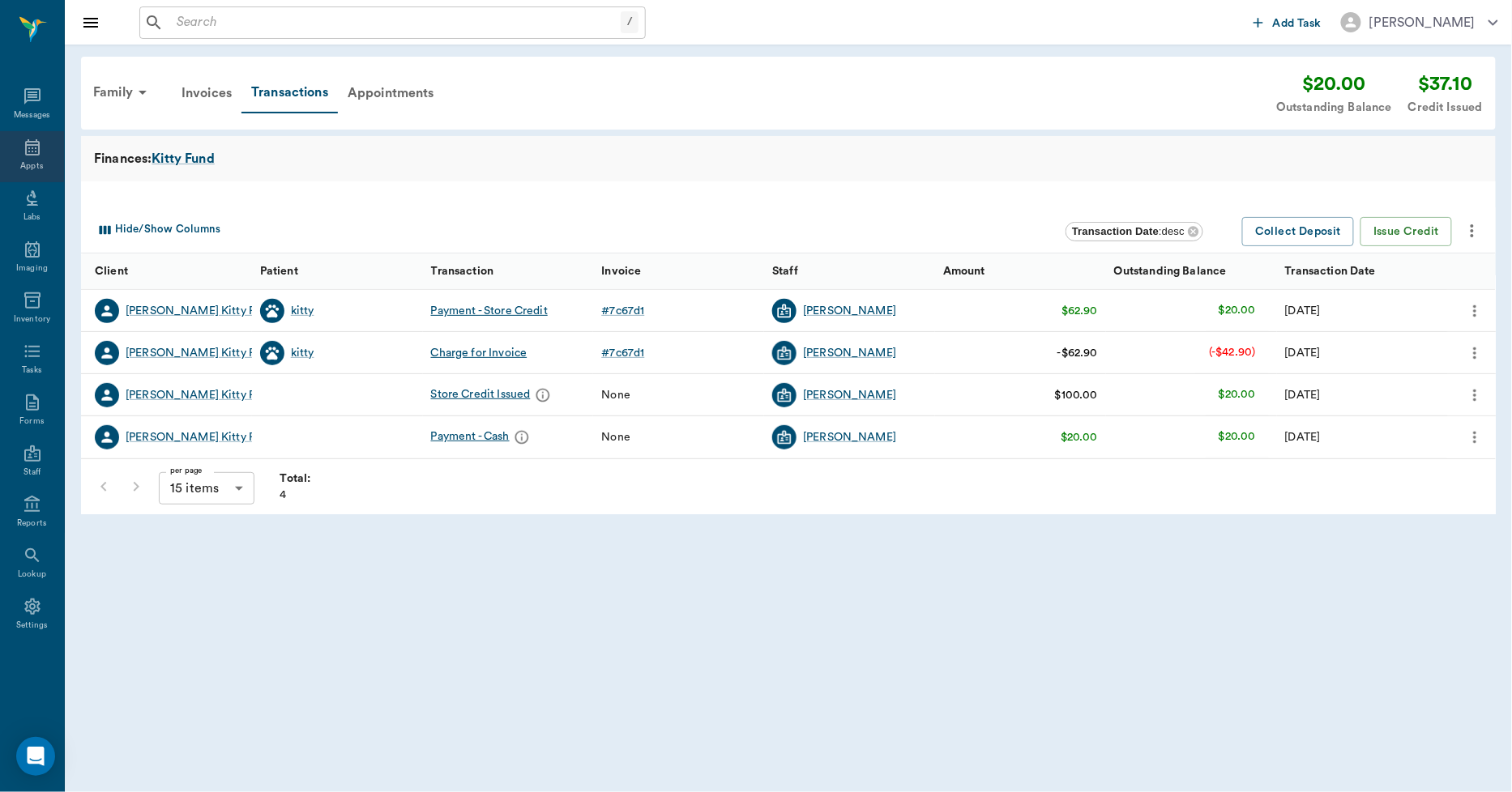
click at [36, 145] on icon at bounding box center [33, 148] width 15 height 16
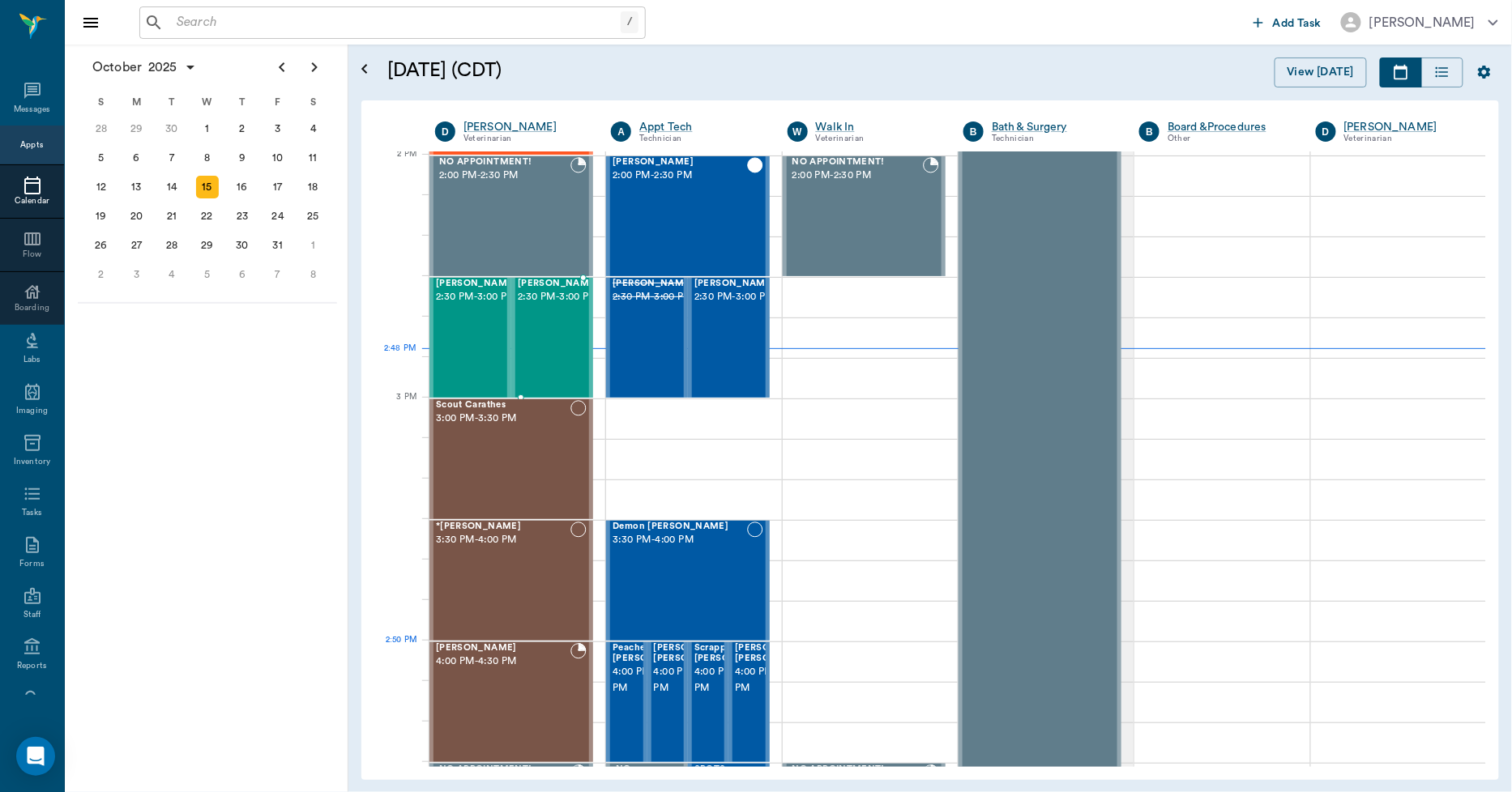
scroll to position [1462, 0]
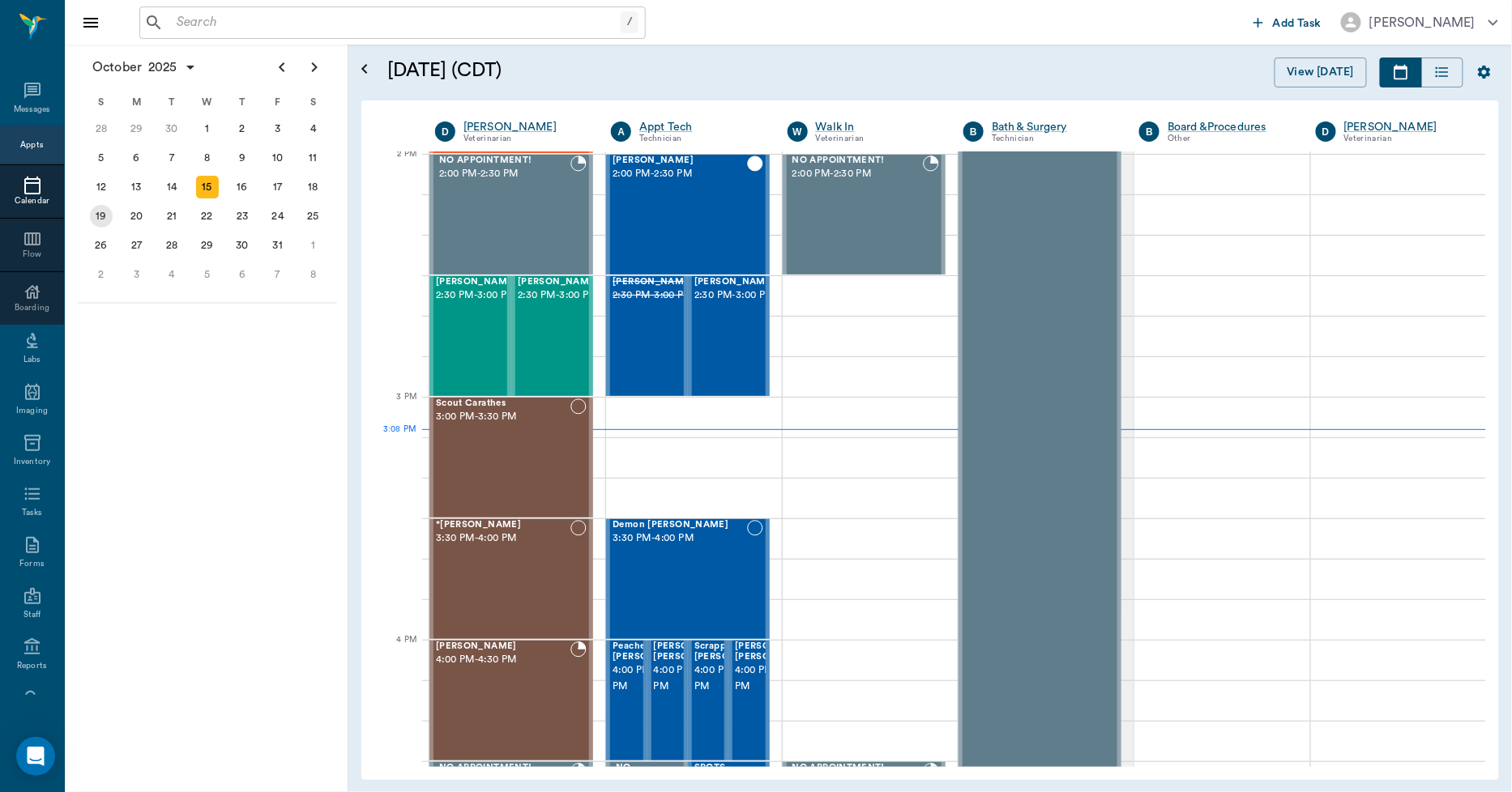
click at [130, 212] on div "20" at bounding box center [136, 216] width 23 height 23
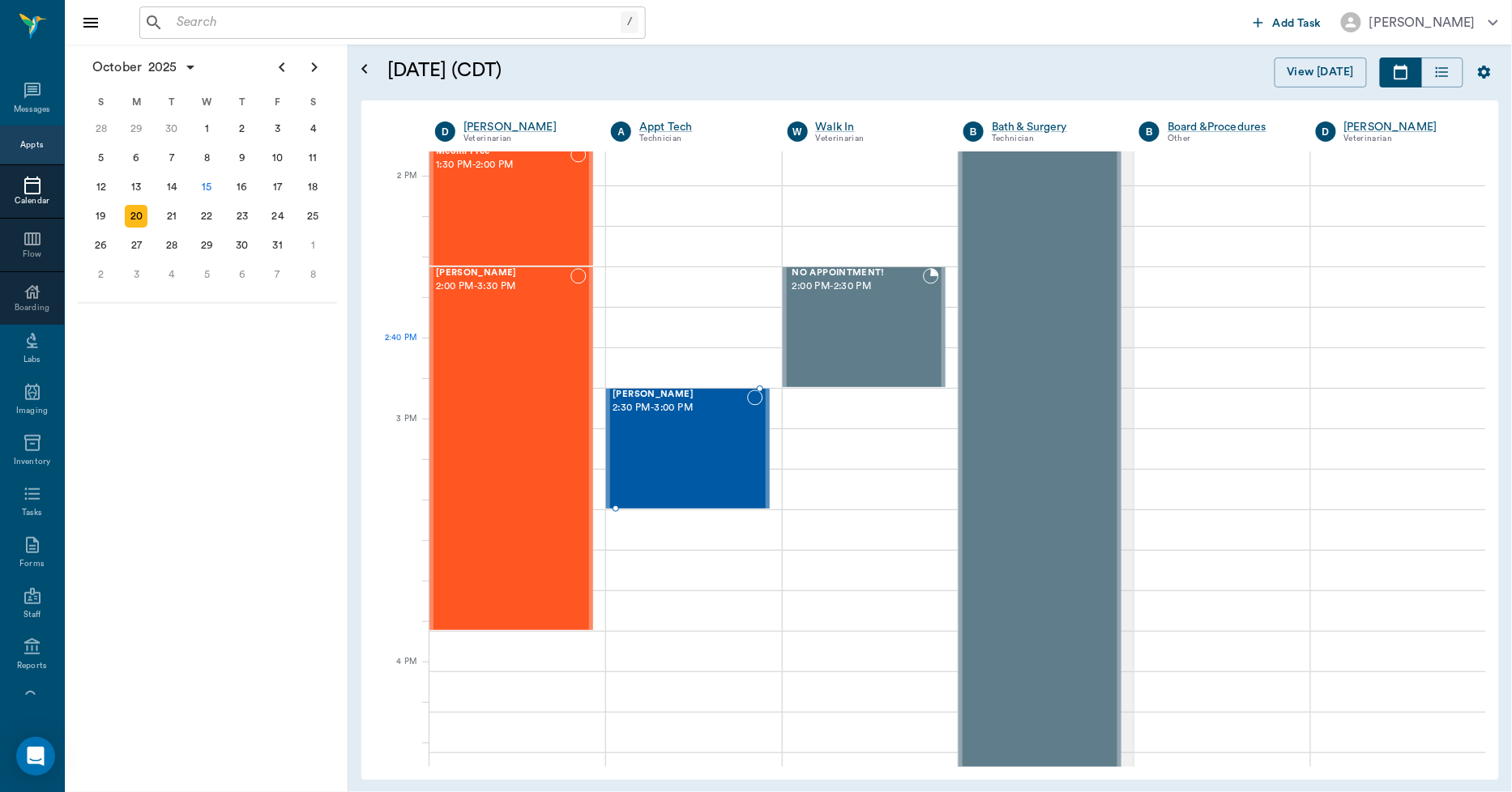
scroll to position [1439, 0]
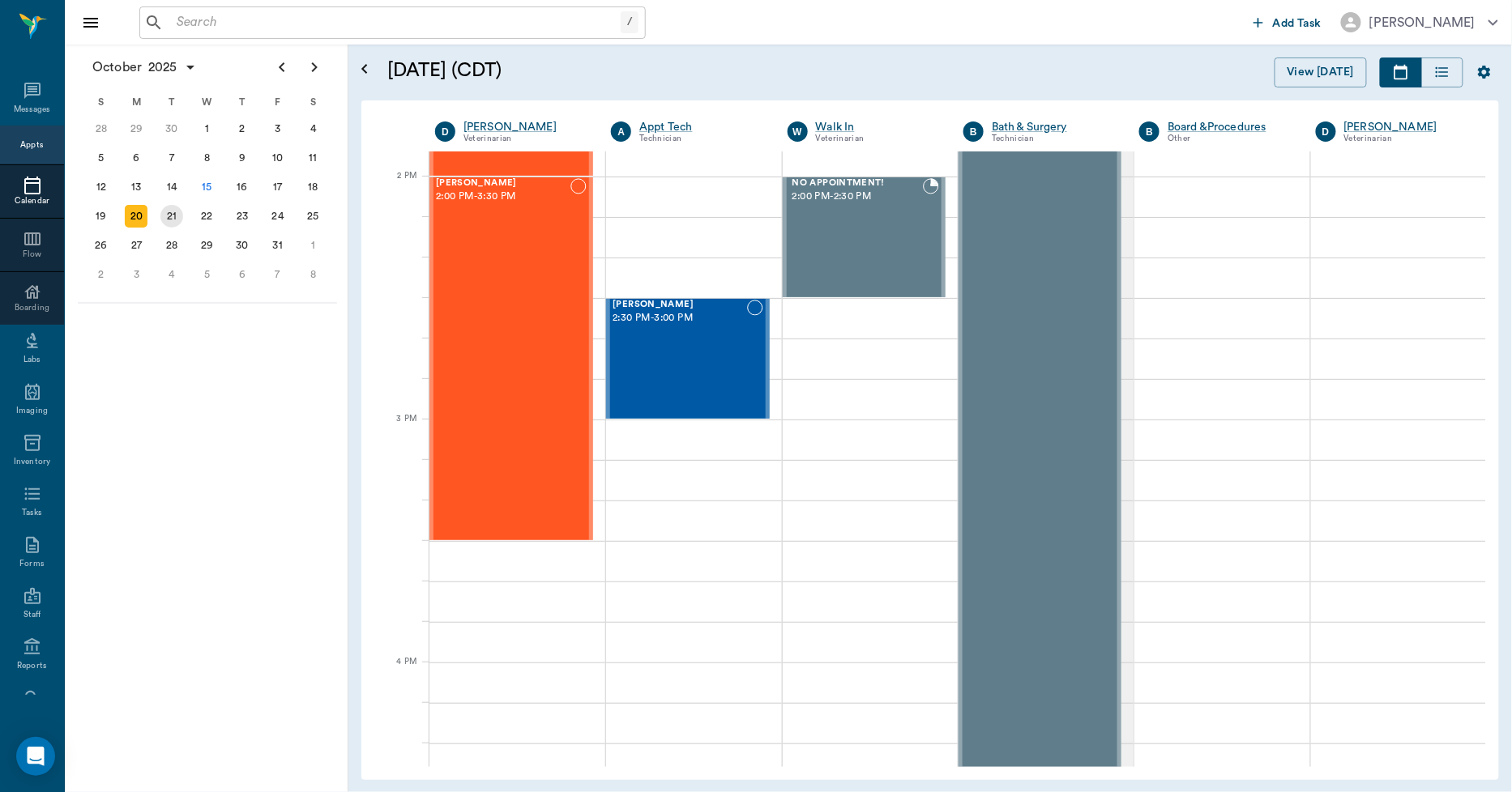
click at [167, 212] on div "21" at bounding box center [172, 216] width 23 height 23
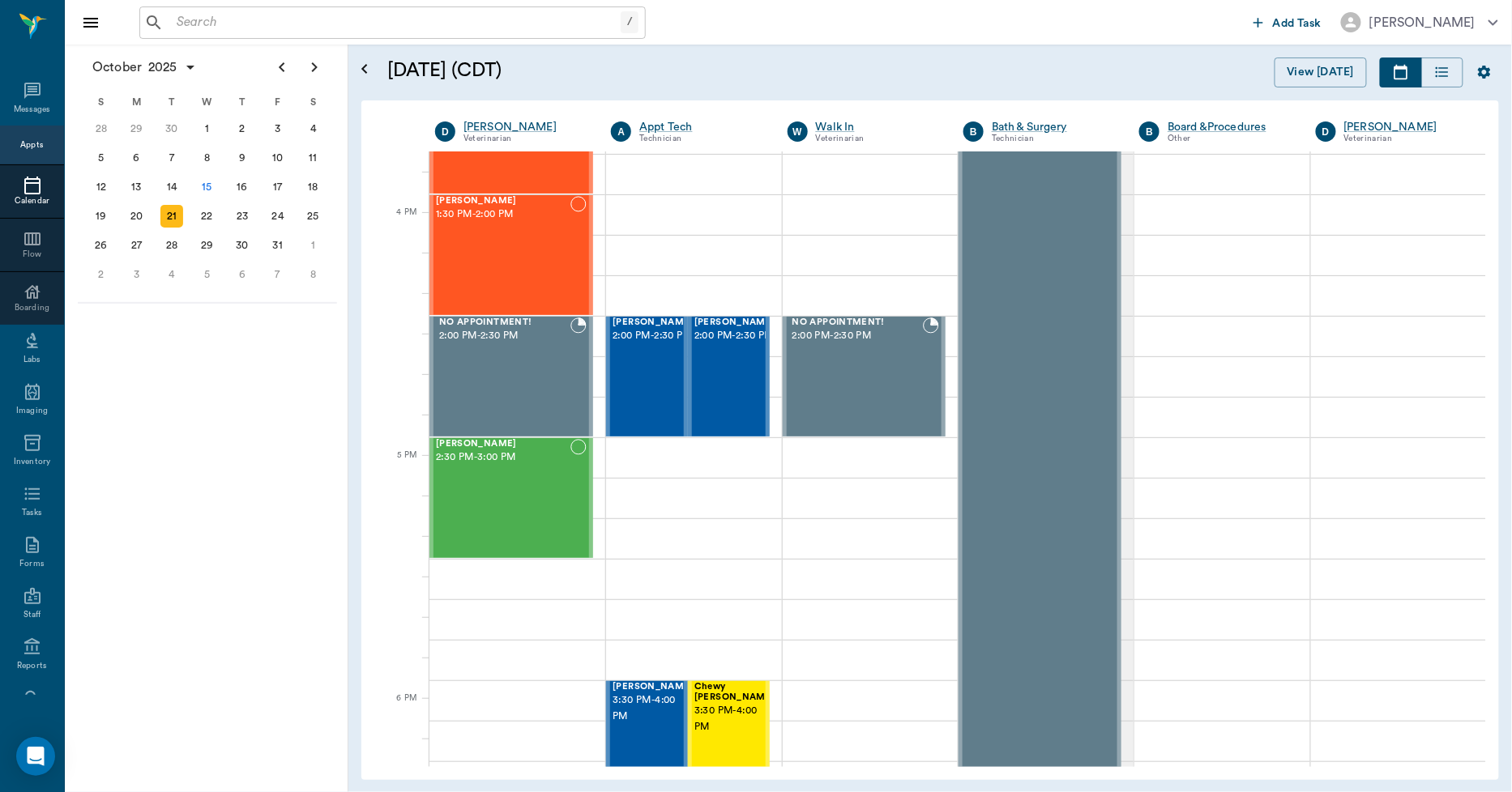
scroll to position [1890, 0]
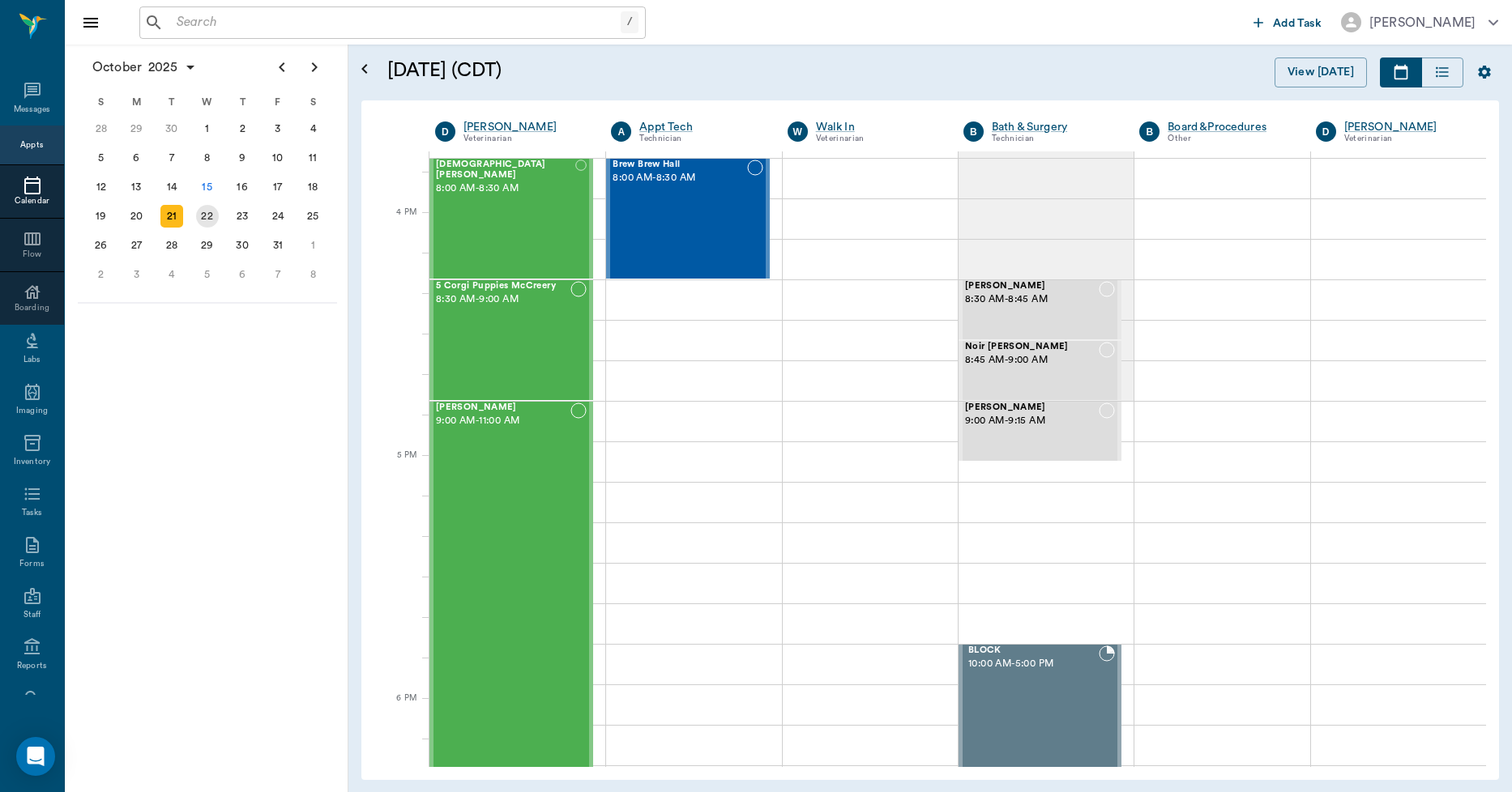
click at [198, 216] on div "22" at bounding box center [207, 216] width 23 height 23
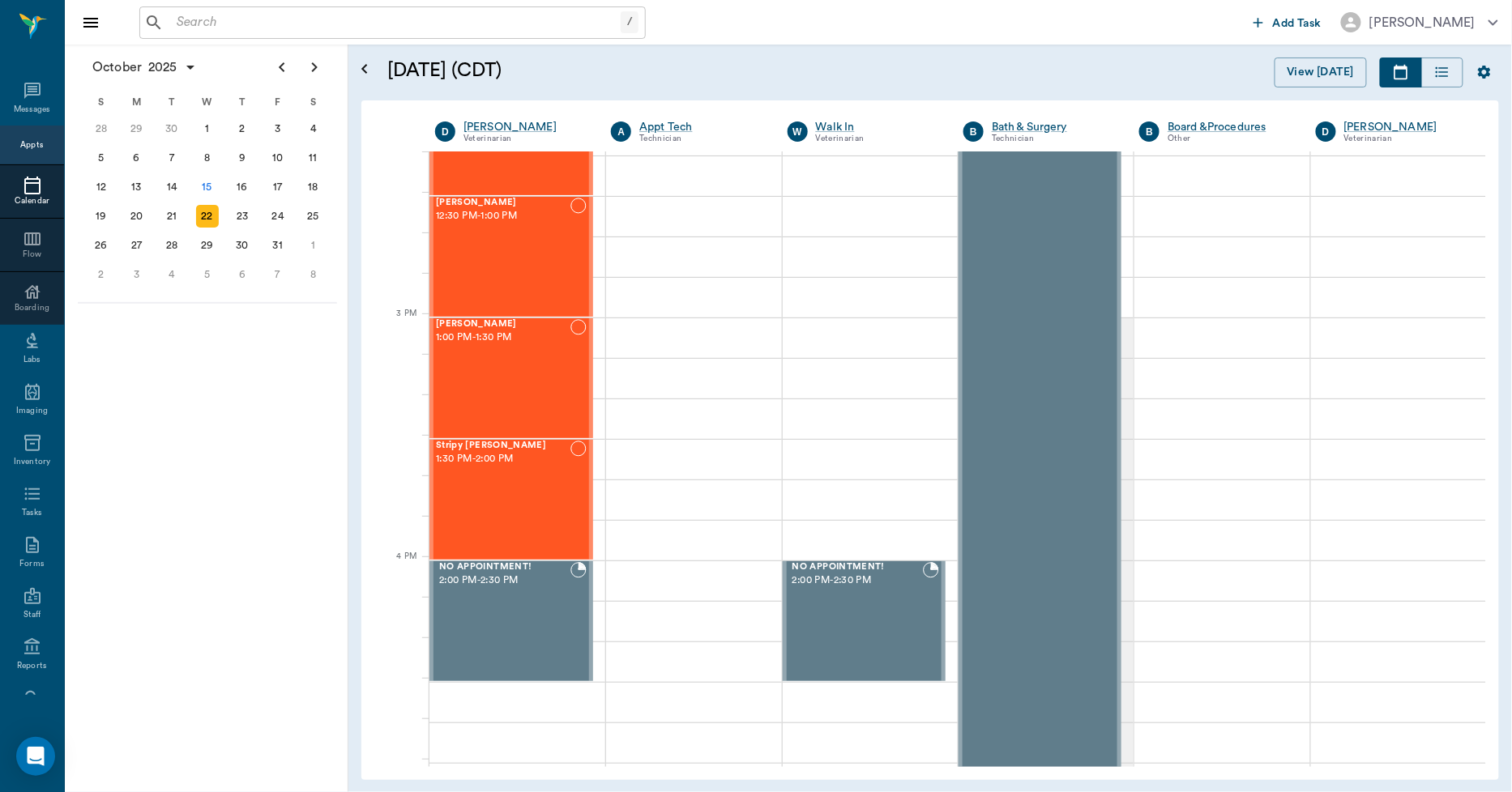
scroll to position [1545, 0]
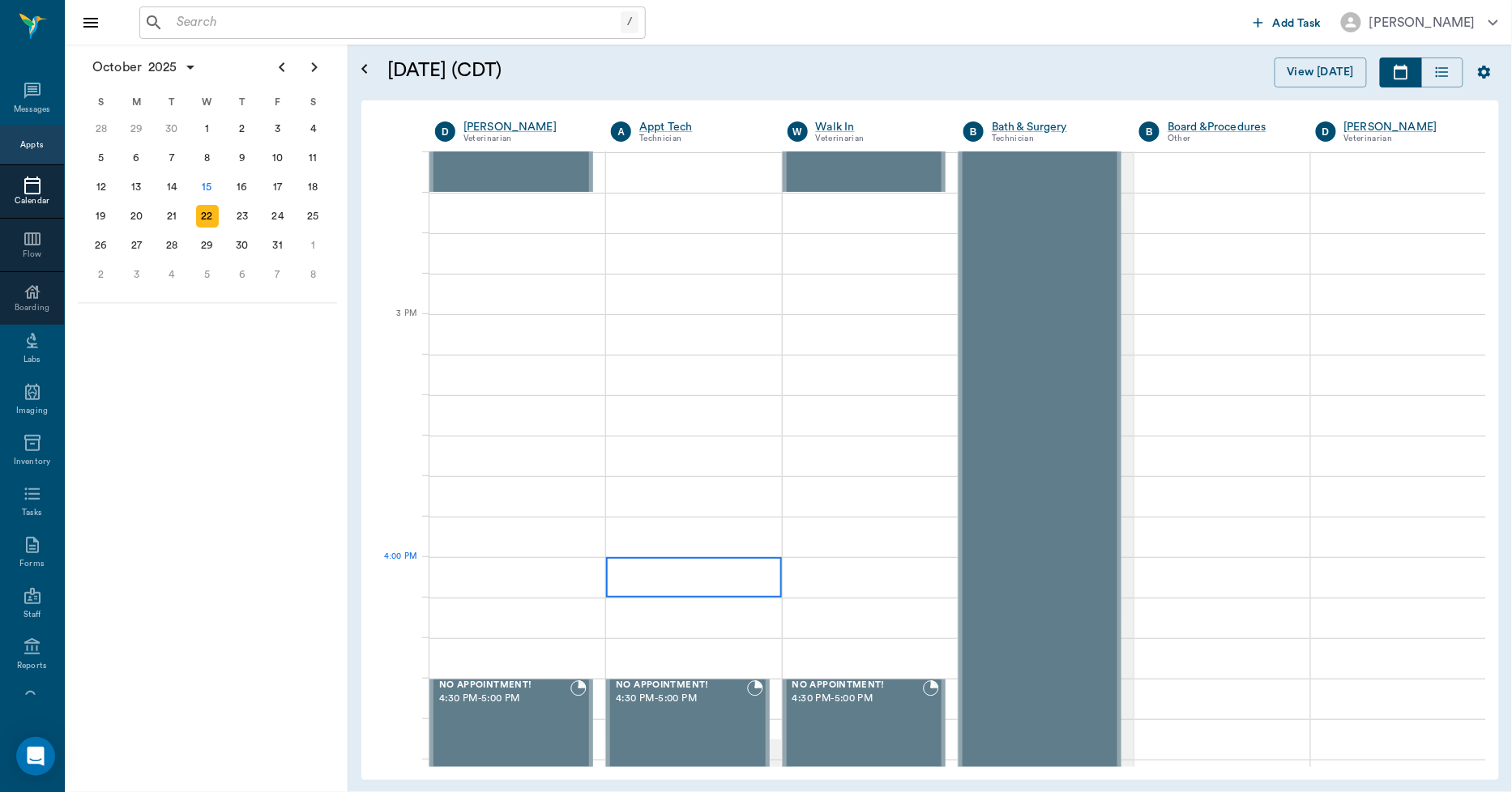
click at [711, 572] on div at bounding box center [694, 578] width 175 height 41
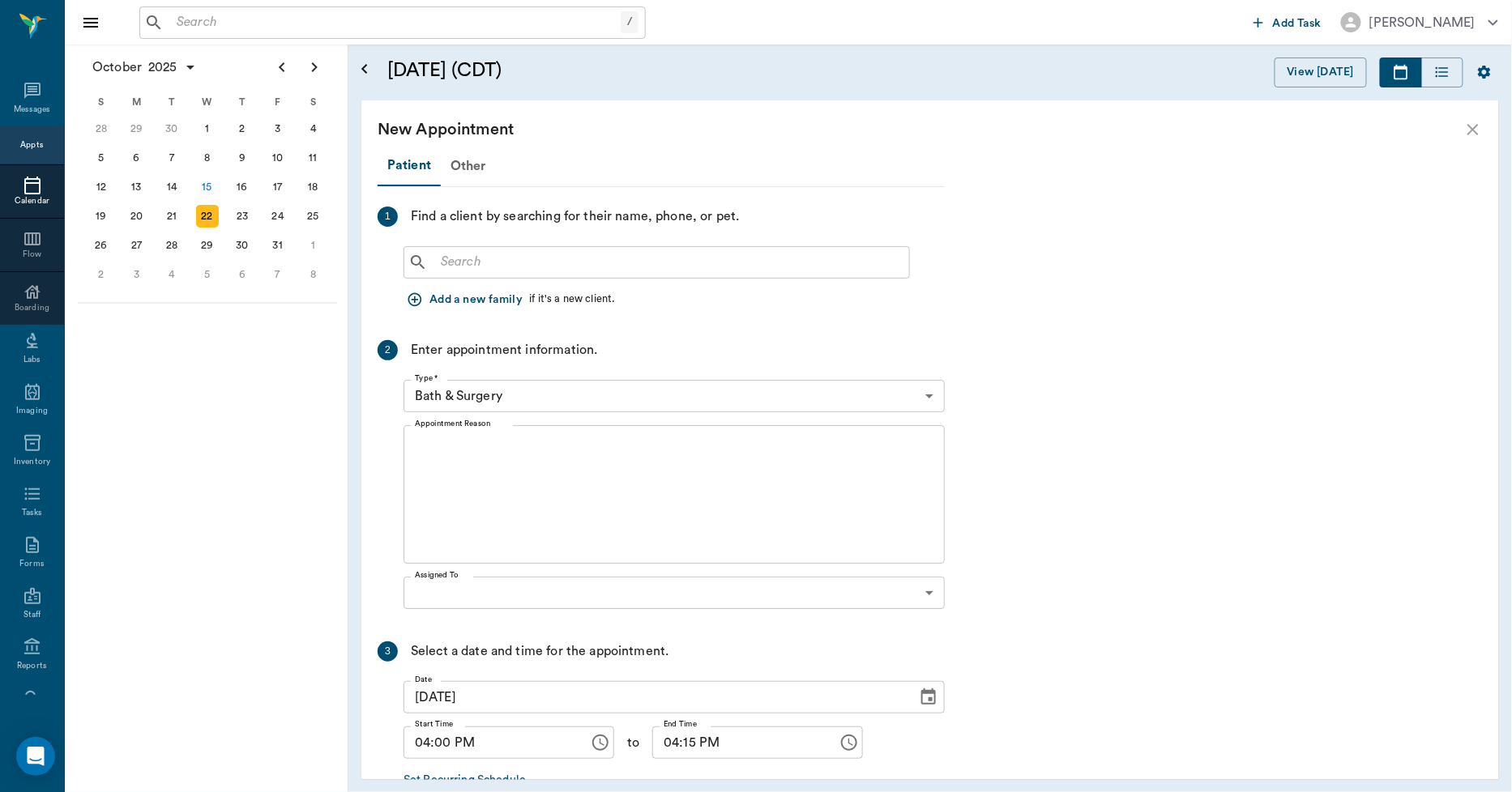
click at [556, 257] on input "text" at bounding box center [668, 263] width 468 height 23
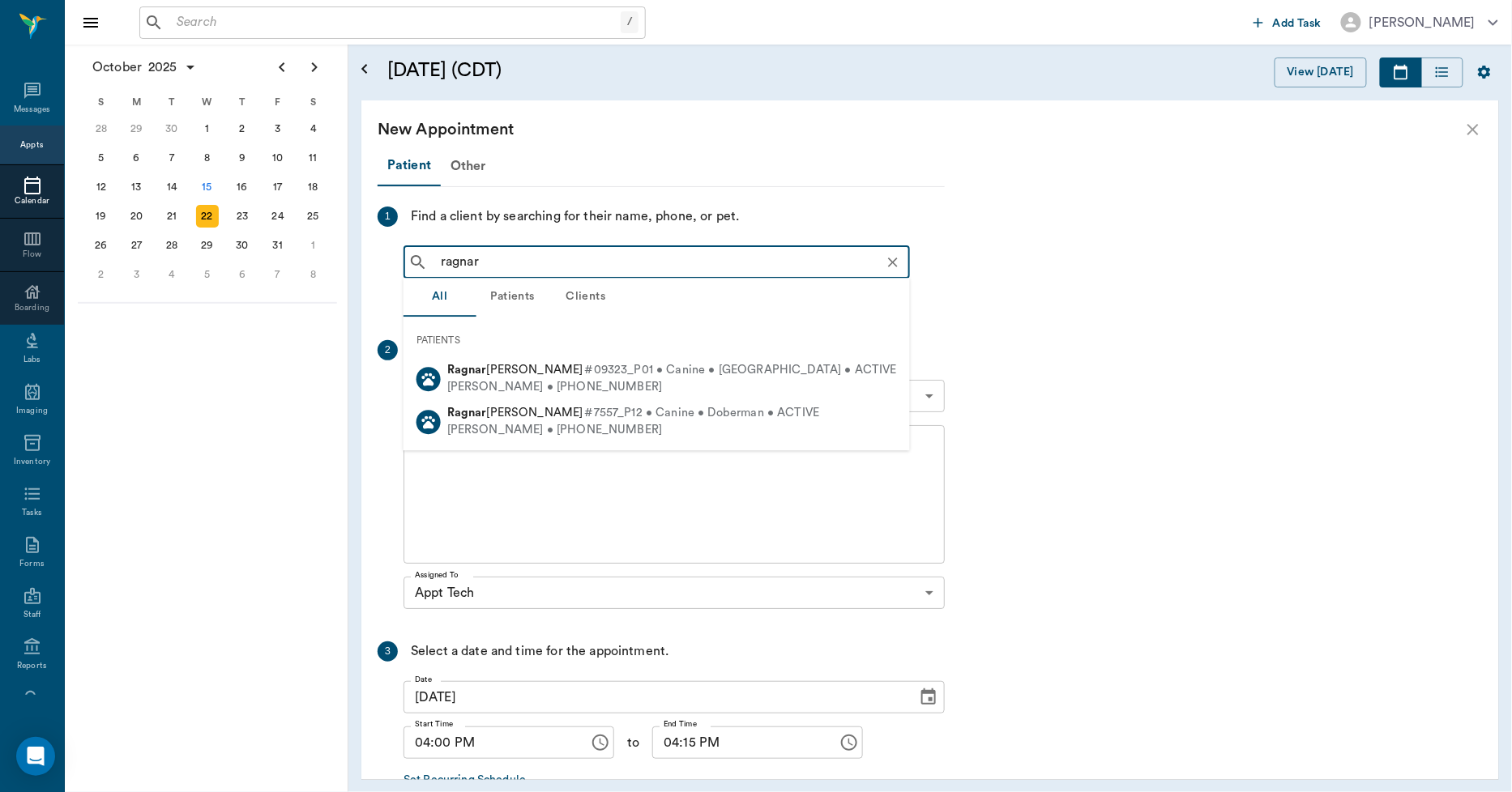
click at [533, 447] on ul "PATIENTS [PERSON_NAME] #09323_P01 • Canine • [GEOGRAPHIC_DATA] • ACTIVE [PERSON…" at bounding box center [657, 384] width 506 height 134
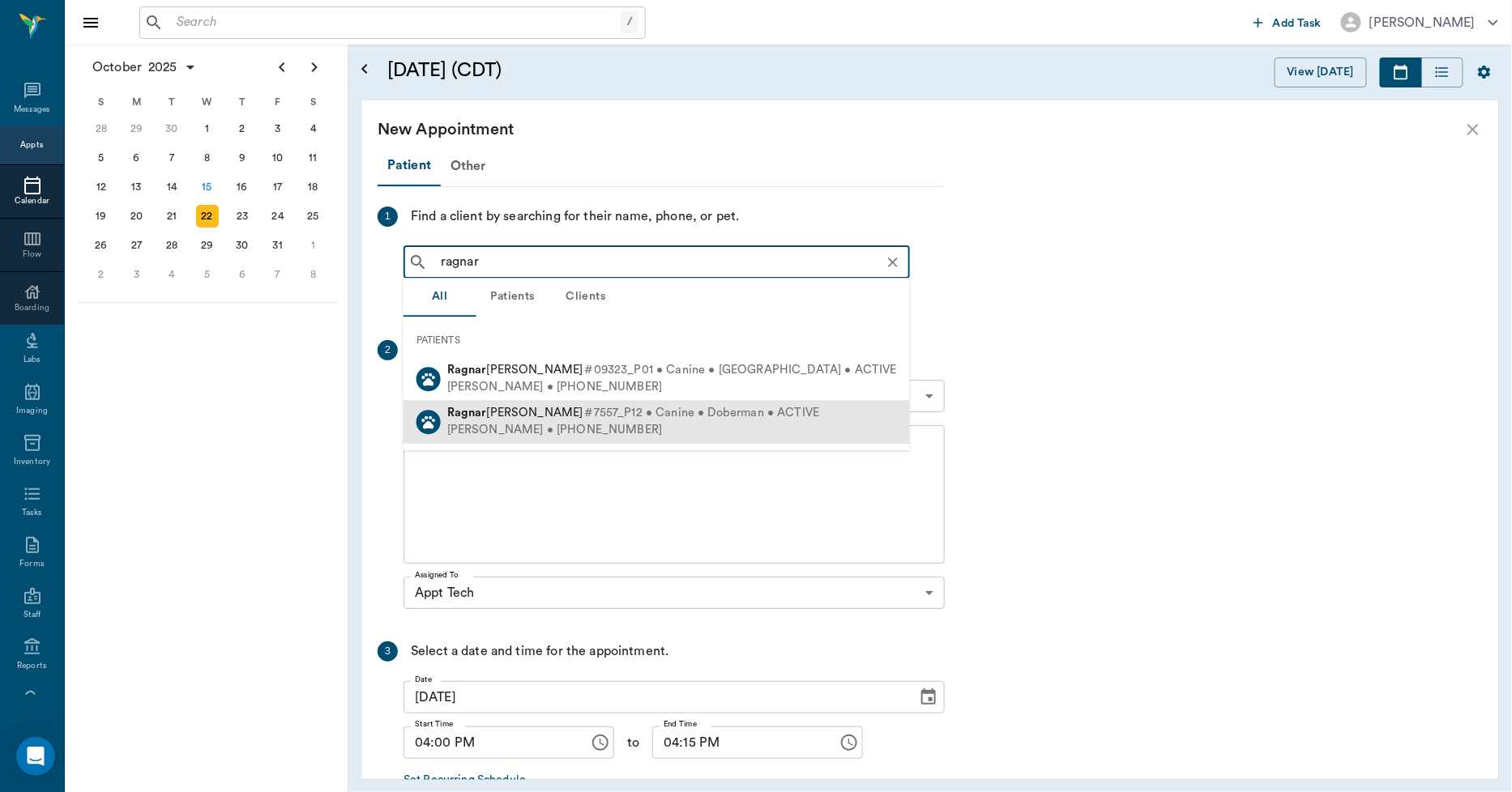
click at [537, 426] on div "[PERSON_NAME] • [PHONE_NUMBER]" at bounding box center [634, 430] width 372 height 17
type input "ragnar"
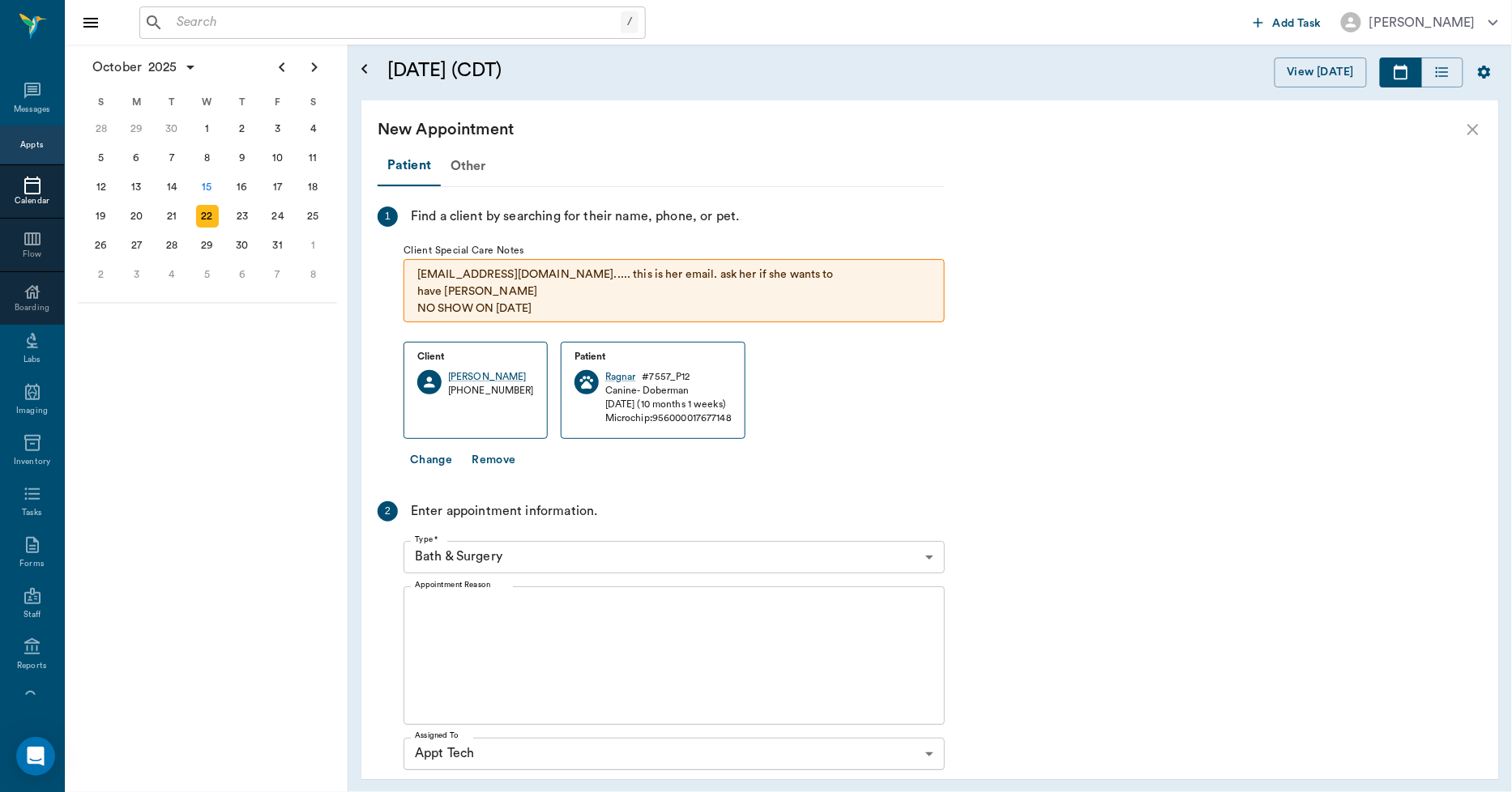
click at [543, 541] on body "/ ​ Add Task [PERSON_NAME] Nectar Messages Appts Calendar Flow Boarding Labs Im…" at bounding box center [756, 396] width 1512 height 792
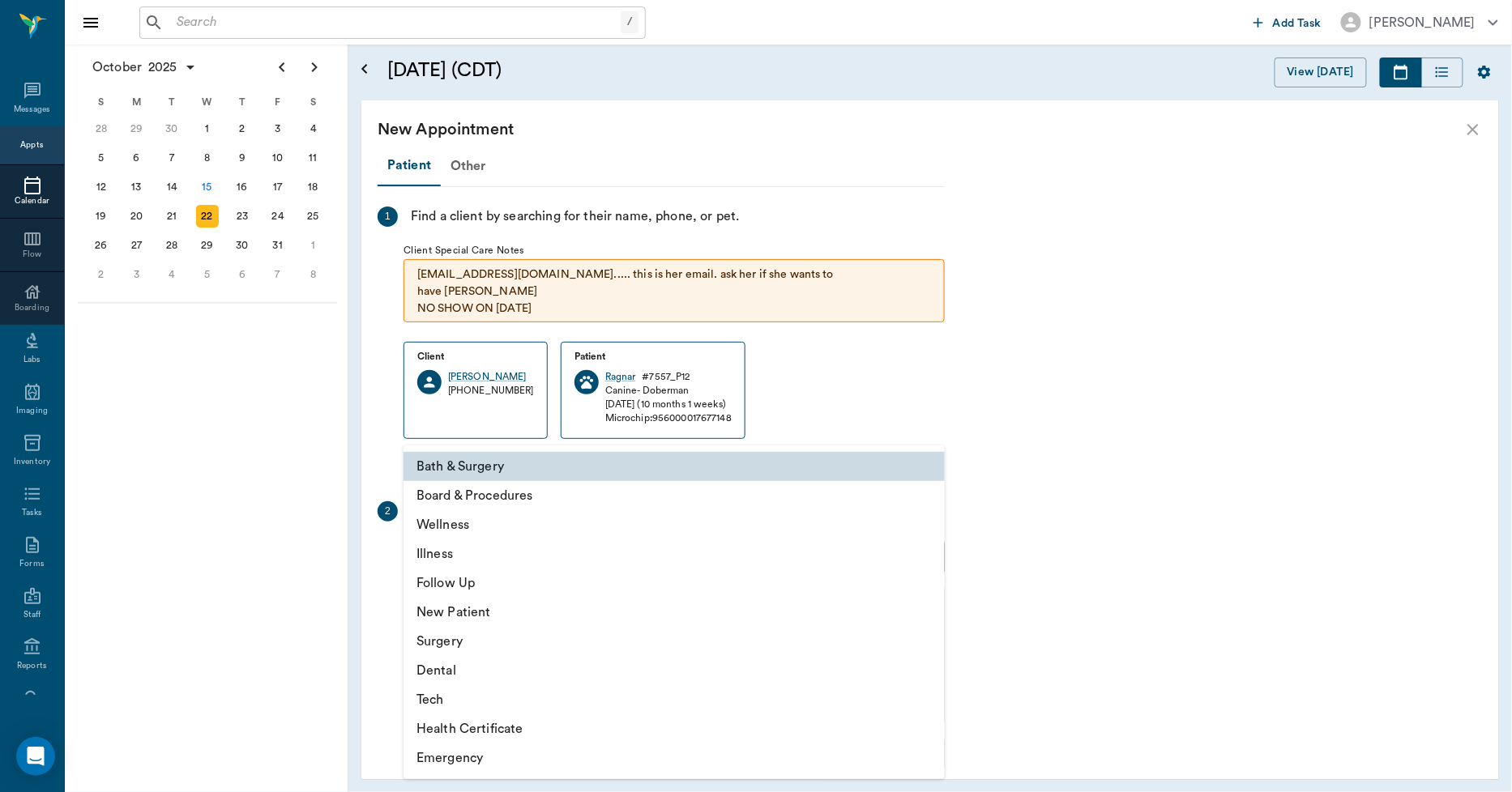
click at [450, 579] on li "Follow Up" at bounding box center [674, 583] width 542 height 29
type input "65d2be4f46e3a538d89b8c16"
type input "04:30 PM"
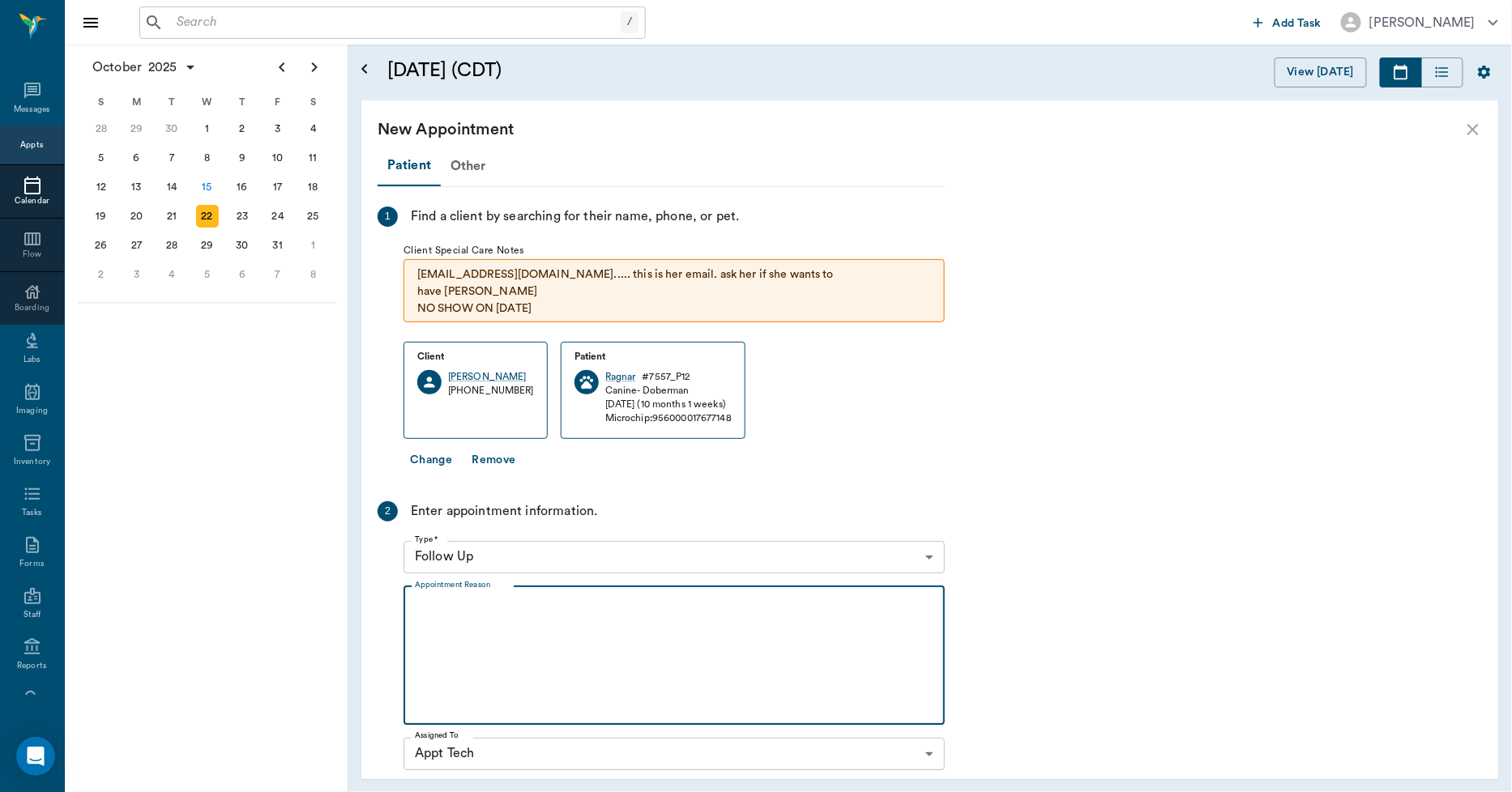
click at [568, 599] on textarea "Appointment Reason" at bounding box center [674, 655] width 519 height 112
type textarea "f"
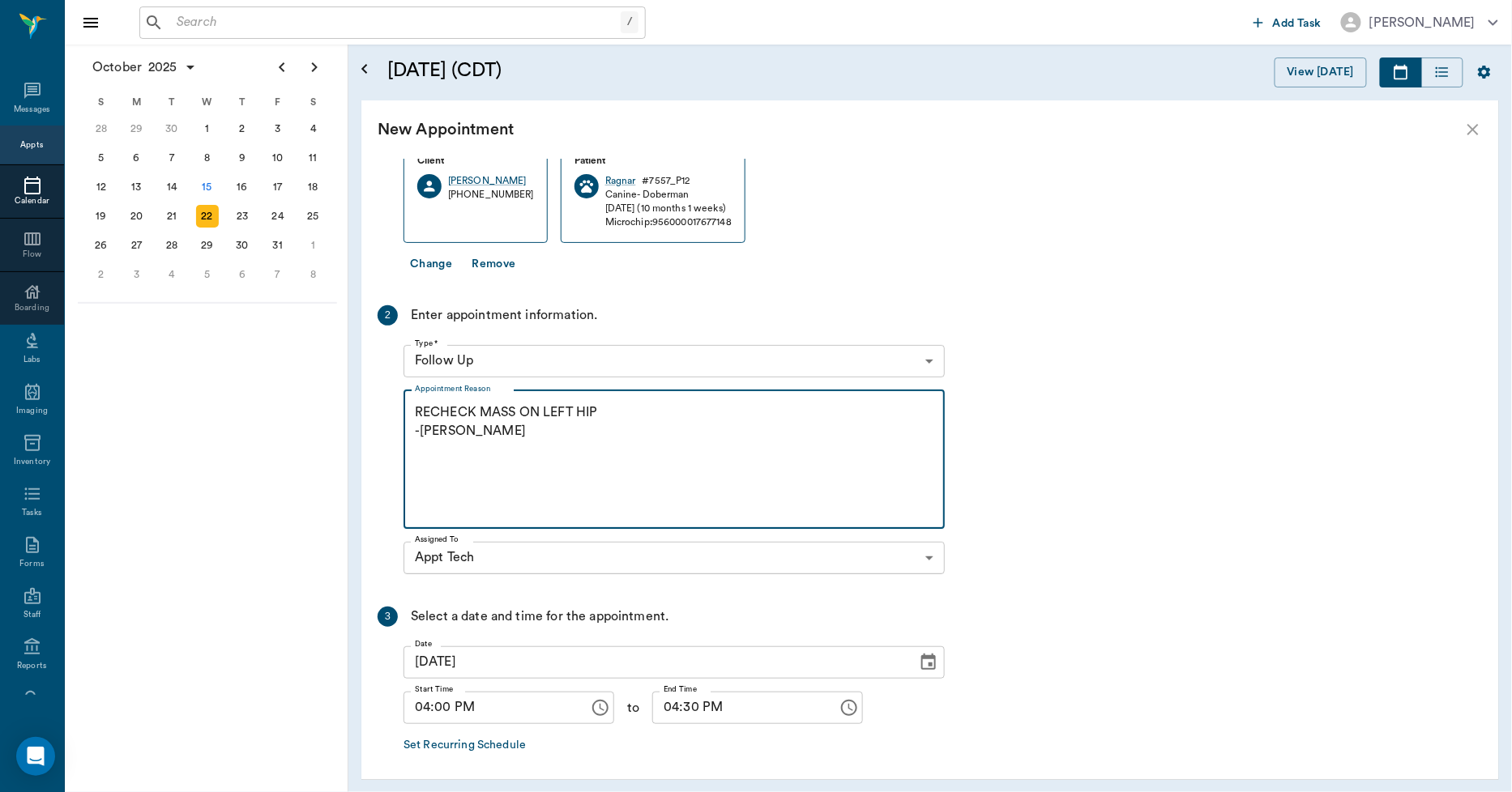
scroll to position [246, 0]
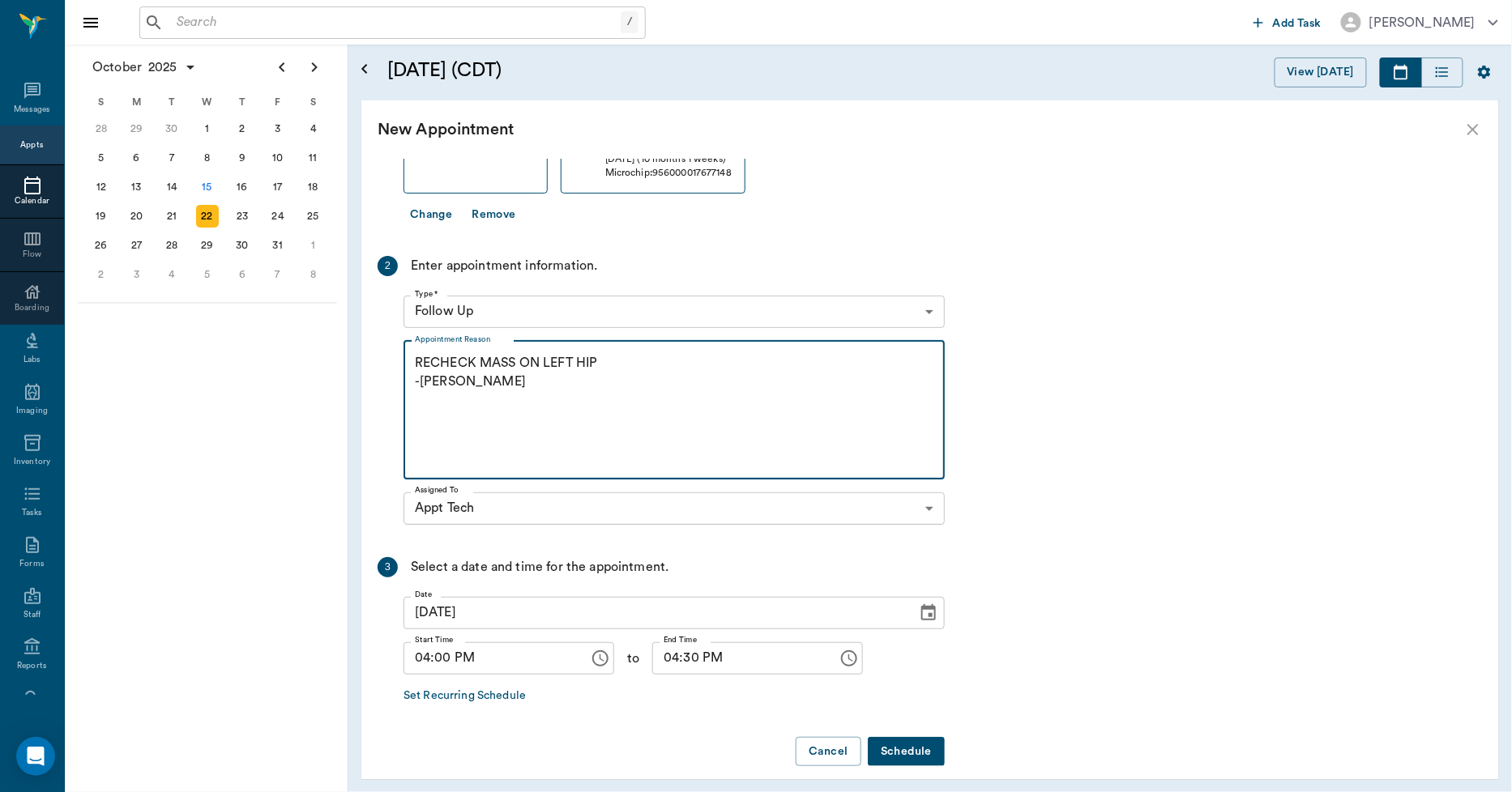
type textarea "RECHECK MASS ON LEFT HIP -[PERSON_NAME]"
click at [893, 737] on button "Schedule" at bounding box center [907, 752] width 77 height 30
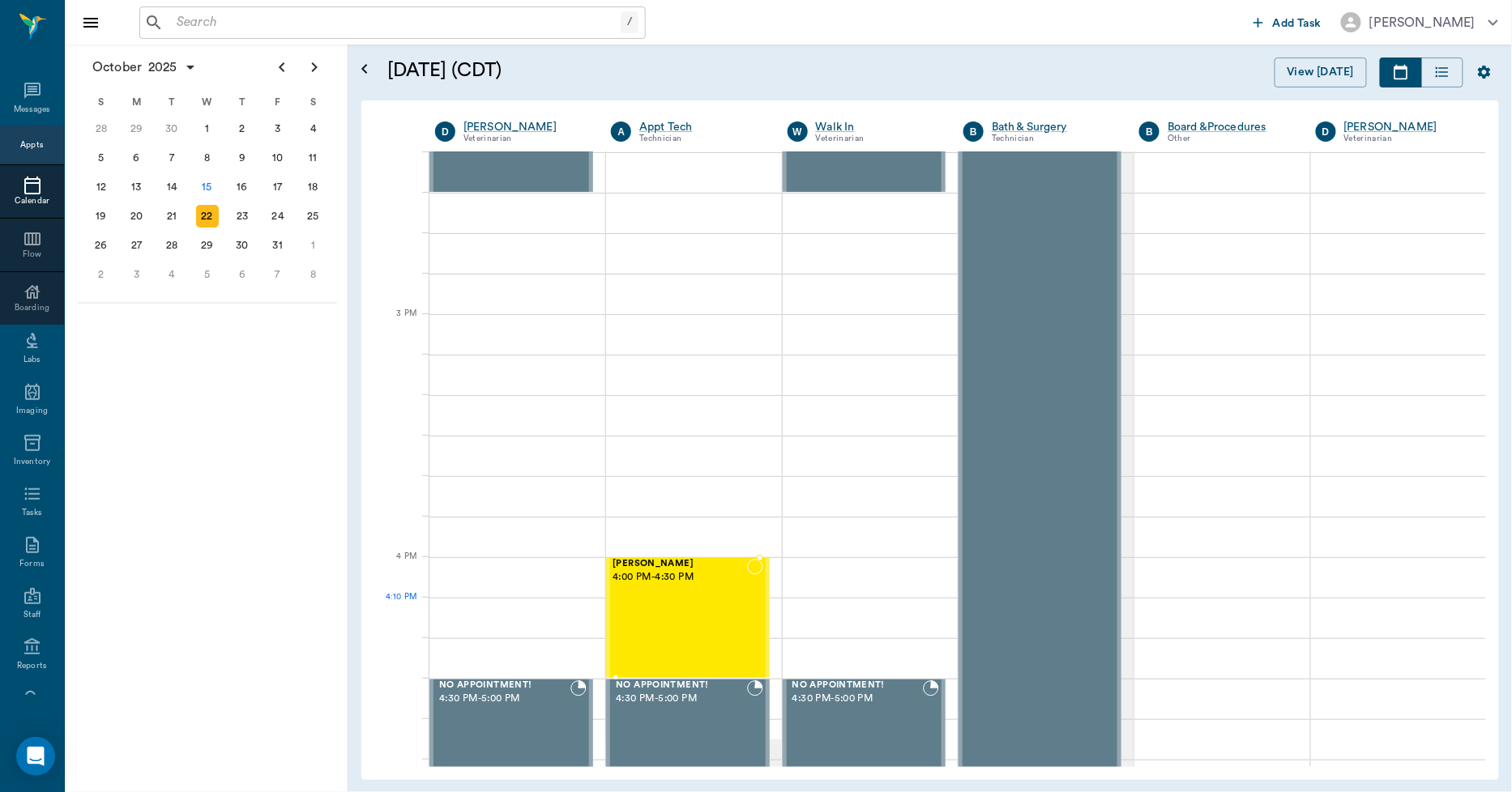
drag, startPoint x: 699, startPoint y: 636, endPoint x: 713, endPoint y: 634, distance: 14.1
click at [699, 636] on div "[PERSON_NAME] 4:00 PM - 4:30 PM" at bounding box center [680, 618] width 134 height 118
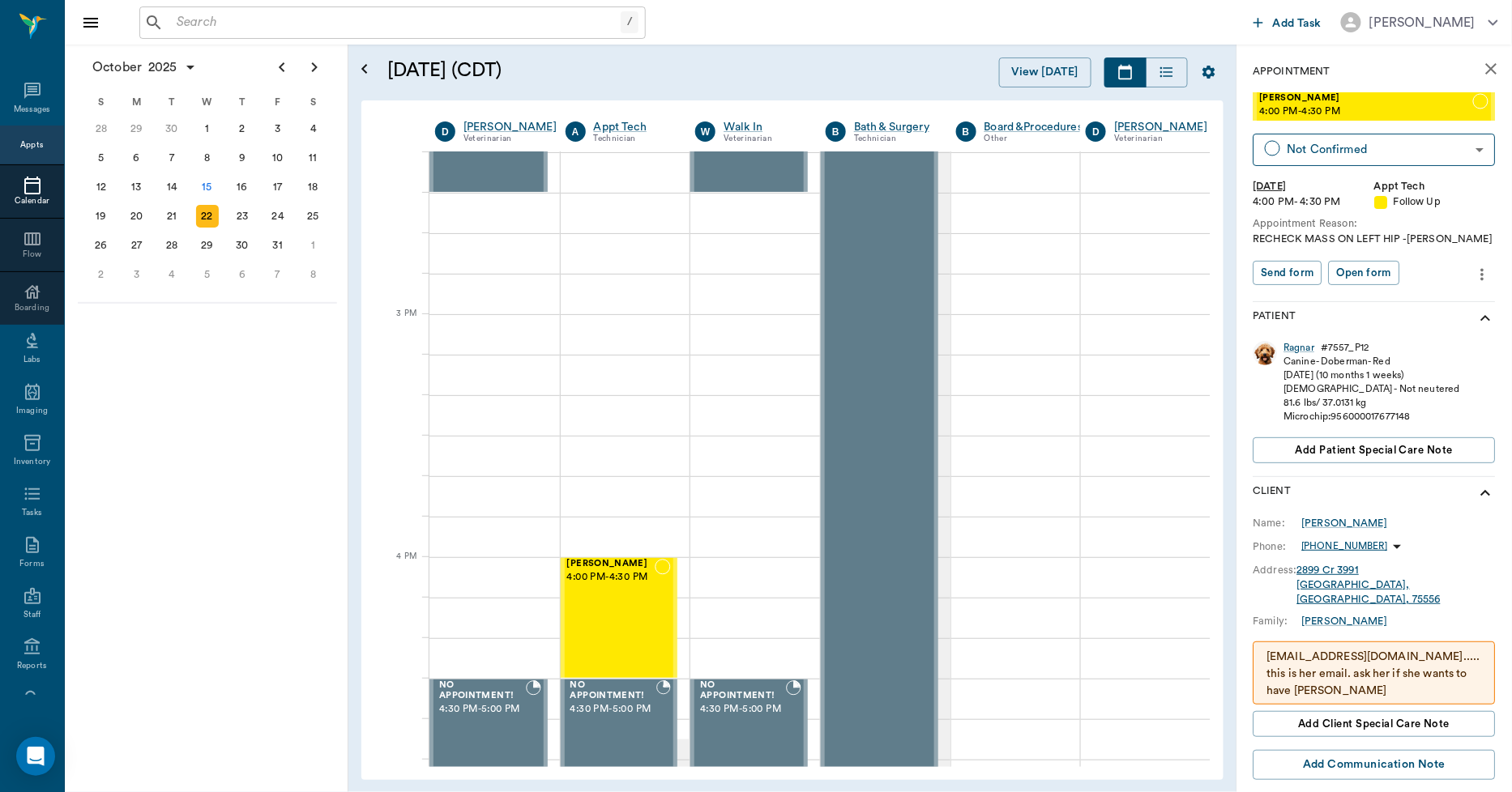
click at [1474, 269] on icon "more" at bounding box center [1483, 274] width 18 height 20
click at [1418, 295] on span "Edit appointment" at bounding box center [1402, 301] width 136 height 17
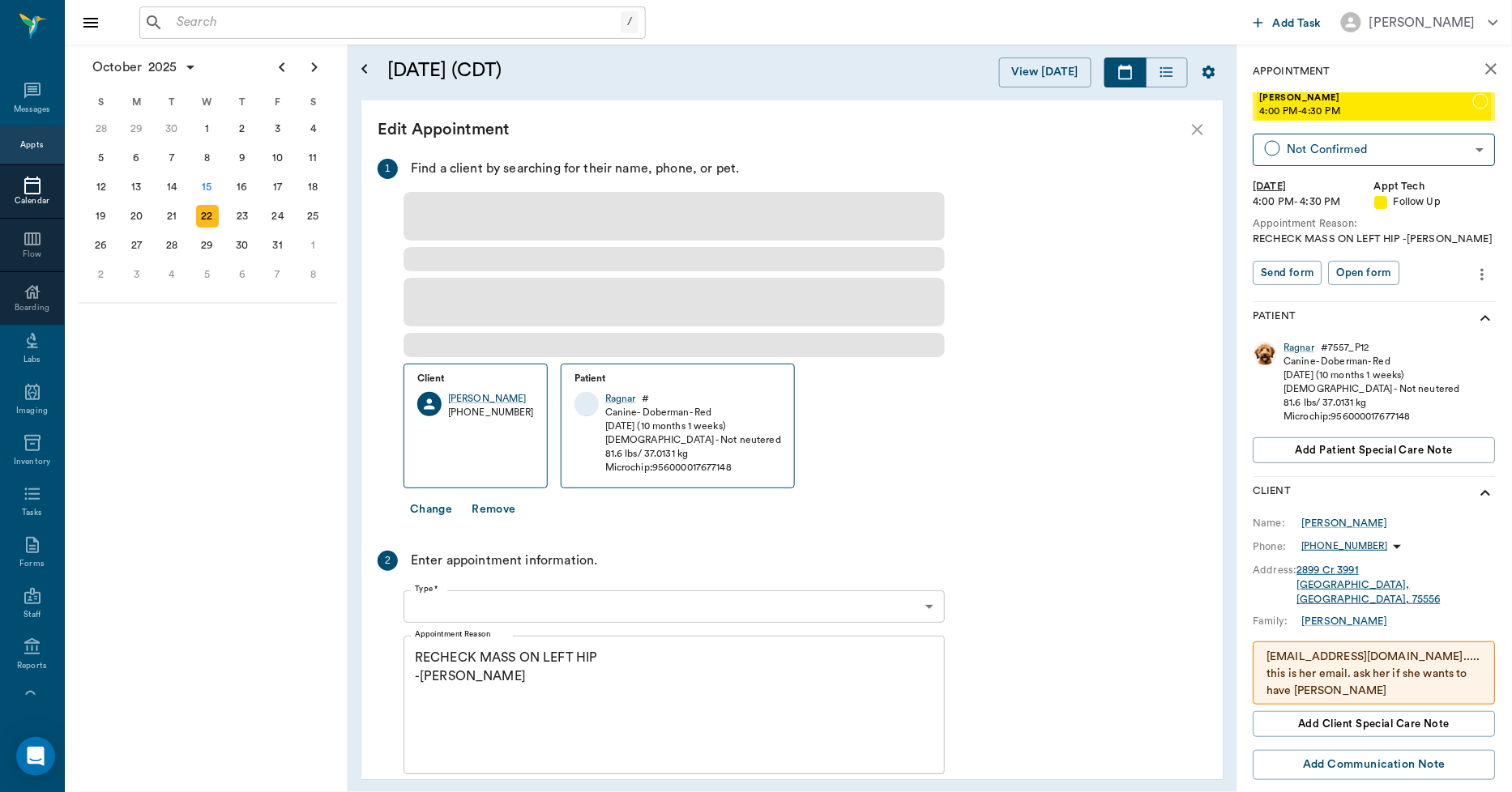
type input "[DATE]"
type input "04:00 PM"
type input "04:30 PM"
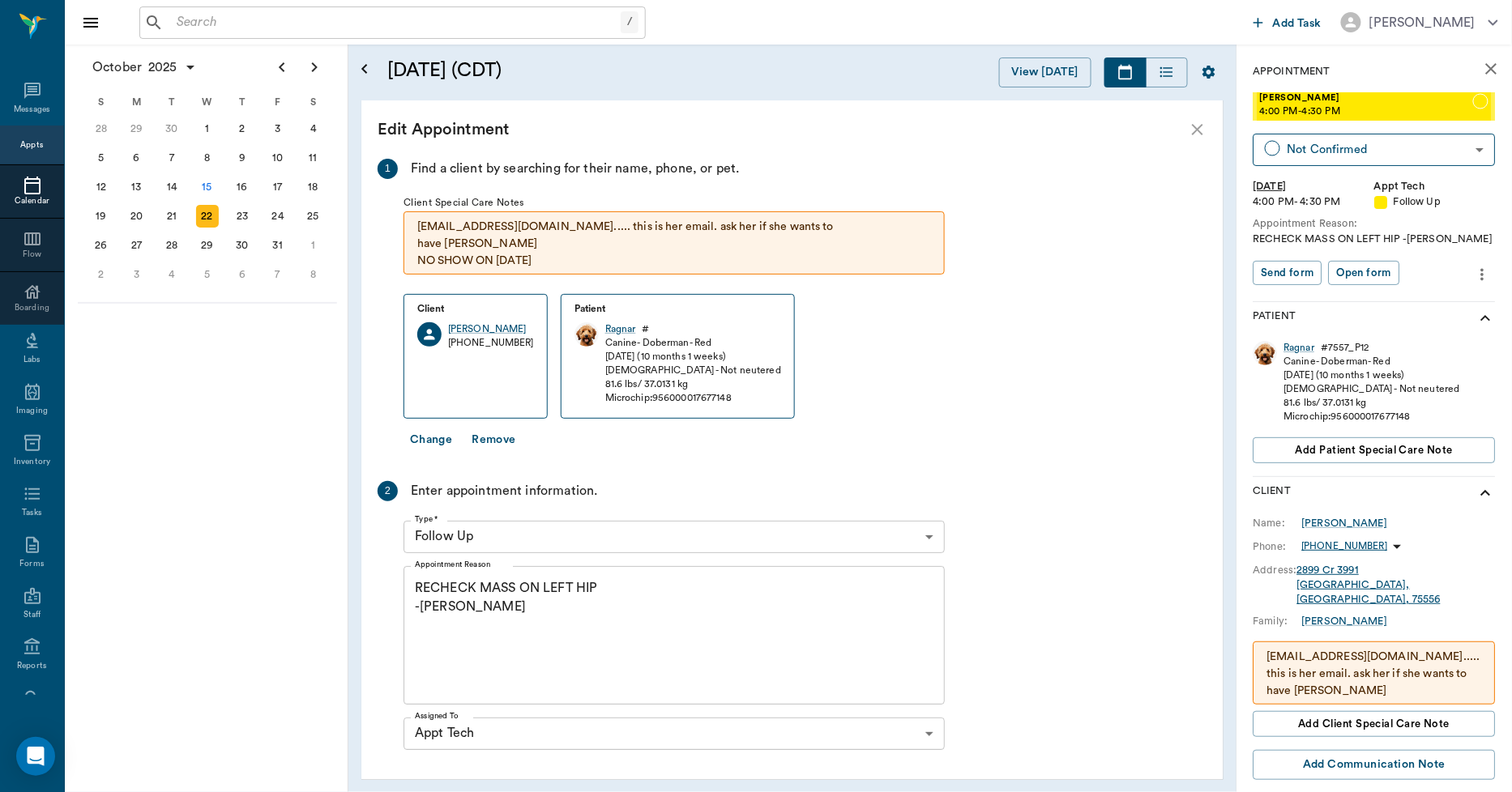
click at [609, 560] on div "Appointment Reason RECHECK MASS ON LEFT HIP -[PERSON_NAME] x Appointment Reason" at bounding box center [674, 636] width 542 height 152
click at [628, 579] on textarea "RECHECK MASS ON LEFT HIP -[PERSON_NAME]" at bounding box center [674, 634] width 519 height 112
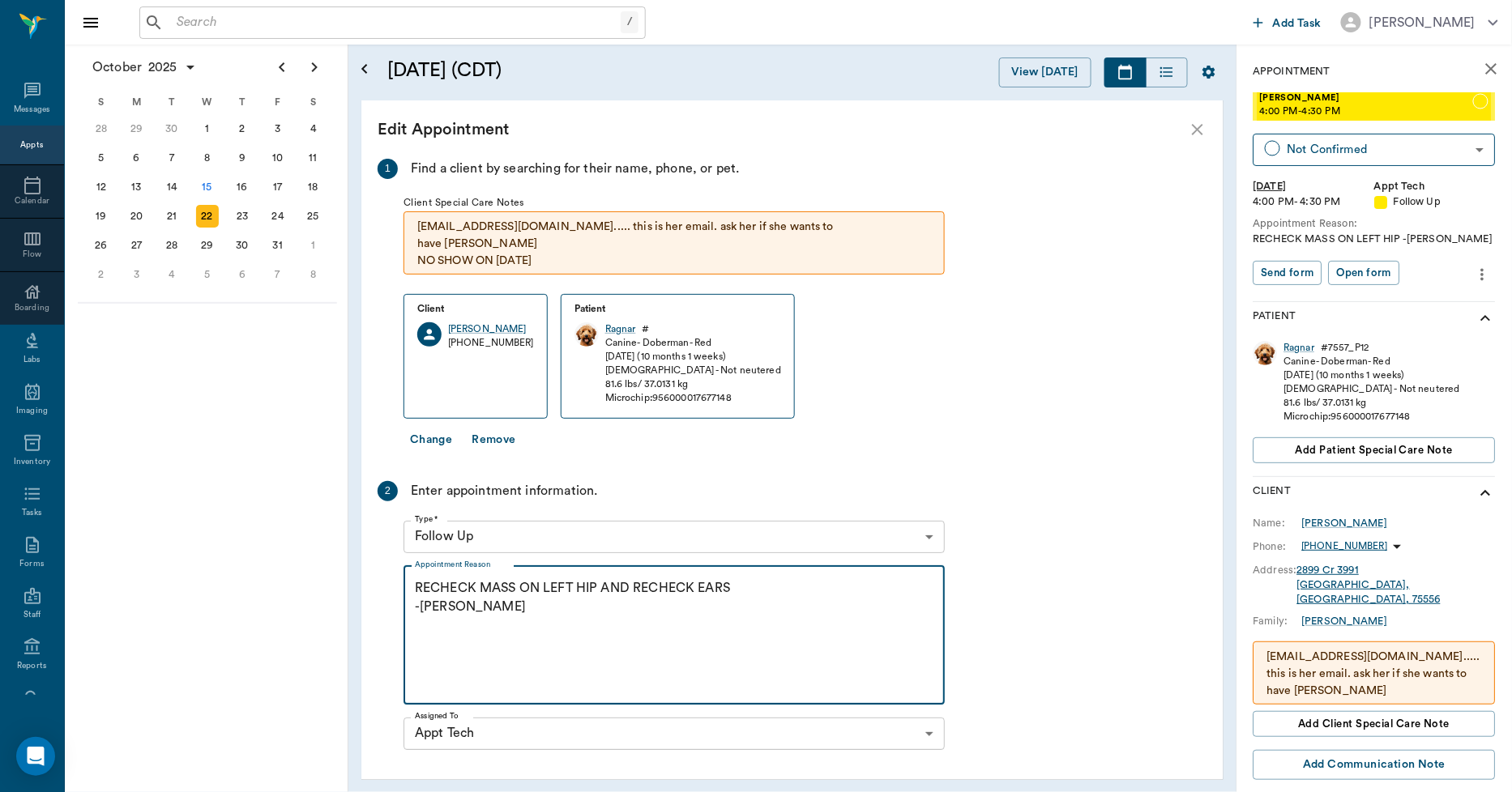
scroll to position [196, 0]
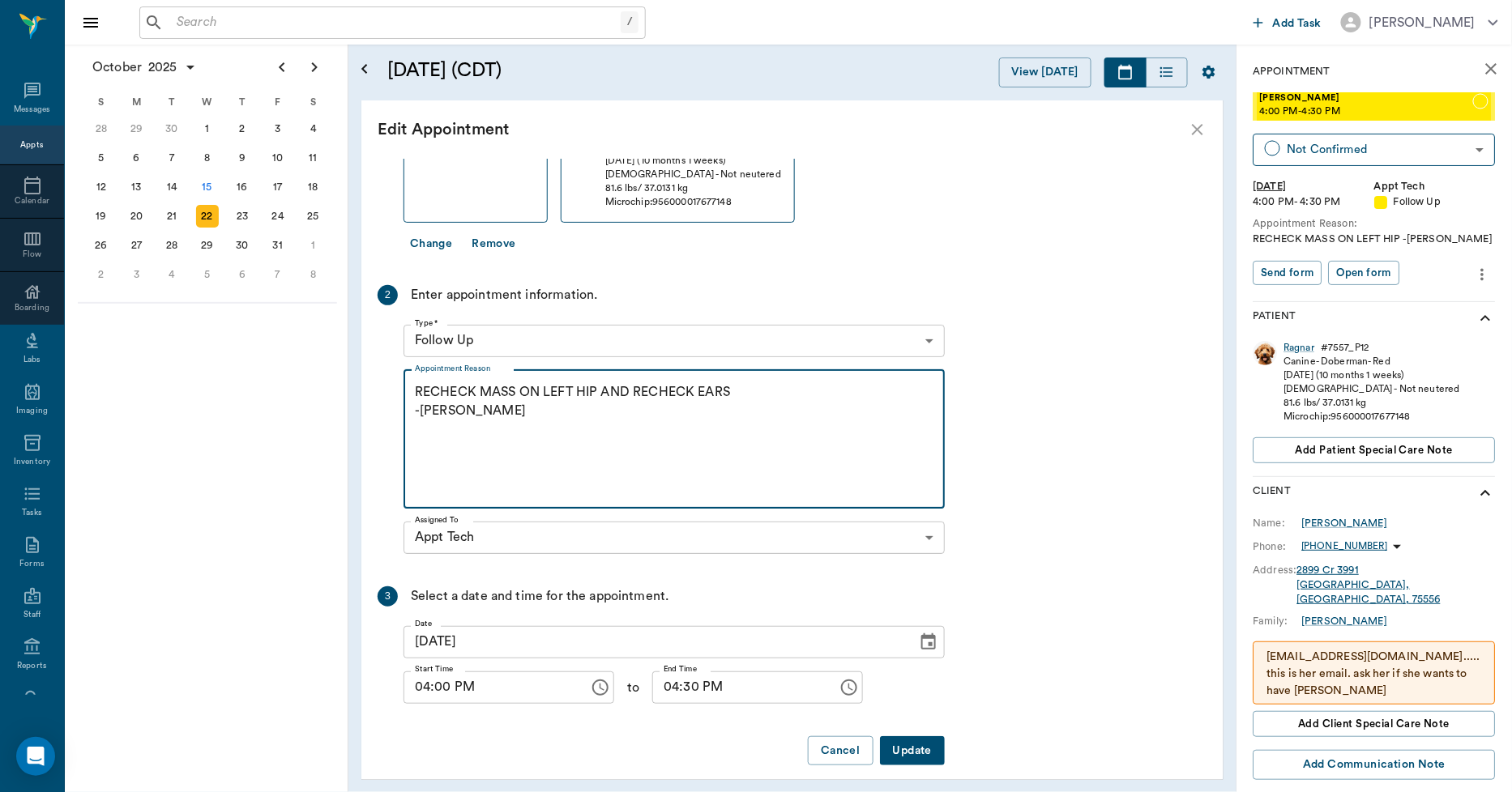
type textarea "RECHECK MASS ON LEFT HIP AND RECHECK EARS -[PERSON_NAME]"
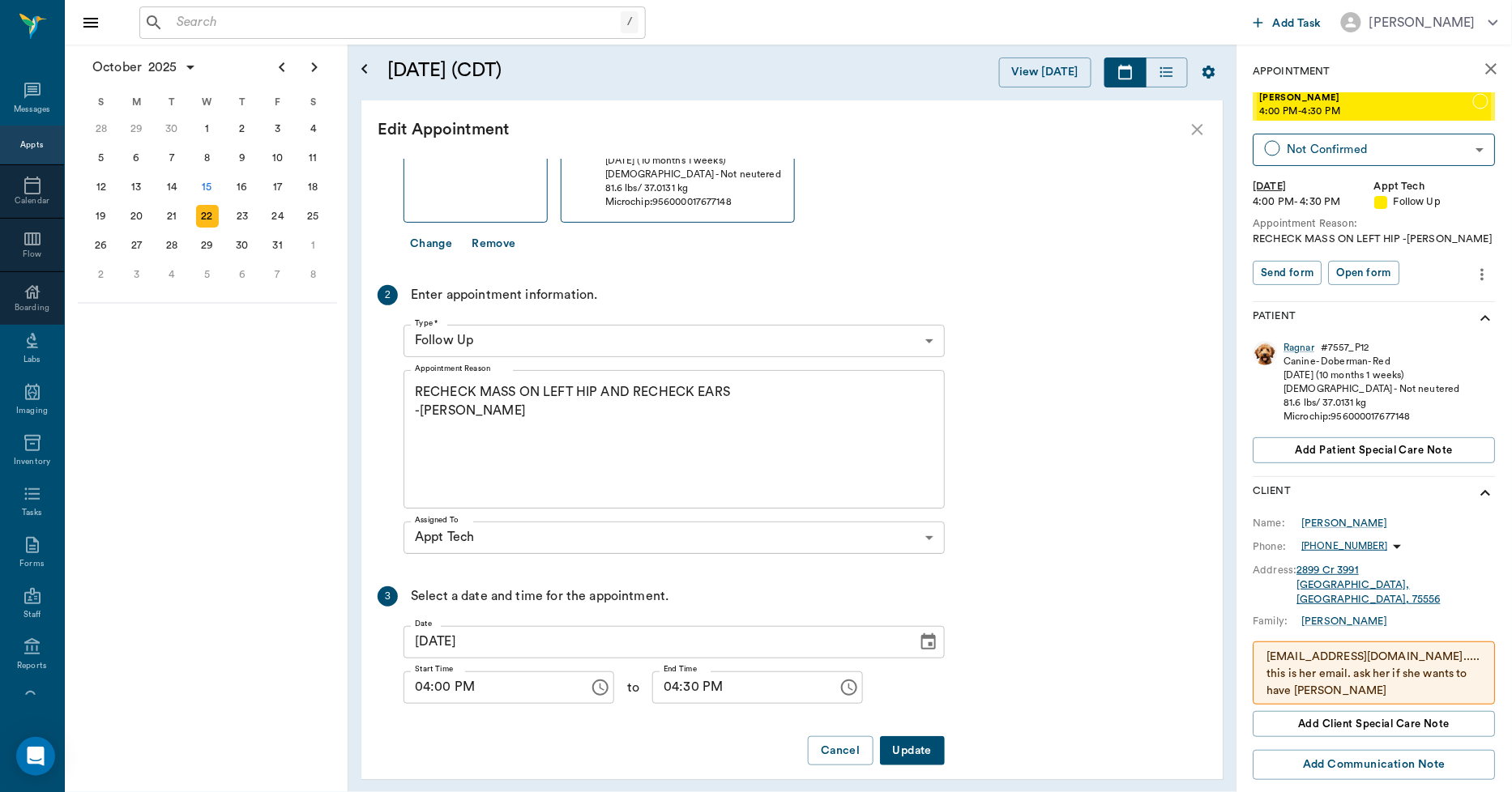
click at [899, 736] on button "Update" at bounding box center [912, 751] width 65 height 30
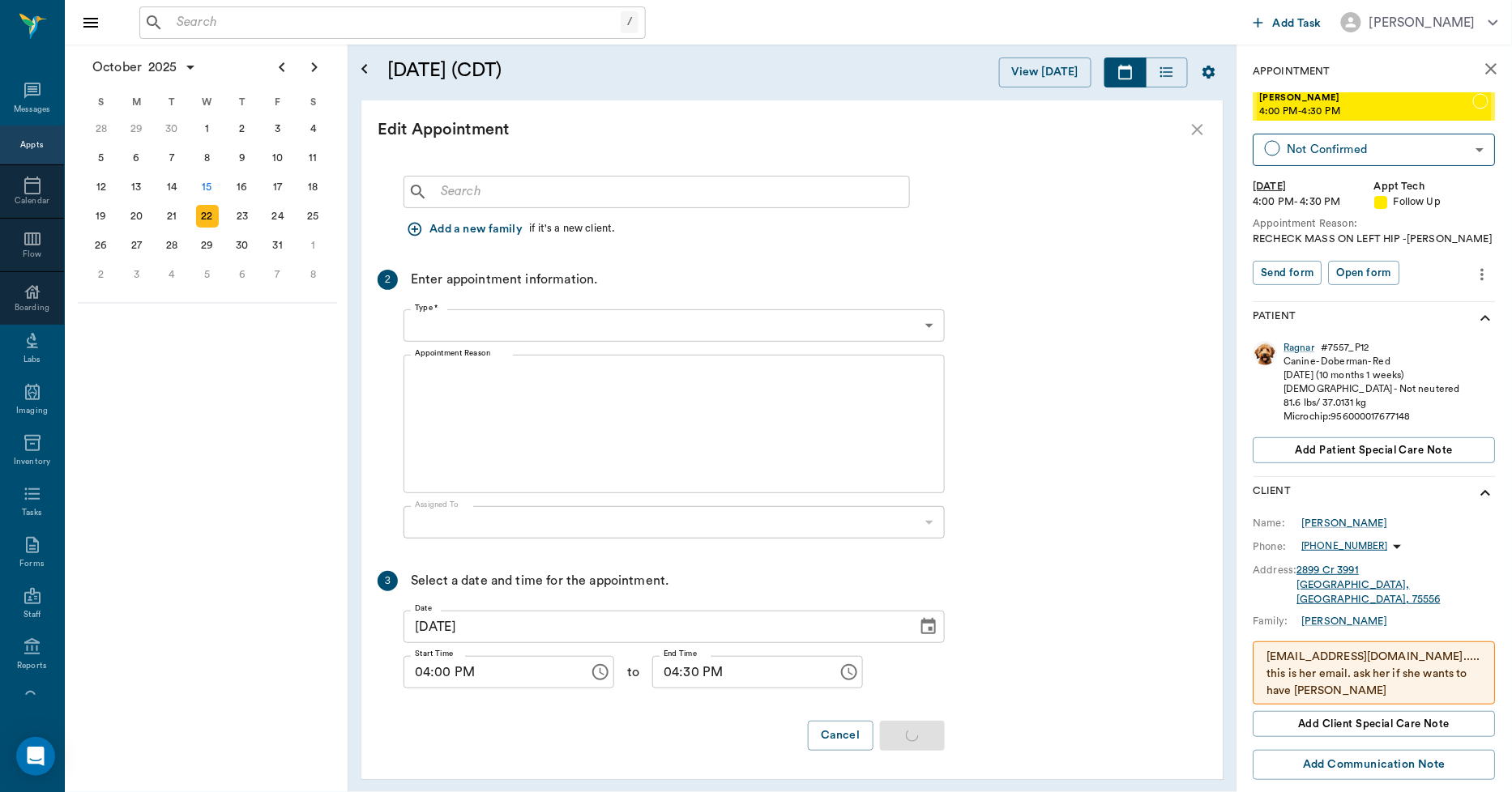
scroll to position [0, 0]
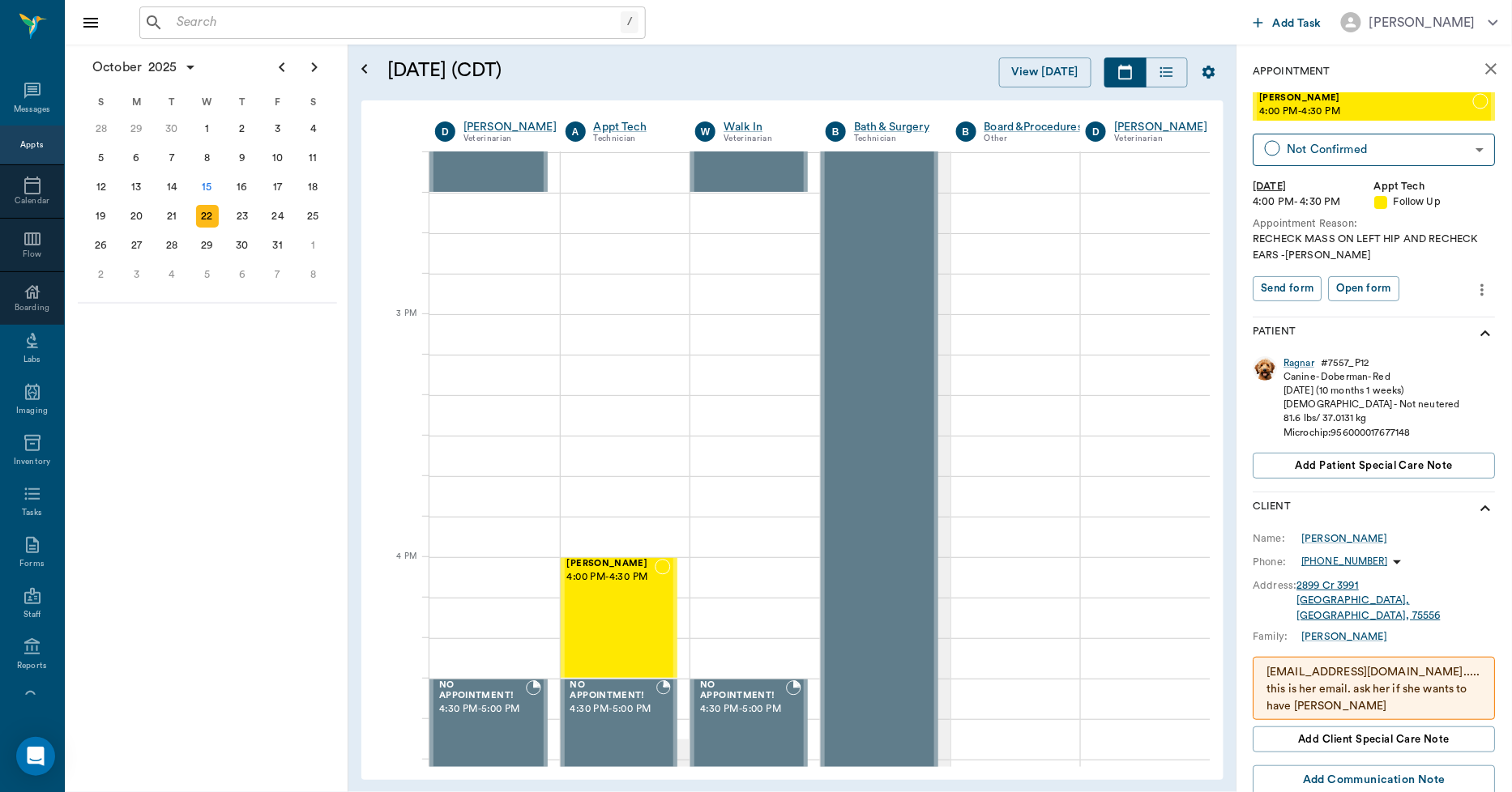
click at [365, 30] on input "text" at bounding box center [395, 23] width 451 height 23
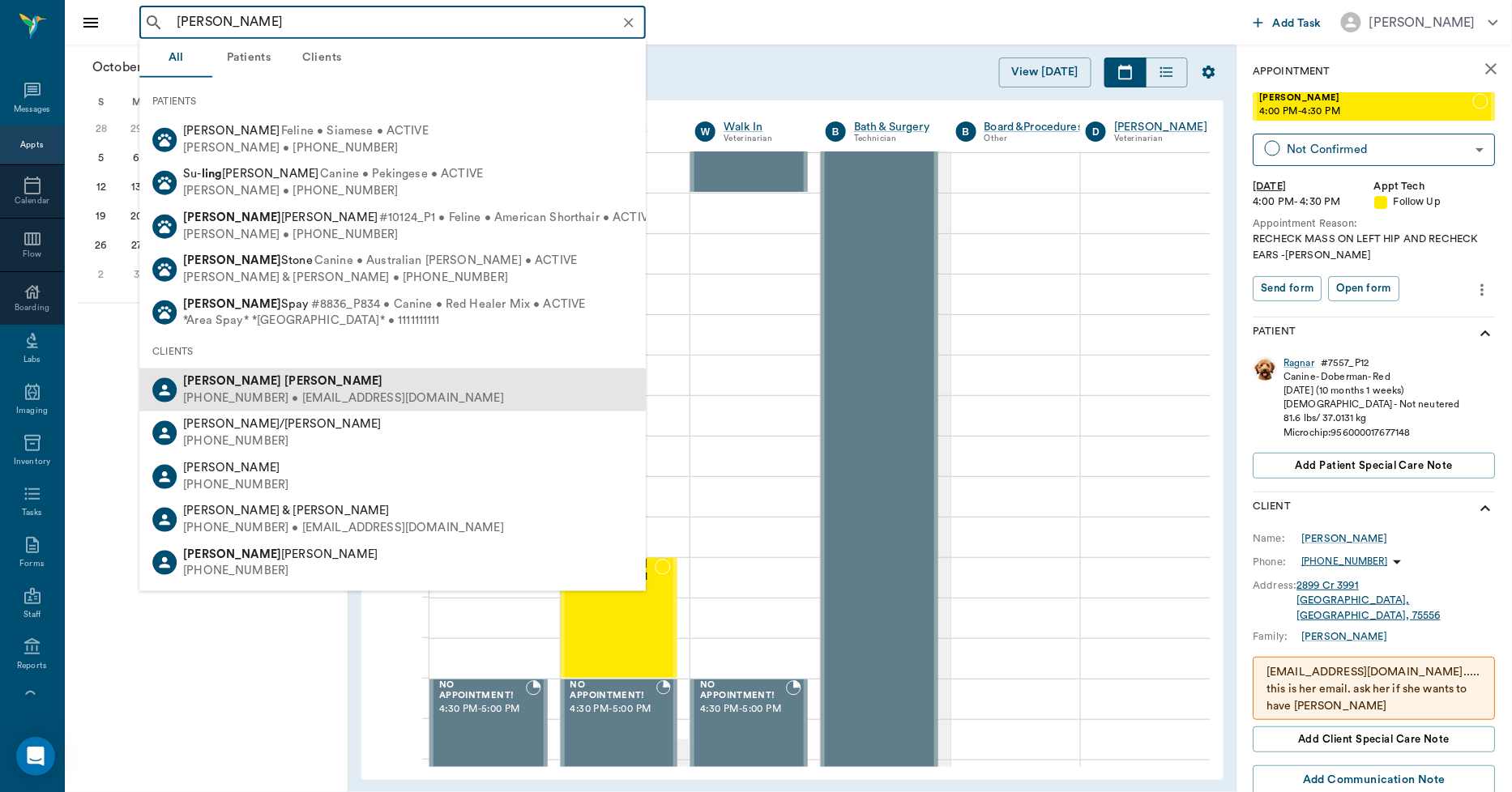
click at [241, 387] on div "[PERSON_NAME]" at bounding box center [343, 381] width 321 height 17
type input "[PERSON_NAME]"
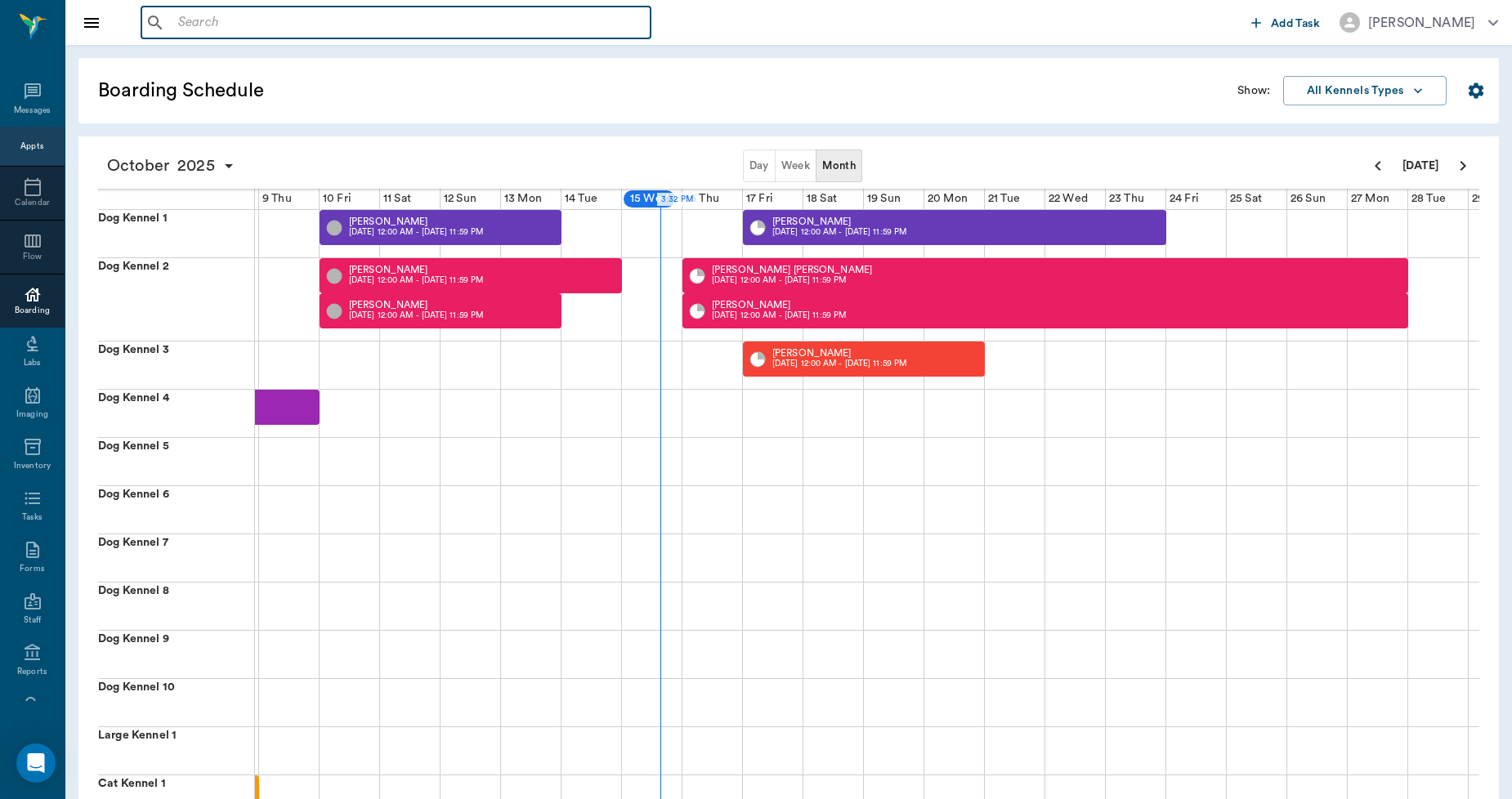
click at [222, 17] on input "text" at bounding box center [407, 23] width 472 height 23
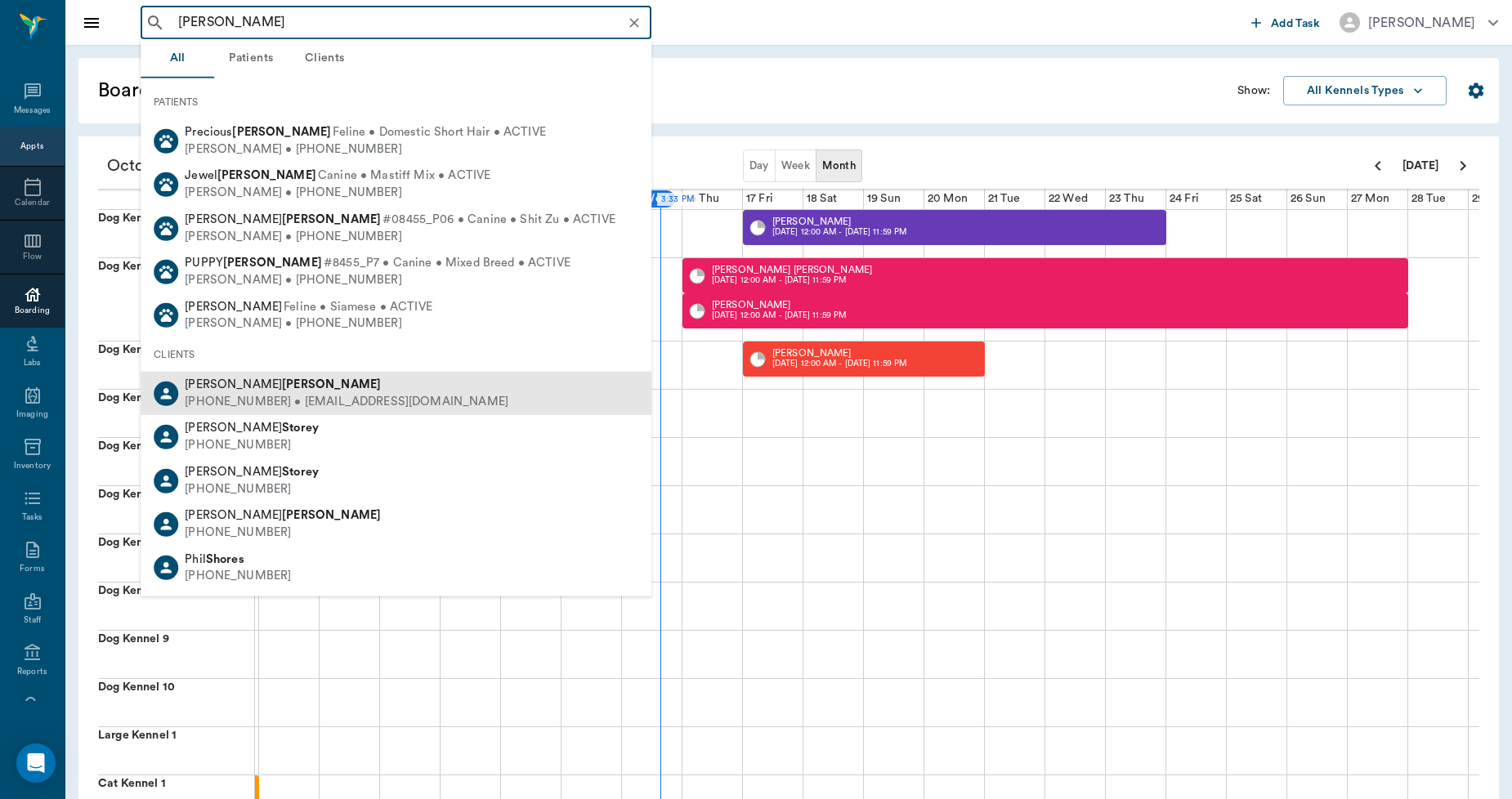
click at [282, 386] on b "Lingle" at bounding box center [331, 384] width 99 height 12
type input "SLORE LINGL"
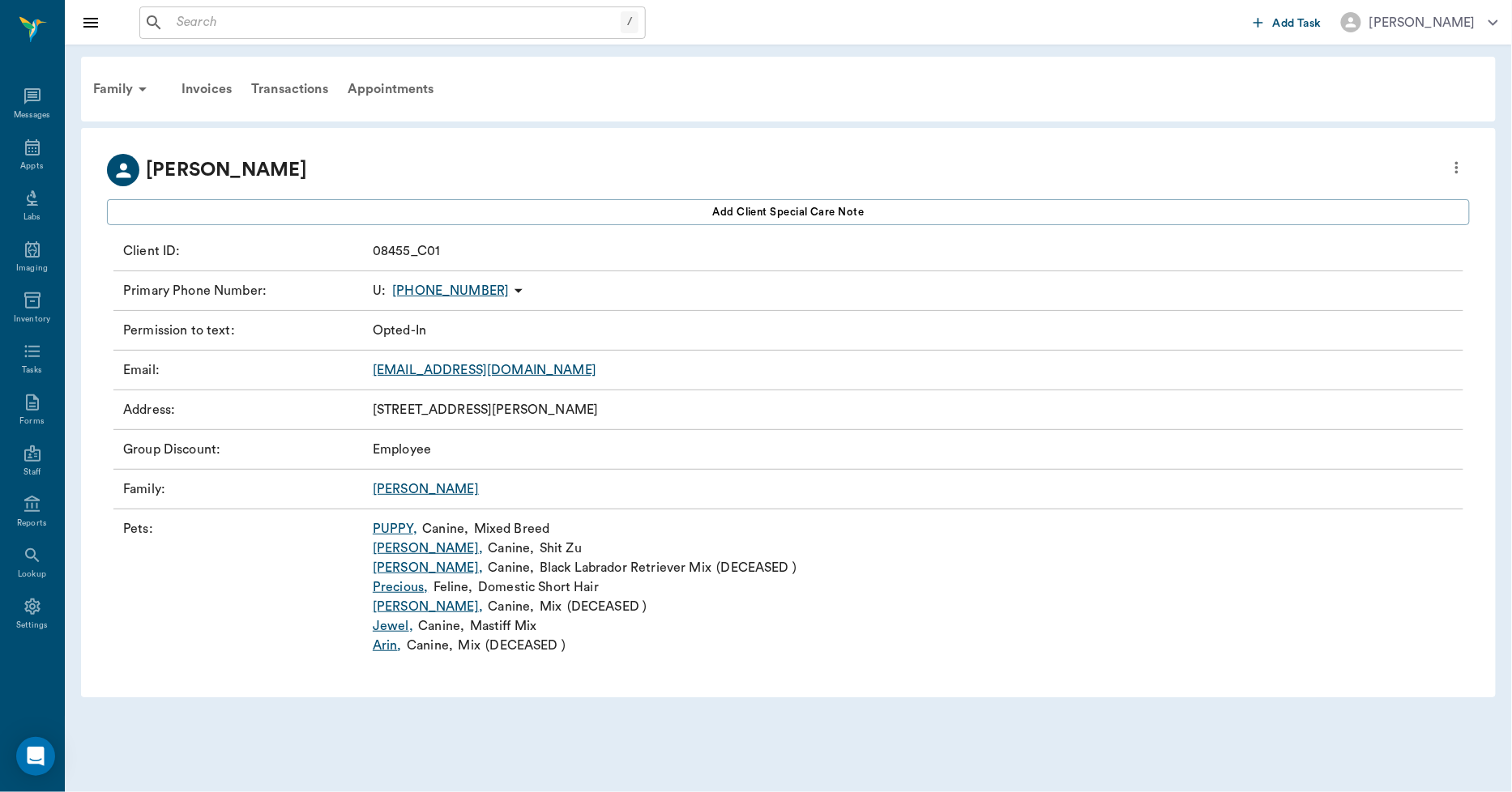
click at [393, 525] on link "PUPPY ," at bounding box center [395, 529] width 45 height 20
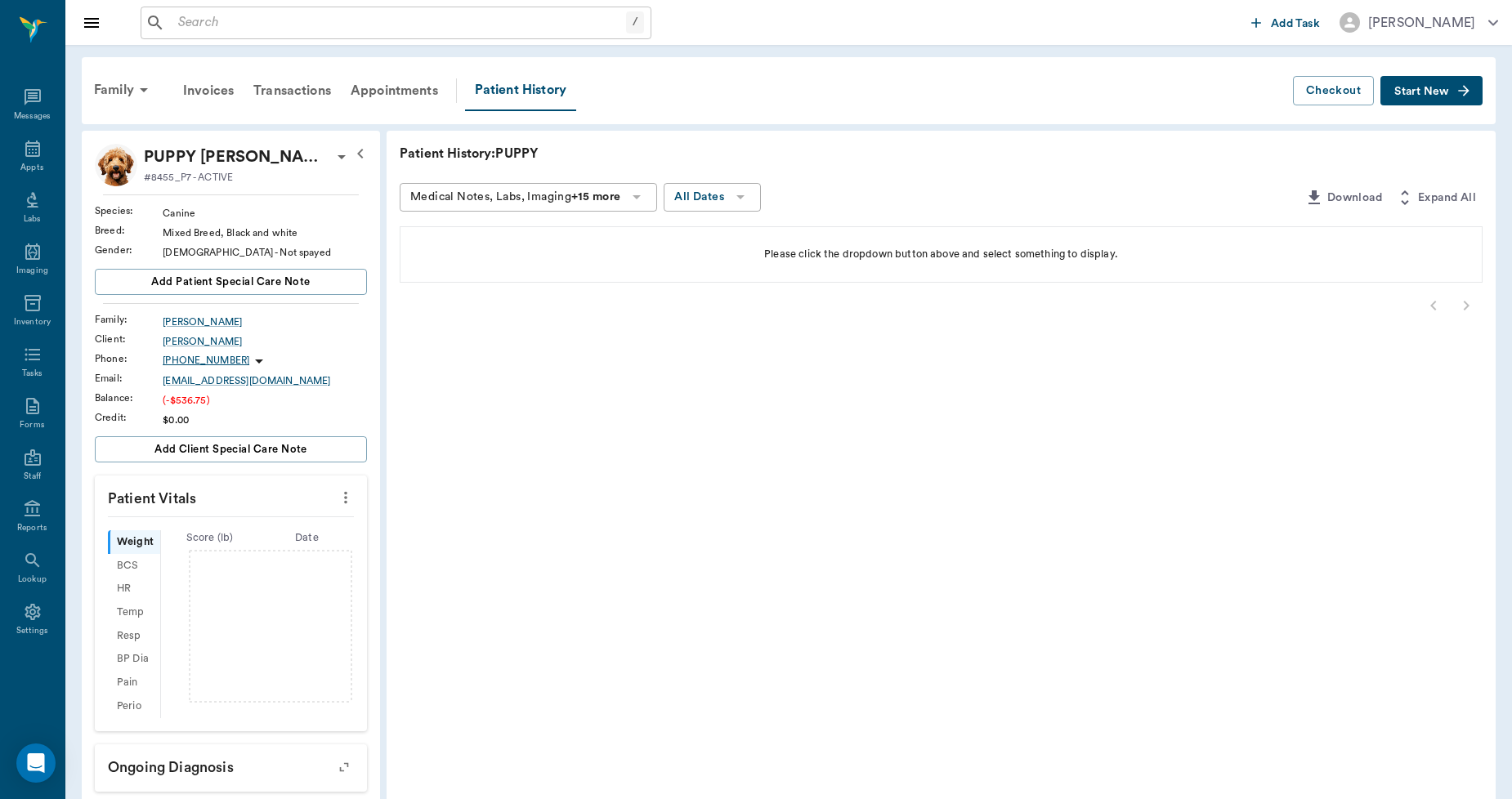
click at [1410, 91] on span "Start New" at bounding box center [1422, 91] width 54 height 0
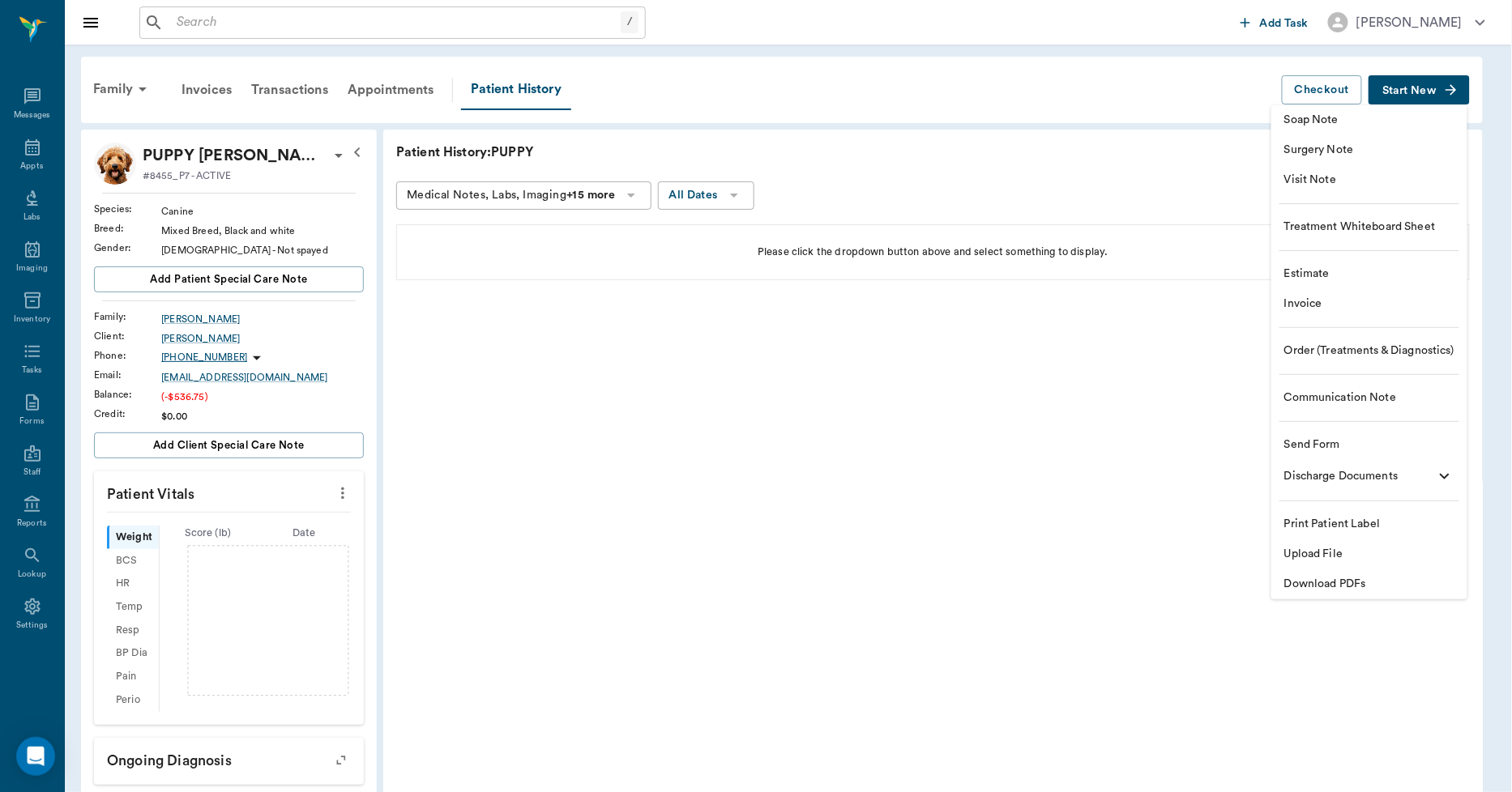
click at [1314, 302] on span "Invoice" at bounding box center [1370, 304] width 170 height 17
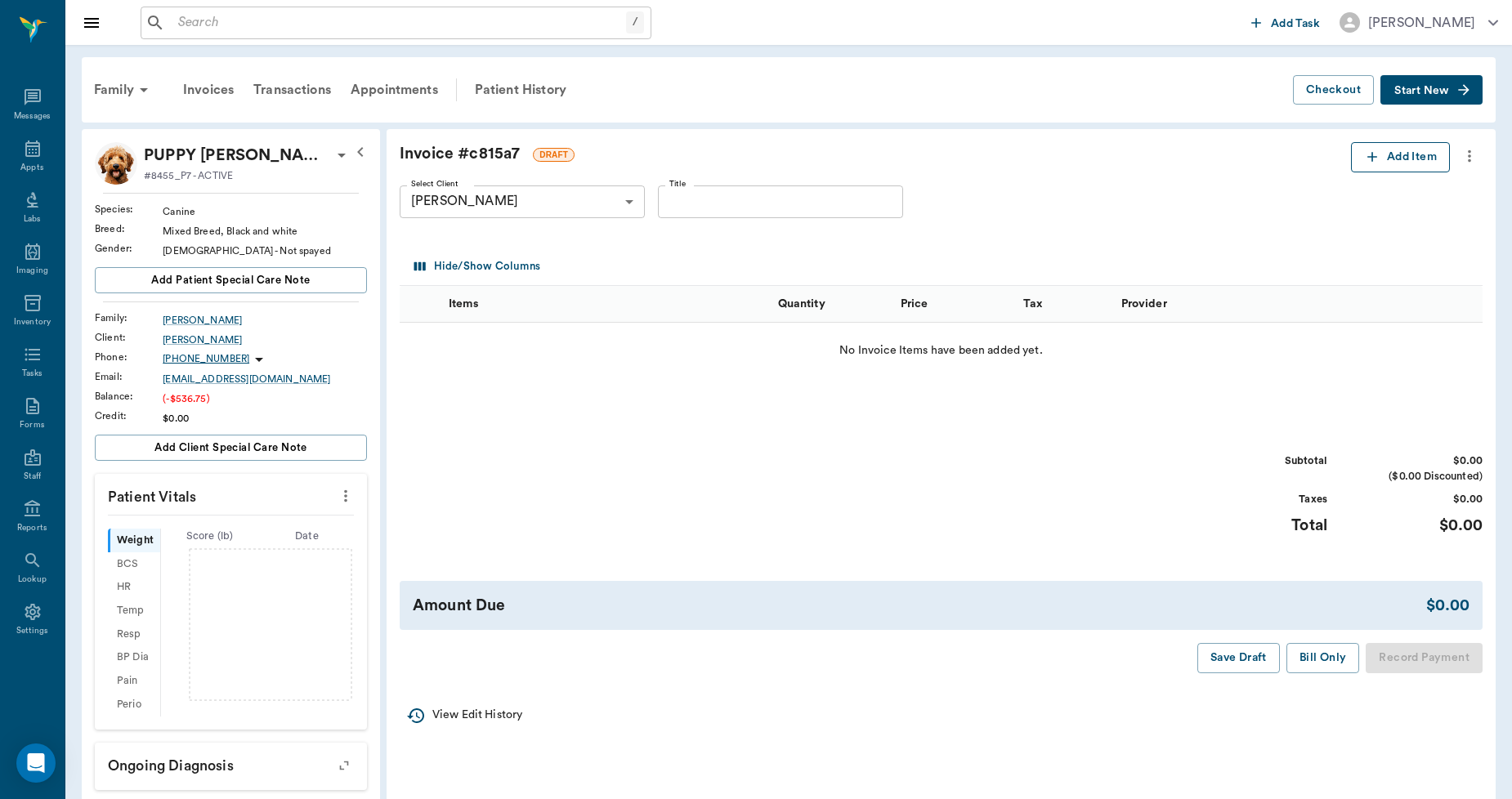
click at [1379, 160] on button "Add Item" at bounding box center [1401, 157] width 99 height 30
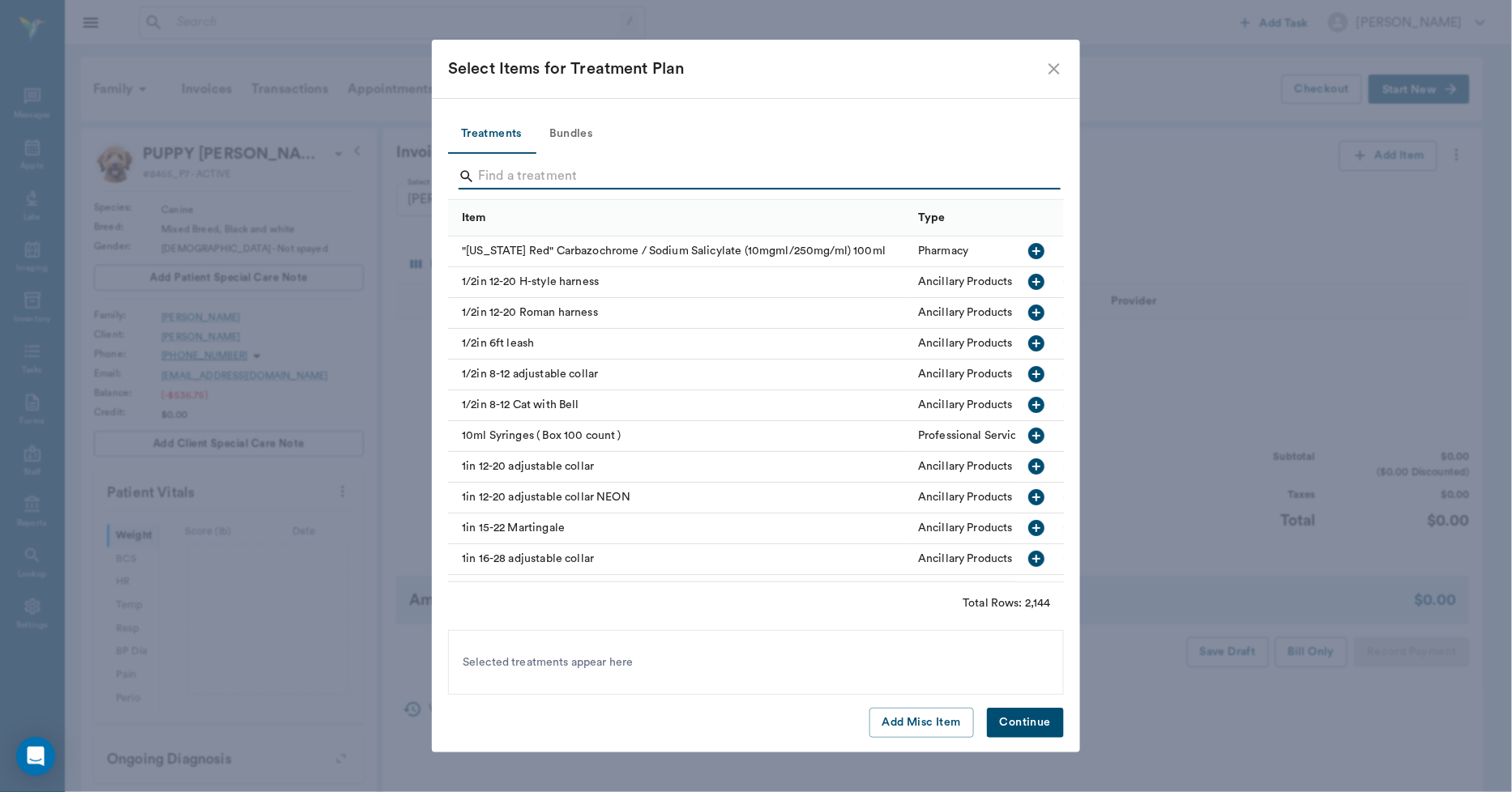
click at [806, 173] on input "Search" at bounding box center [757, 176] width 559 height 26
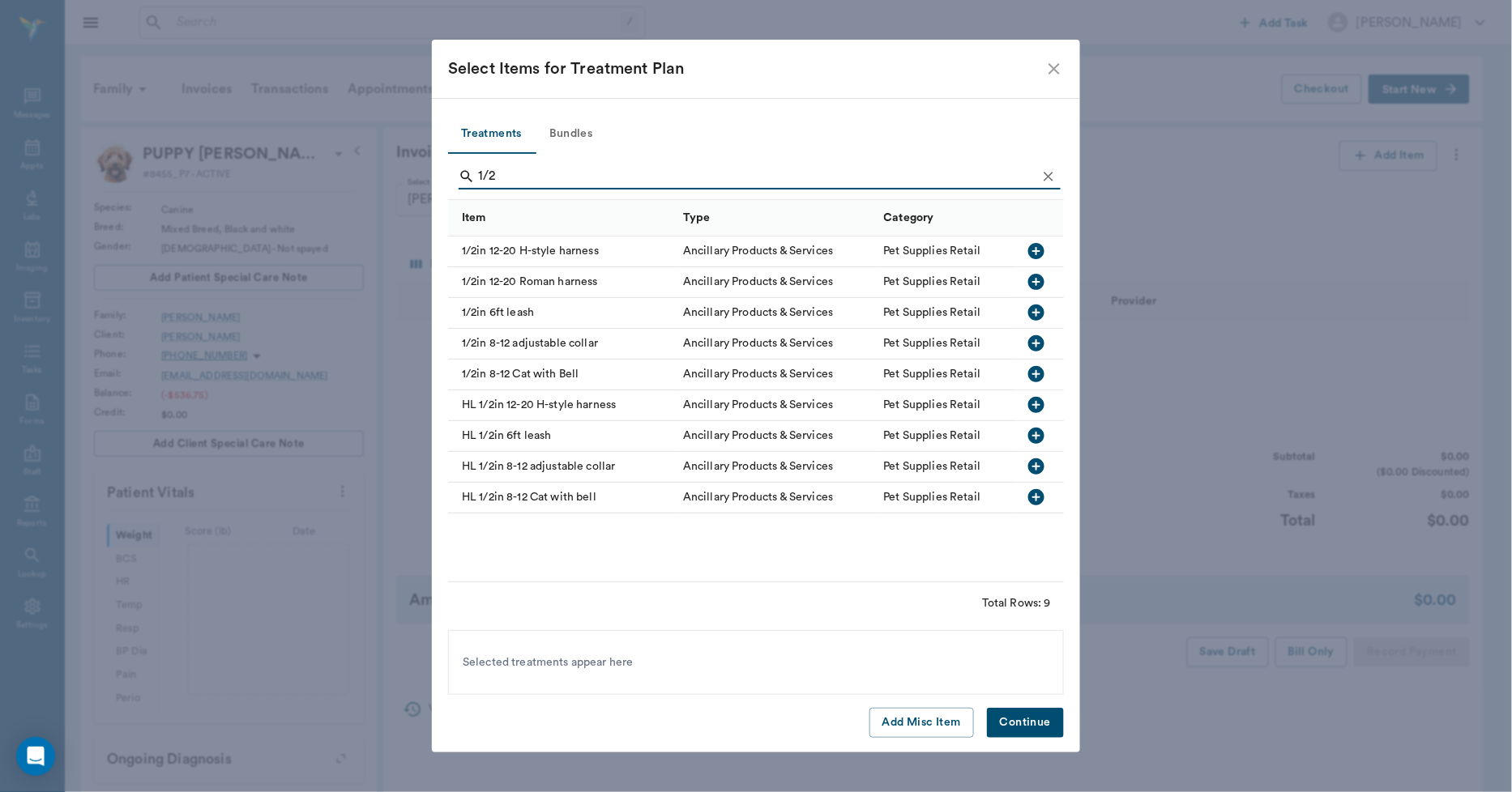
click at [606, 309] on div "1/2in 6ft leash" at bounding box center [562, 314] width 227 height 31
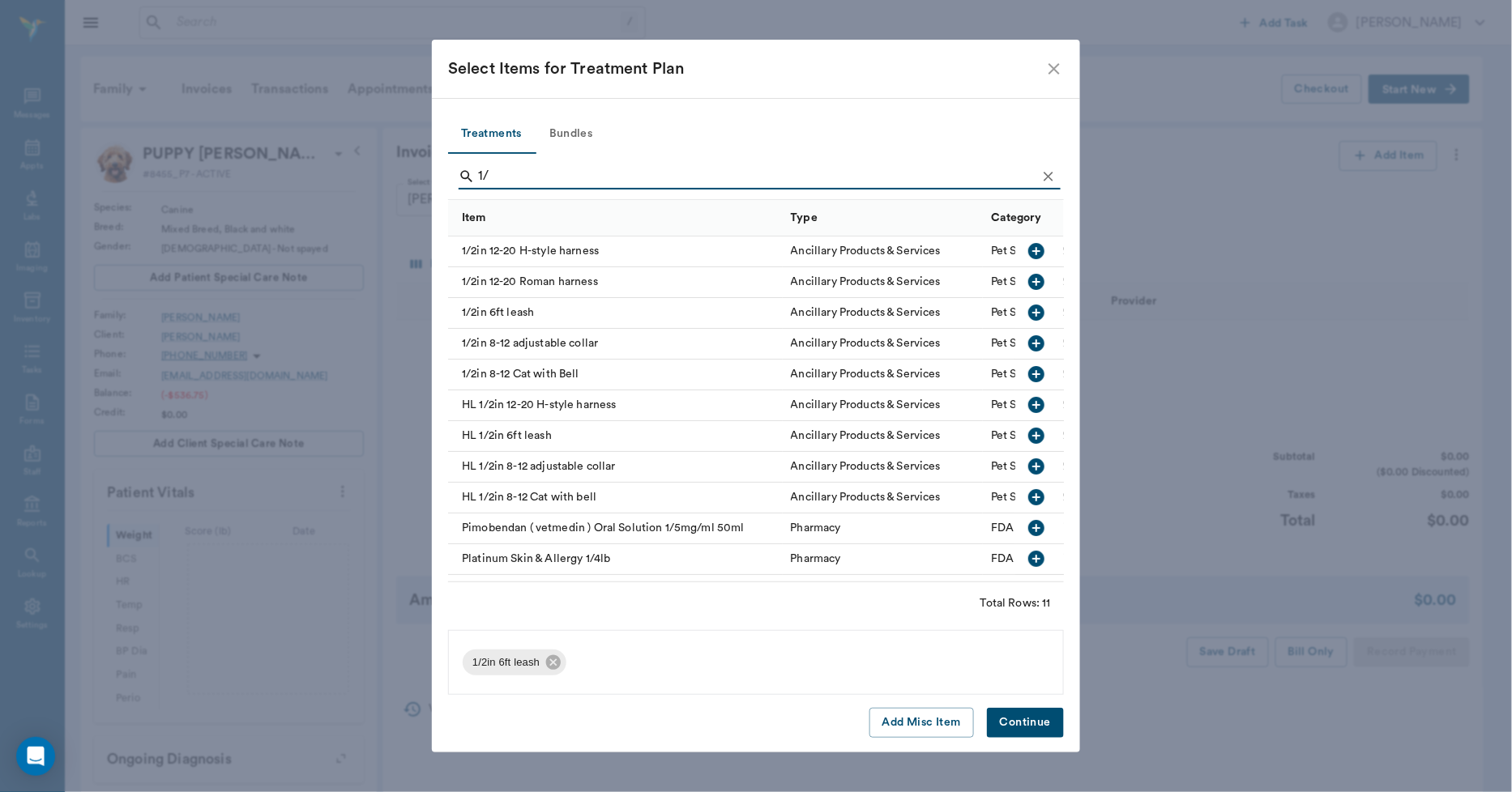
type input "1"
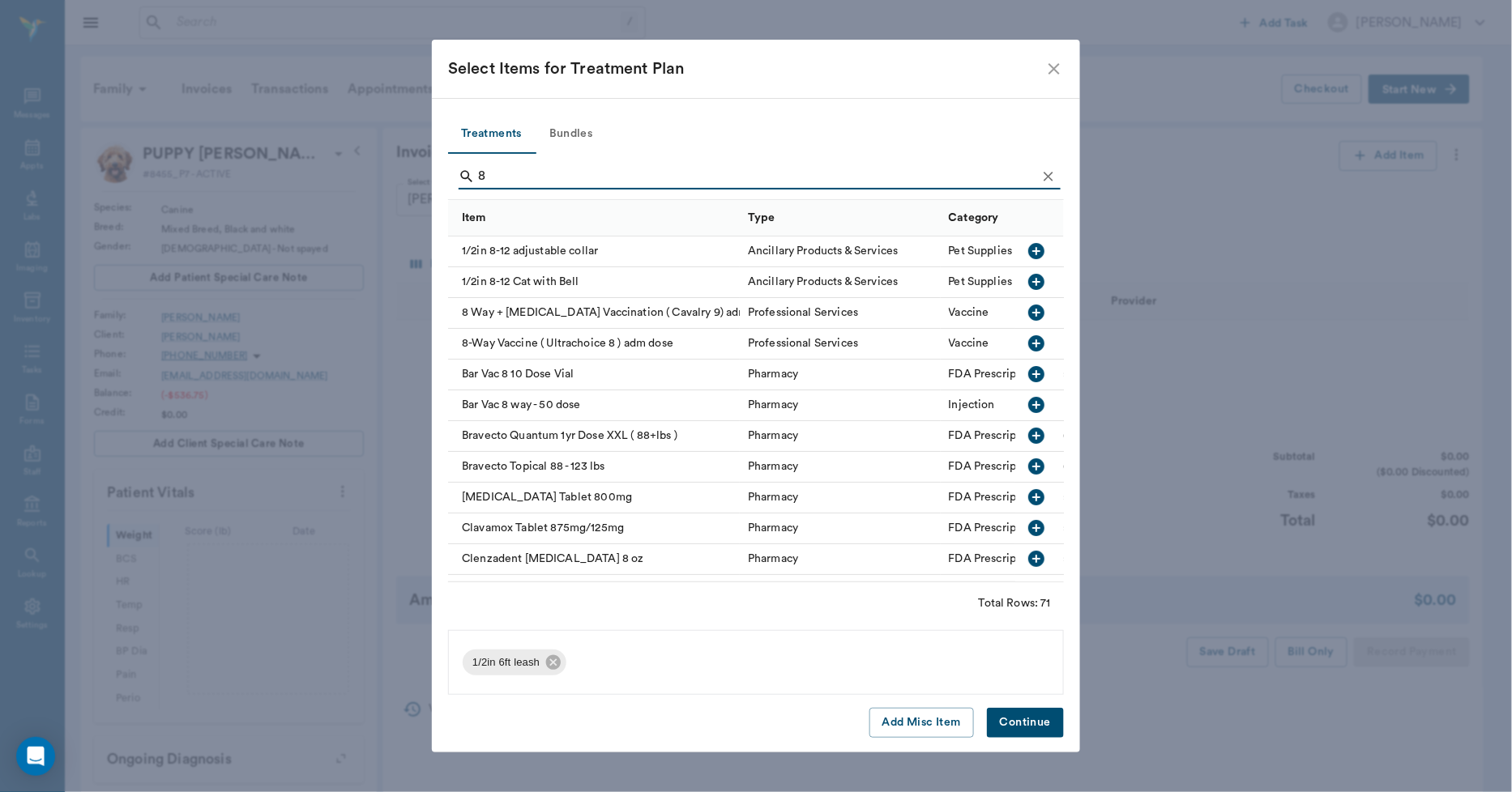
type input "8"
click at [537, 253] on div "1/2in 8-12 adjustable collar" at bounding box center [594, 252] width 292 height 31
click at [1009, 719] on button "Continue" at bounding box center [1025, 723] width 77 height 30
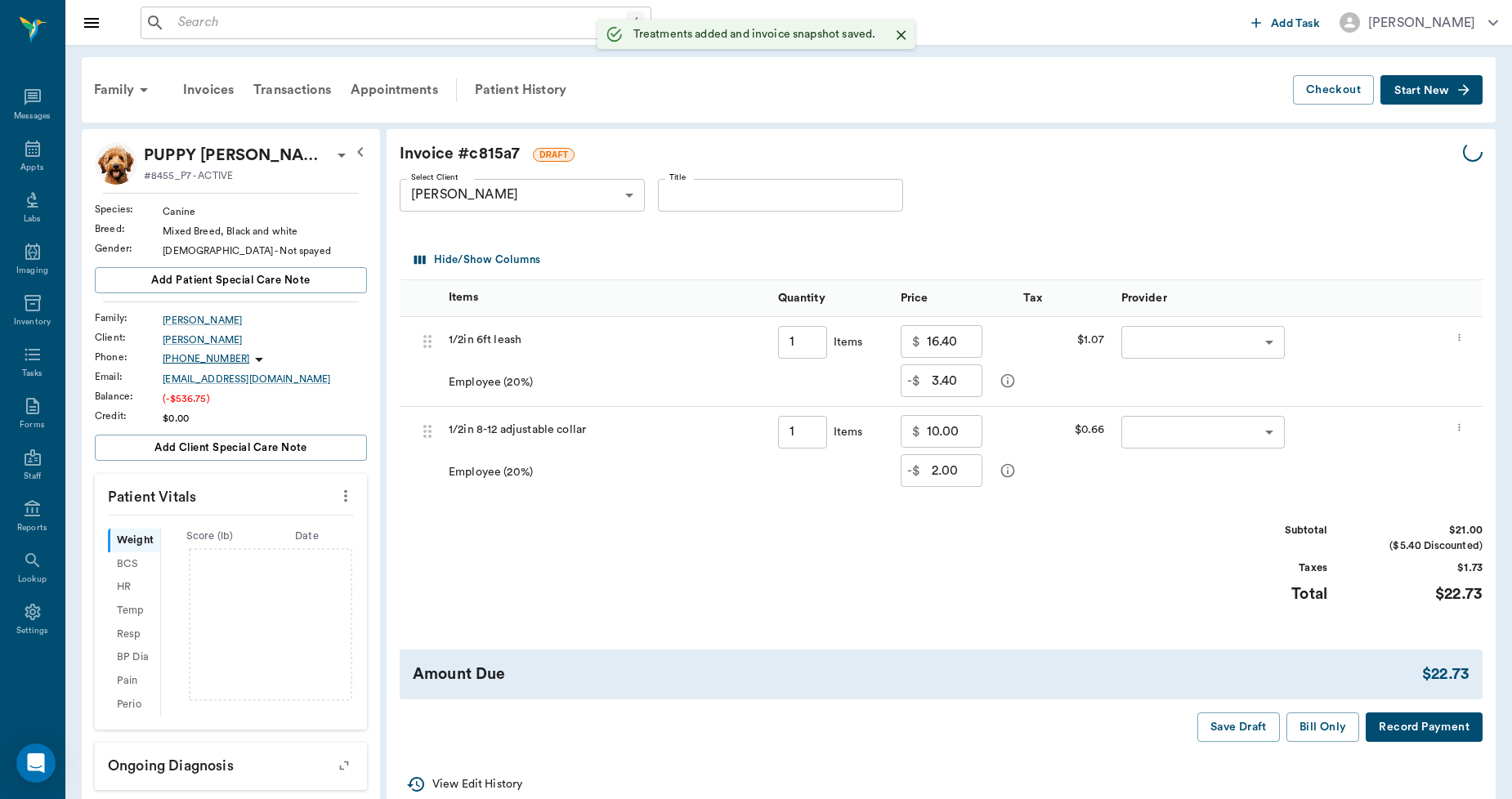
type input "1.00"
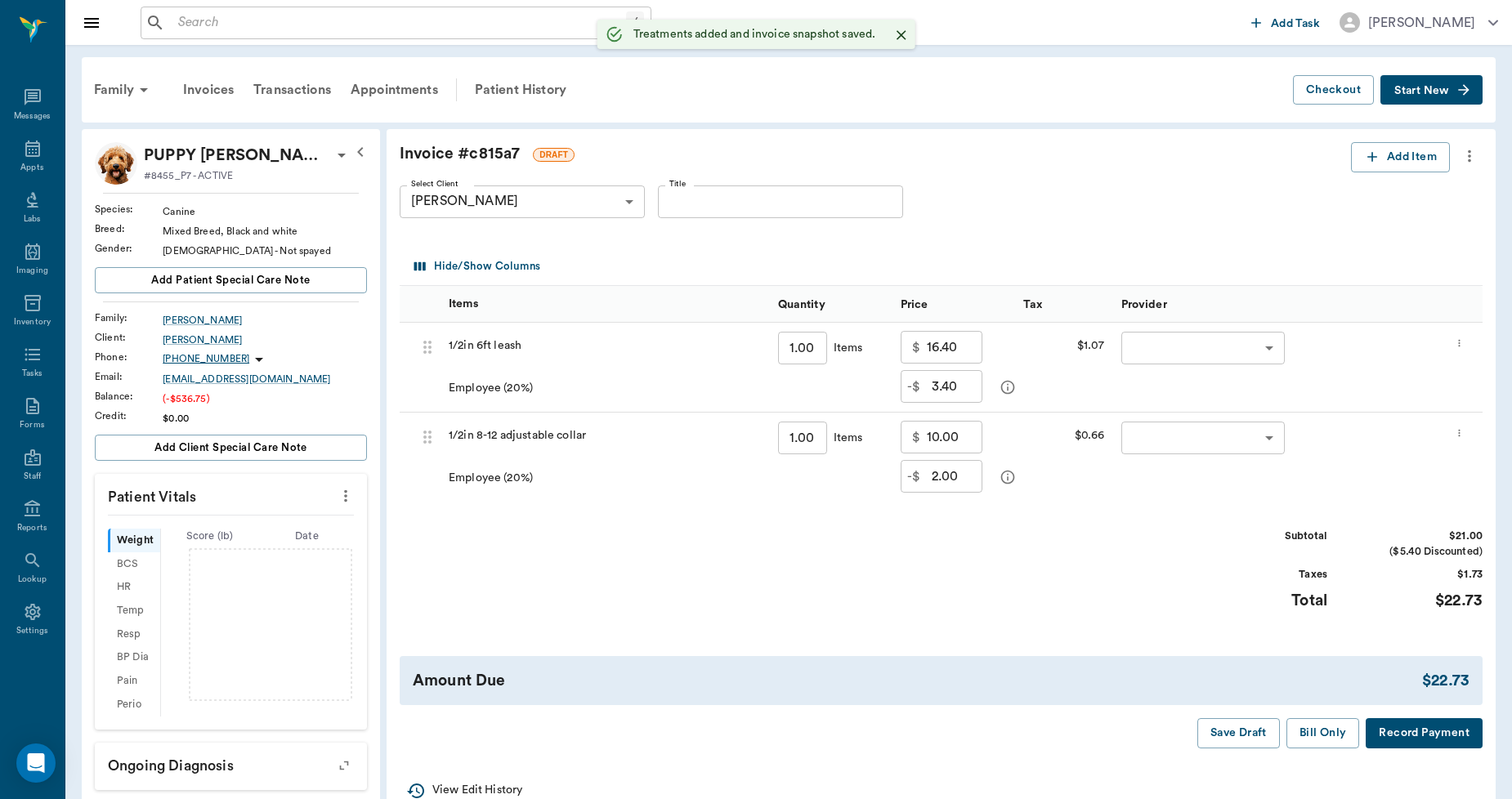
click at [1187, 343] on body "/ ​ Add Task Dr. Bert Ellsworth Nectar Messages Appts Labs Imaging Inventory Ta…" at bounding box center [756, 530] width 1512 height 1062
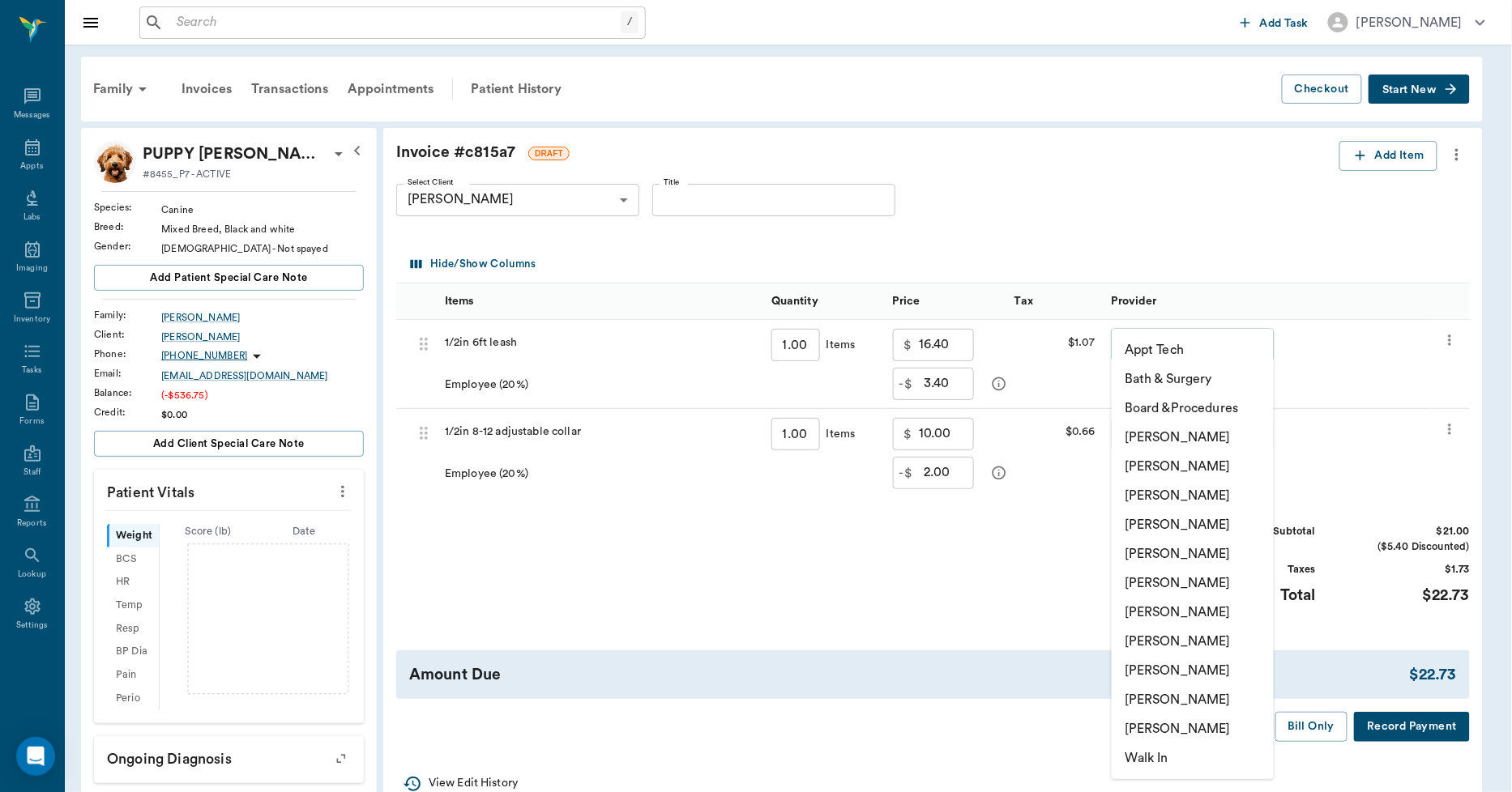
click at [1169, 698] on li "Lorean Lingle" at bounding box center [1193, 700] width 162 height 29
type input "none-63ec2ece52e12b0ba117cc90"
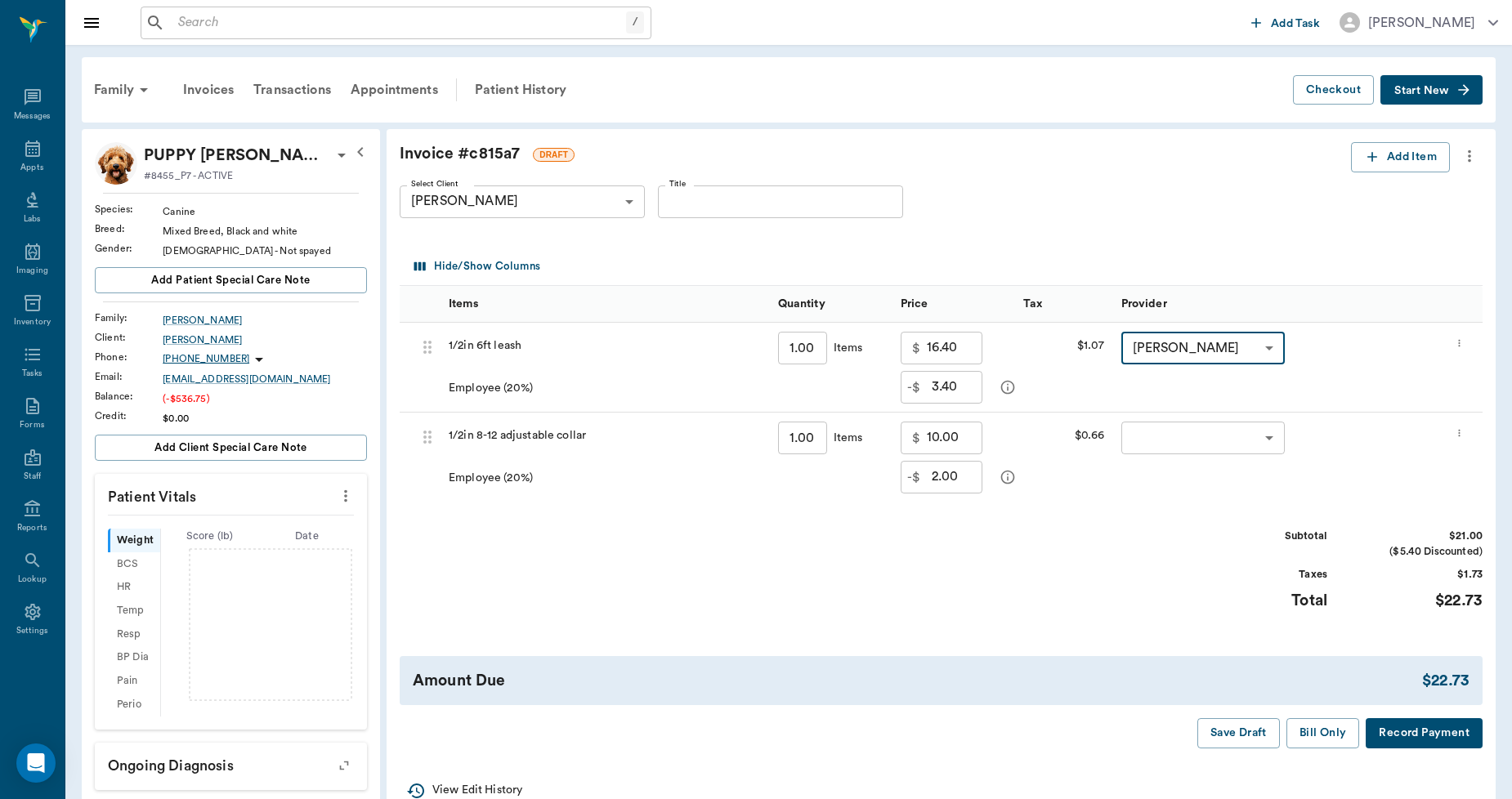
click at [1179, 442] on body "/ ​ Add Task Dr. Bert Ellsworth Nectar Messages Appts Labs Imaging Inventory Ta…" at bounding box center [756, 530] width 1512 height 1062
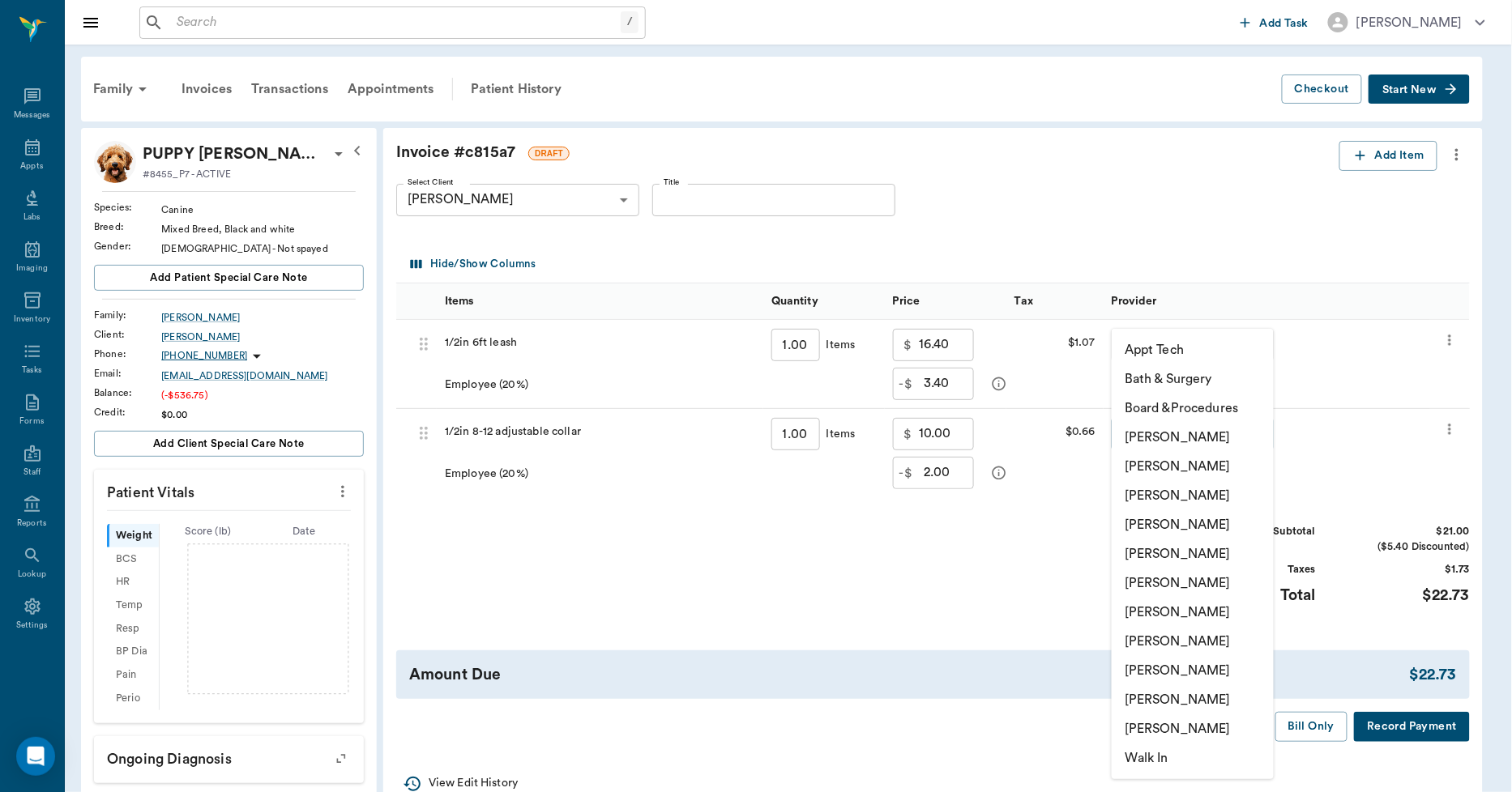
click at [1152, 700] on li "Lorean Lingle" at bounding box center [1193, 700] width 162 height 29
type input "none-63ec2ece52e12b0ba117cc90"
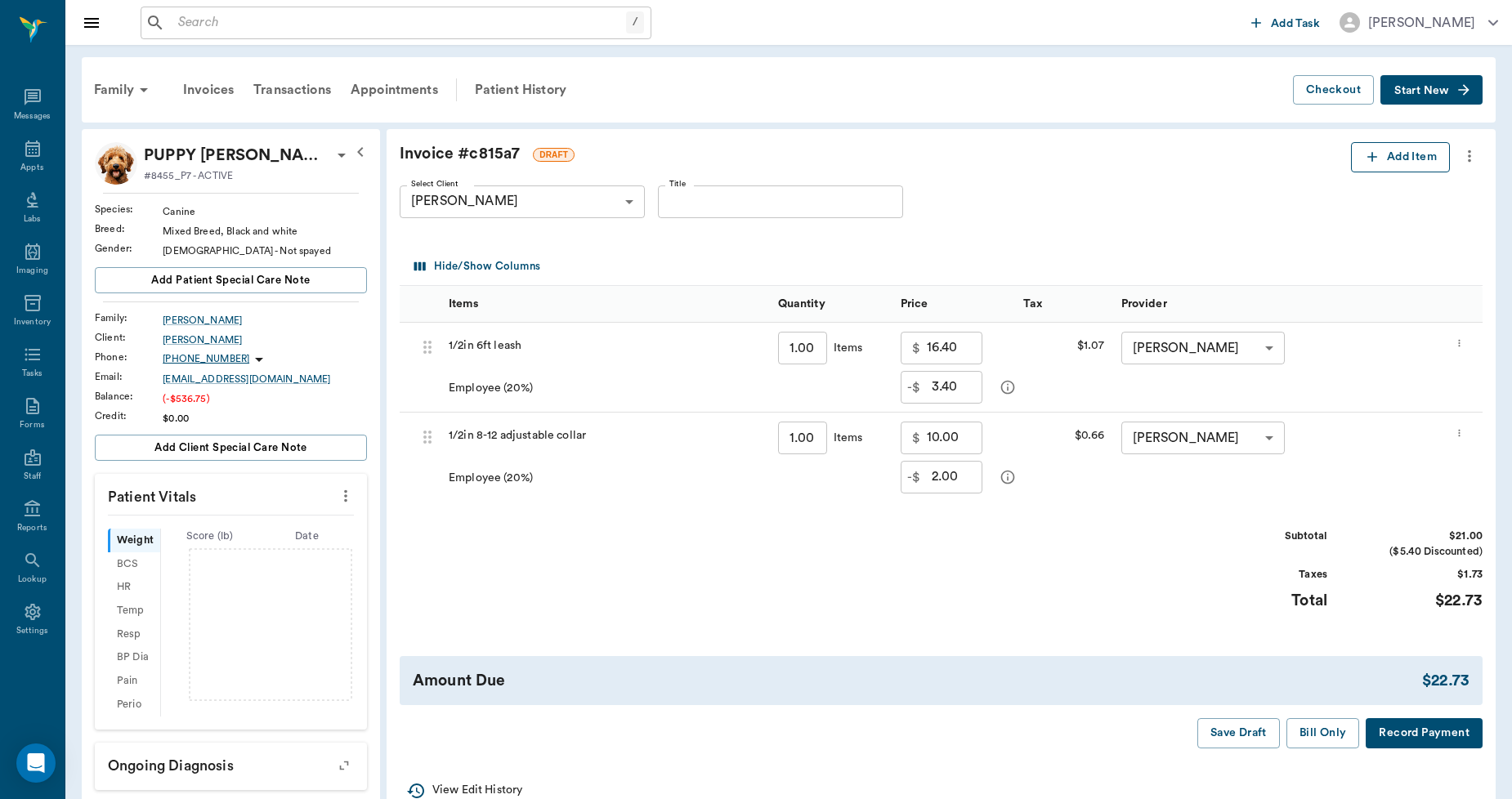
drag, startPoint x: 1423, startPoint y: 120, endPoint x: 1421, endPoint y: 150, distance: 30.1
click at [1423, 123] on div "Family Invoices Transactions Appointments Patient History Checkout Start New PU…" at bounding box center [789, 550] width 1447 height 1010
click at [1419, 157] on button "Add Item" at bounding box center [1401, 157] width 99 height 30
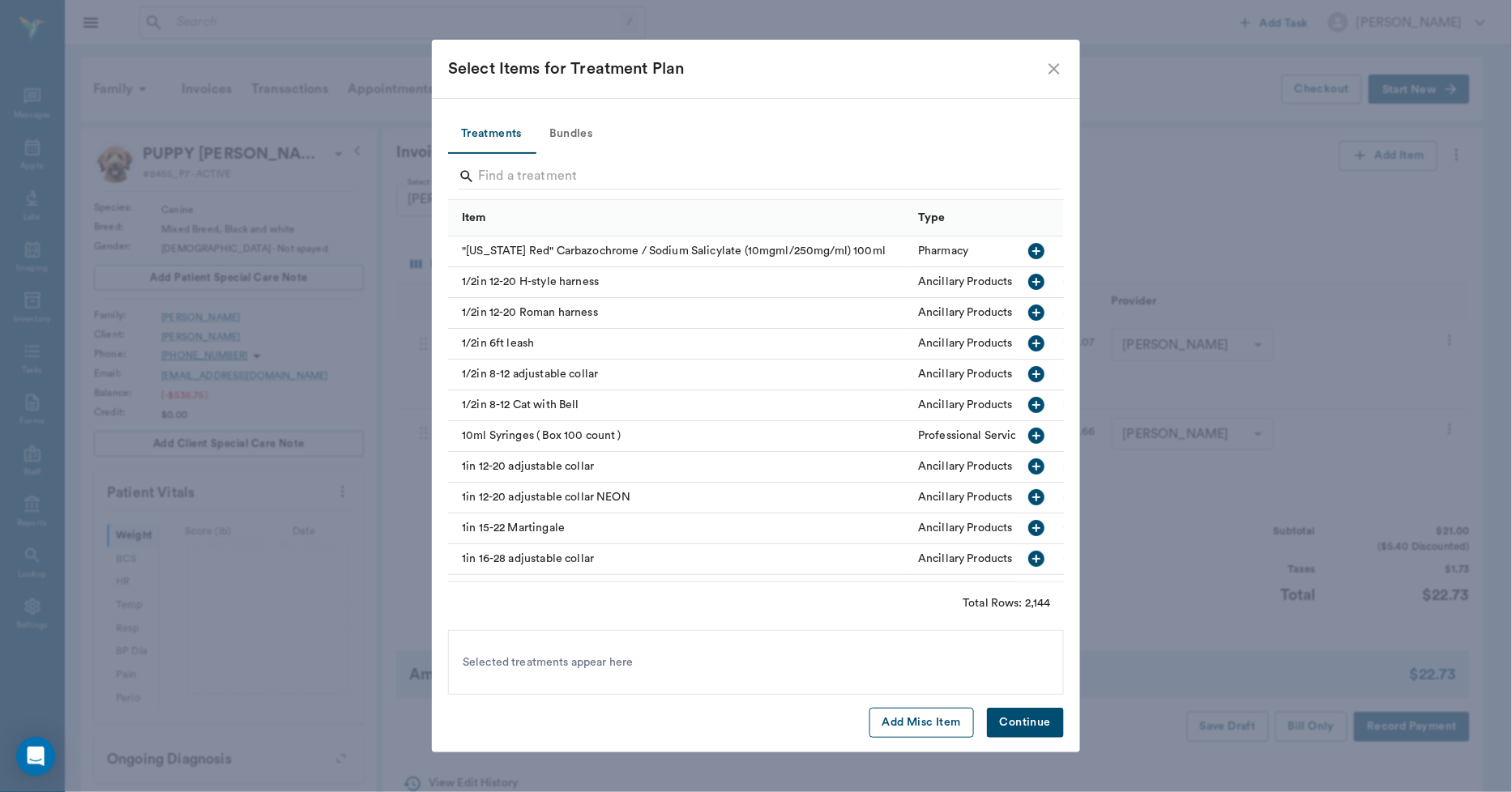
click at [934, 718] on button "Add Misc Item" at bounding box center [922, 723] width 105 height 30
click at [1010, 722] on button "Continue" at bounding box center [1025, 723] width 77 height 30
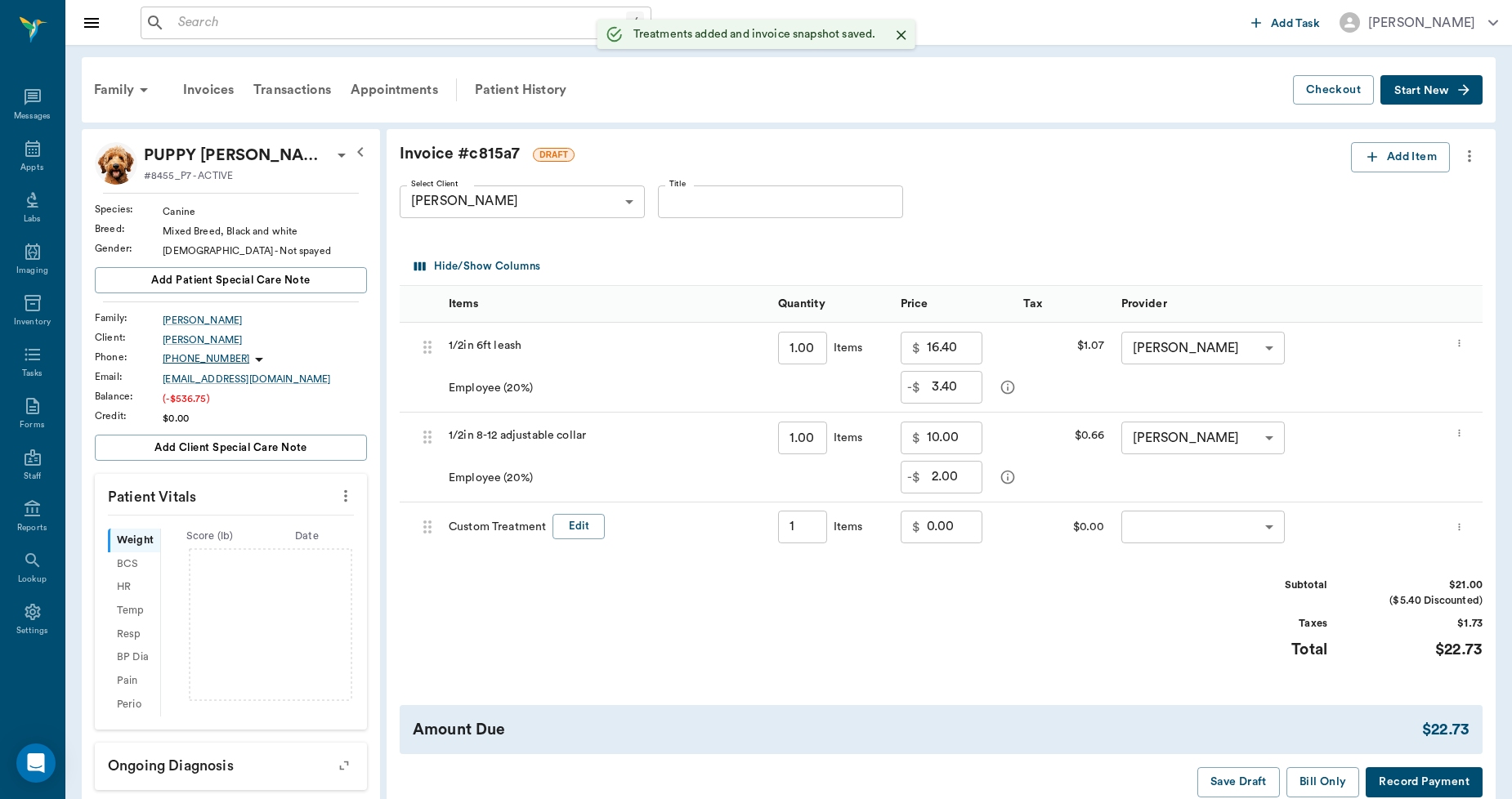
type input "1.00"
click at [960, 530] on input "0.00" at bounding box center [954, 527] width 55 height 33
type input "-2.52"
click at [597, 525] on button "Edit" at bounding box center [578, 526] width 52 height 26
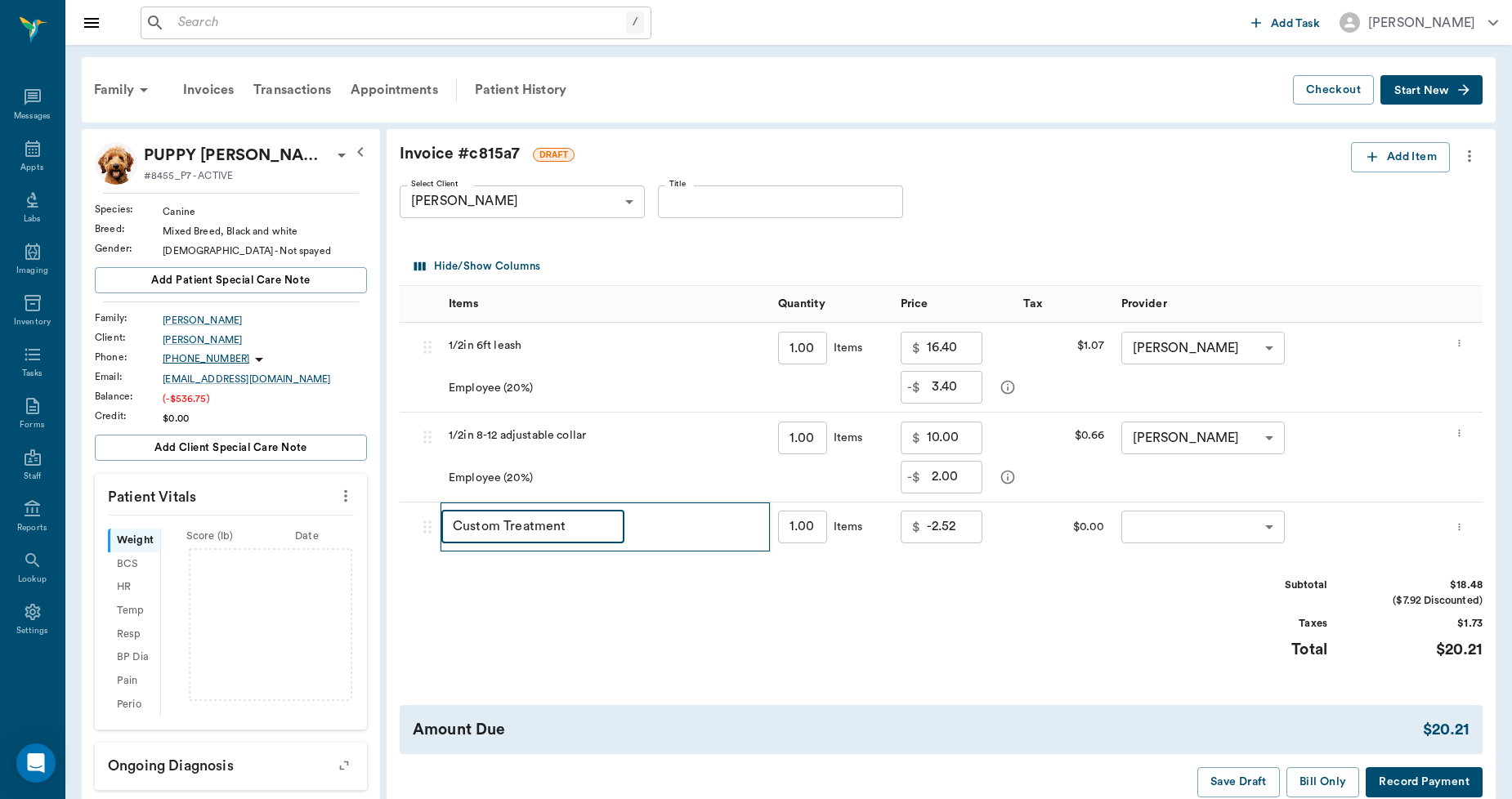
drag, startPoint x: 580, startPoint y: 531, endPoint x: 390, endPoint y: 540, distance: 190.2
click at [390, 540] on div "Invoice # c815a7 DRAFT Add Item Select Client Lorean Lingle 63ec2ece52e12b0ba11…" at bounding box center [941, 470] width 1109 height 681
type input "Employee"
click at [1147, 527] on body "/ ​ Add Task Dr. Bert Ellsworth Nectar Messages Appts Labs Imaging Inventory Ta…" at bounding box center [756, 530] width 1512 height 1062
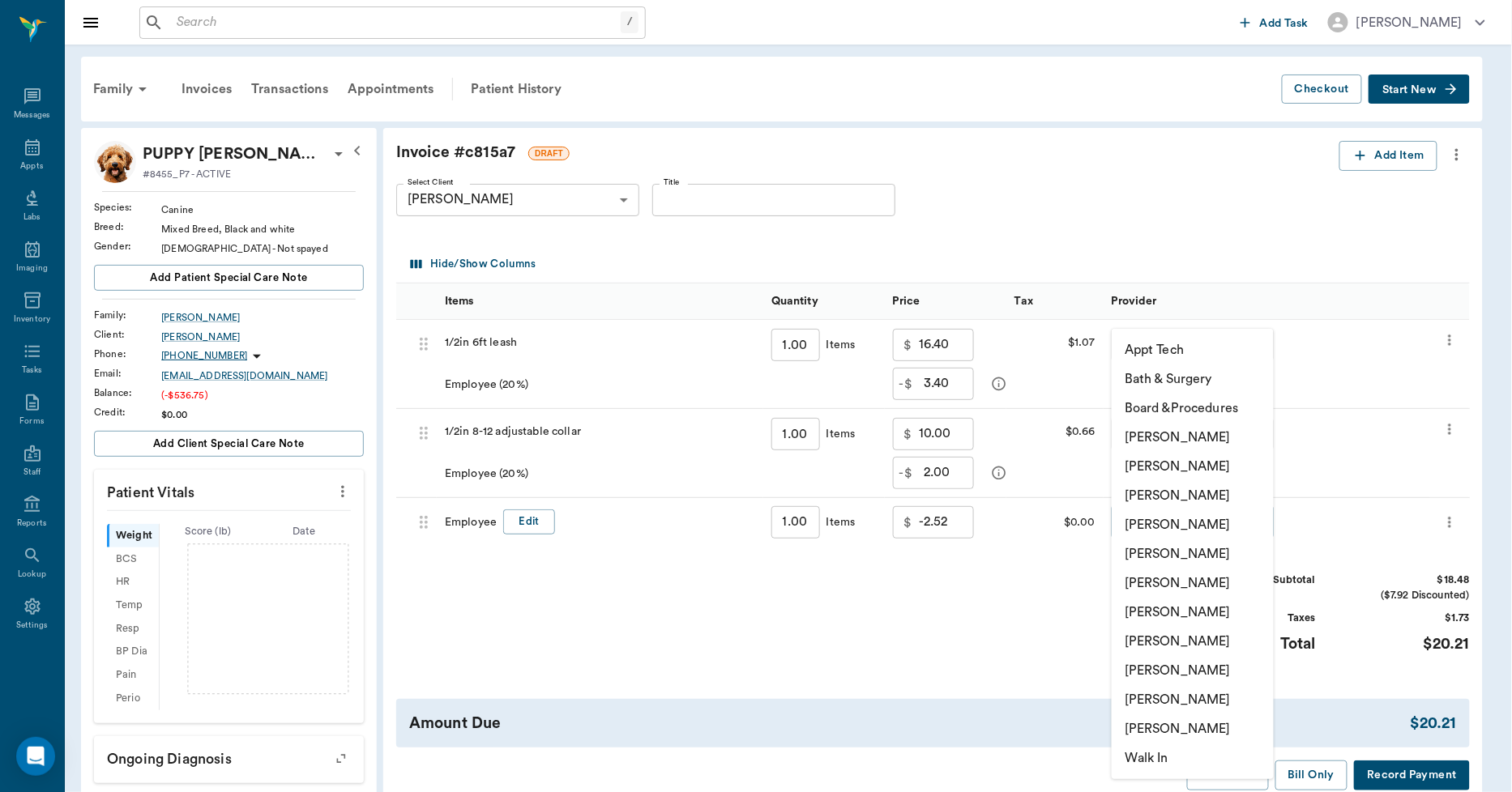
click at [1172, 698] on li "Lorean Lingle" at bounding box center [1193, 700] width 162 height 29
type input "none-63ec2ece52e12b0ba117cc90"
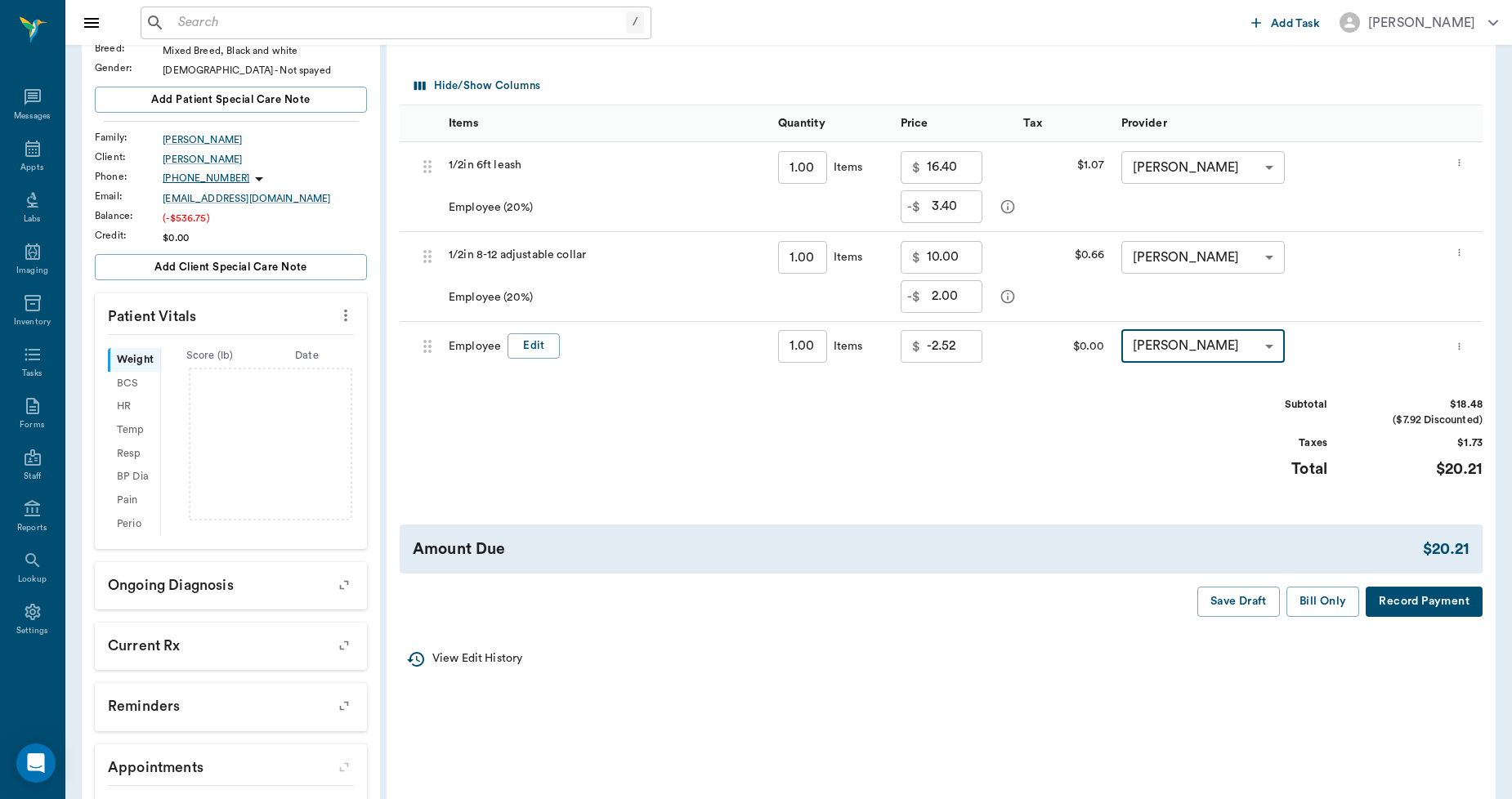
scroll to position [181, 0]
click at [1234, 602] on button "Save Draft" at bounding box center [1238, 600] width 82 height 30
click at [1235, 602] on button "Save Draft" at bounding box center [1238, 600] width 82 height 30
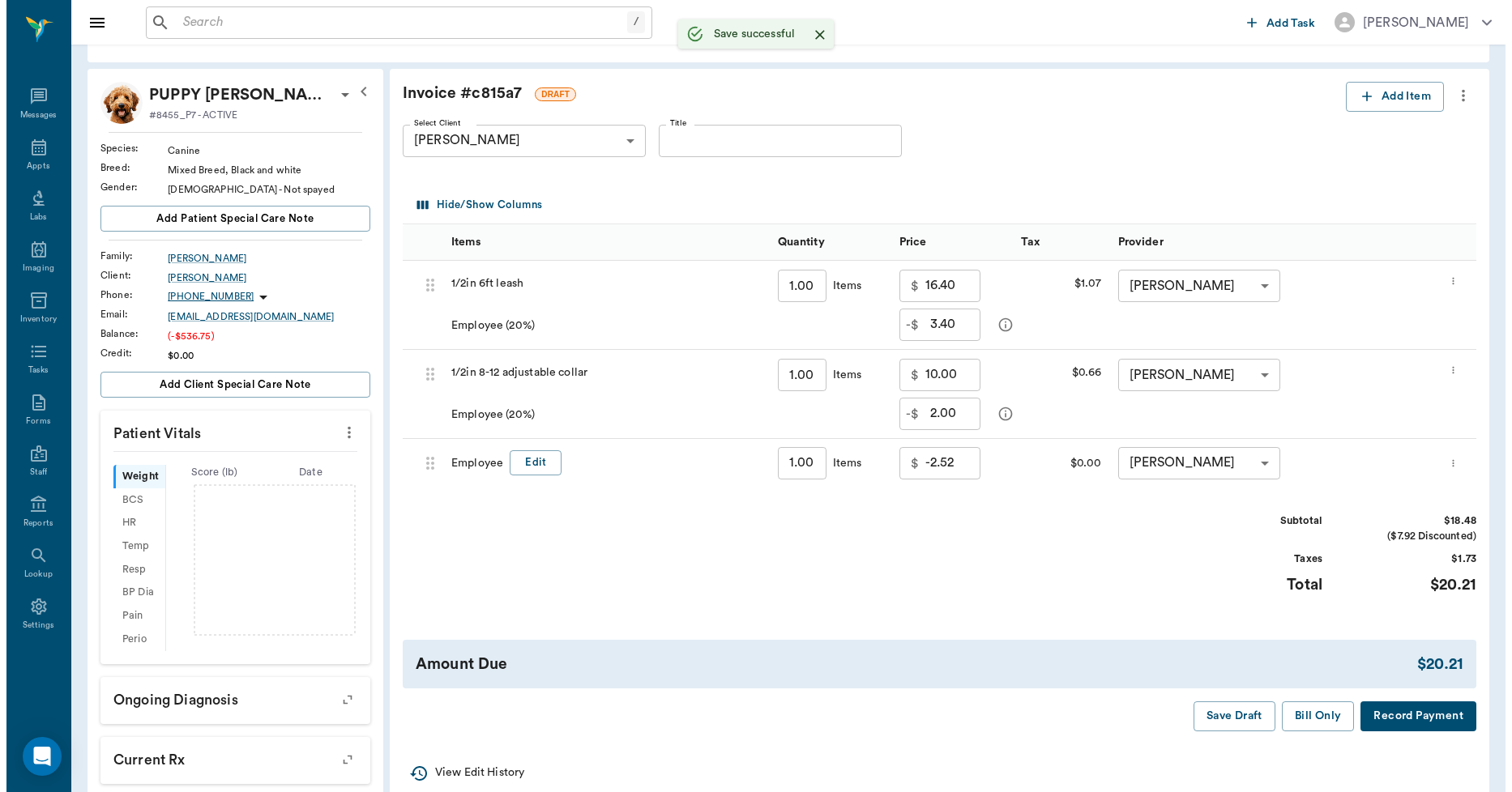
scroll to position [0, 0]
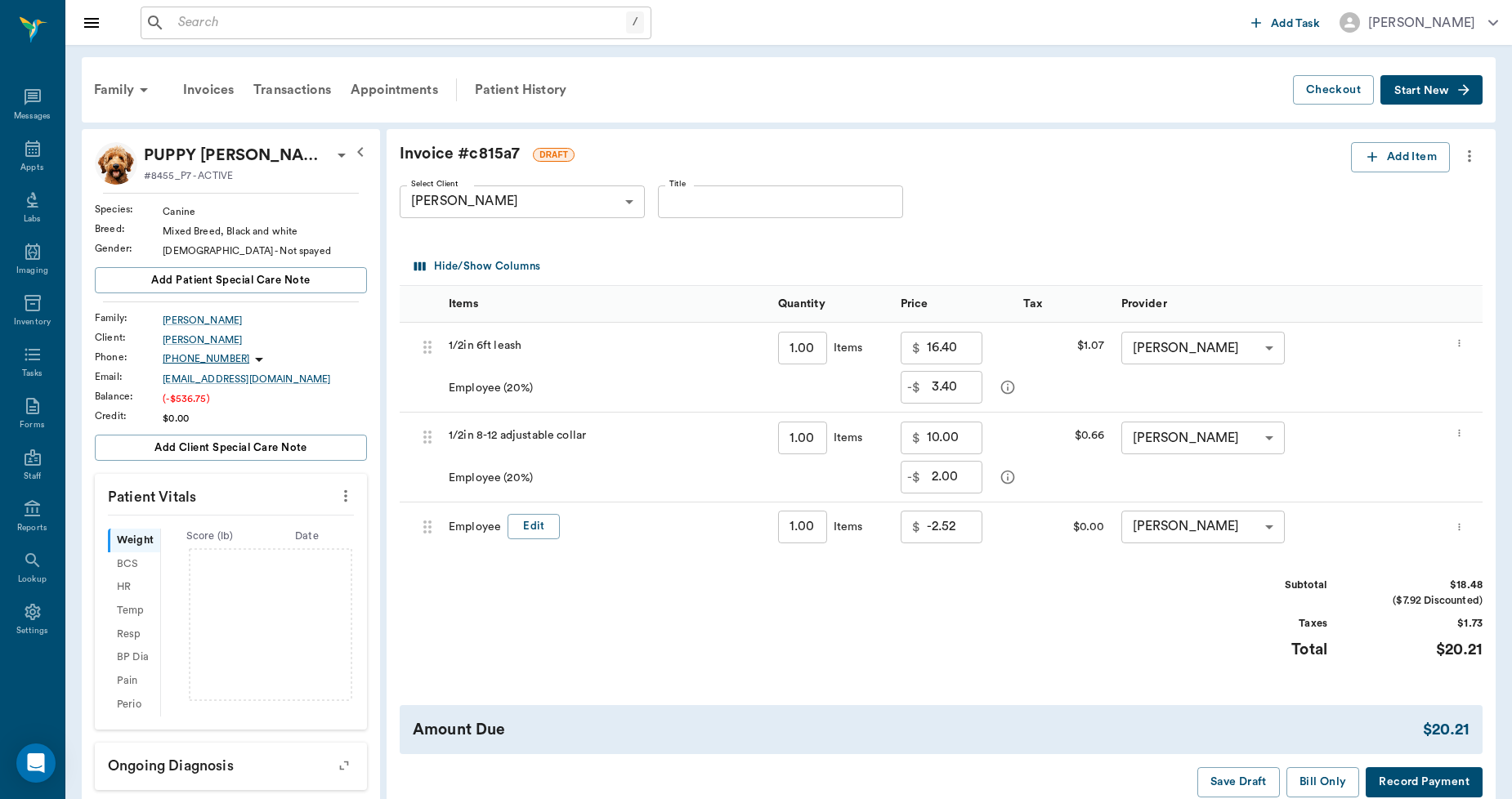
click at [54, 77] on ul "Messages Appts Labs Imaging Inventory Tasks Forms Staff Reports Lookup Settings" at bounding box center [32, 363] width 64 height 579
click at [111, 100] on div "Family" at bounding box center [124, 90] width 79 height 40
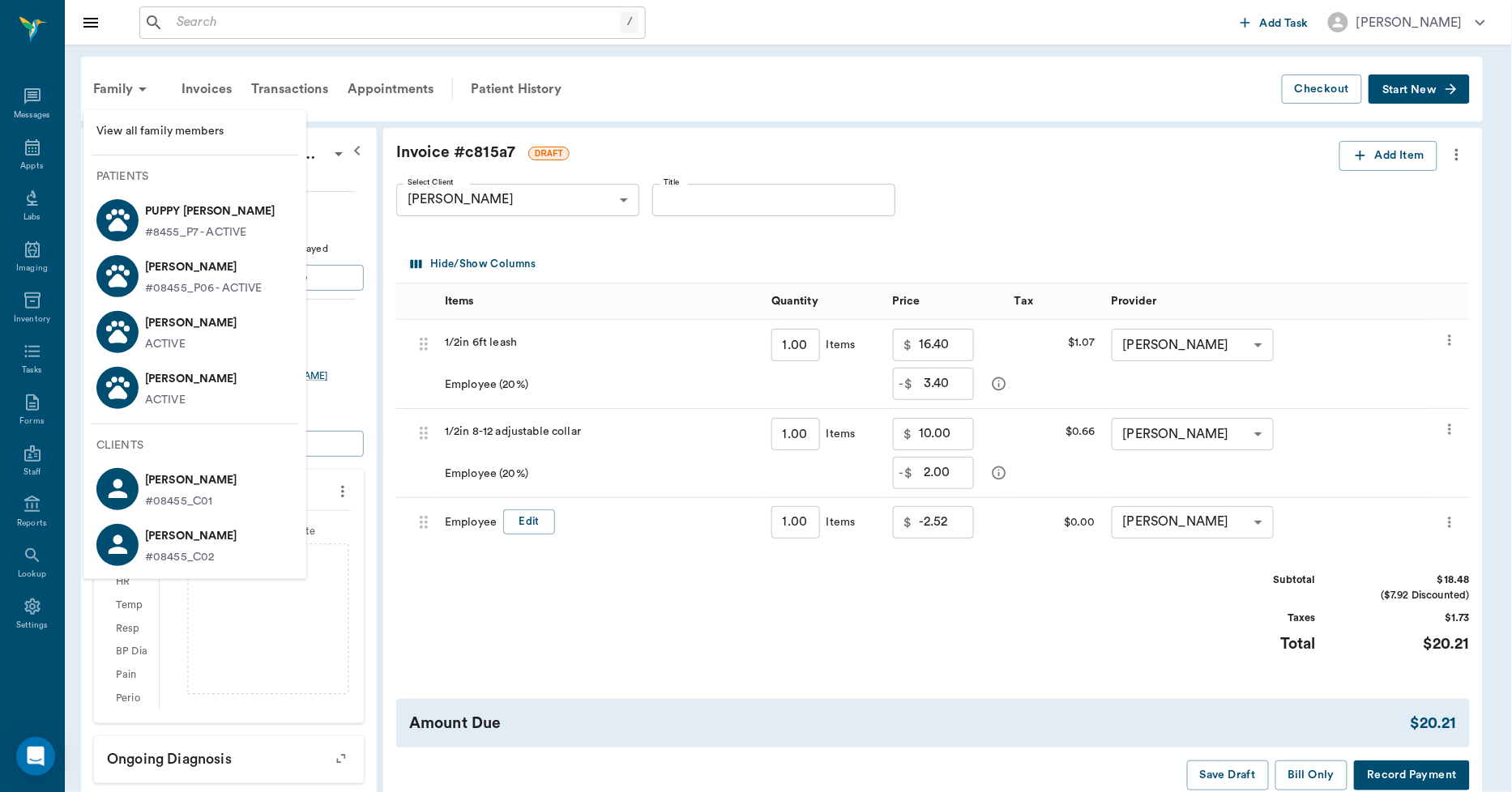
click at [149, 271] on p "Wren Lingle" at bounding box center [204, 268] width 118 height 26
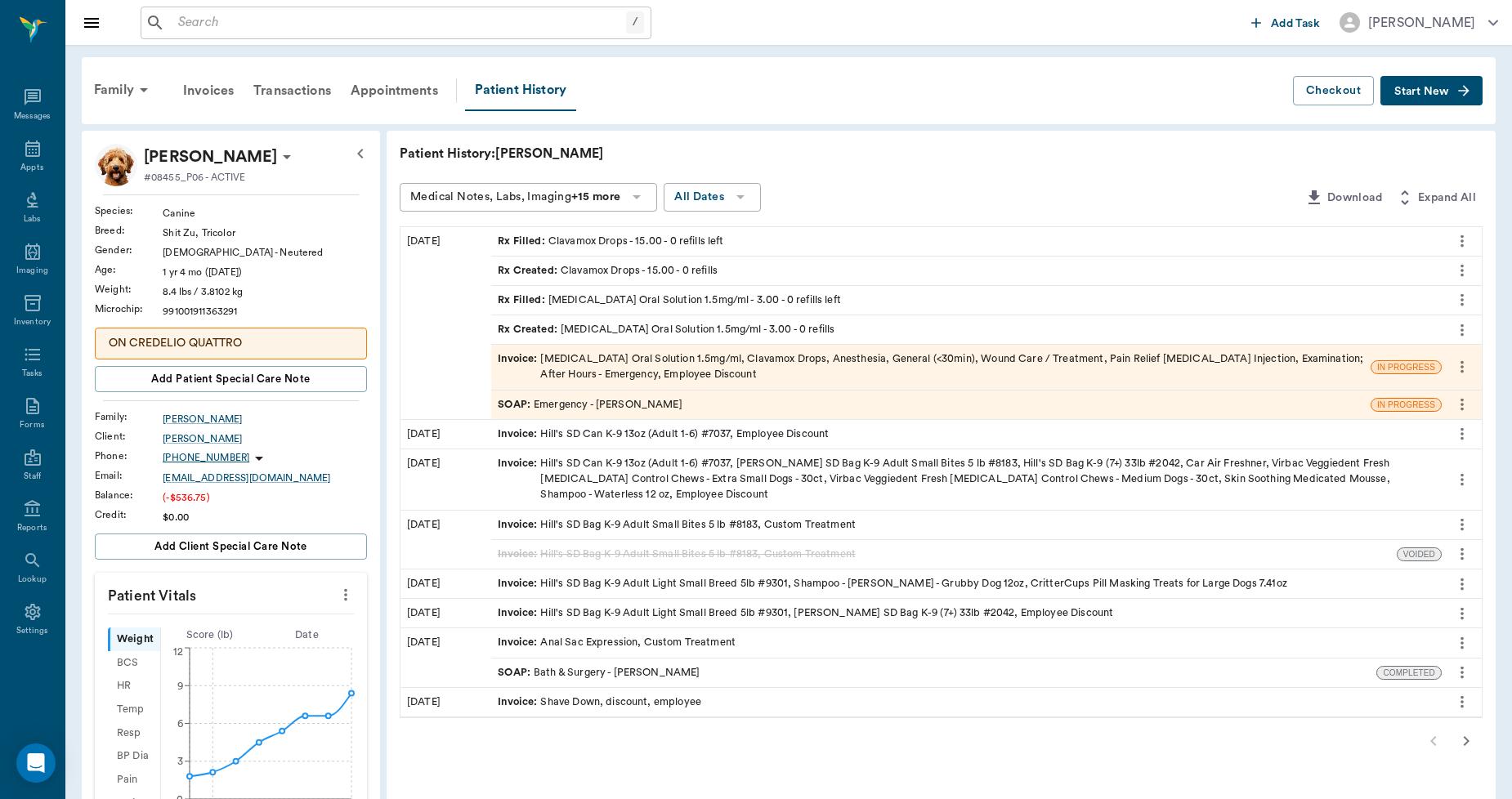
click at [671, 407] on div "SOAP : Emergency - Dr. Bert Ellsworth" at bounding box center [590, 404] width 185 height 16
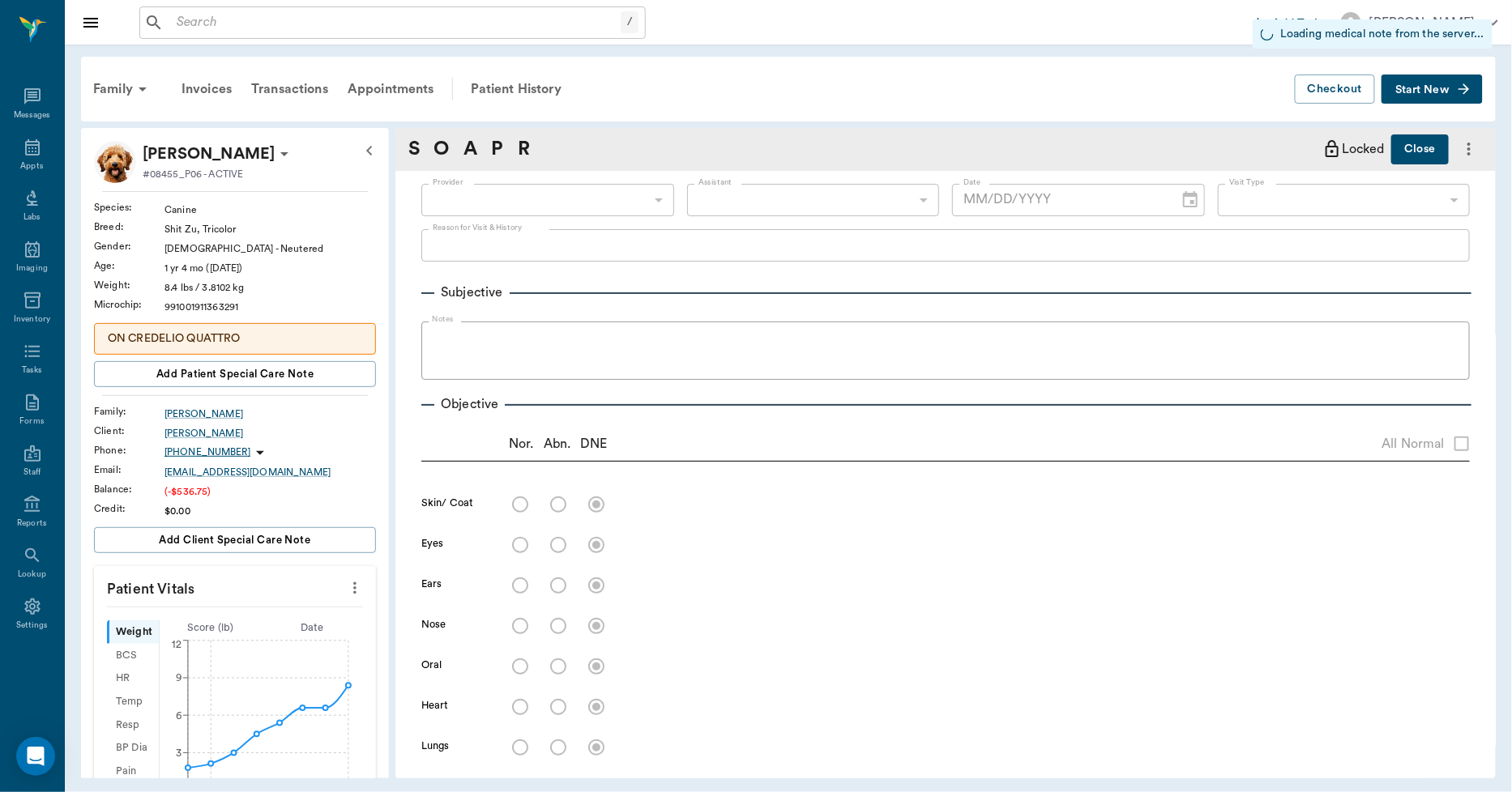
type input "63ec2f075fda476ae8351a4d"
type input "65d2be4f46e3a538d89b8c1c"
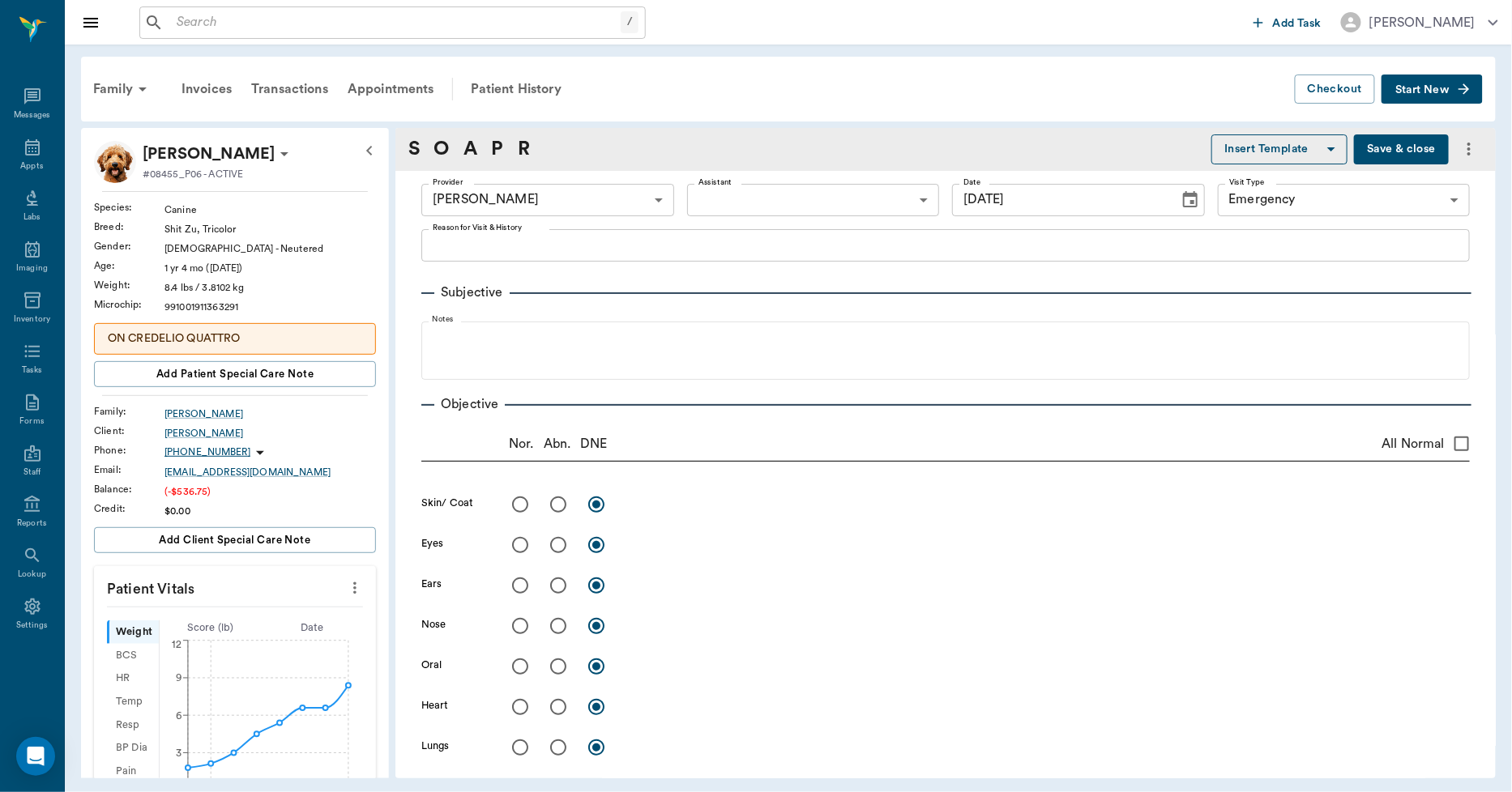
type input "10/13/2025"
click at [25, 143] on icon at bounding box center [33, 148] width 20 height 20
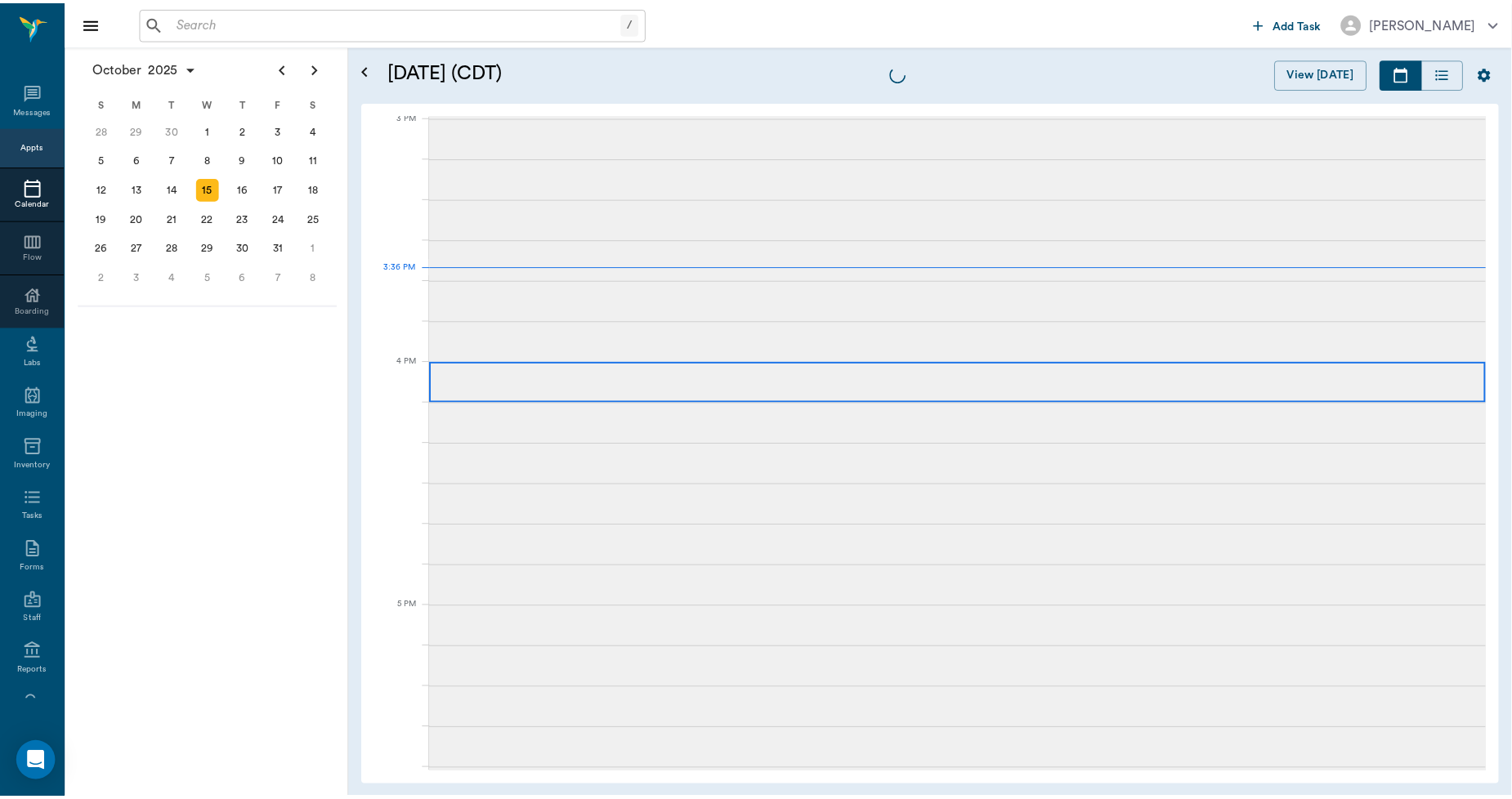
scroll to position [1718, 0]
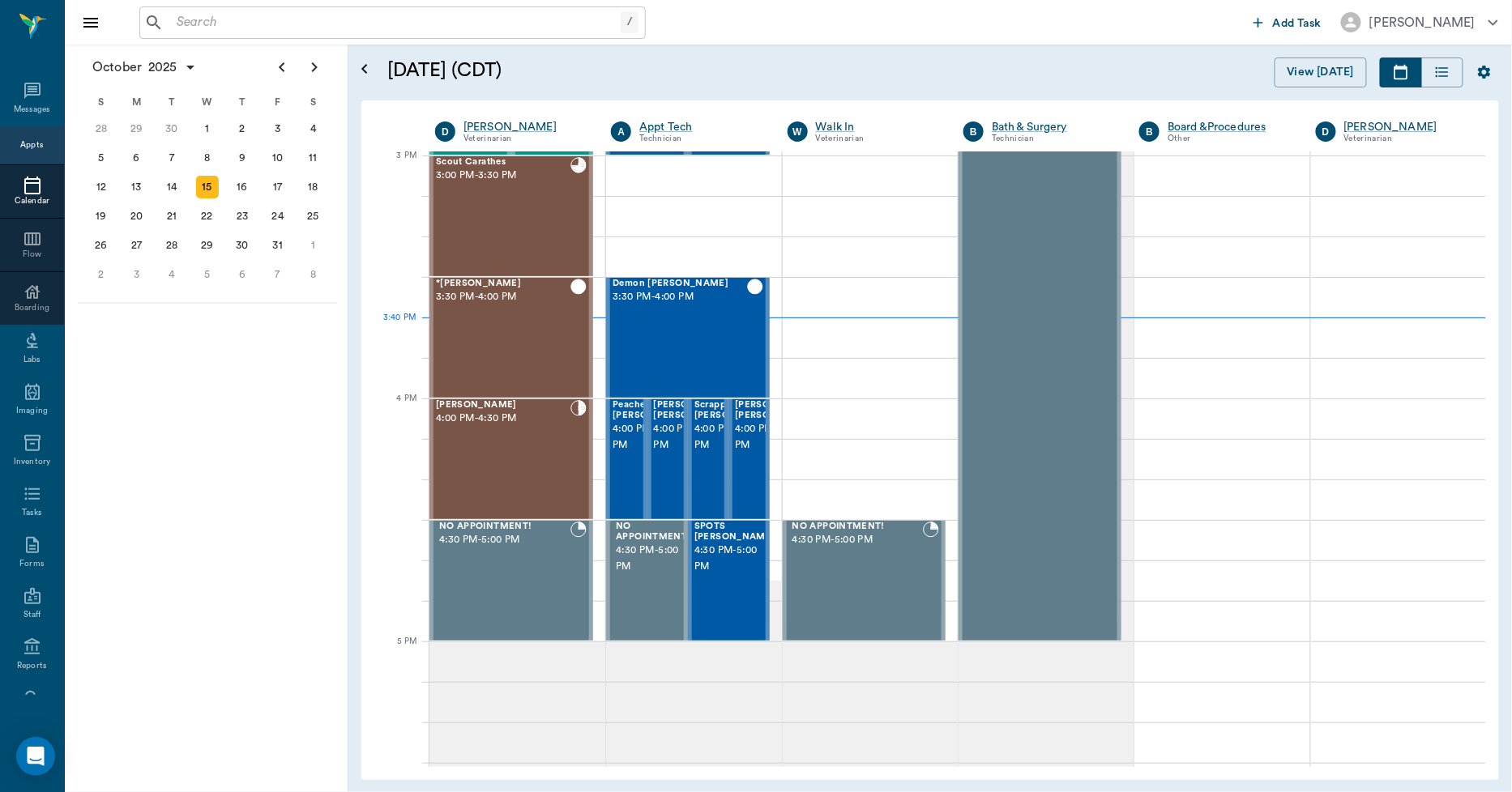
click at [309, 27] on input "text" at bounding box center [395, 23] width 451 height 23
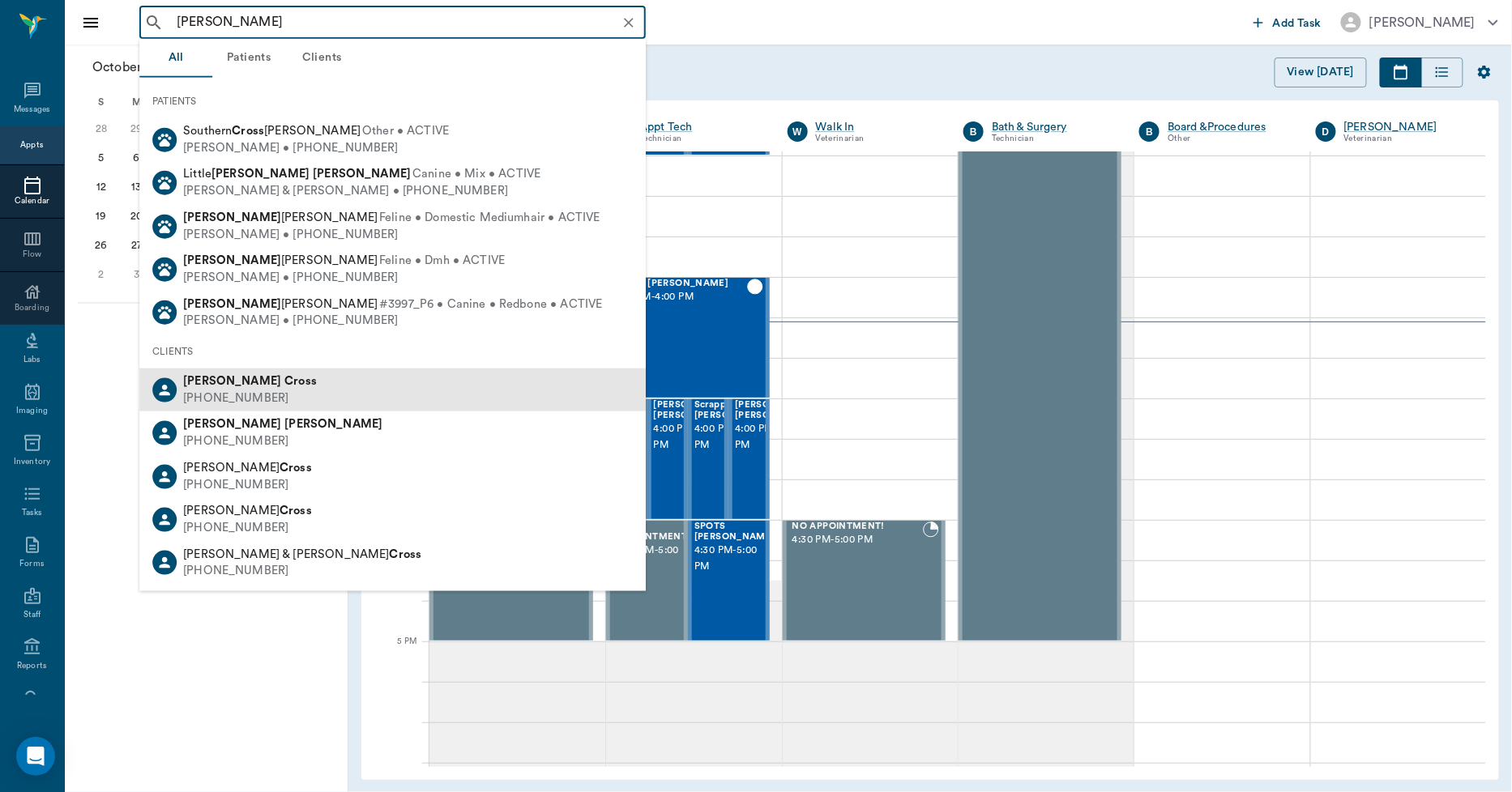
click at [227, 391] on div "(903) 826-3783" at bounding box center [250, 398] width 134 height 17
type input "john cross"
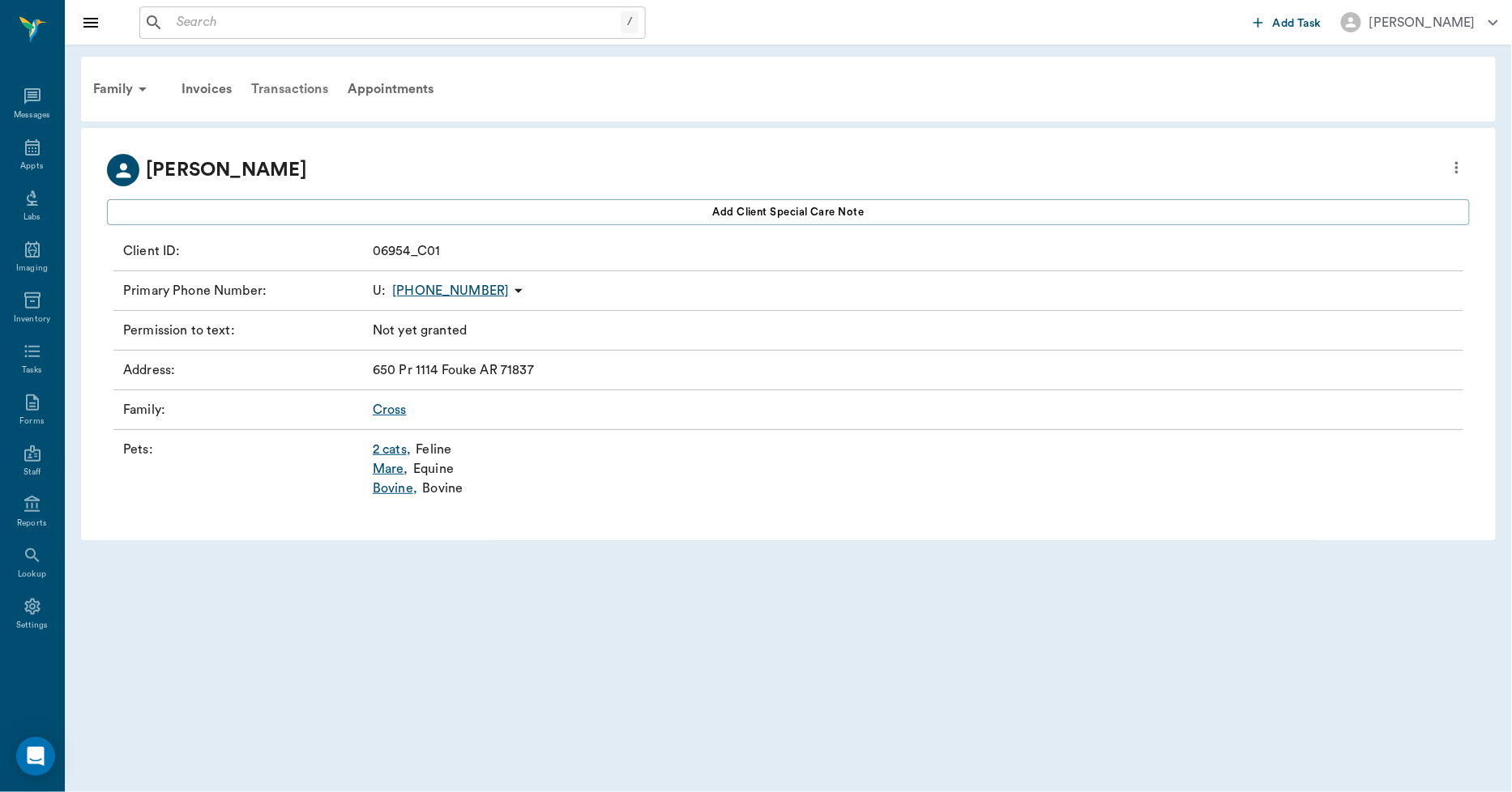
click at [294, 82] on div "Transactions" at bounding box center [290, 89] width 96 height 39
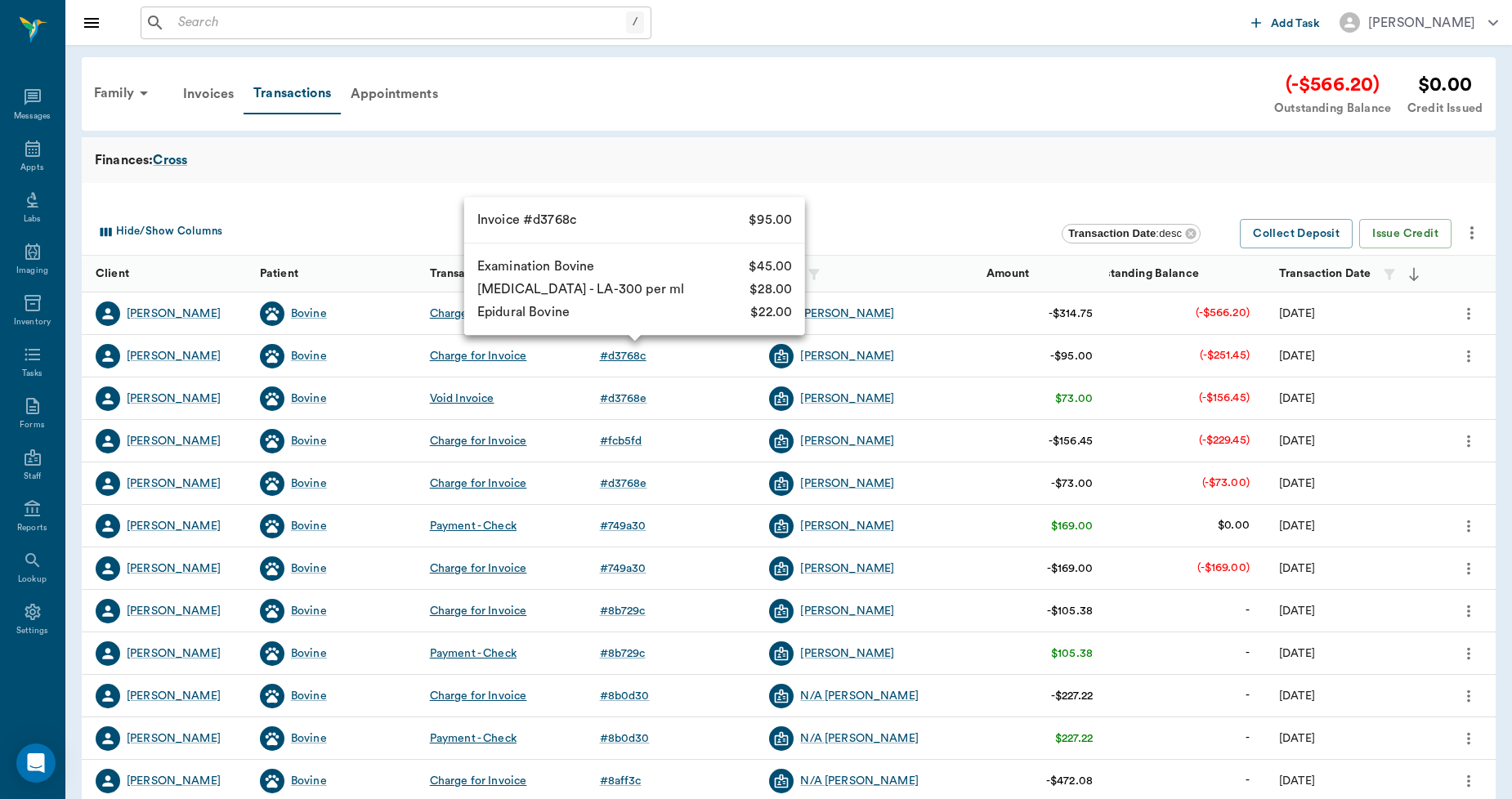
click at [625, 362] on div "# d3768c" at bounding box center [623, 357] width 47 height 16
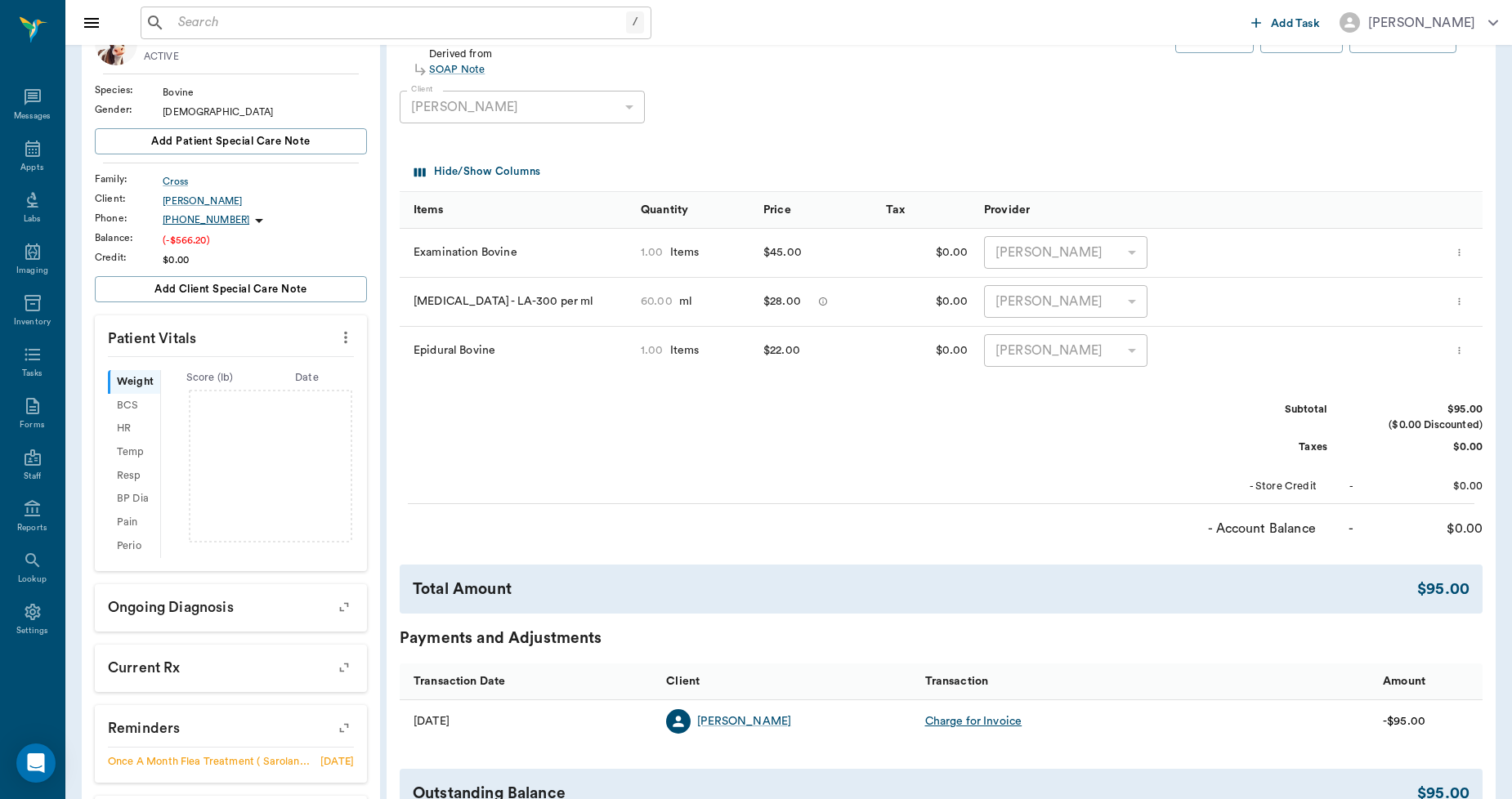
scroll to position [271, 0]
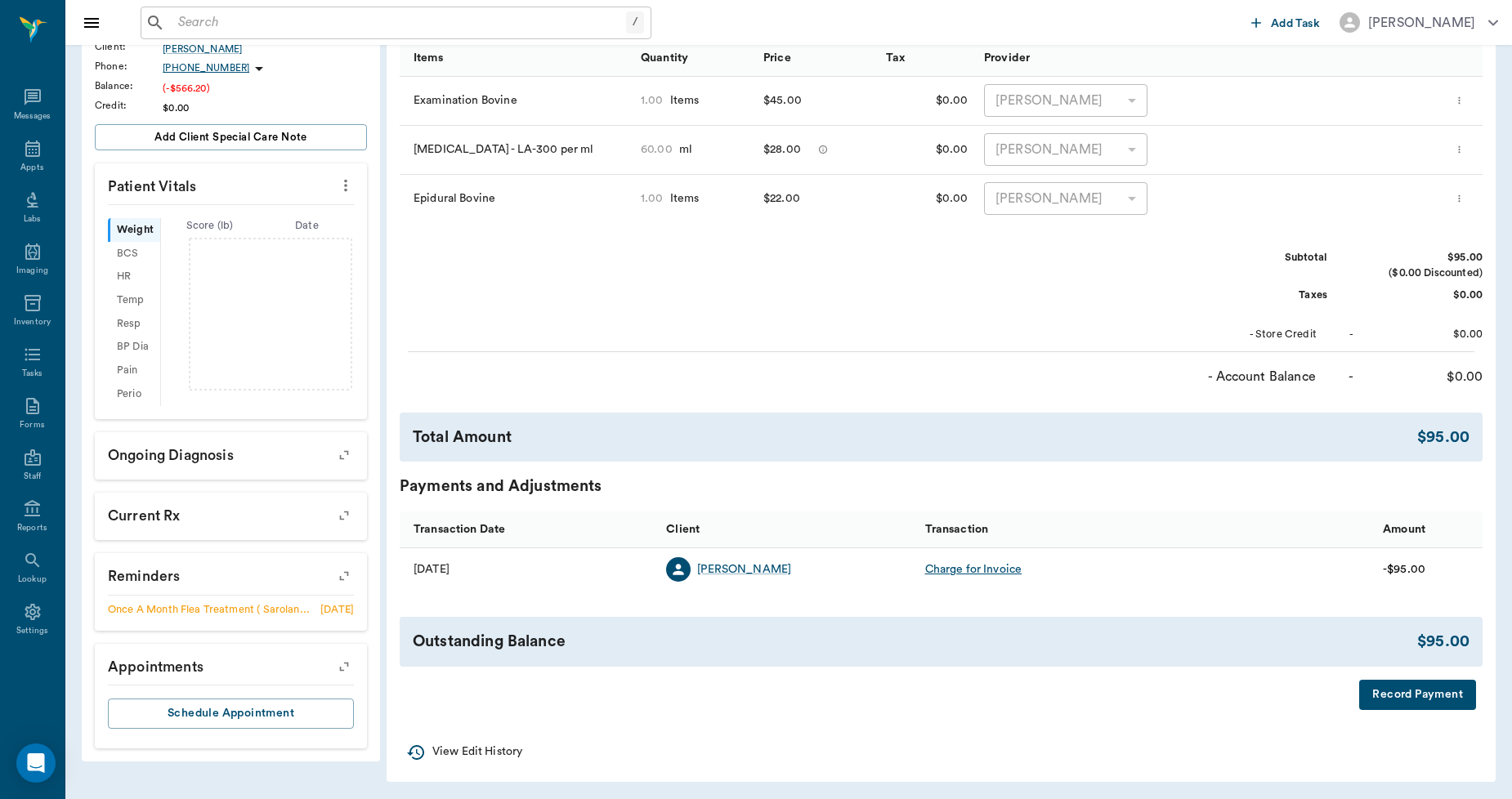
click at [1395, 698] on button "Record Payment" at bounding box center [1418, 694] width 117 height 30
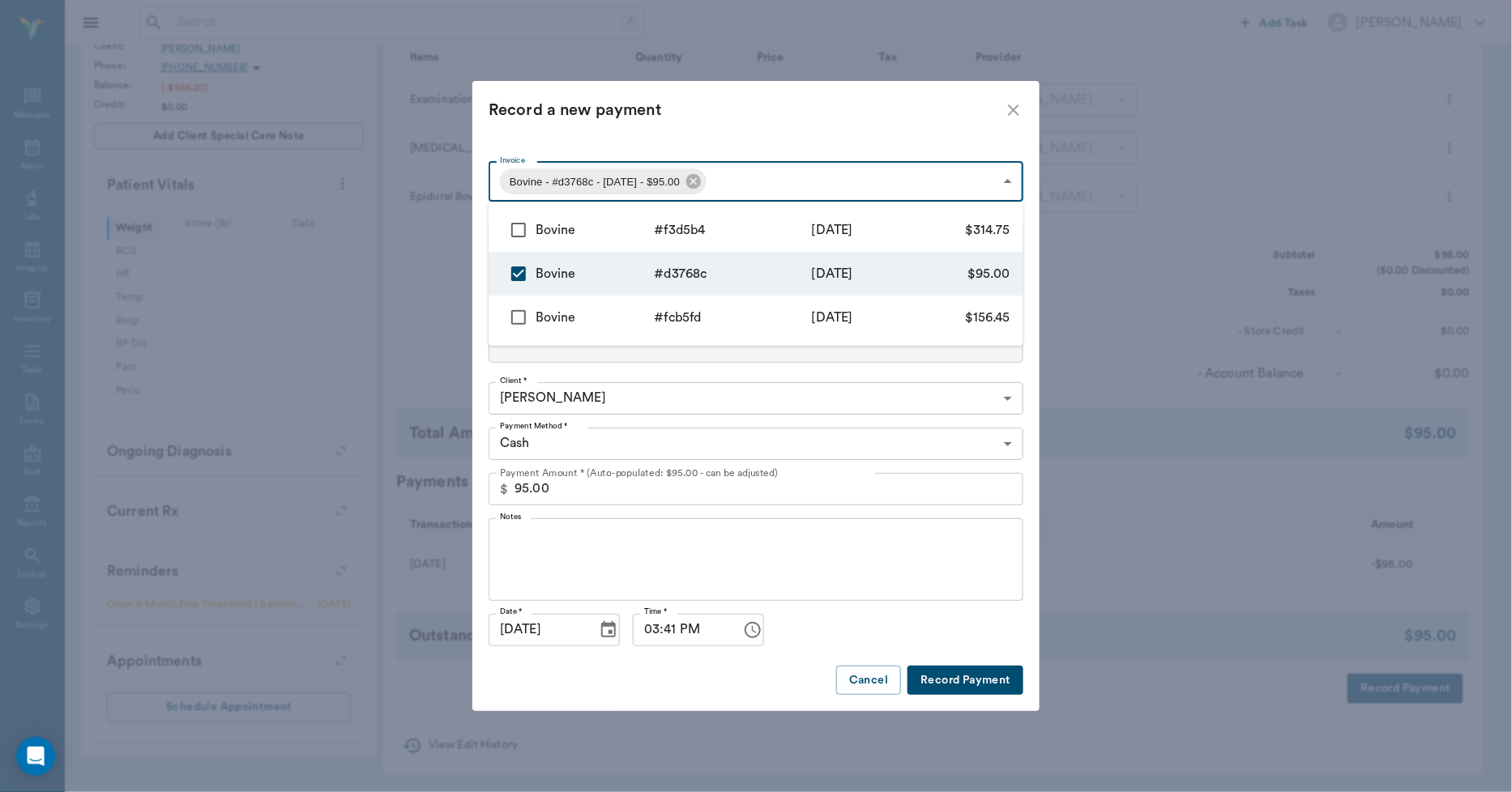
click at [778, 179] on body "/ ​ Add Task Dr. Bert Ellsworth Nectar Messages Appts Labs Imaging Inventory Ta…" at bounding box center [756, 263] width 1512 height 1063
click at [515, 321] on input "checkbox" at bounding box center [519, 318] width 34 height 34
checkbox input "true"
type input "68c889971693de2426d3768c,68c486b73dd37389f9fcb5fd"
type input "251.45"
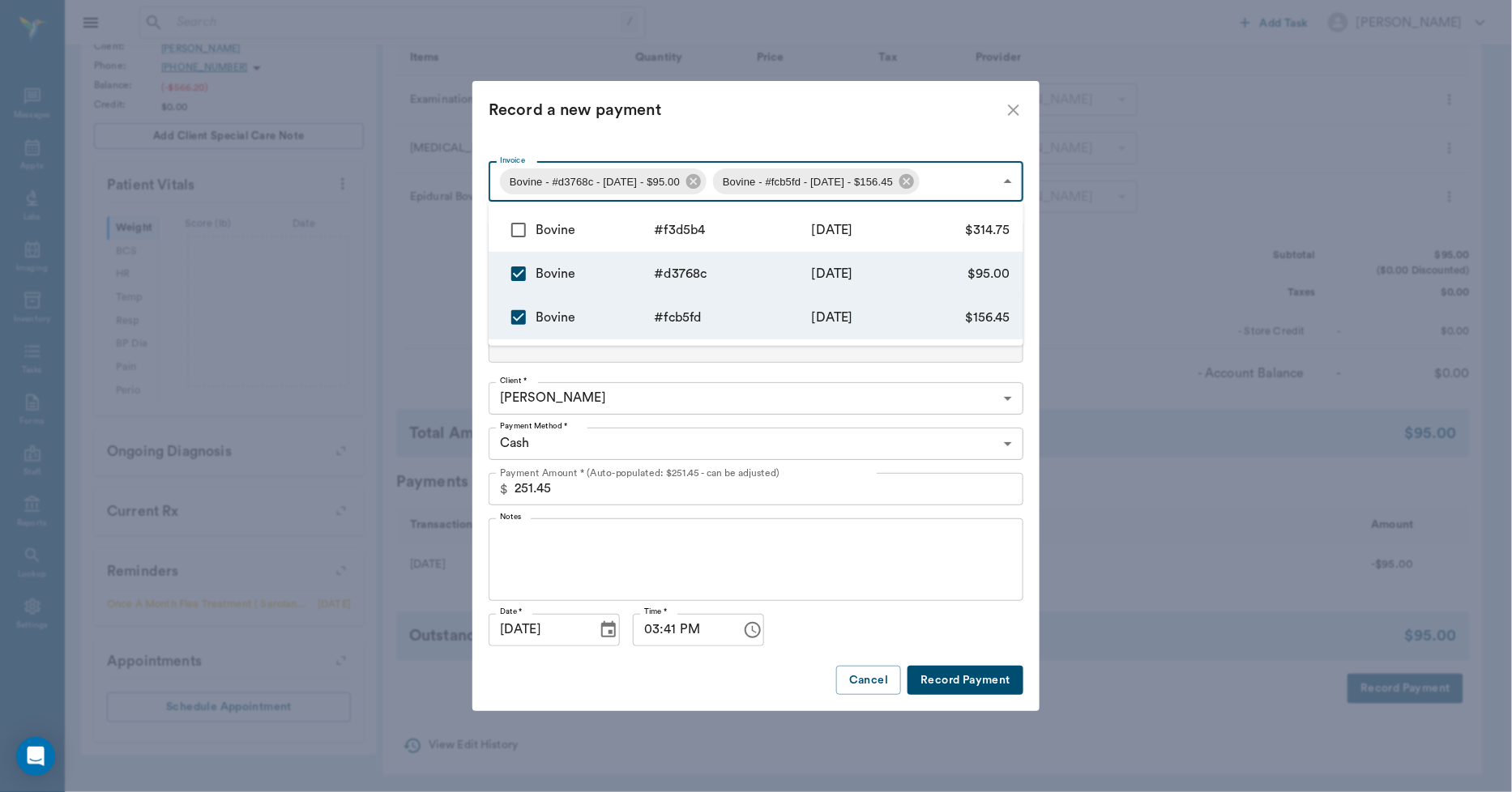
click at [725, 109] on div at bounding box center [756, 396] width 1512 height 792
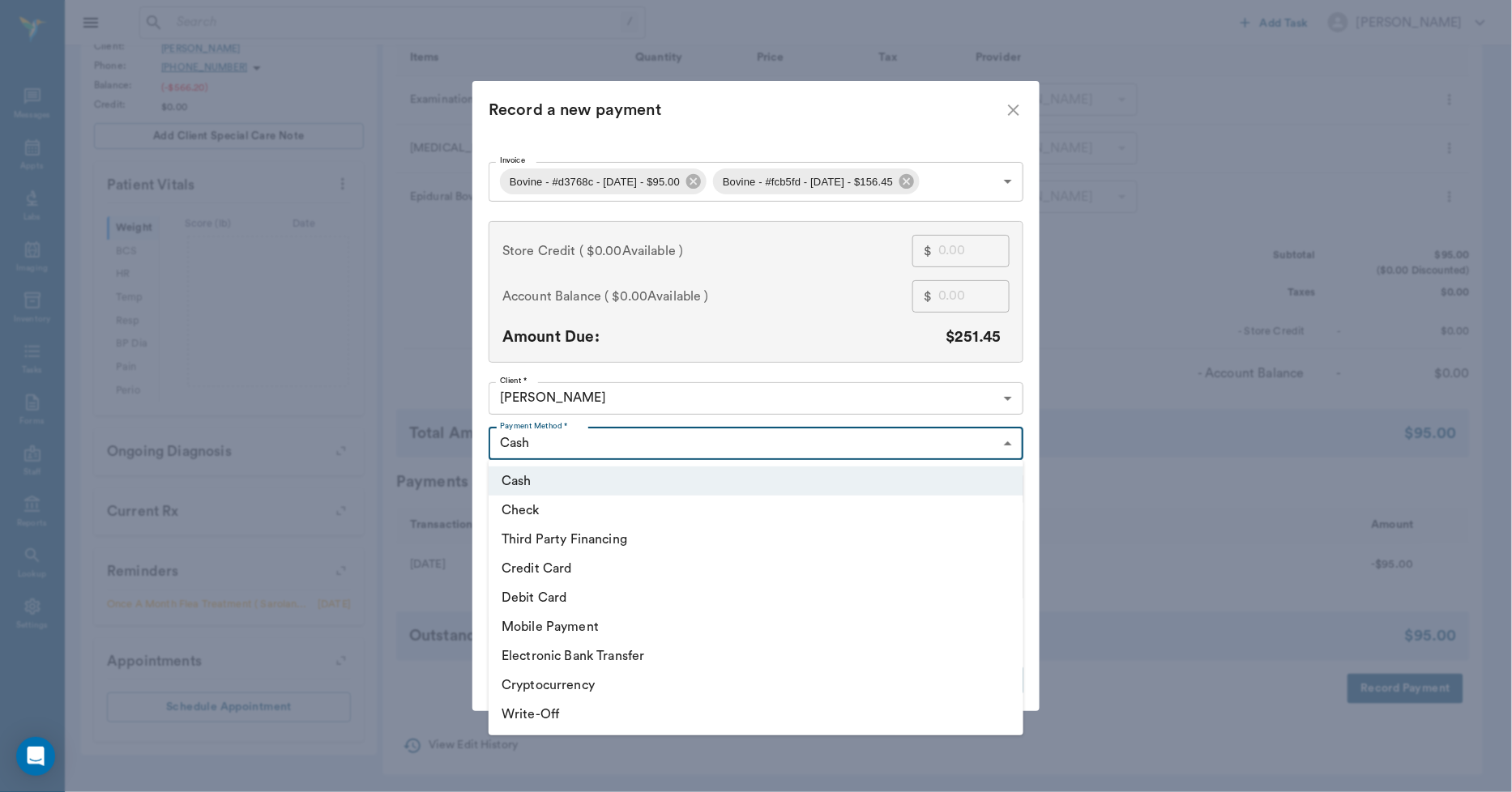
click at [671, 447] on body "/ ​ Add Task Dr. Bert Ellsworth Nectar Messages Appts Labs Imaging Inventory Ta…" at bounding box center [756, 263] width 1512 height 1063
click at [527, 505] on li "Check" at bounding box center [756, 510] width 535 height 29
type input "CHECK"
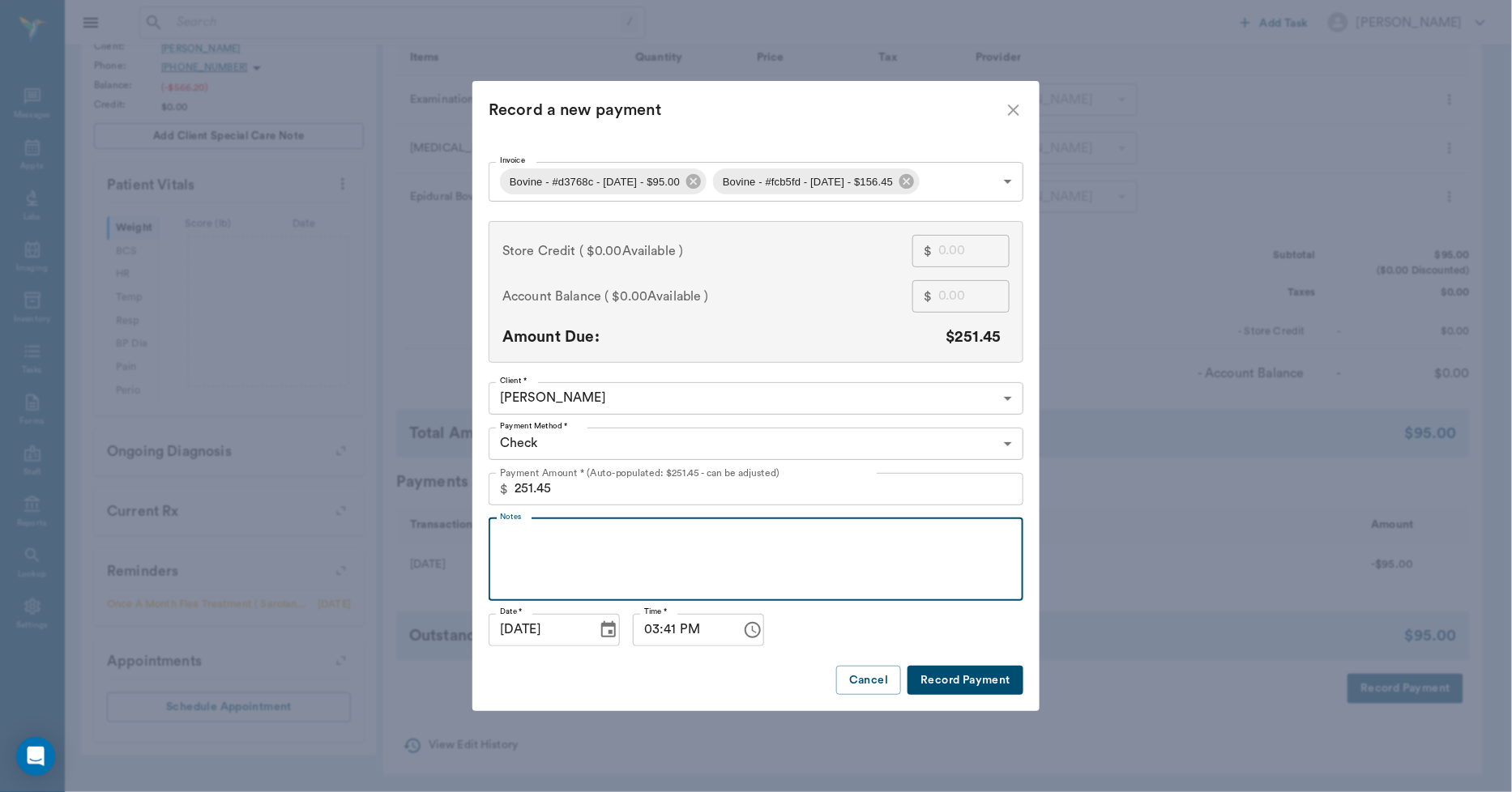
click at [524, 536] on textarea "Notes" at bounding box center [756, 559] width 512 height 56
type textarea "# 5407"
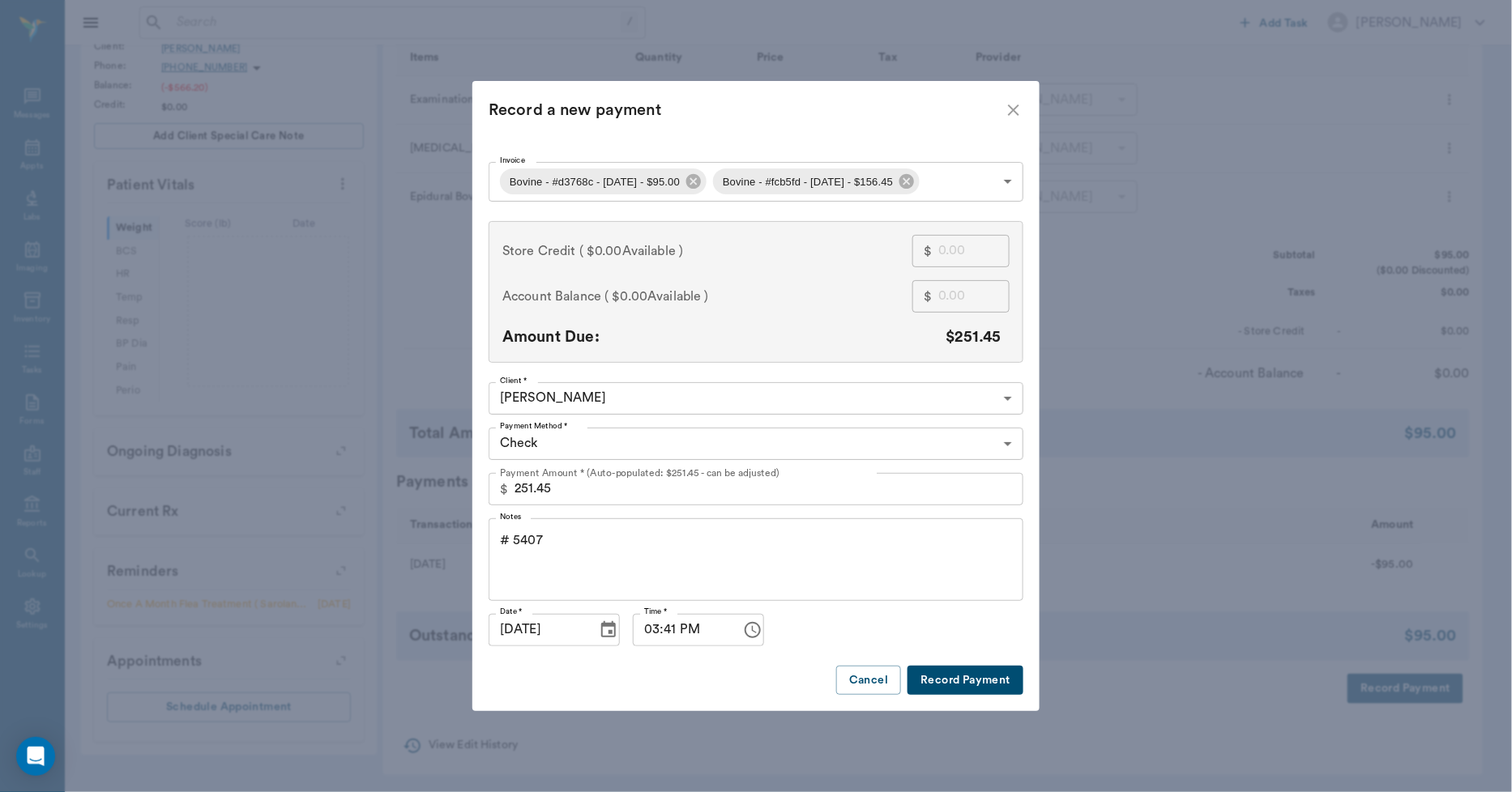
click at [961, 673] on button "Record Payment" at bounding box center [966, 681] width 116 height 30
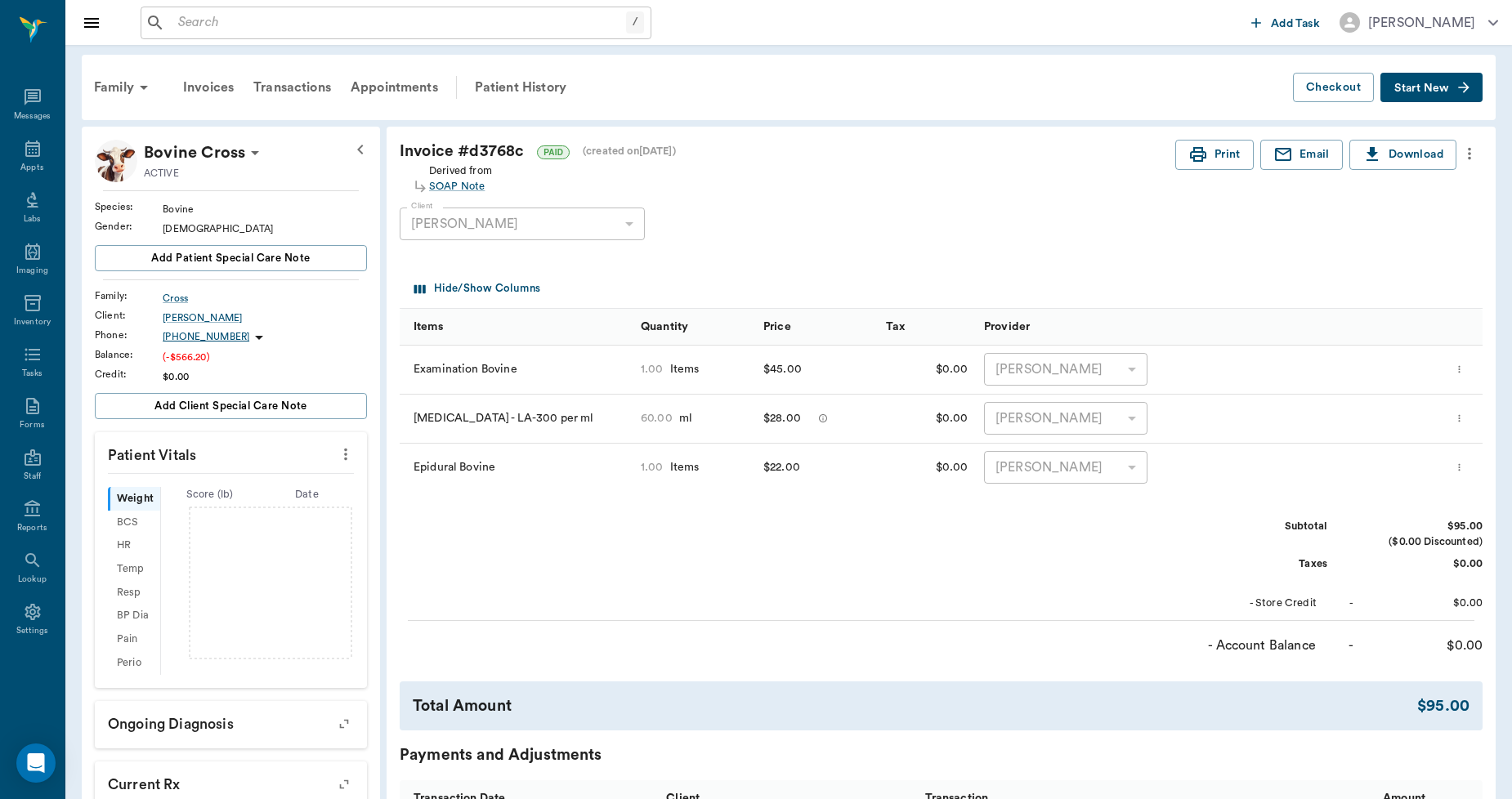
scroll to position [0, 0]
click at [295, 84] on div "Transactions" at bounding box center [293, 90] width 97 height 40
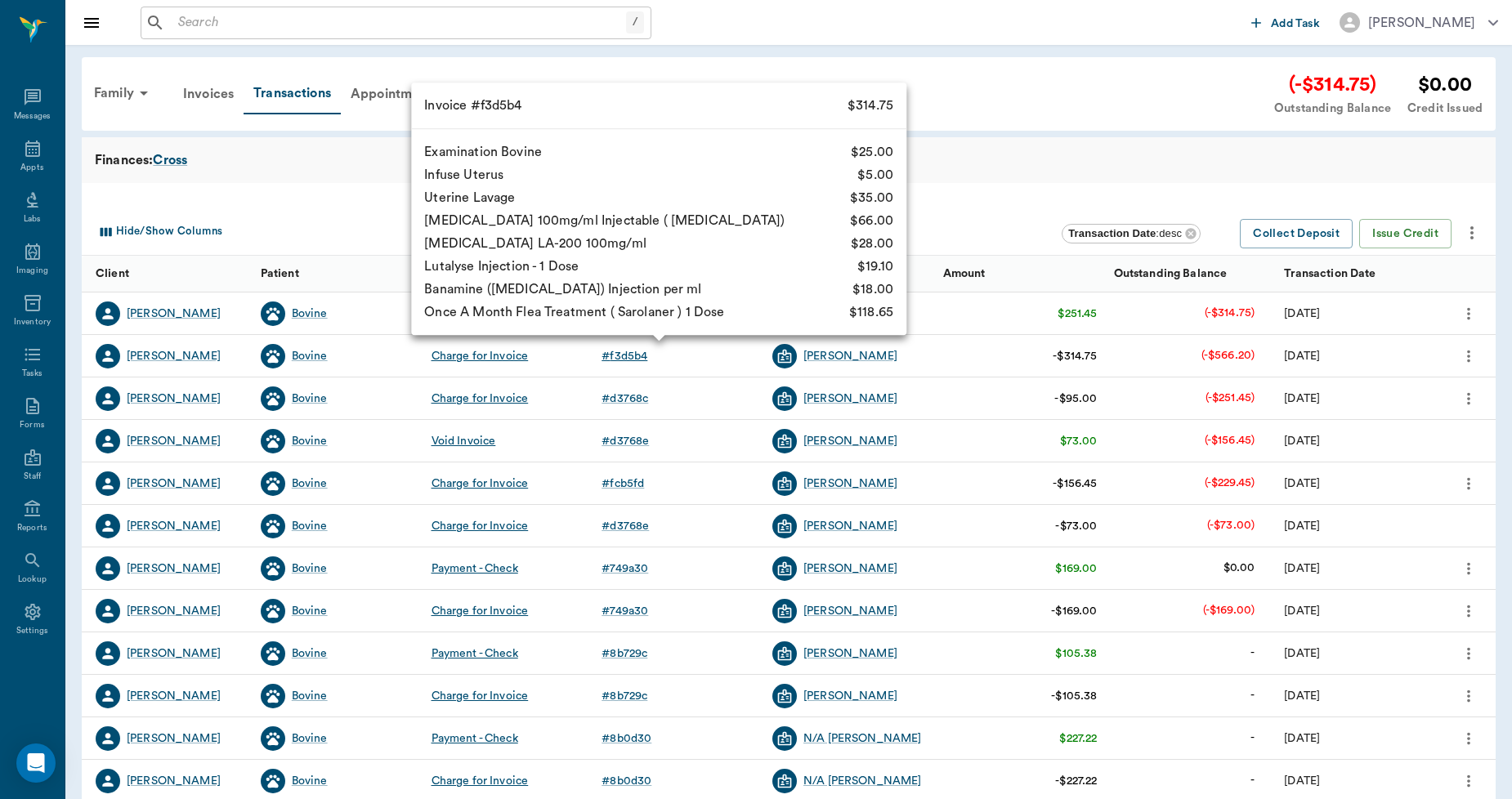
click at [632, 357] on div "# f3d5b4" at bounding box center [625, 357] width 46 height 16
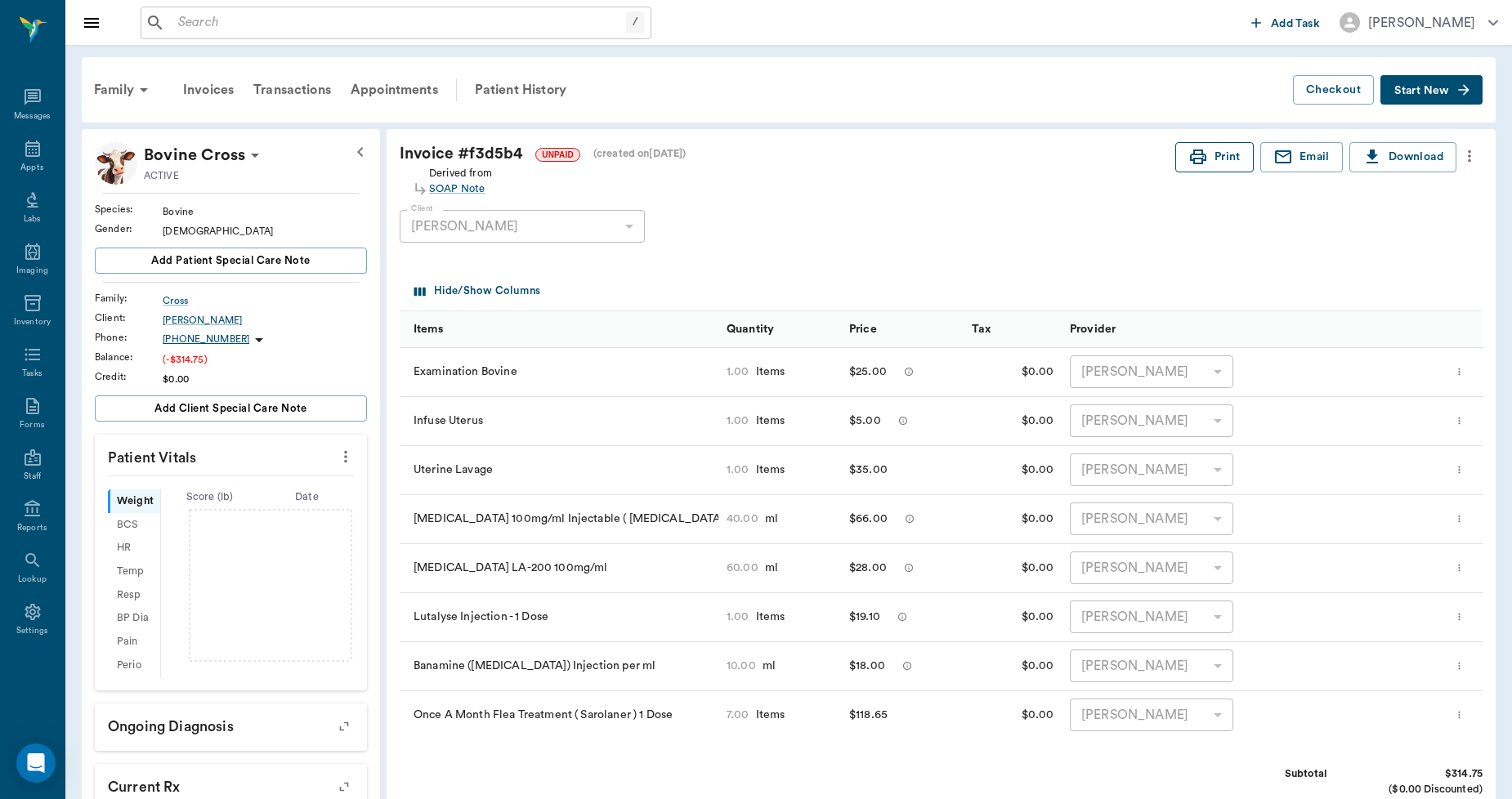
click at [1219, 163] on button "Print" at bounding box center [1215, 157] width 78 height 30
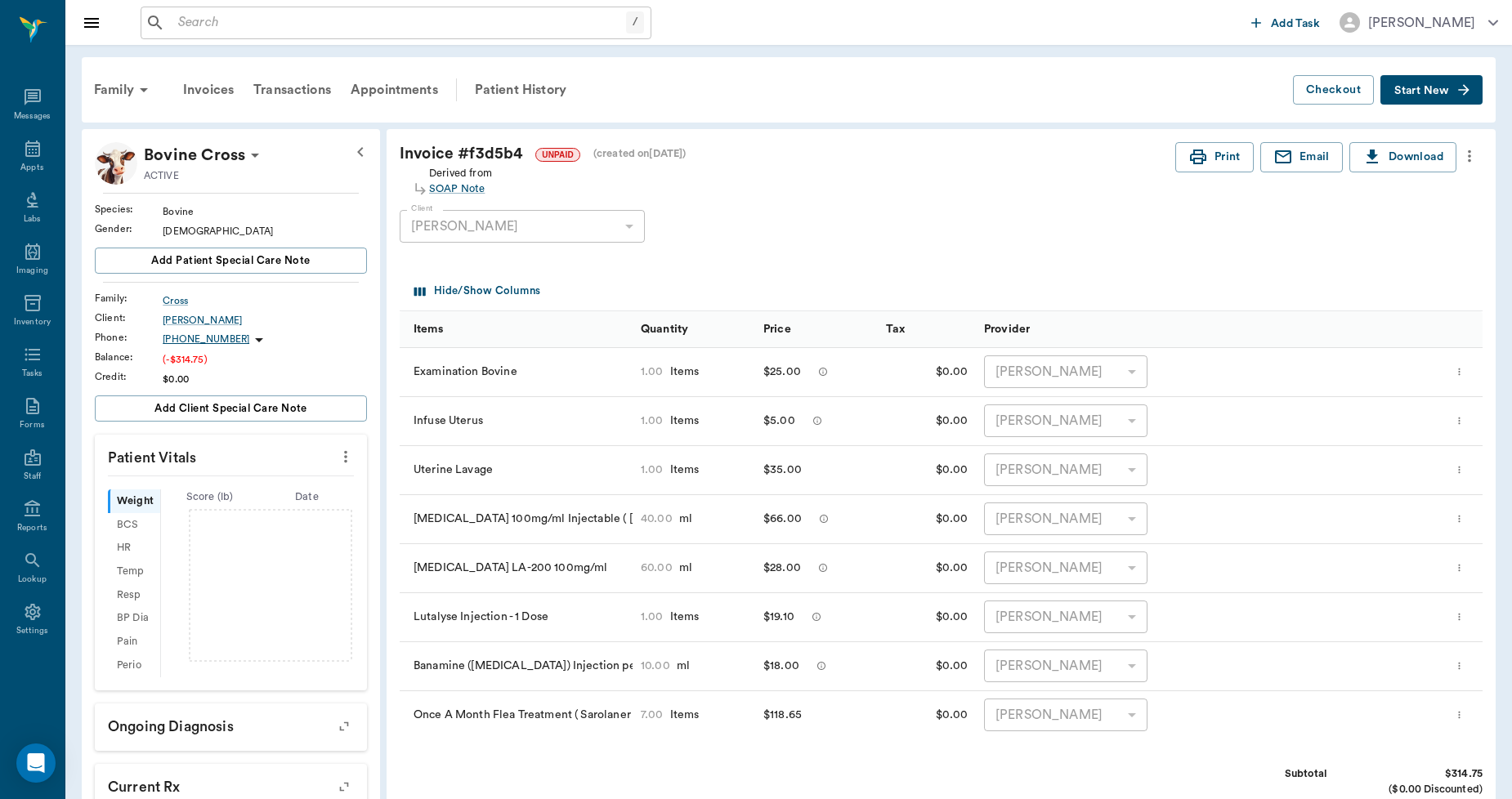
click at [385, 26] on input "text" at bounding box center [399, 23] width 455 height 23
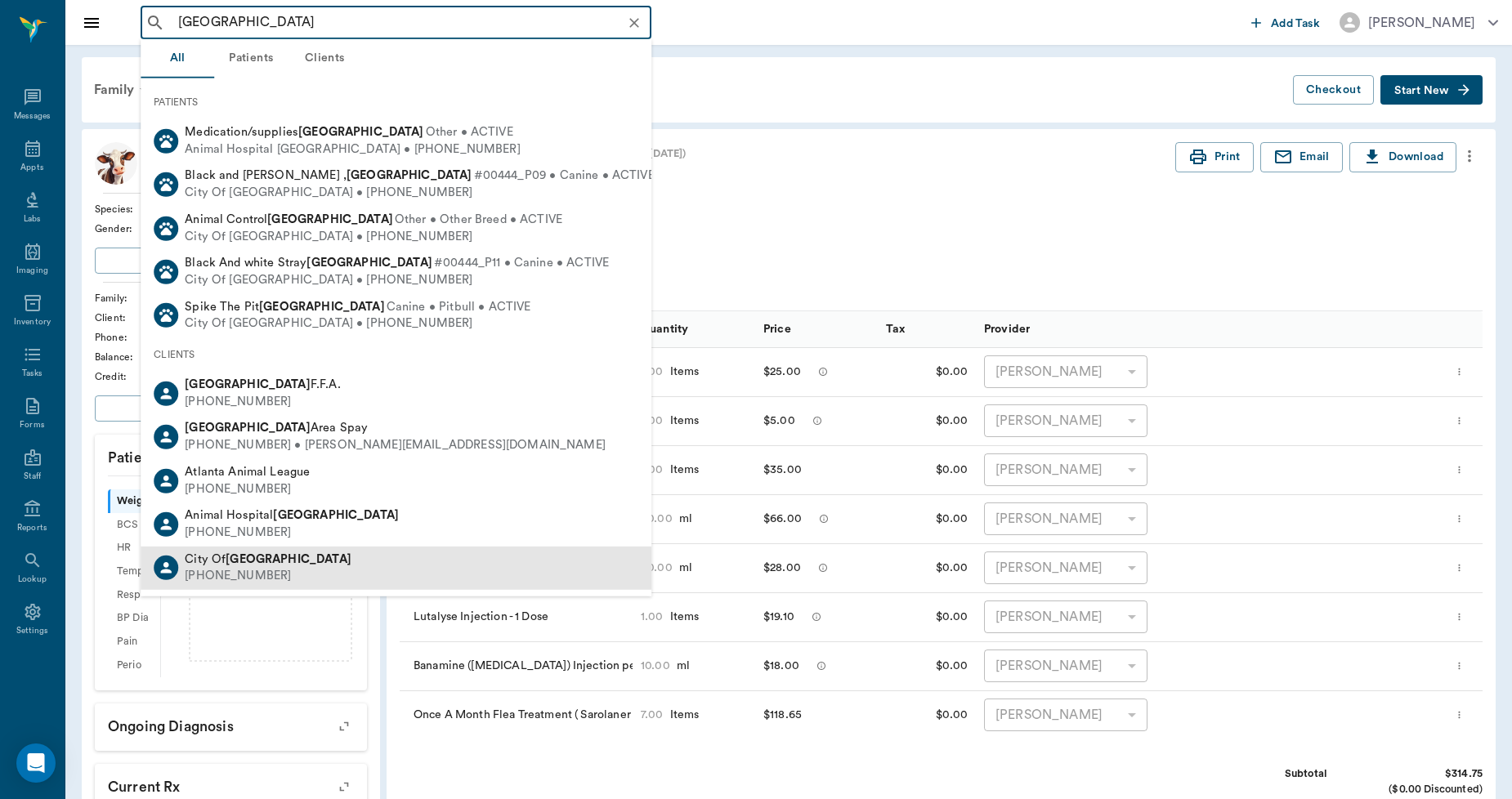
click at [240, 552] on div "City Of Atlanta" at bounding box center [268, 559] width 166 height 17
type input "atlanta"
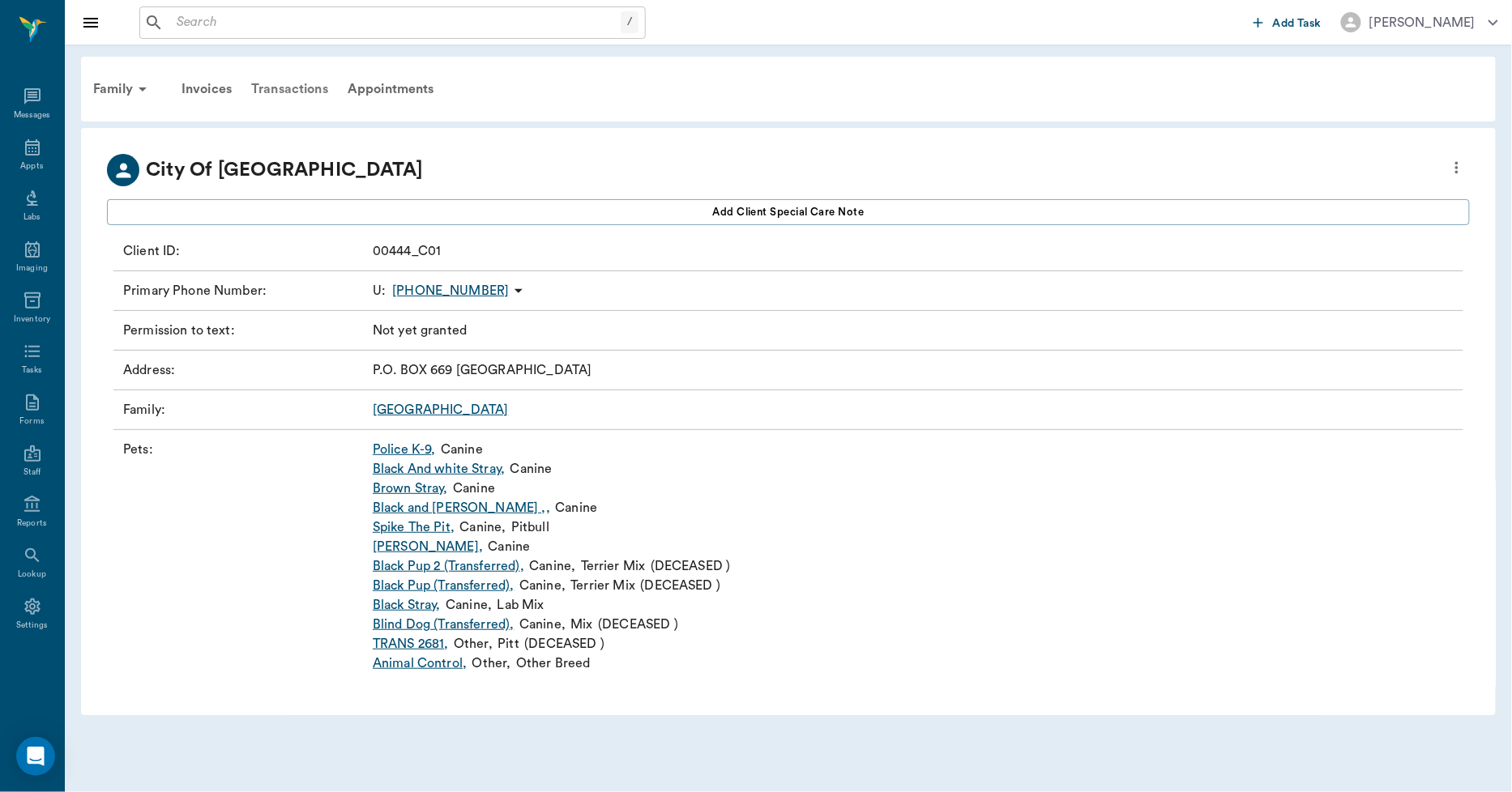
click at [312, 87] on div "Transactions" at bounding box center [290, 89] width 96 height 39
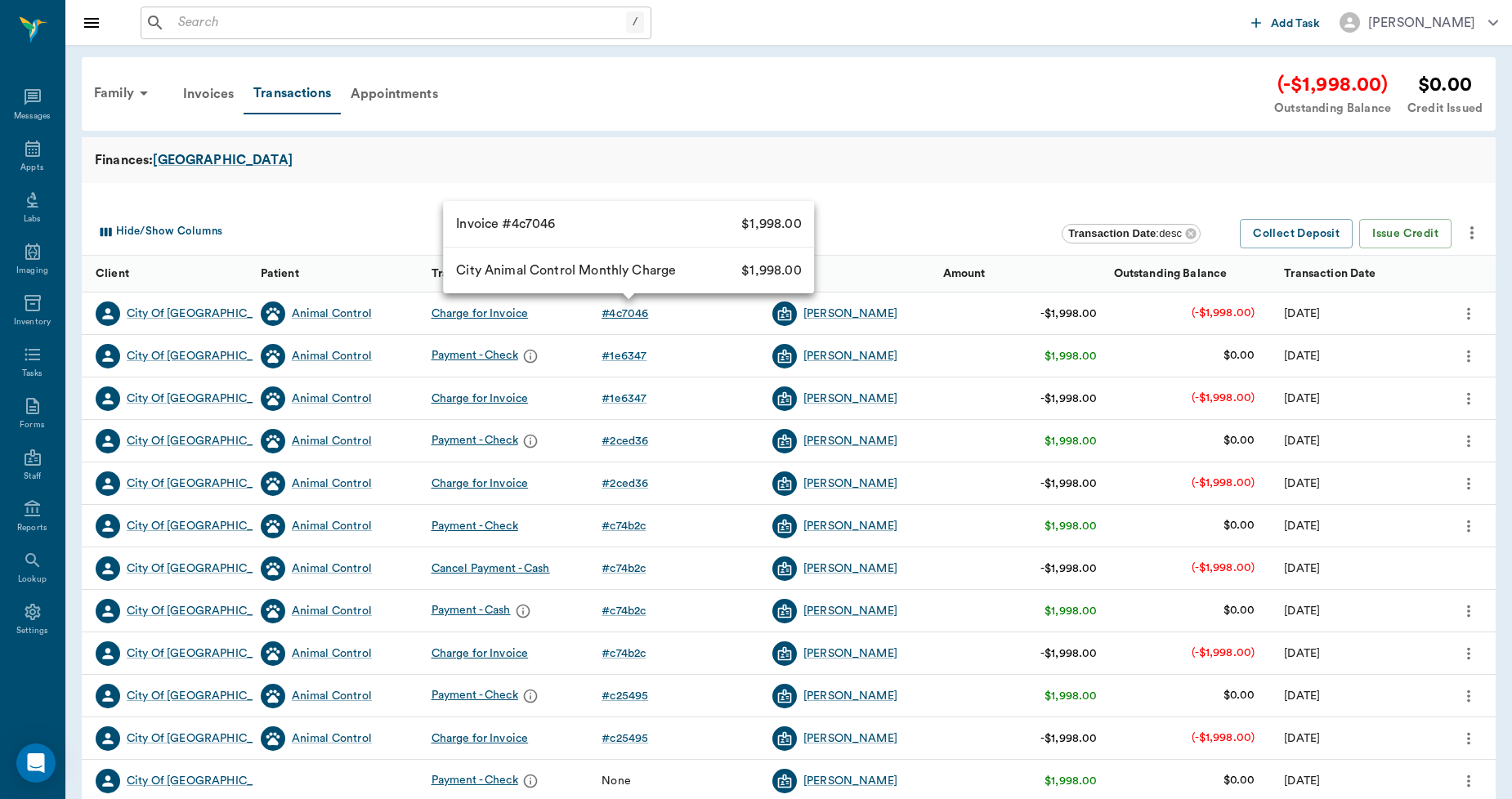
click at [622, 308] on div "# 4c7046" at bounding box center [625, 314] width 47 height 16
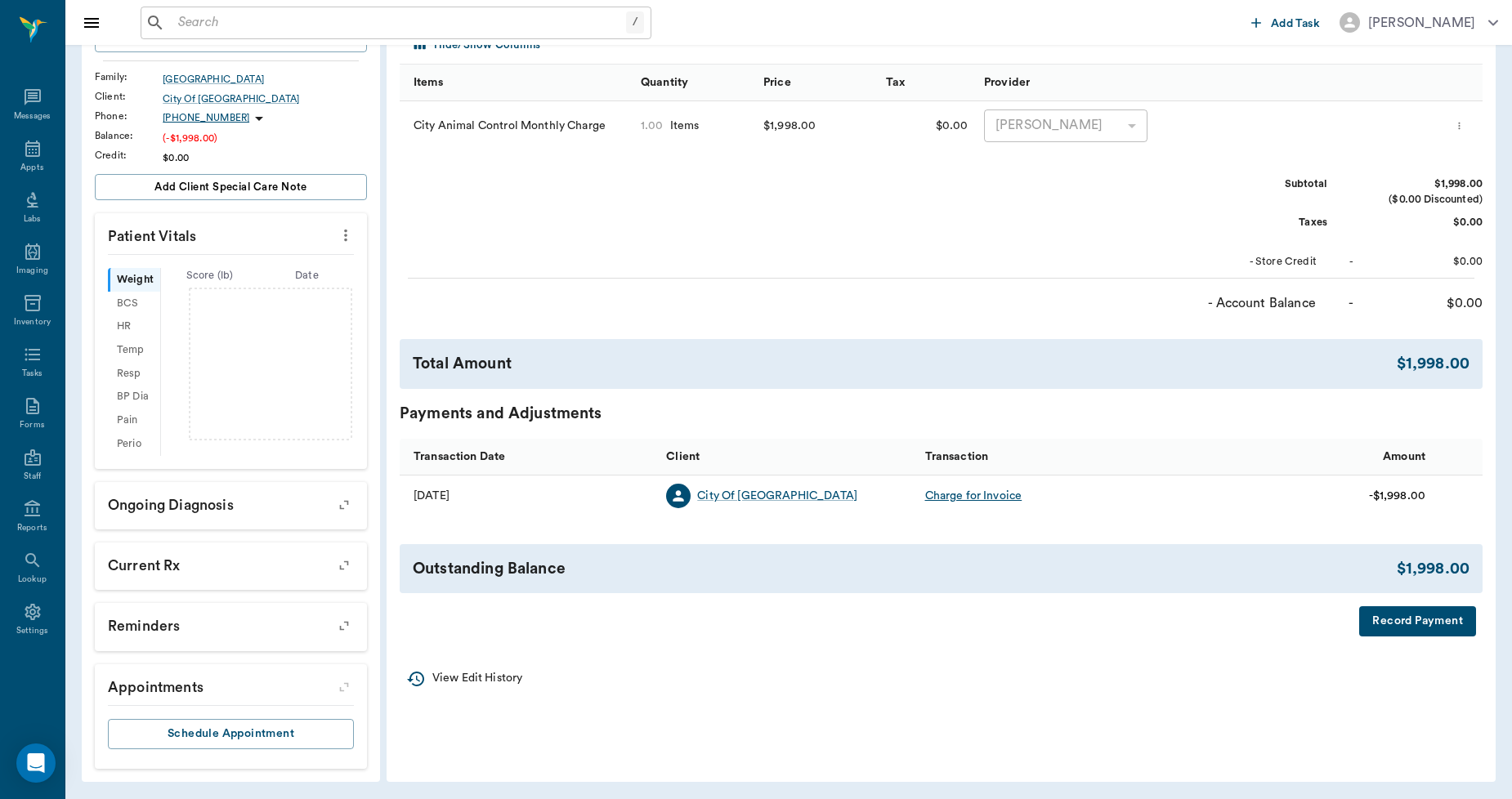
scroll to position [222, 0]
click at [1402, 622] on button "Record Payment" at bounding box center [1418, 620] width 117 height 30
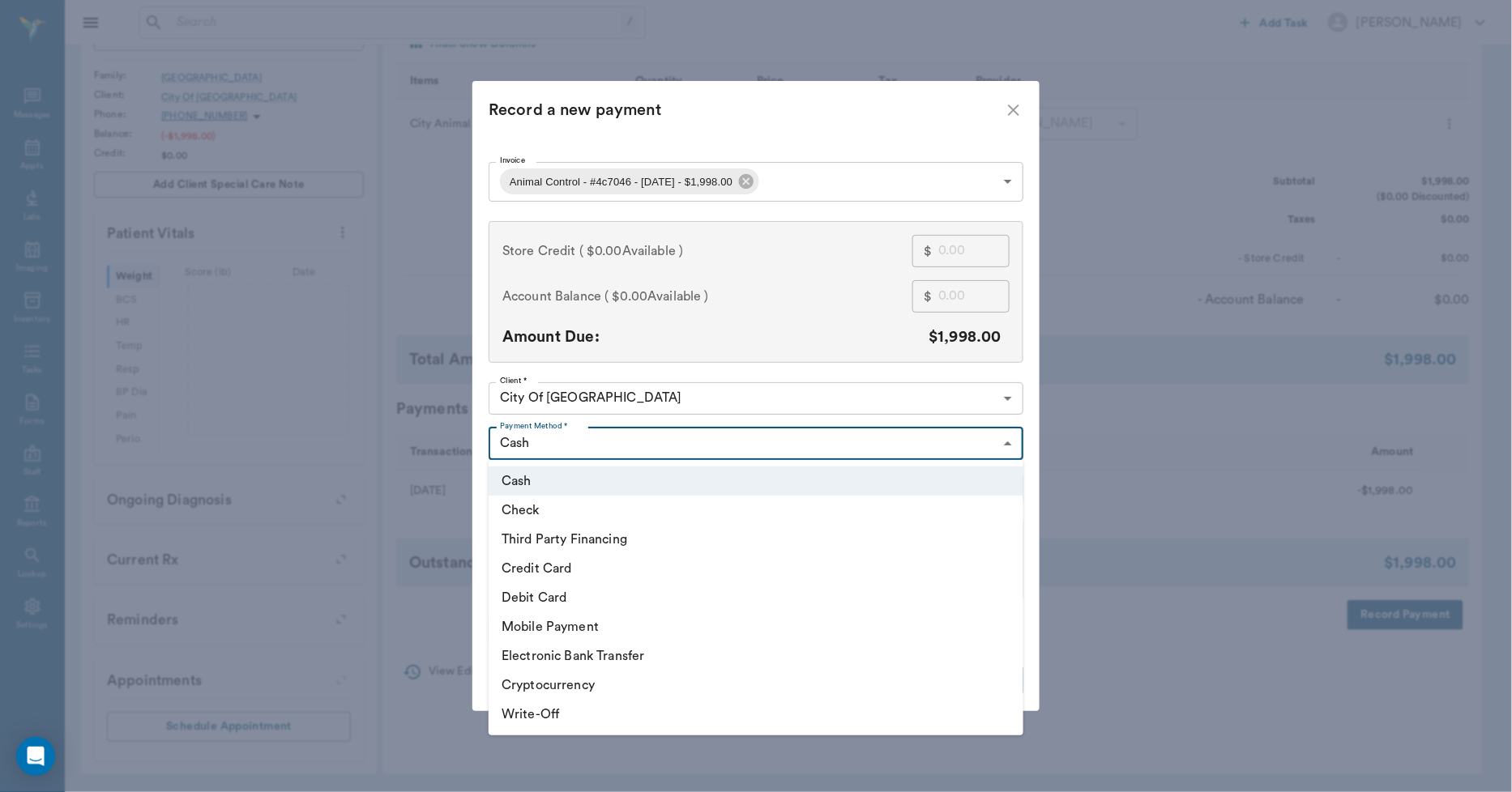
click at [587, 443] on body "/ ​ Add Task Dr. Bert Ellsworth Nectar Messages Appts Labs Imaging Inventory Ta…" at bounding box center [756, 286] width 1512 height 1013
click at [542, 510] on li "Check" at bounding box center [756, 510] width 535 height 29
type input "CHECK"
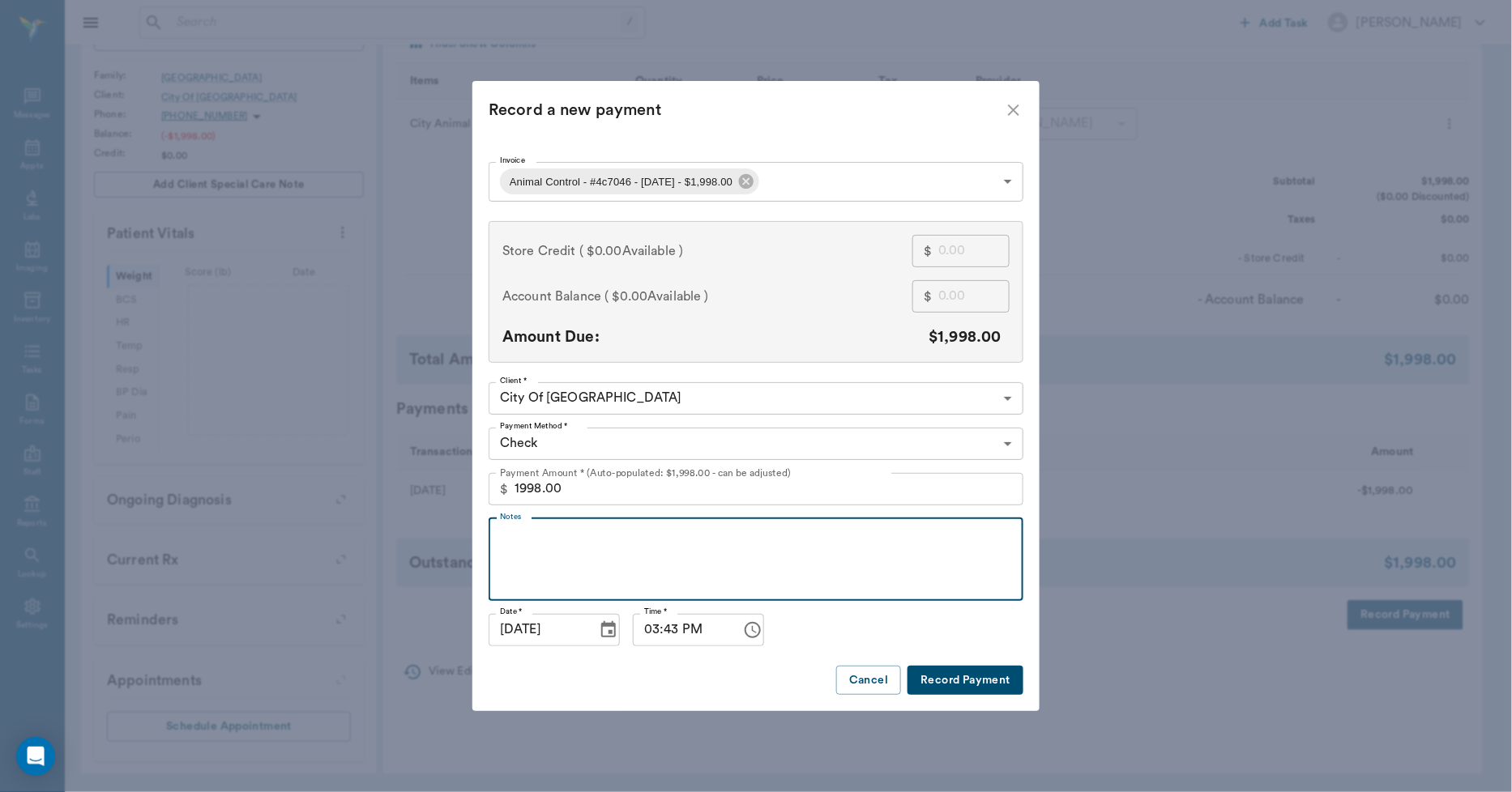
click at [555, 551] on textarea "Notes" at bounding box center [756, 559] width 512 height 56
type textarea "# 120448"
click at [929, 670] on button "Record Payment" at bounding box center [966, 681] width 116 height 30
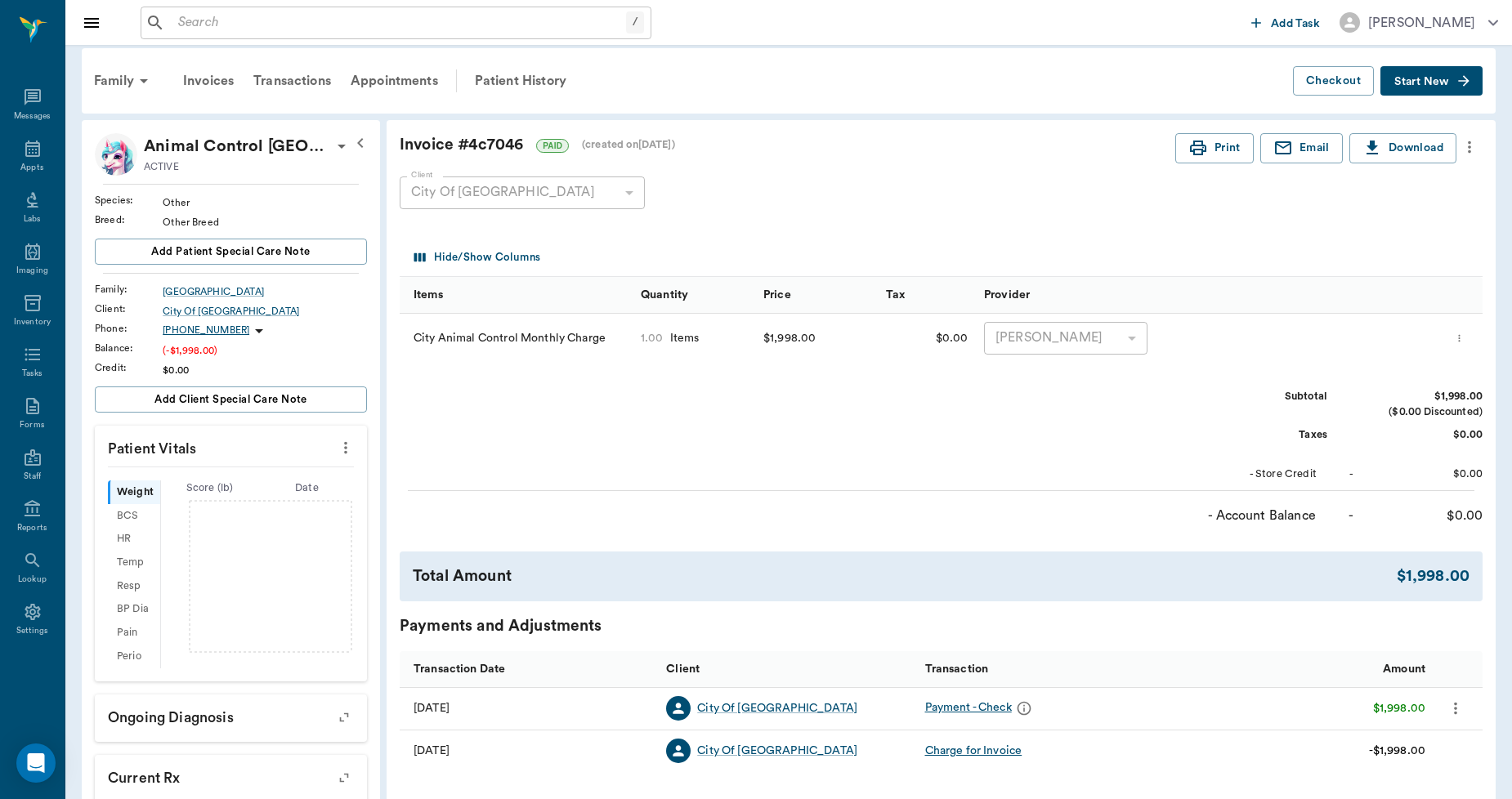
scroll to position [0, 0]
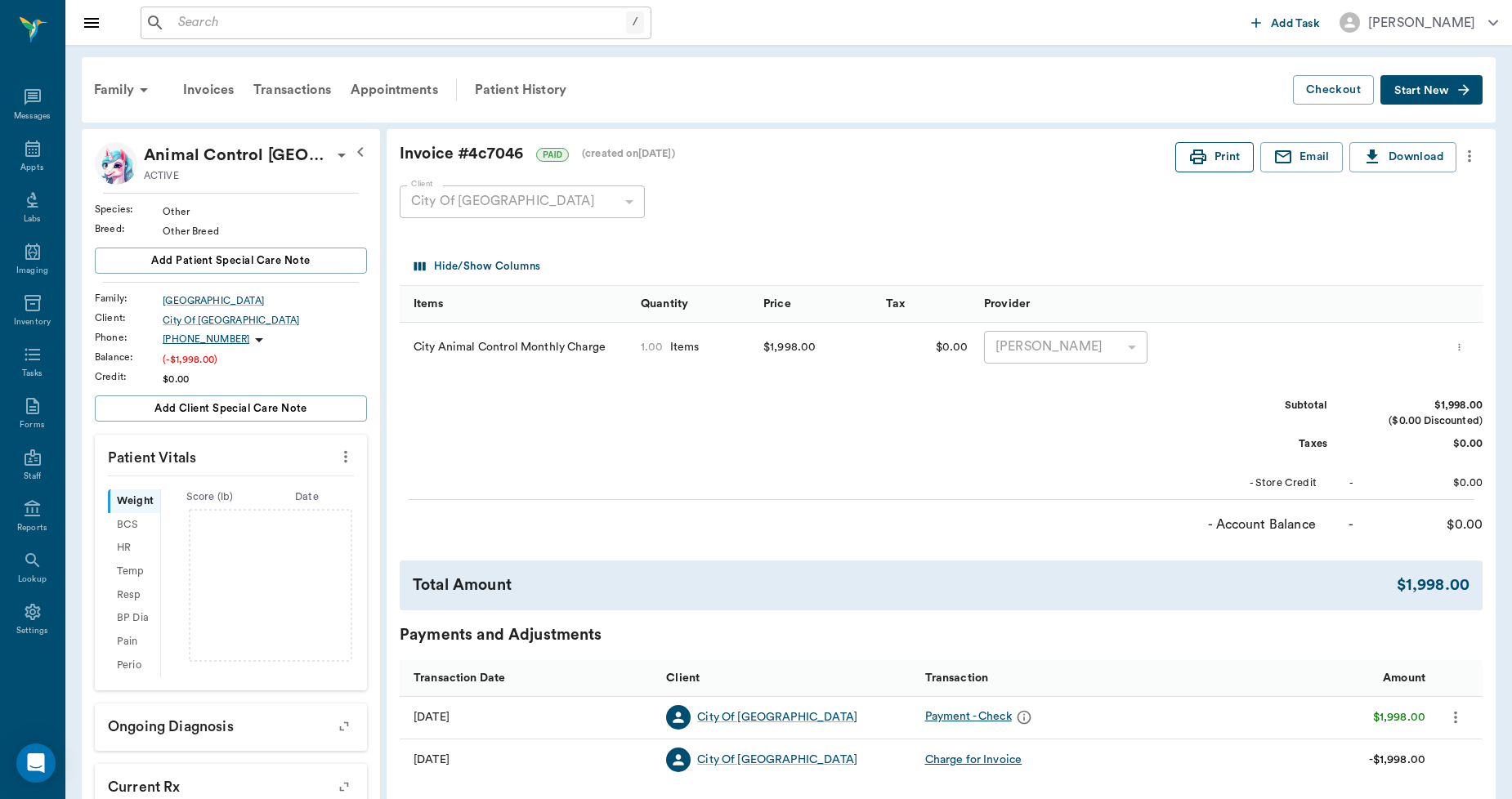
click at [1219, 152] on button "Print" at bounding box center [1215, 157] width 78 height 30
click at [313, 91] on div "Transactions" at bounding box center [293, 90] width 97 height 40
